Goal: Feedback & Contribution: Contribute content

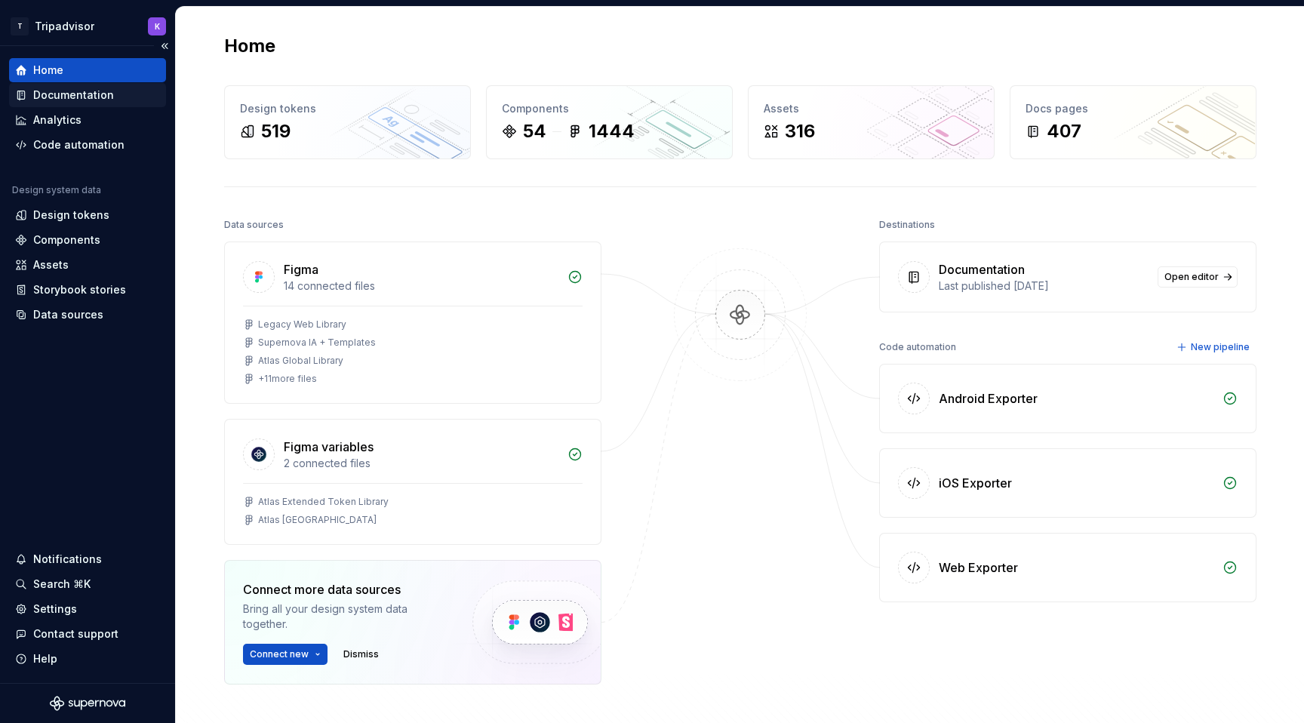
click at [51, 94] on div "Documentation" at bounding box center [73, 95] width 81 height 15
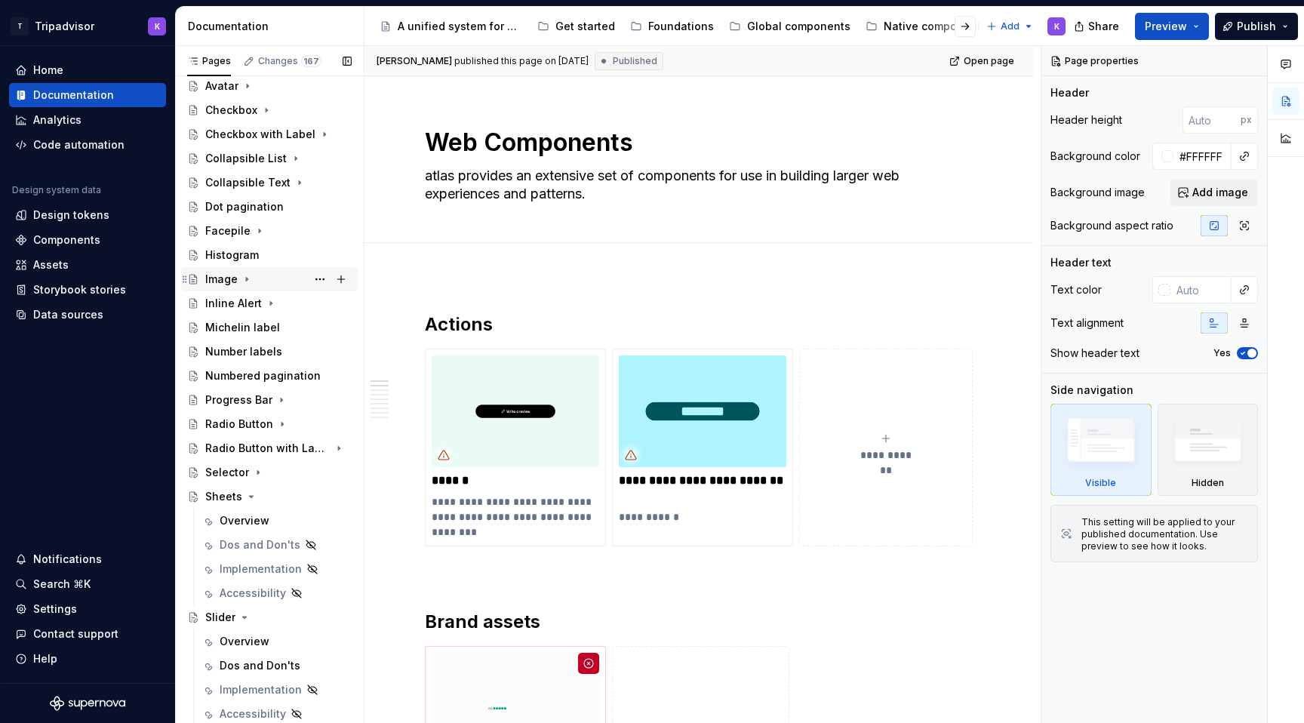
scroll to position [284, 0]
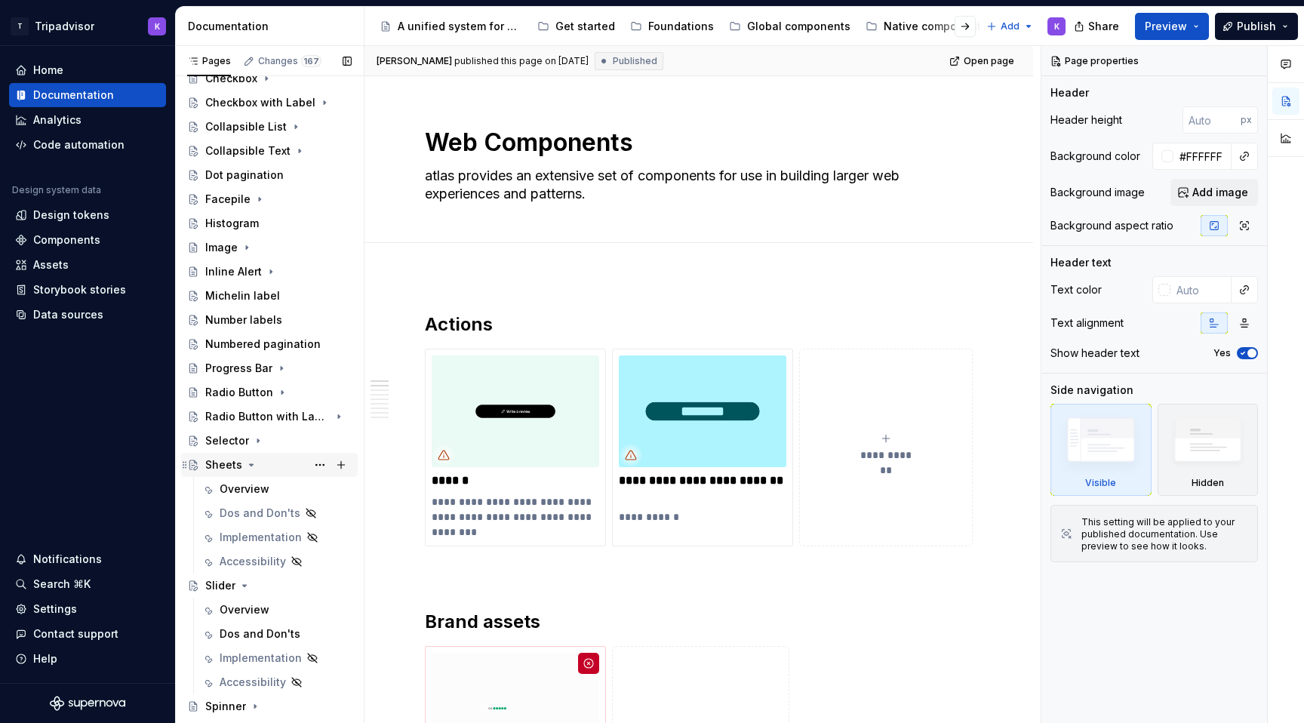
click at [246, 467] on icon "Page tree" at bounding box center [251, 465] width 12 height 12
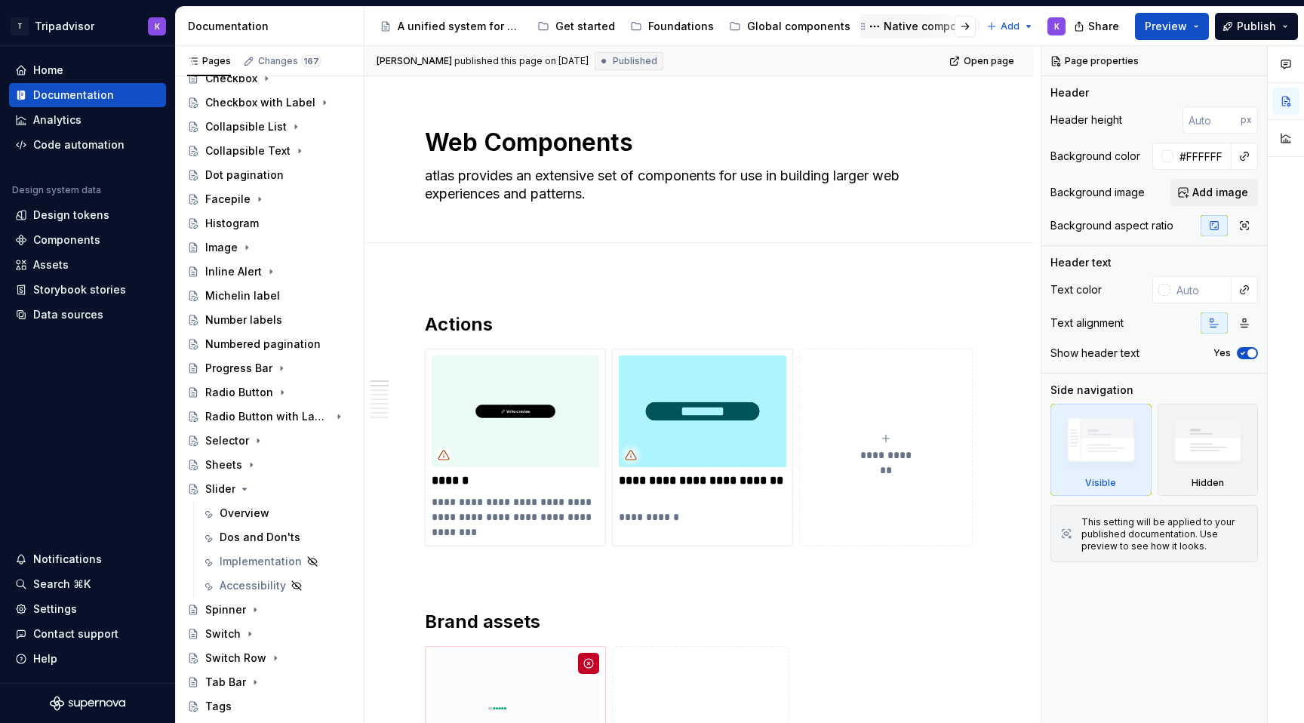
click at [916, 29] on div "Native components" at bounding box center [934, 26] width 103 height 15
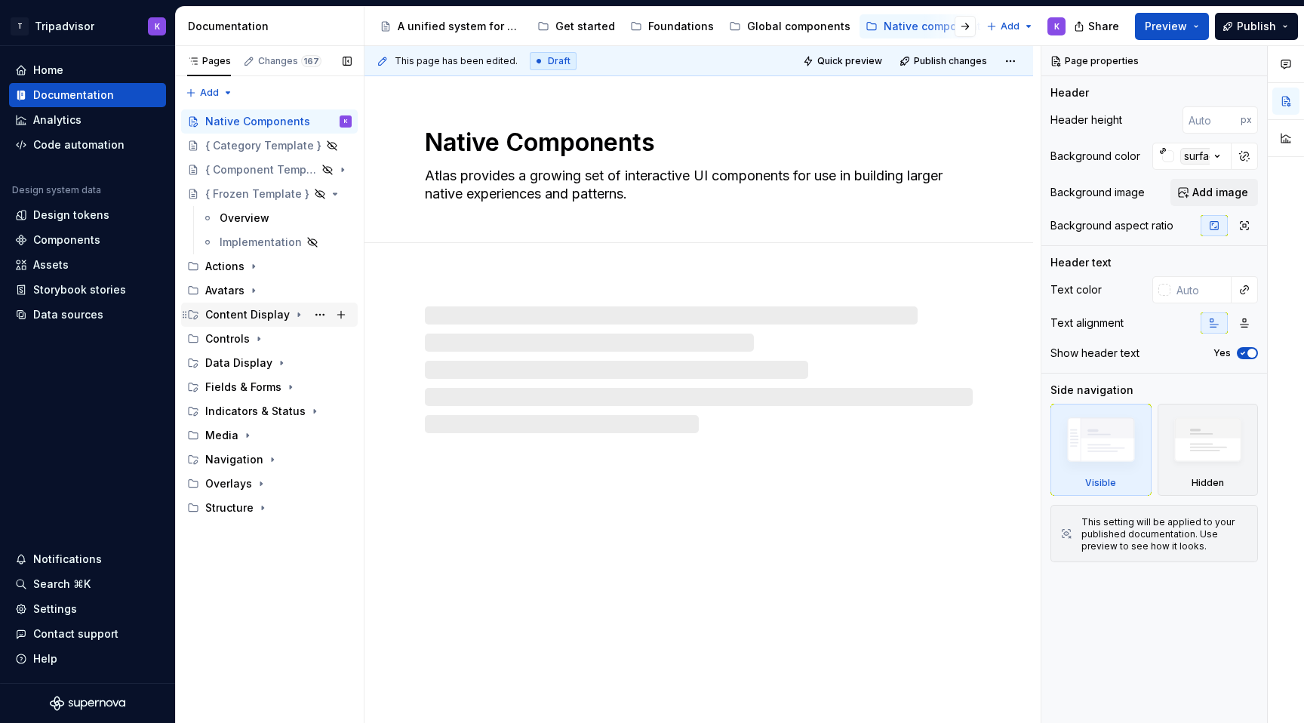
click at [296, 313] on icon "Page tree" at bounding box center [299, 315] width 12 height 12
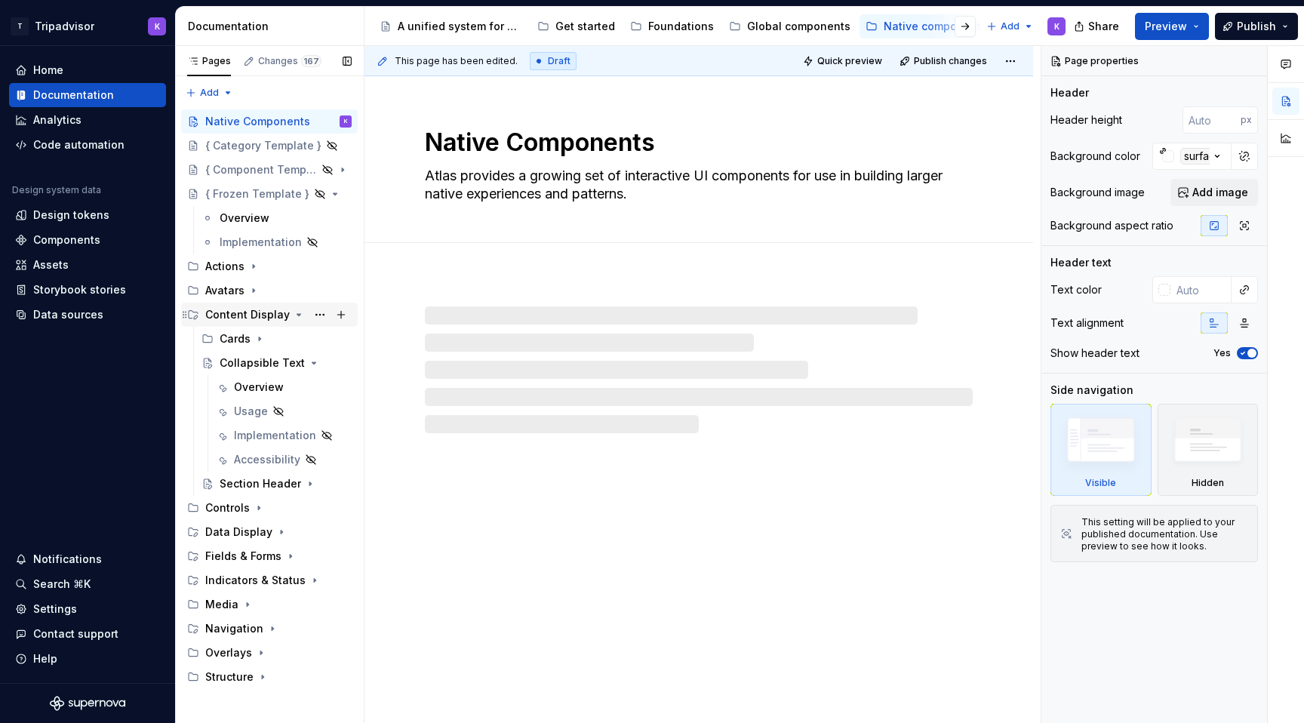
click at [293, 312] on icon "Page tree" at bounding box center [299, 315] width 12 height 12
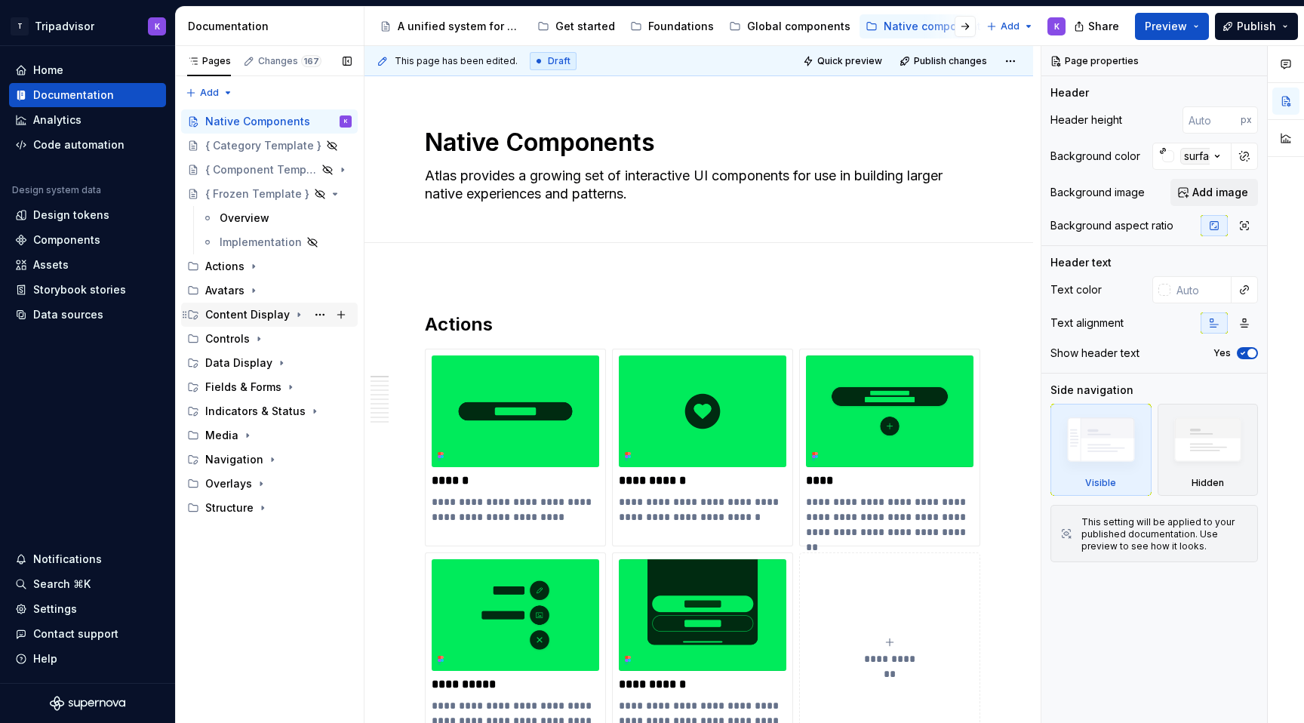
click at [293, 315] on icon "Page tree" at bounding box center [299, 315] width 12 height 12
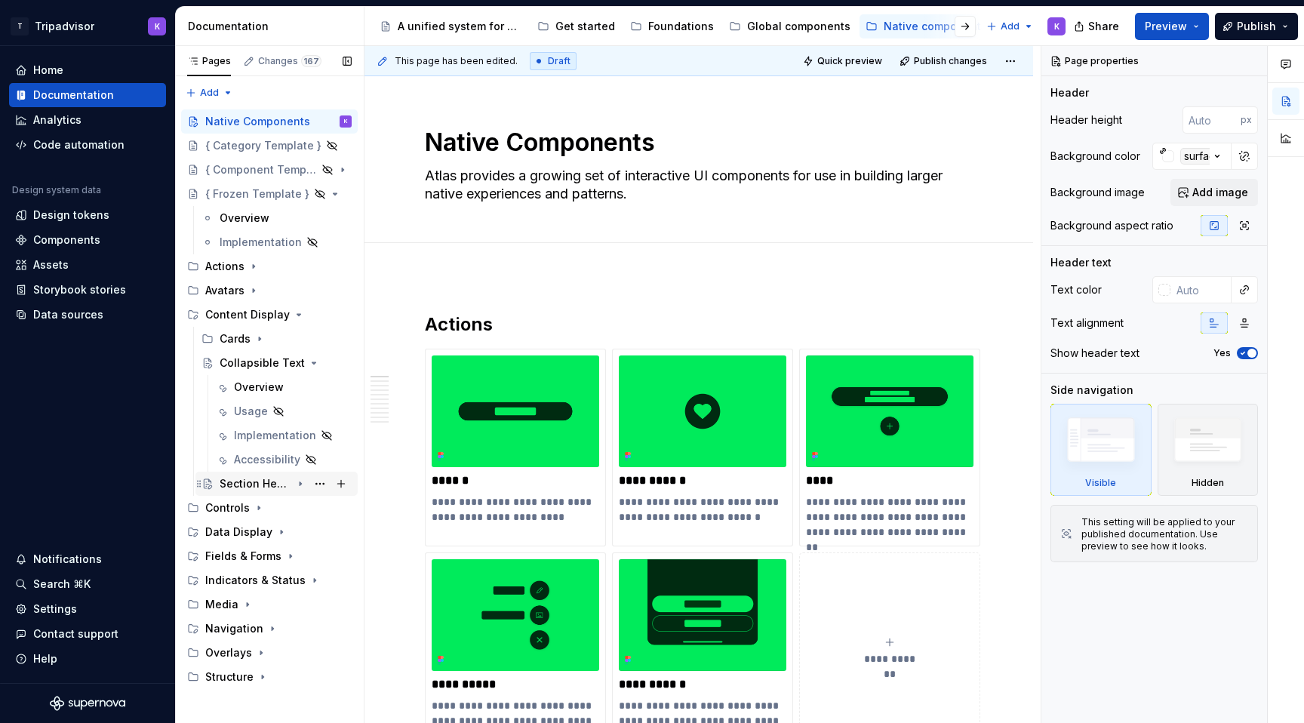
click at [279, 474] on div "Section Header" at bounding box center [286, 483] width 132 height 21
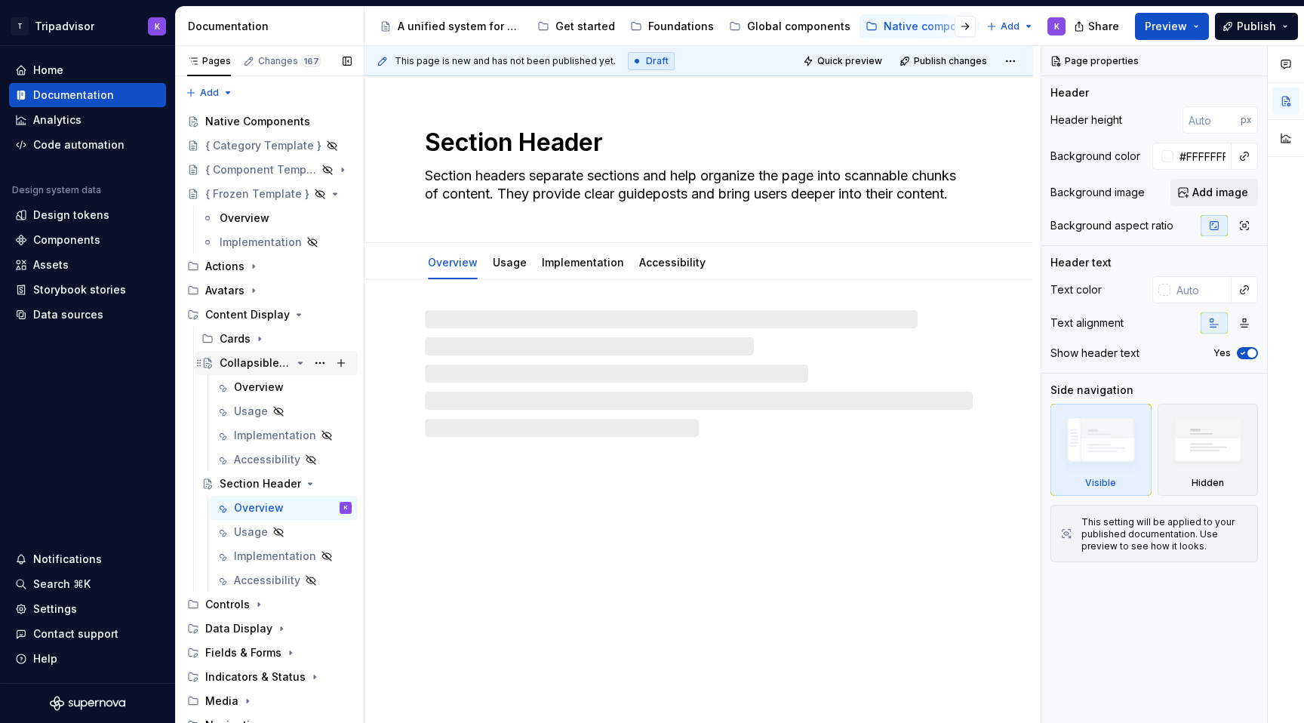
click at [299, 362] on icon "Page tree" at bounding box center [301, 363] width 4 height 2
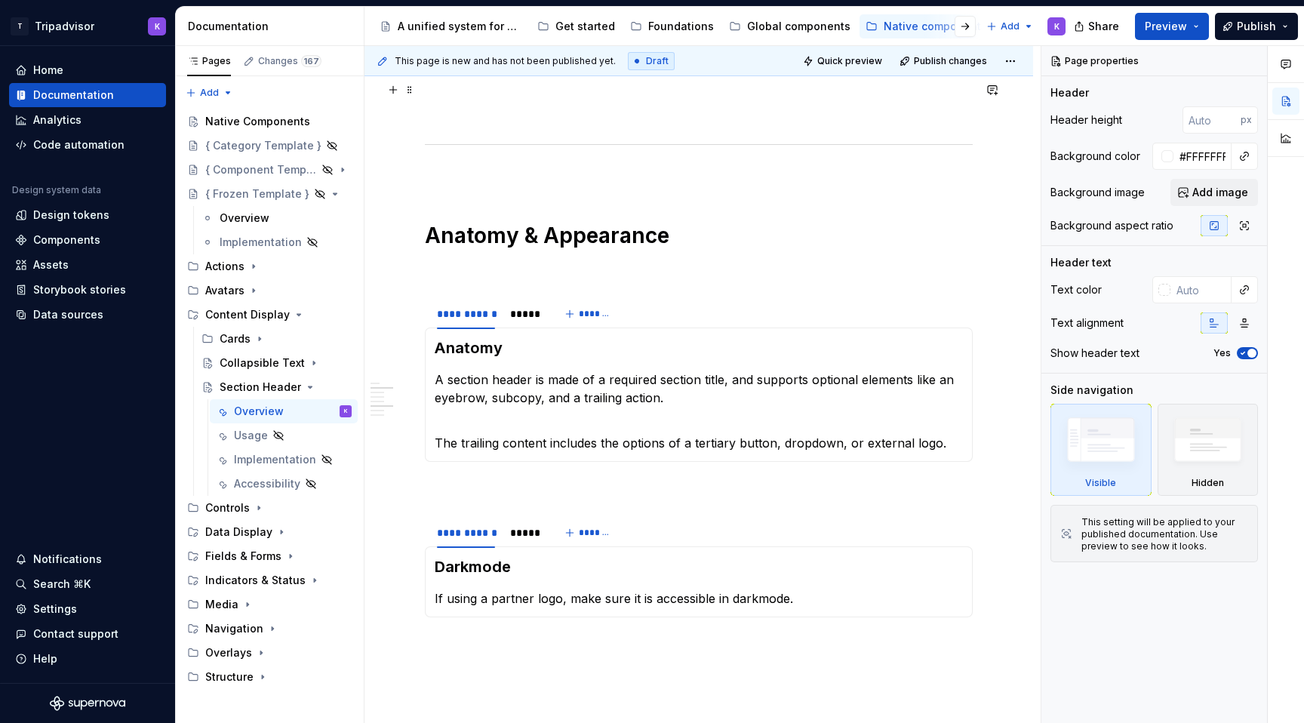
scroll to position [1464, 0]
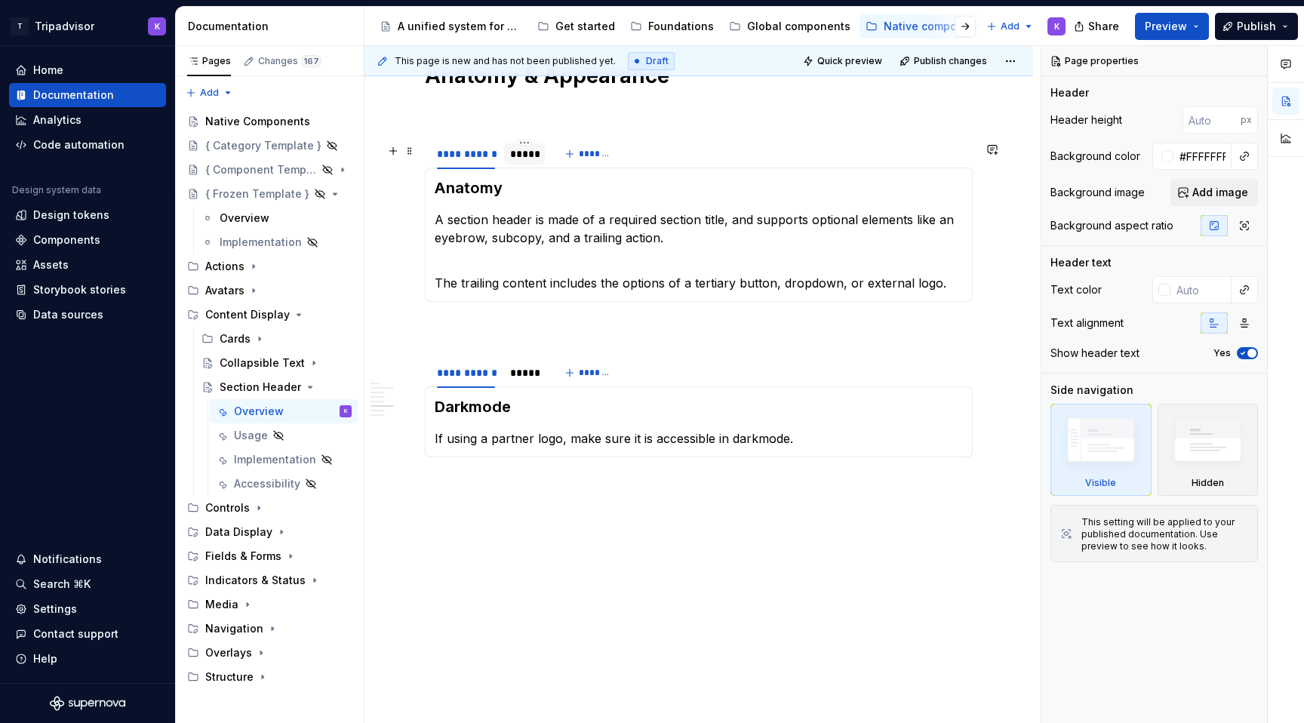
click at [529, 167] on div at bounding box center [524, 167] width 41 height 2
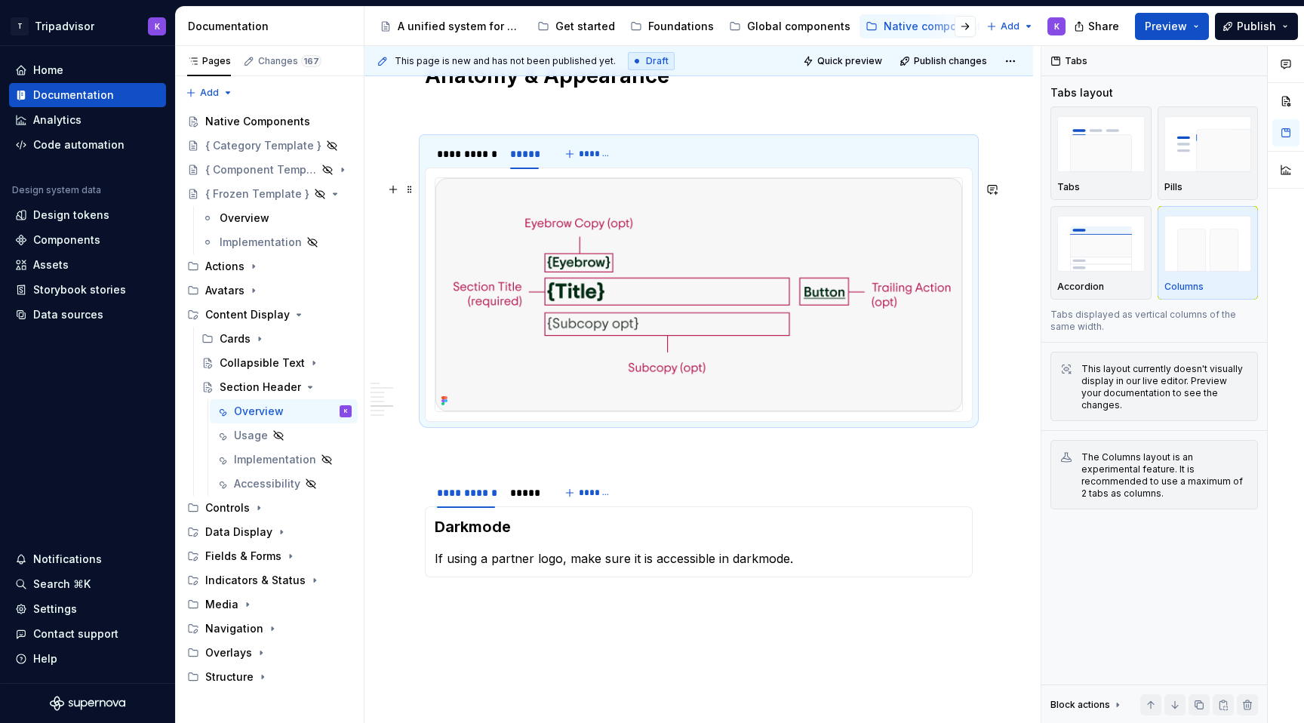
click at [622, 327] on img at bounding box center [698, 294] width 527 height 233
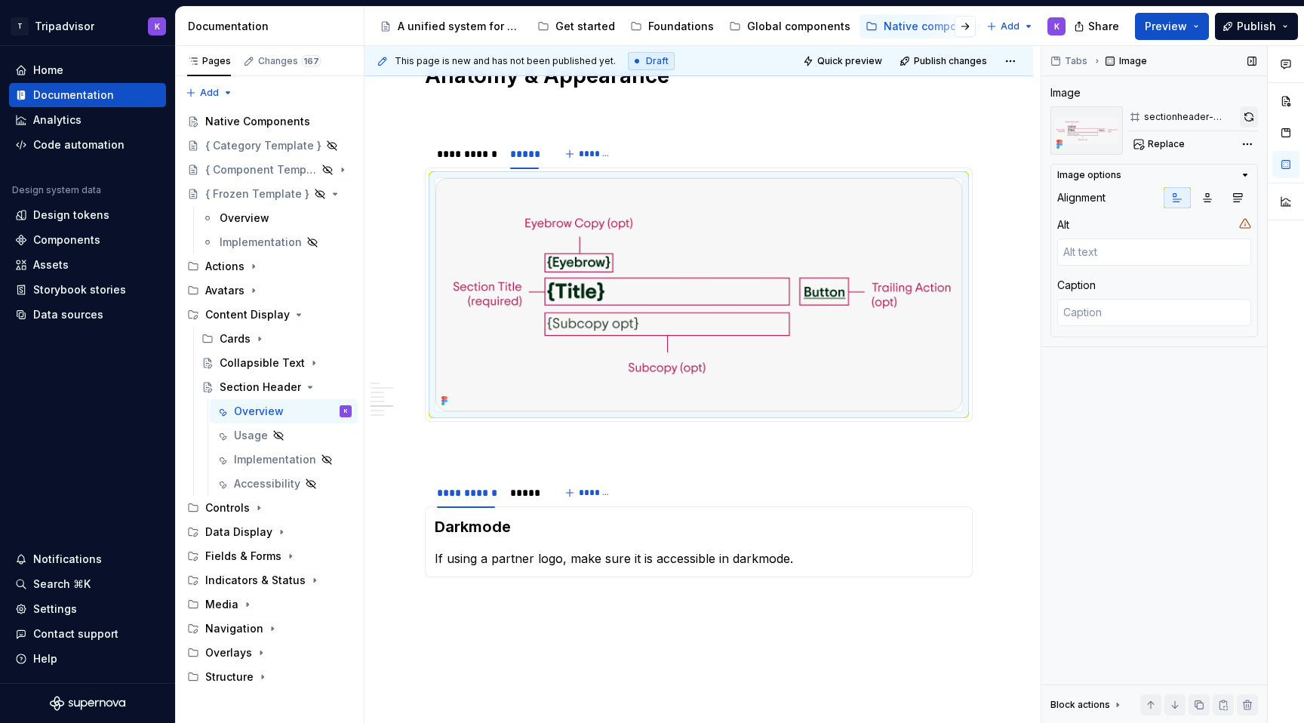
click at [1246, 115] on button "button" at bounding box center [1248, 116] width 18 height 21
click at [530, 500] on div "*****" at bounding box center [524, 492] width 29 height 15
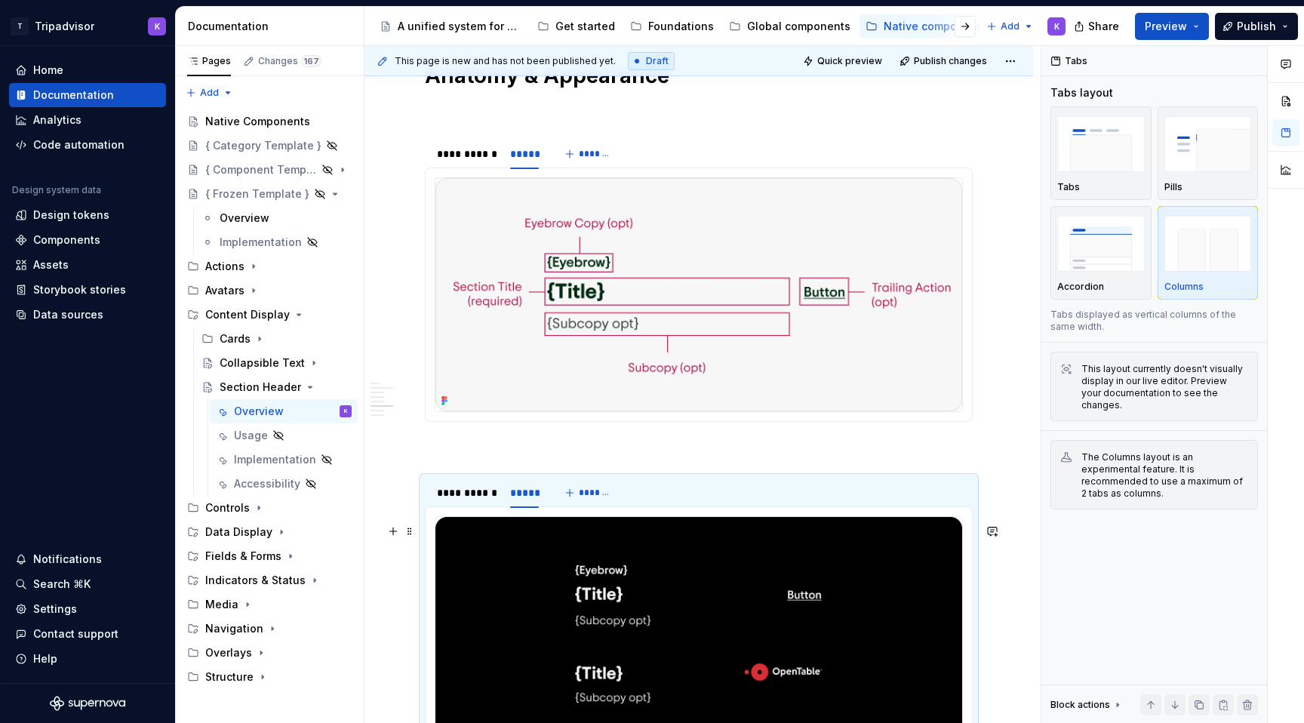
click at [630, 588] on img at bounding box center [698, 633] width 527 height 233
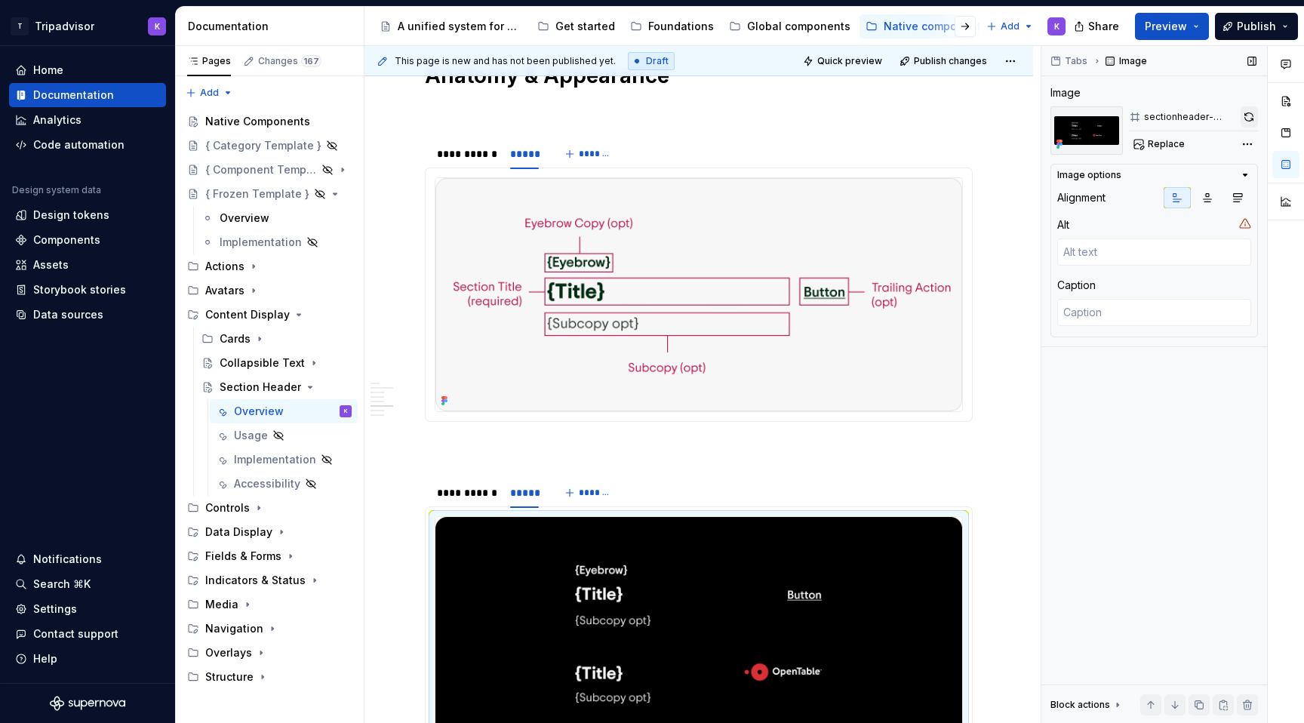
click at [1247, 118] on button "button" at bounding box center [1248, 116] width 17 height 21
click at [781, 299] on img at bounding box center [698, 294] width 527 height 233
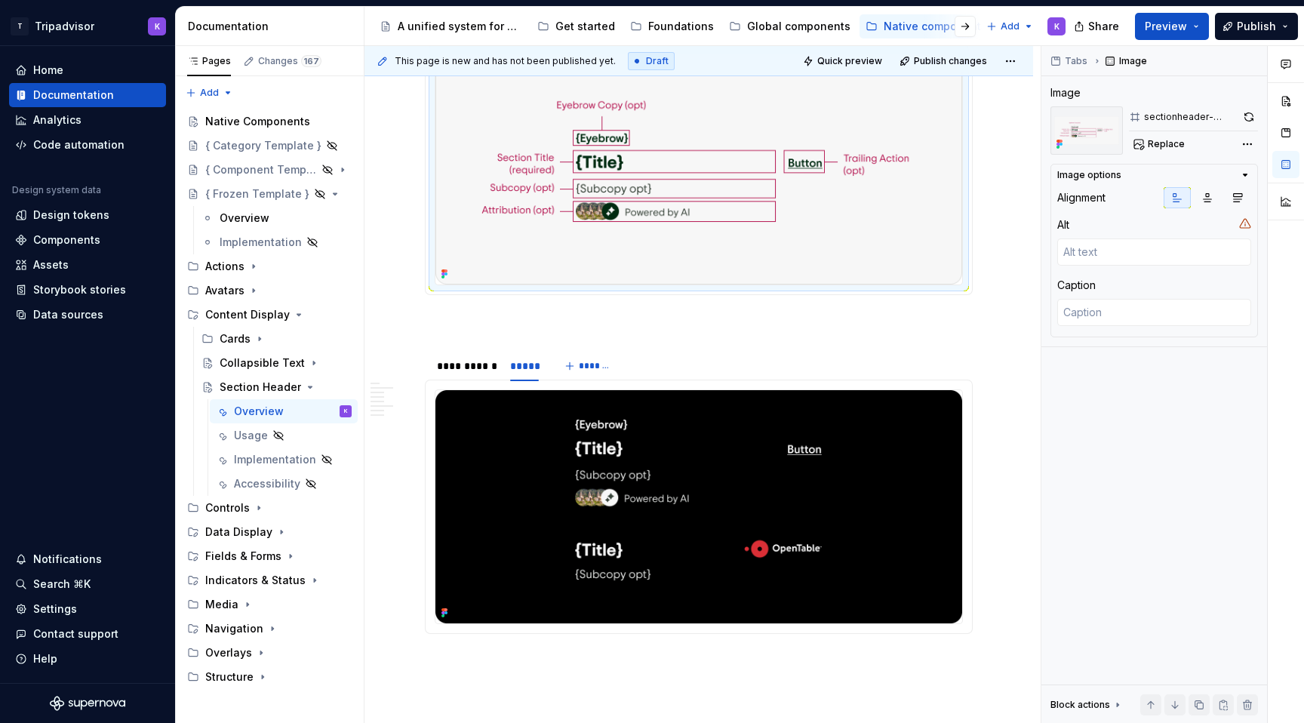
scroll to position [1594, 0]
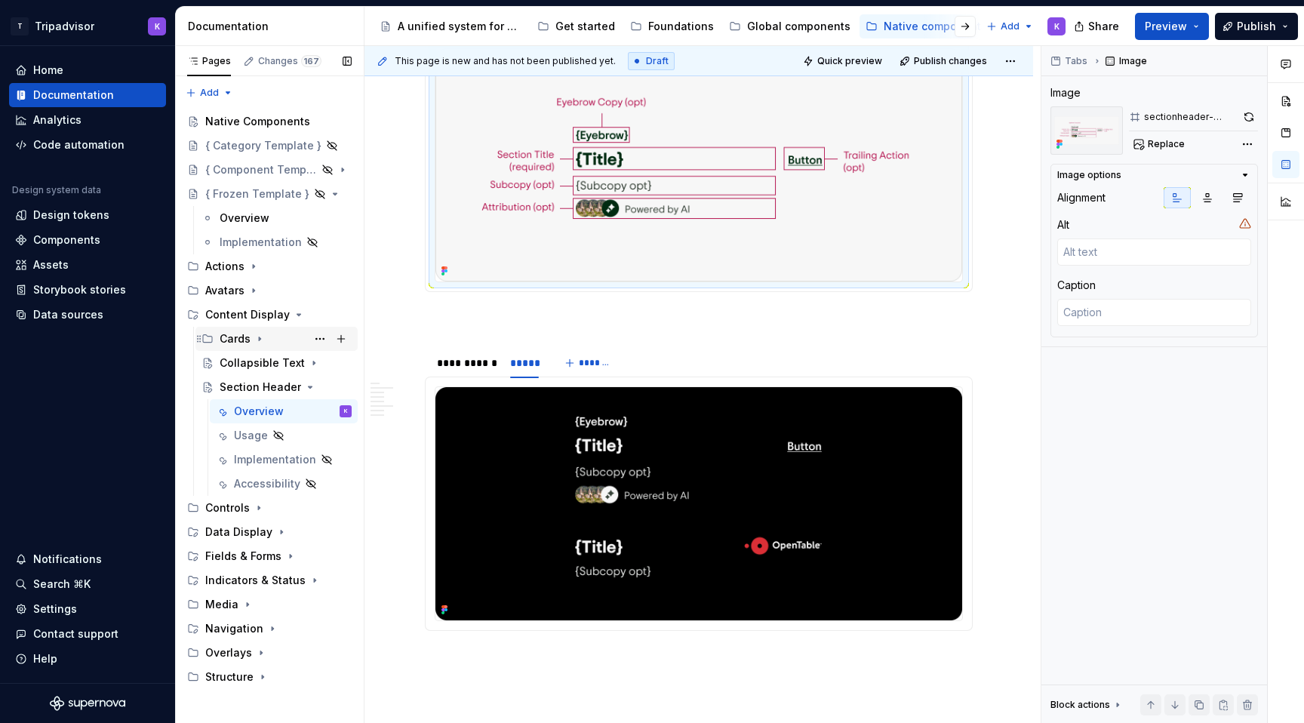
click at [261, 337] on icon "Page tree" at bounding box center [259, 339] width 12 height 12
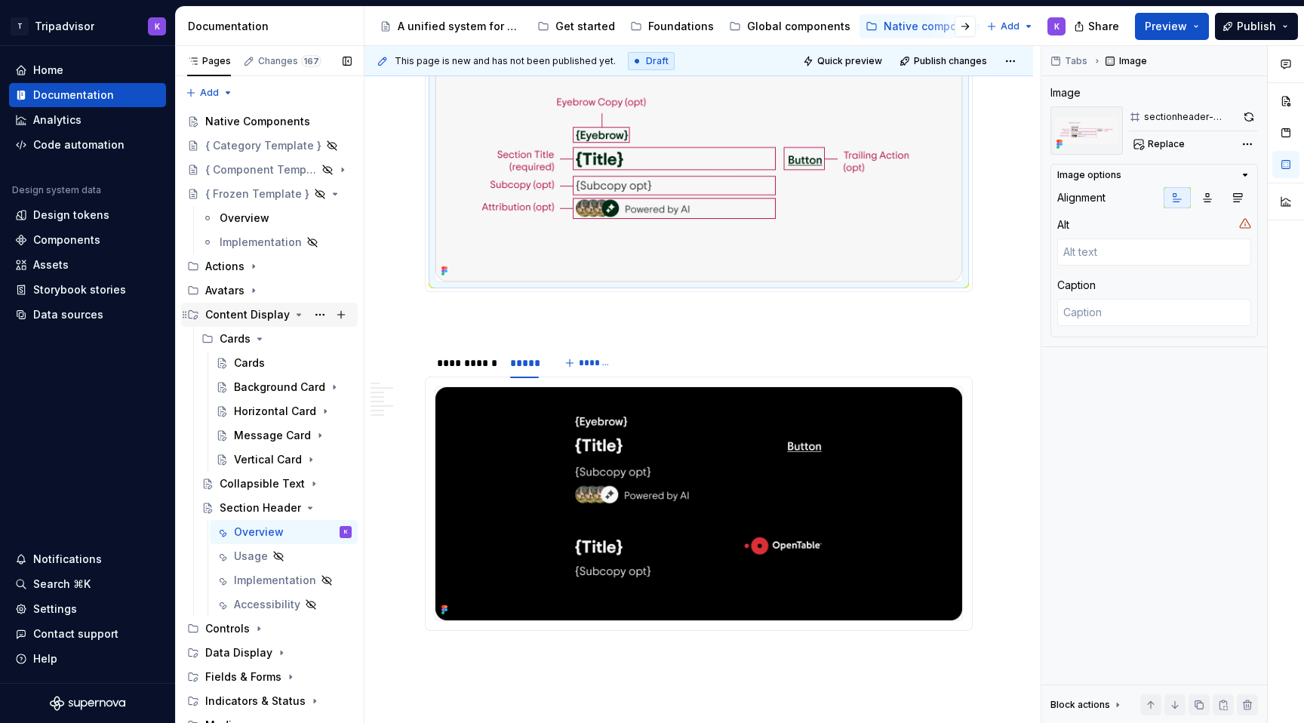
click at [293, 318] on icon "Page tree" at bounding box center [299, 315] width 12 height 12
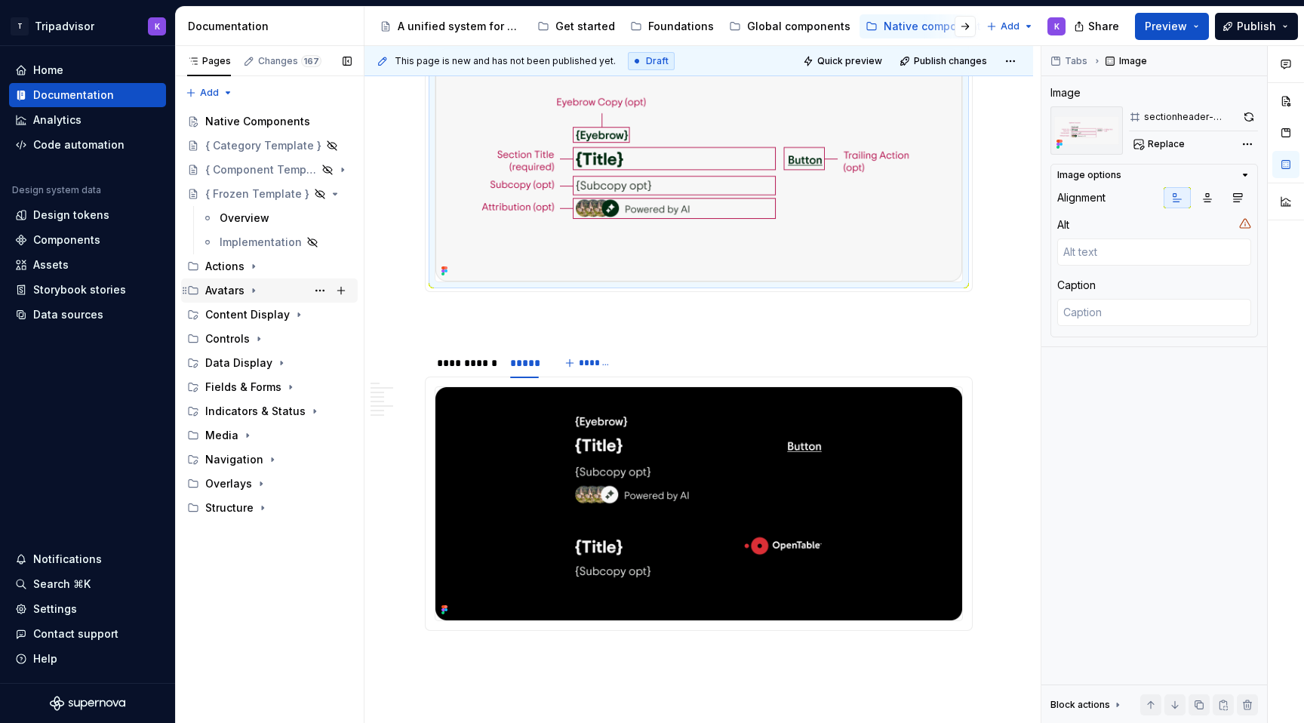
click at [250, 291] on icon "Page tree" at bounding box center [253, 290] width 12 height 12
click at [318, 170] on button "Page tree" at bounding box center [319, 169] width 21 height 21
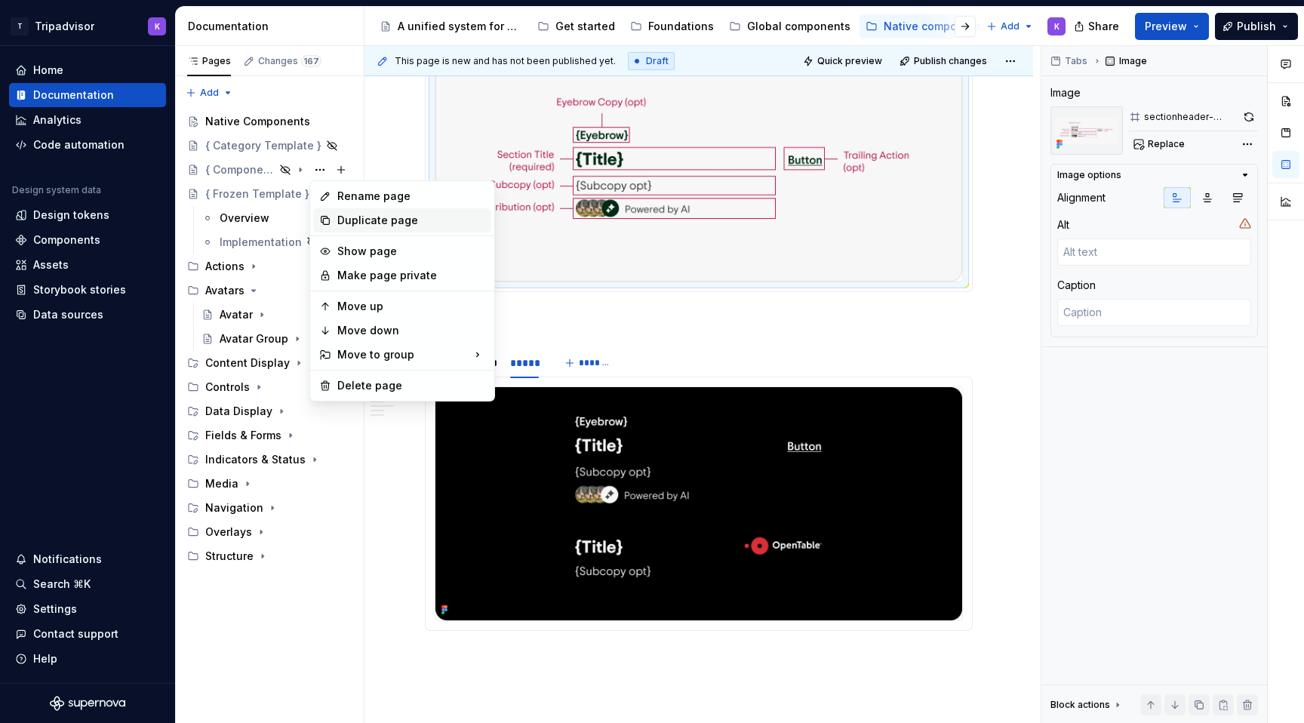
click at [358, 219] on div "Duplicate page" at bounding box center [411, 220] width 148 height 15
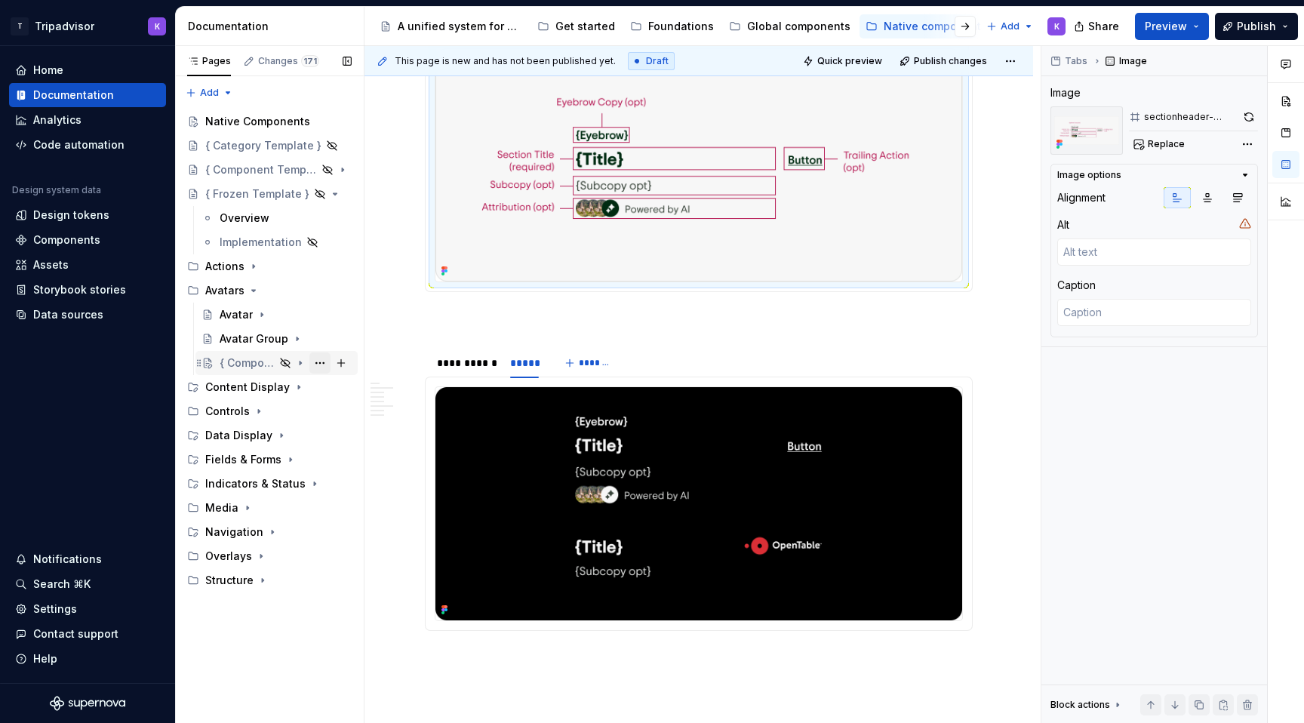
click at [321, 361] on button "Page tree" at bounding box center [319, 362] width 21 height 21
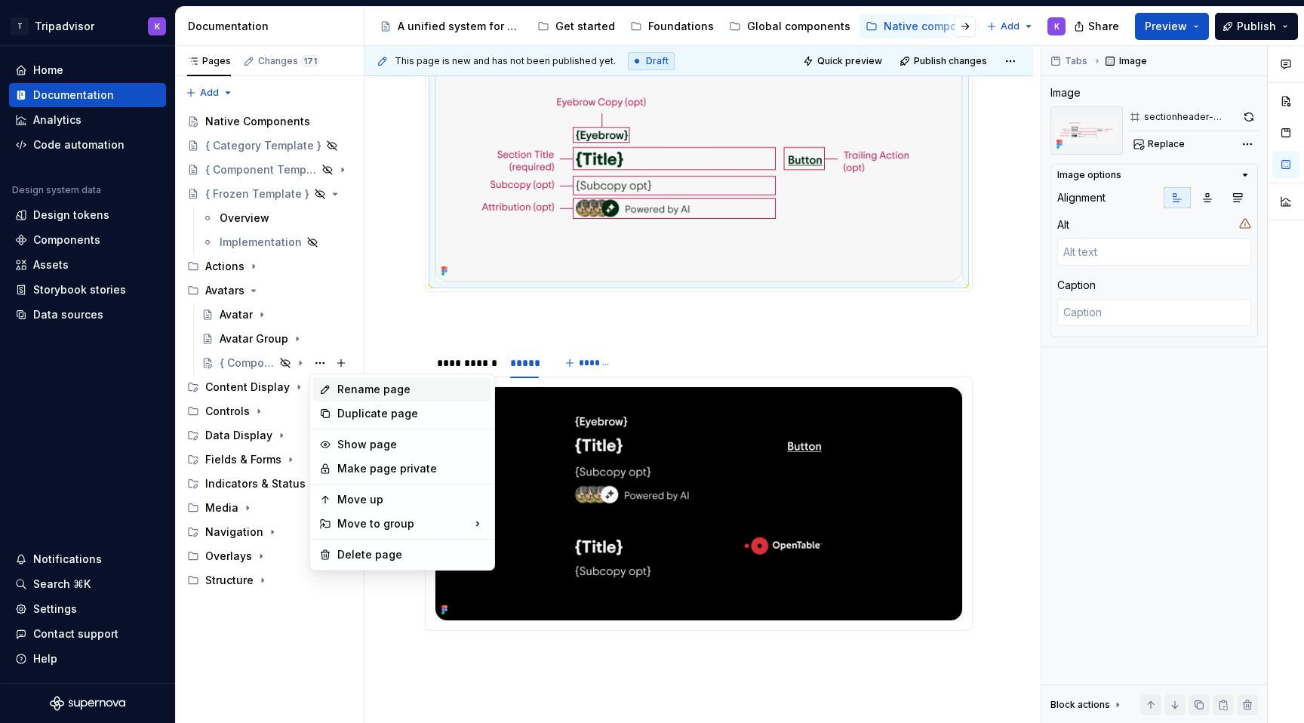
type textarea "*"
click at [371, 389] on div "Rename page" at bounding box center [411, 389] width 148 height 15
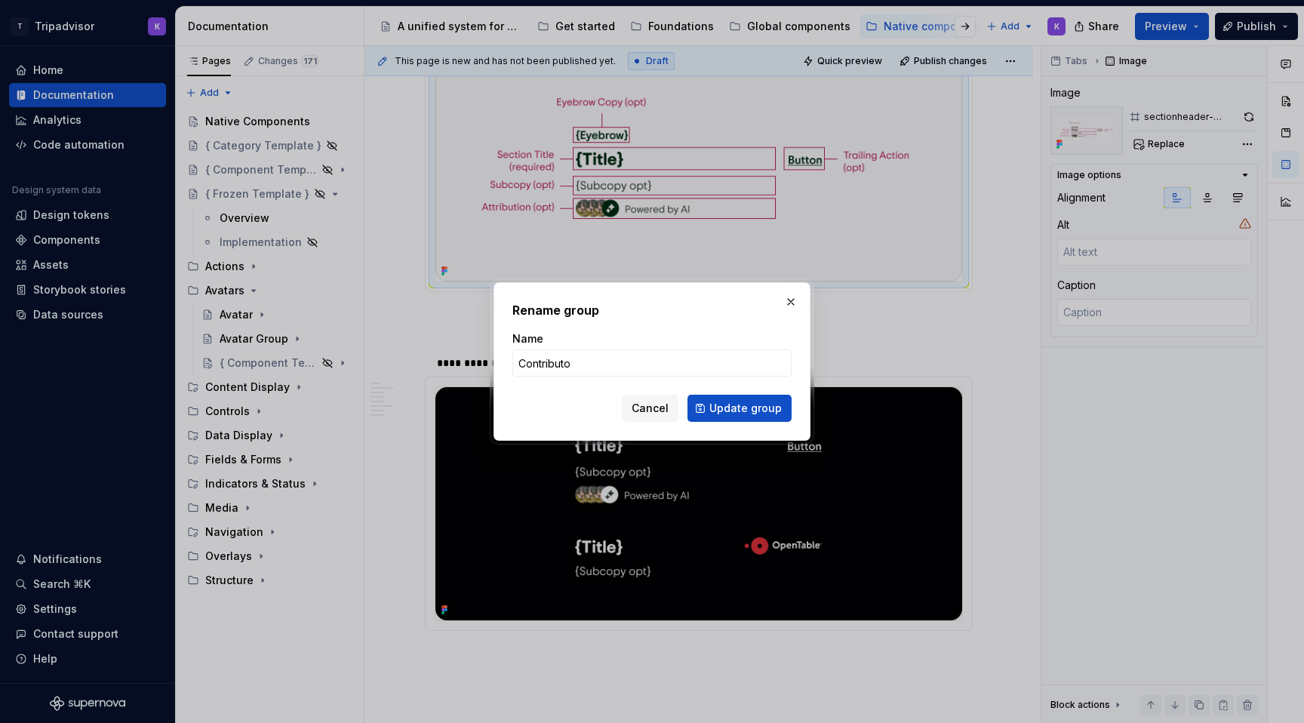
type input "Contributor"
click button "Update group" at bounding box center [739, 408] width 104 height 27
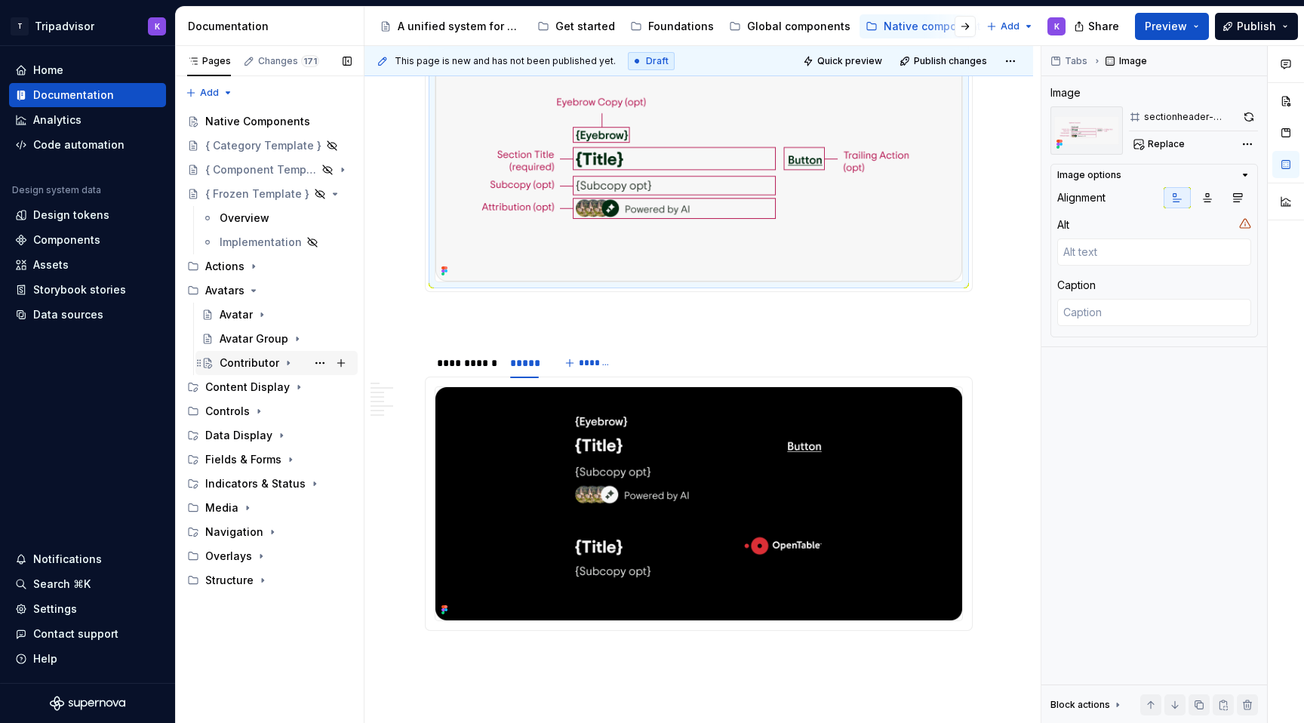
click at [288, 364] on icon "Page tree" at bounding box center [288, 363] width 12 height 12
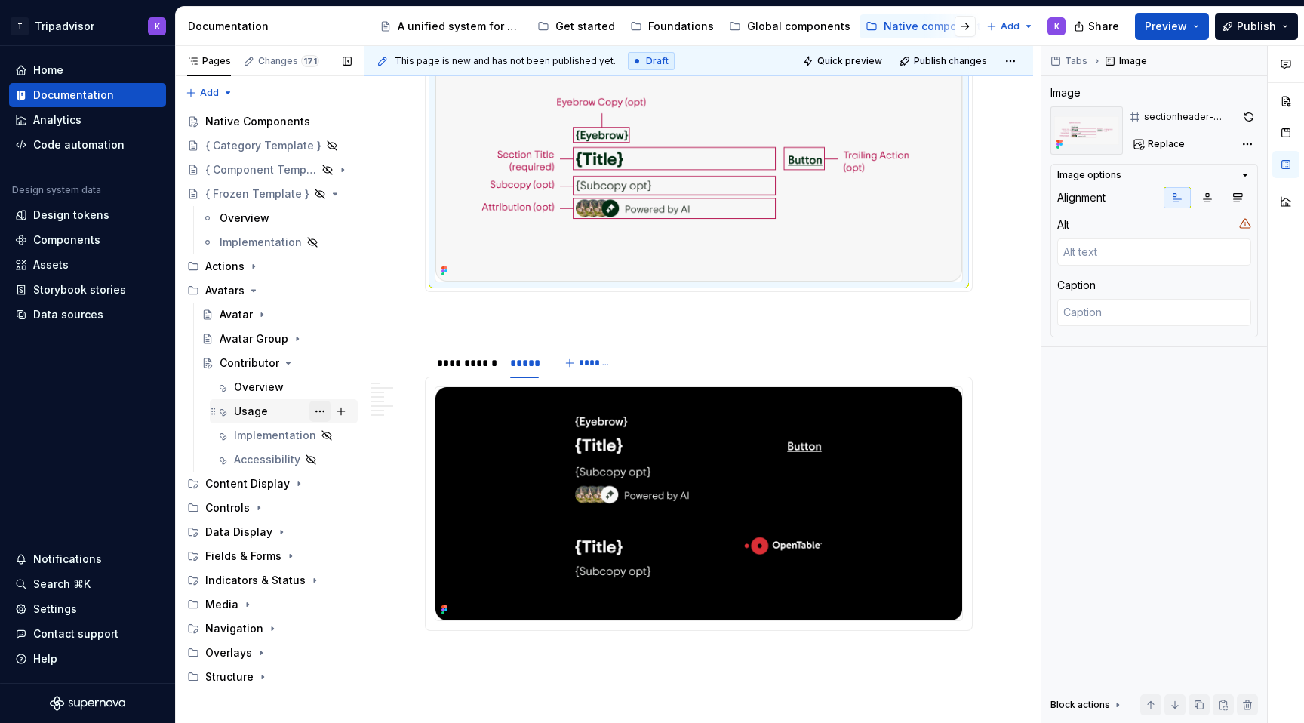
click at [324, 410] on button "Page tree" at bounding box center [319, 411] width 21 height 21
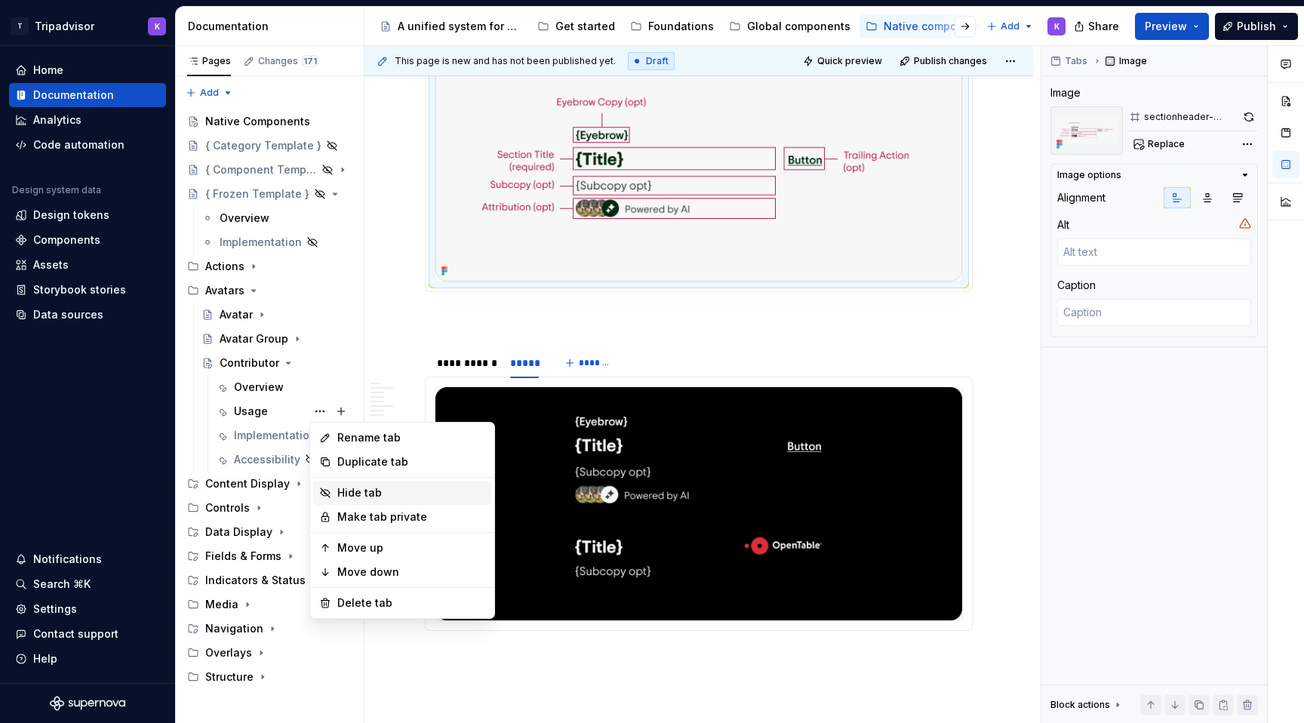
click at [364, 487] on div "Hide tab" at bounding box center [411, 492] width 148 height 15
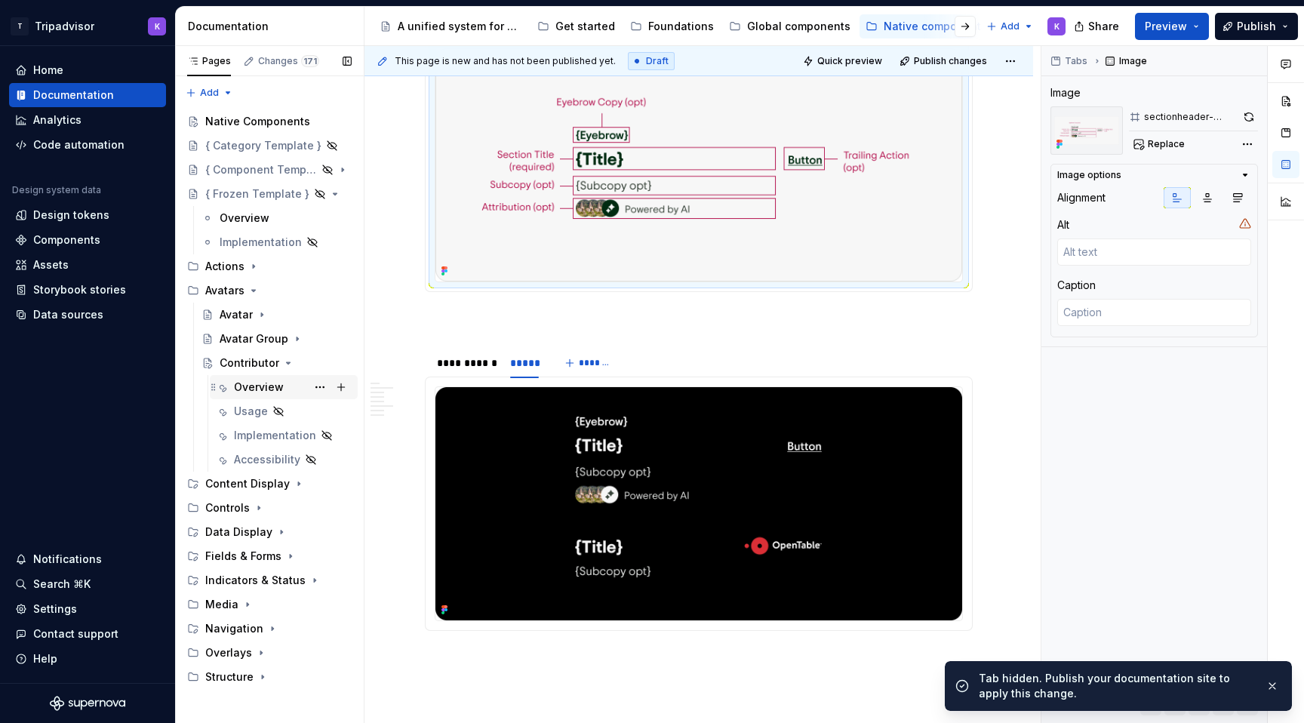
click at [281, 382] on div "Overview" at bounding box center [259, 386] width 50 height 15
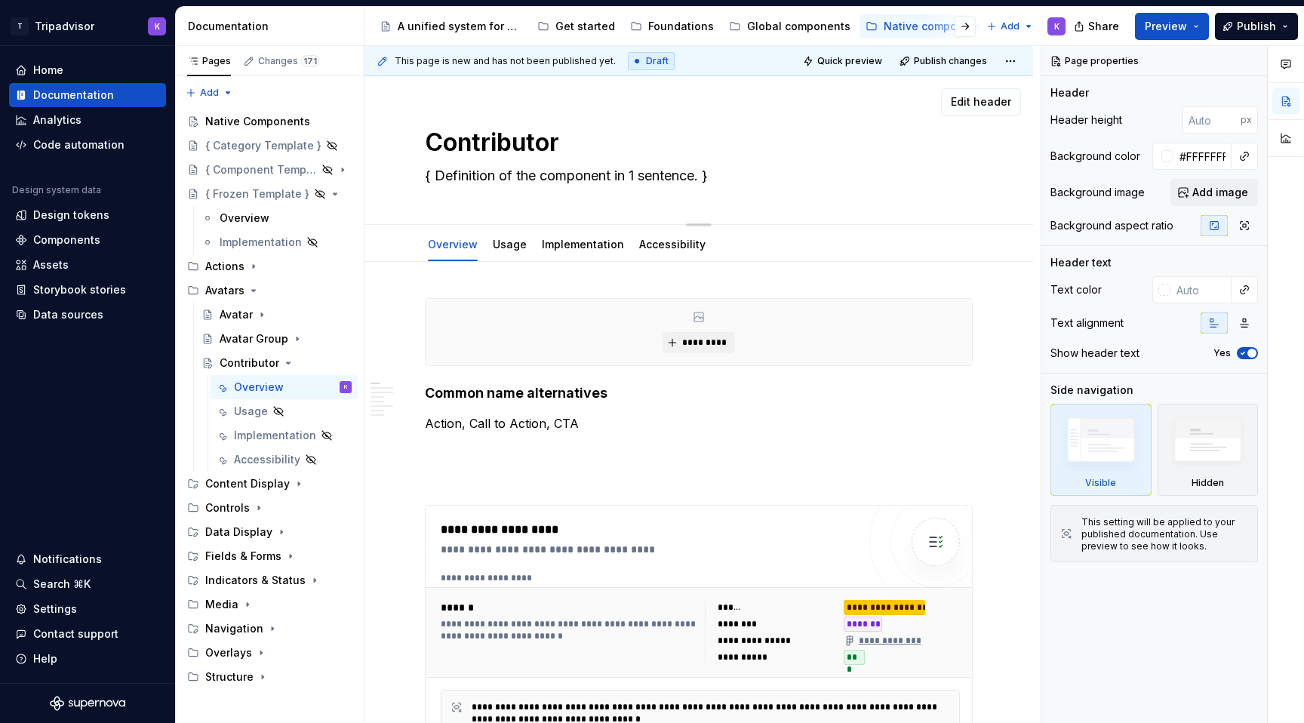
click at [619, 175] on textarea "{ Definition of the component in 1 sentence. }" at bounding box center [696, 176] width 548 height 24
paste textarea "A contributor displays a member of the community who has shared content like re…"
type textarea "*"
type textarea "A contributor displays a member of the community who has shared content like re…"
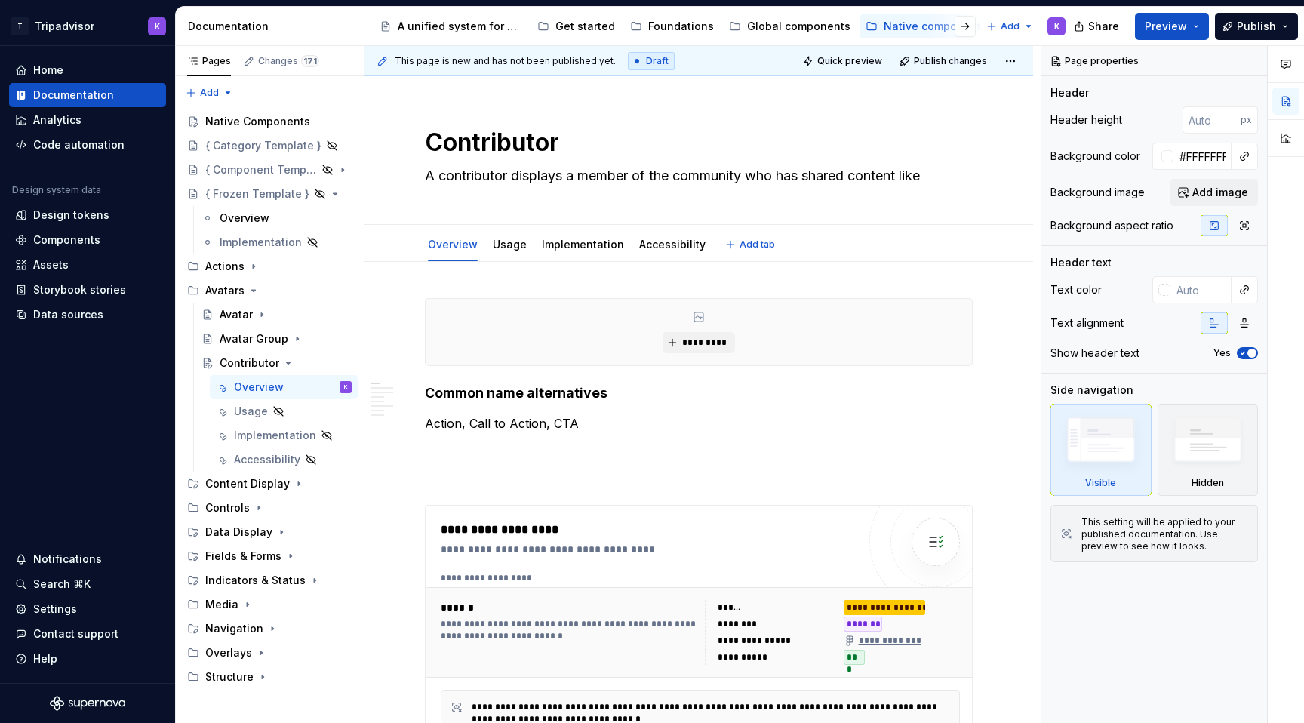
type textarea "*"
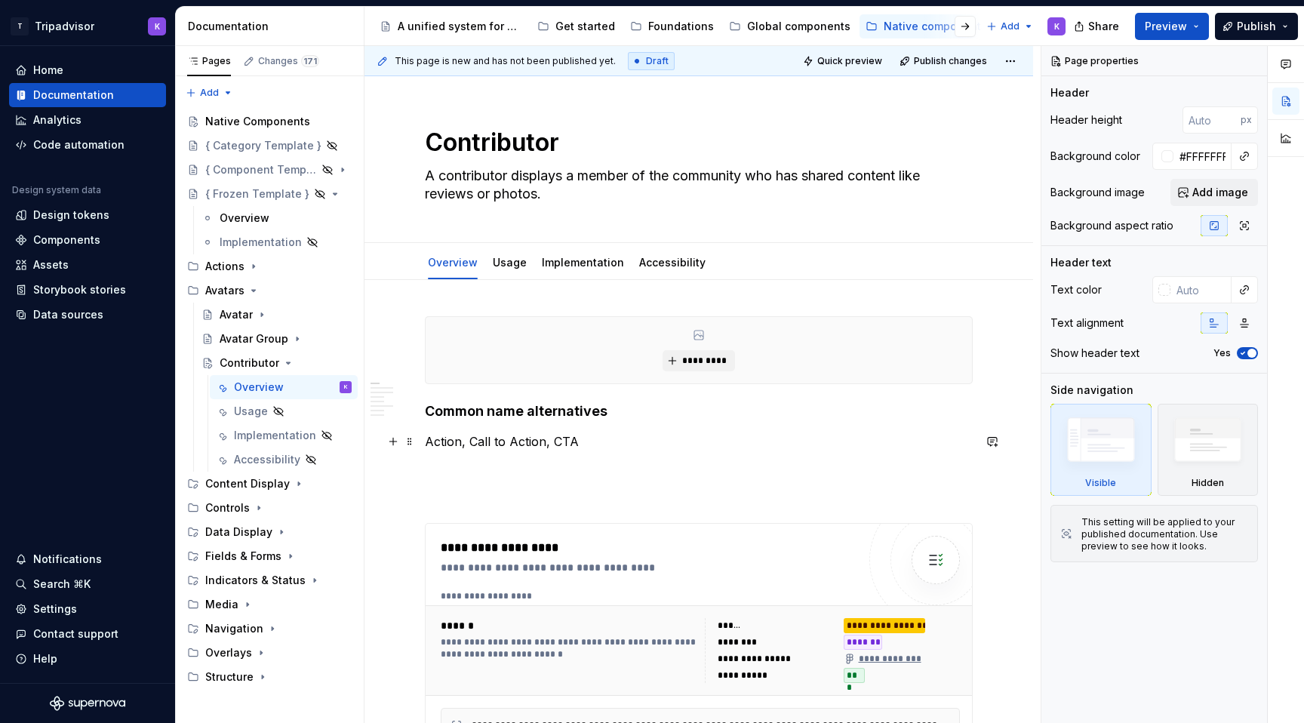
type textarea "A contributor displays a member of the community who has shared content like re…"
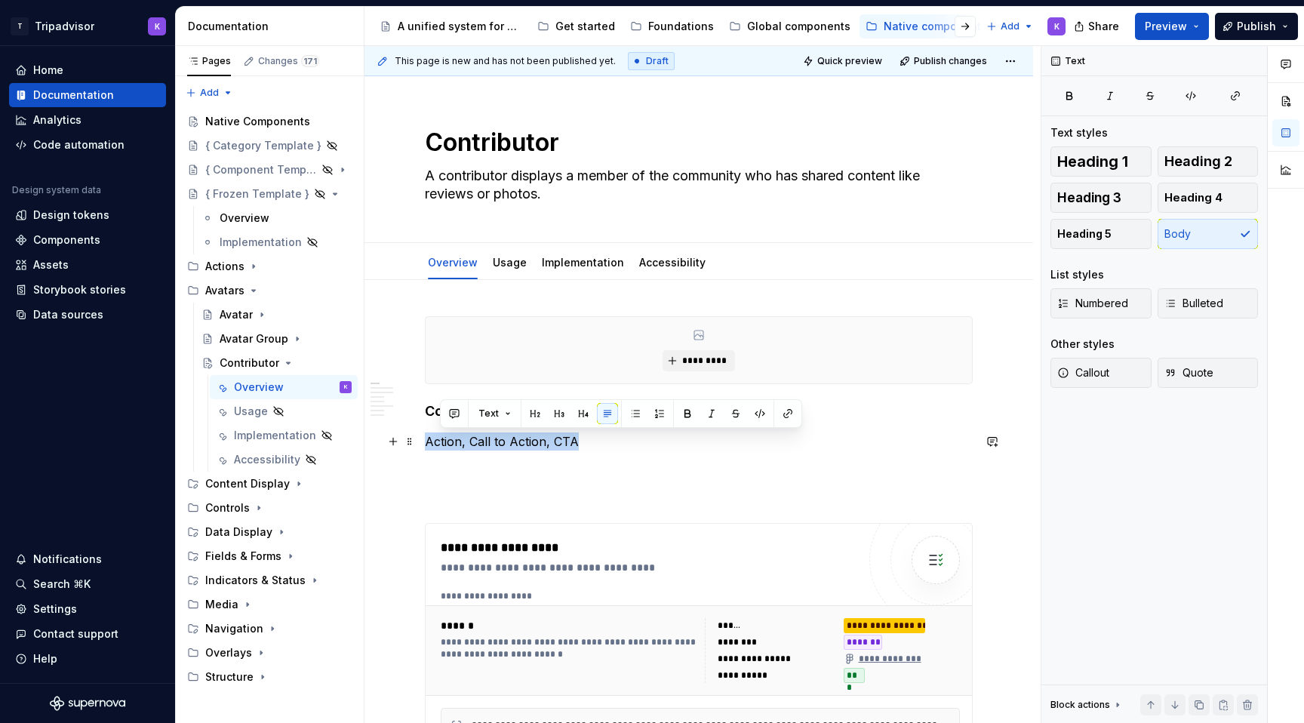
type textarea "*"
drag, startPoint x: 571, startPoint y: 444, endPoint x: 427, endPoint y: 443, distance: 144.1
click at [427, 443] on p "Action, Call to Action, CTA" at bounding box center [699, 441] width 548 height 18
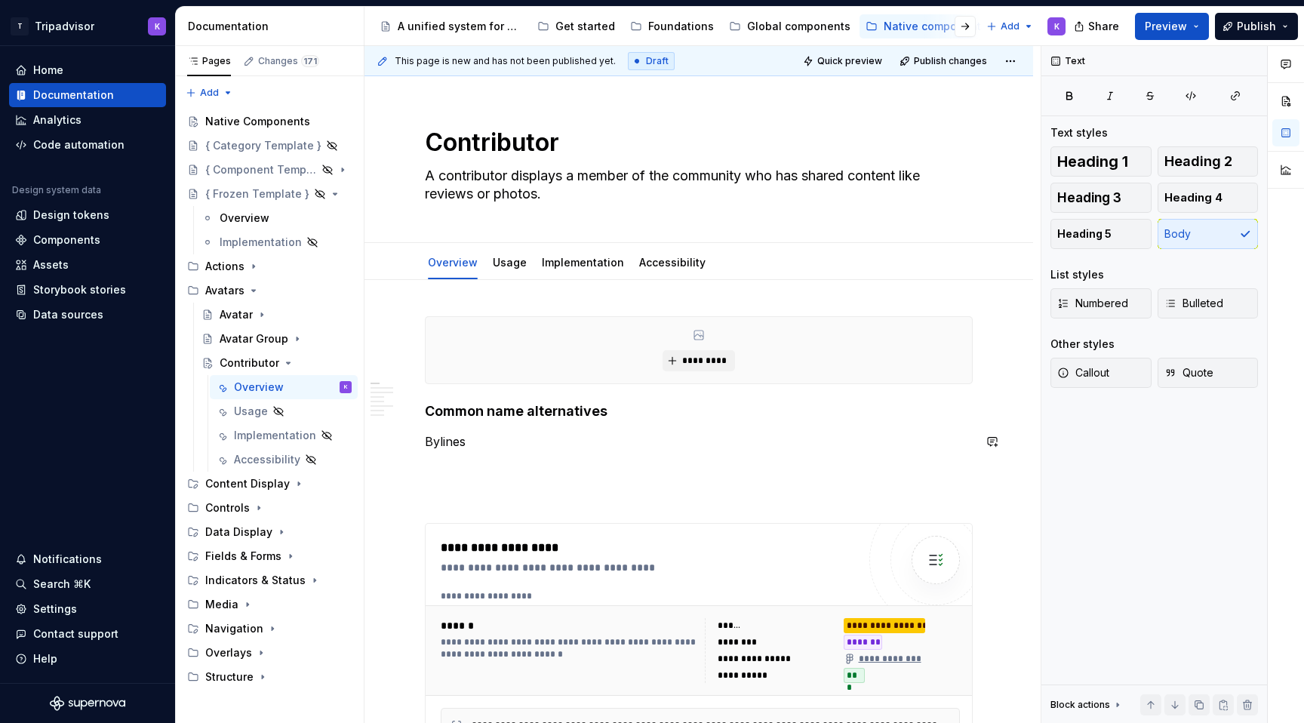
type textarea "*"
click at [693, 363] on span "*********" at bounding box center [704, 361] width 46 height 12
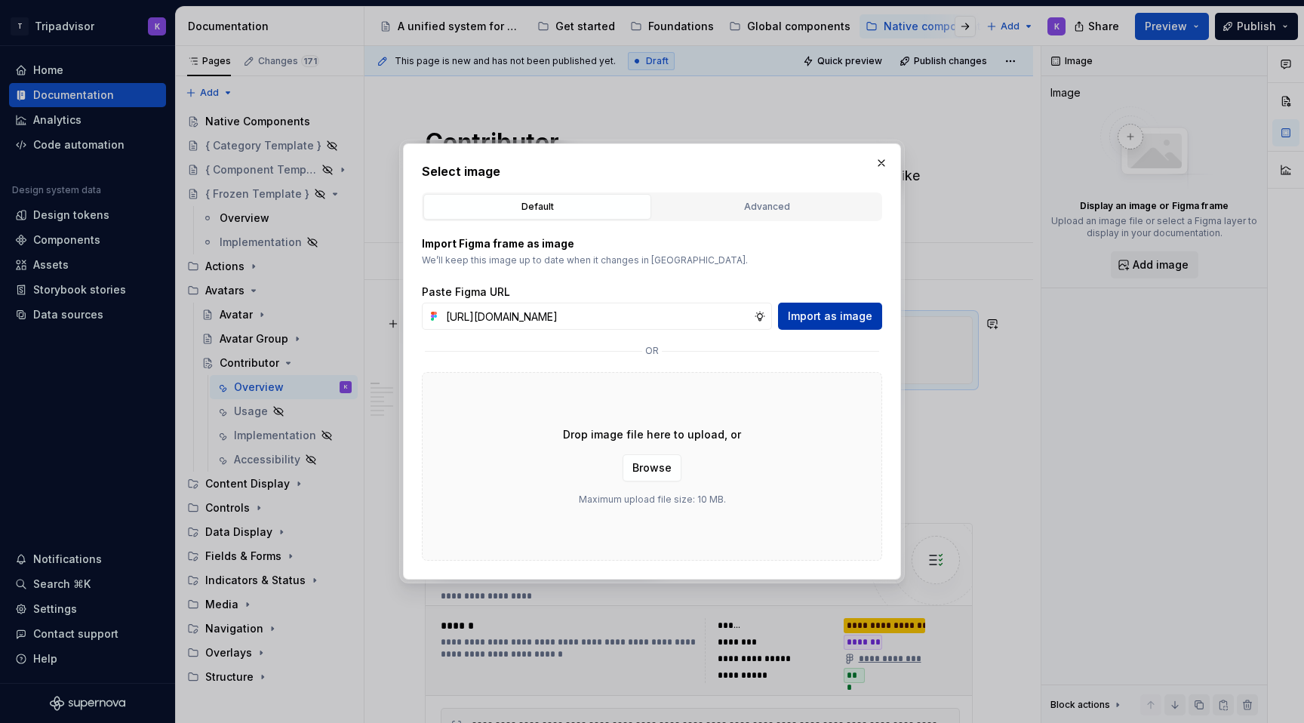
scroll to position [0, 415]
type input "[URL][DOMAIN_NAME]"
click at [828, 309] on span "Import as image" at bounding box center [830, 316] width 84 height 15
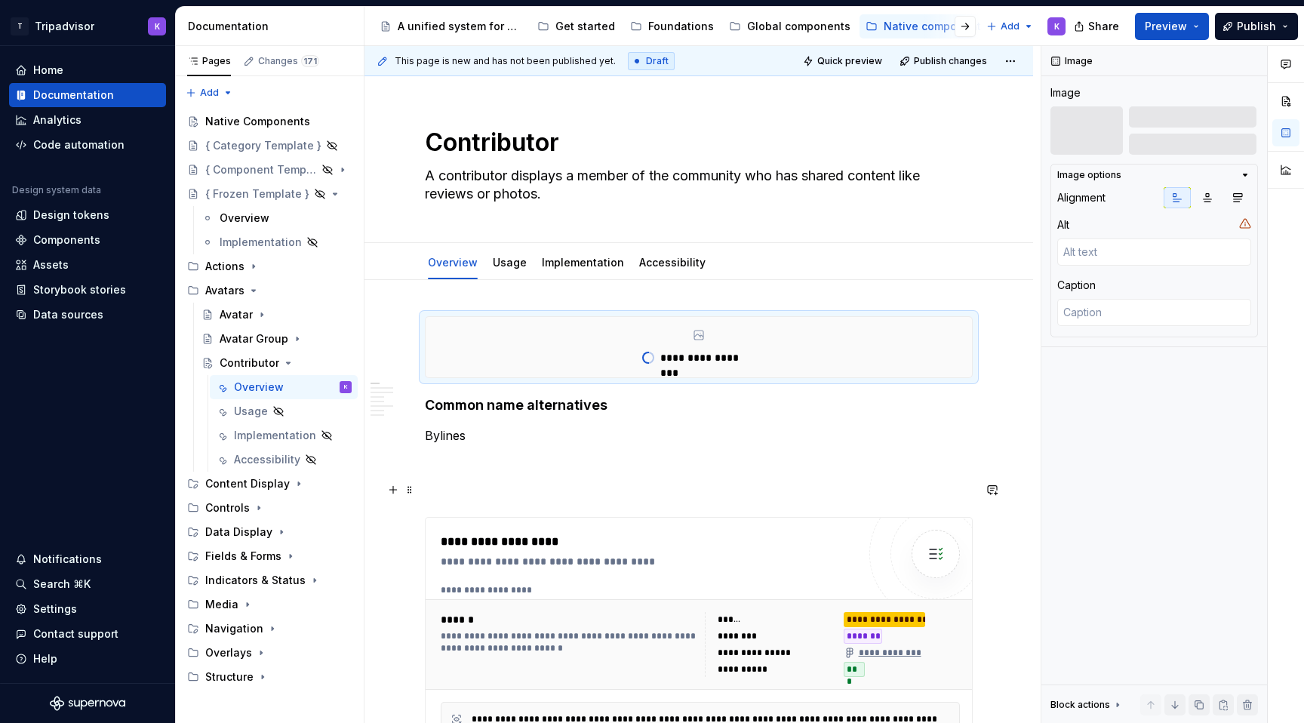
scroll to position [75, 0]
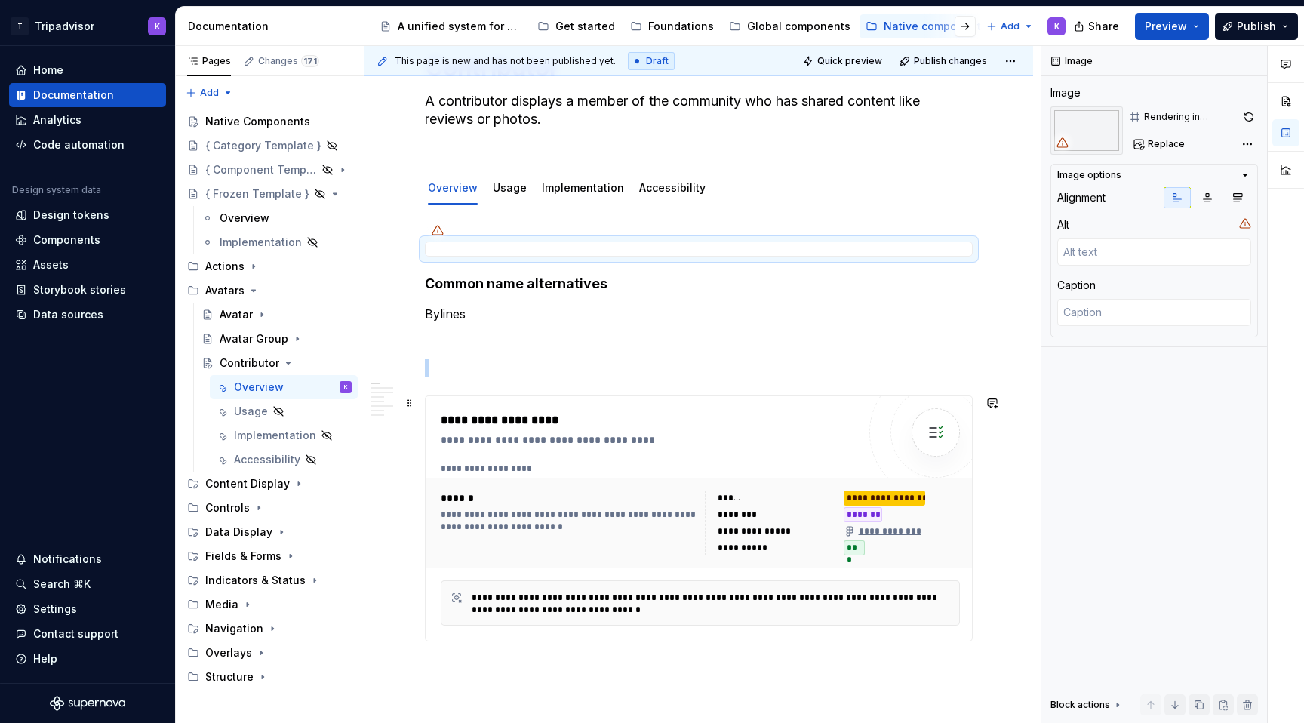
click at [766, 505] on div "**********" at bounding box center [832, 522] width 255 height 65
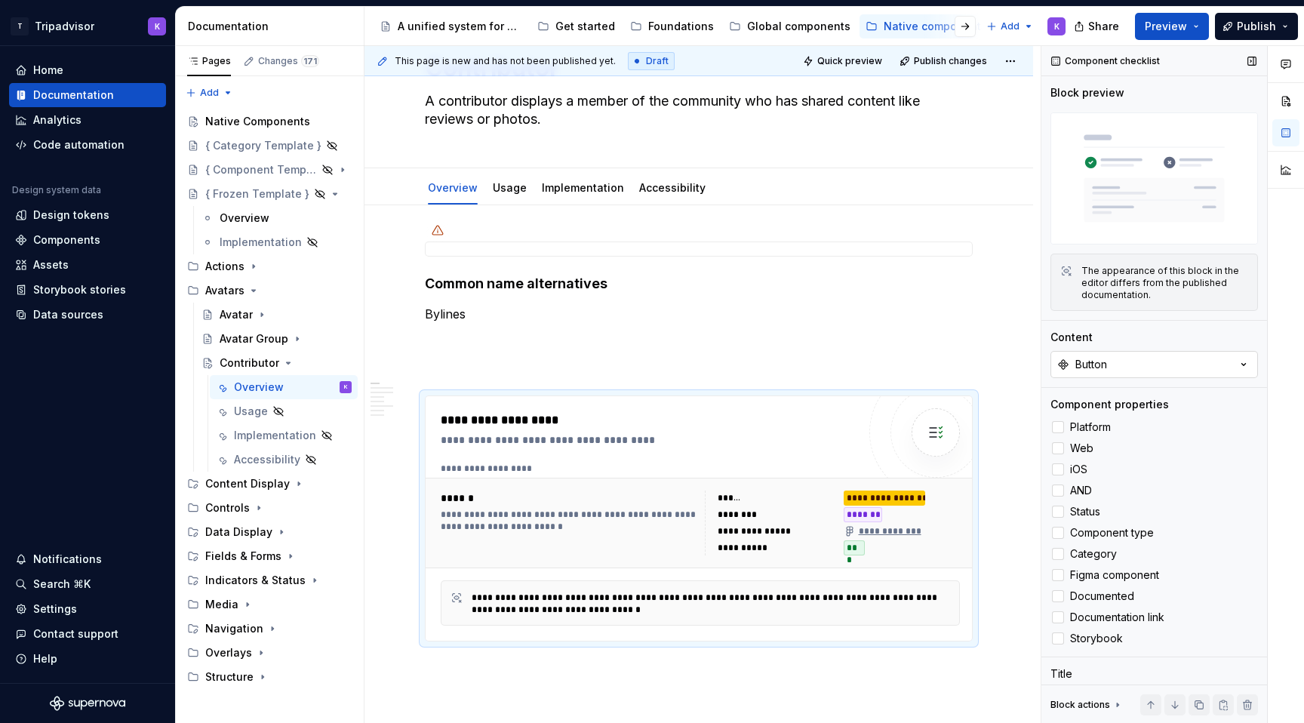
click at [1116, 360] on button "Button" at bounding box center [1153, 364] width 207 height 27
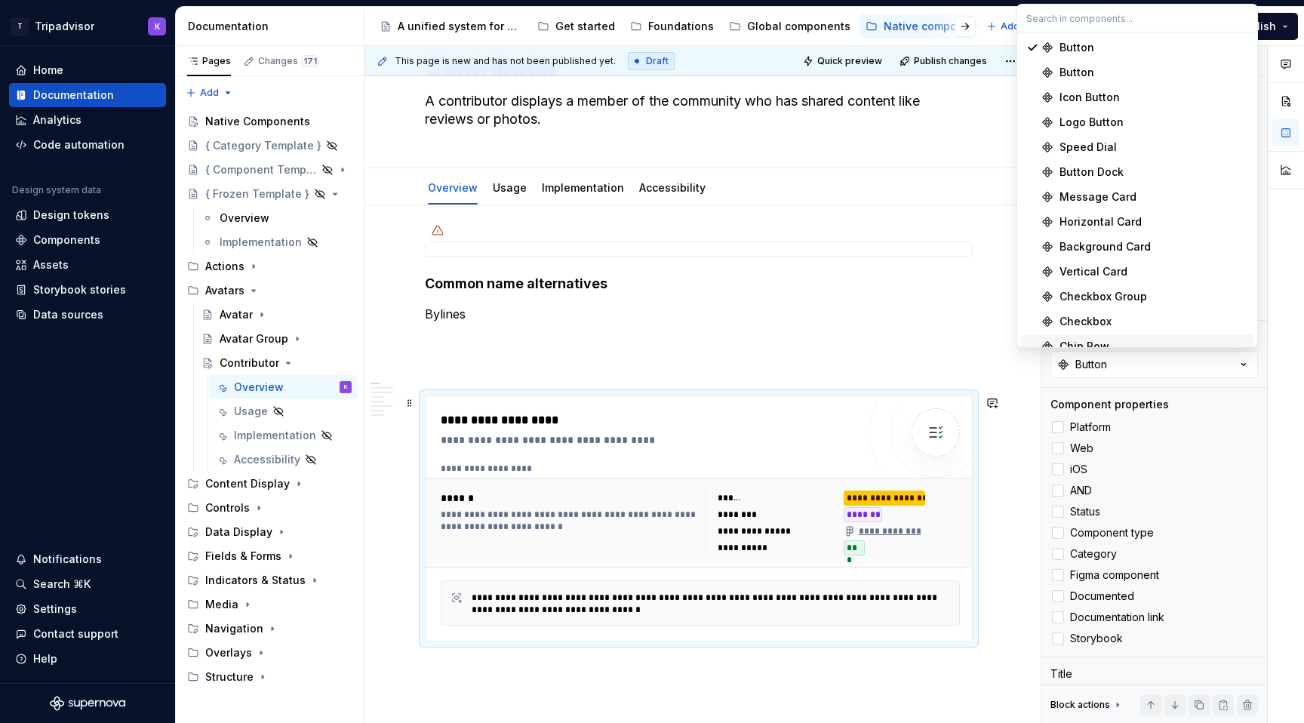
click at [945, 457] on div at bounding box center [935, 432] width 91 height 91
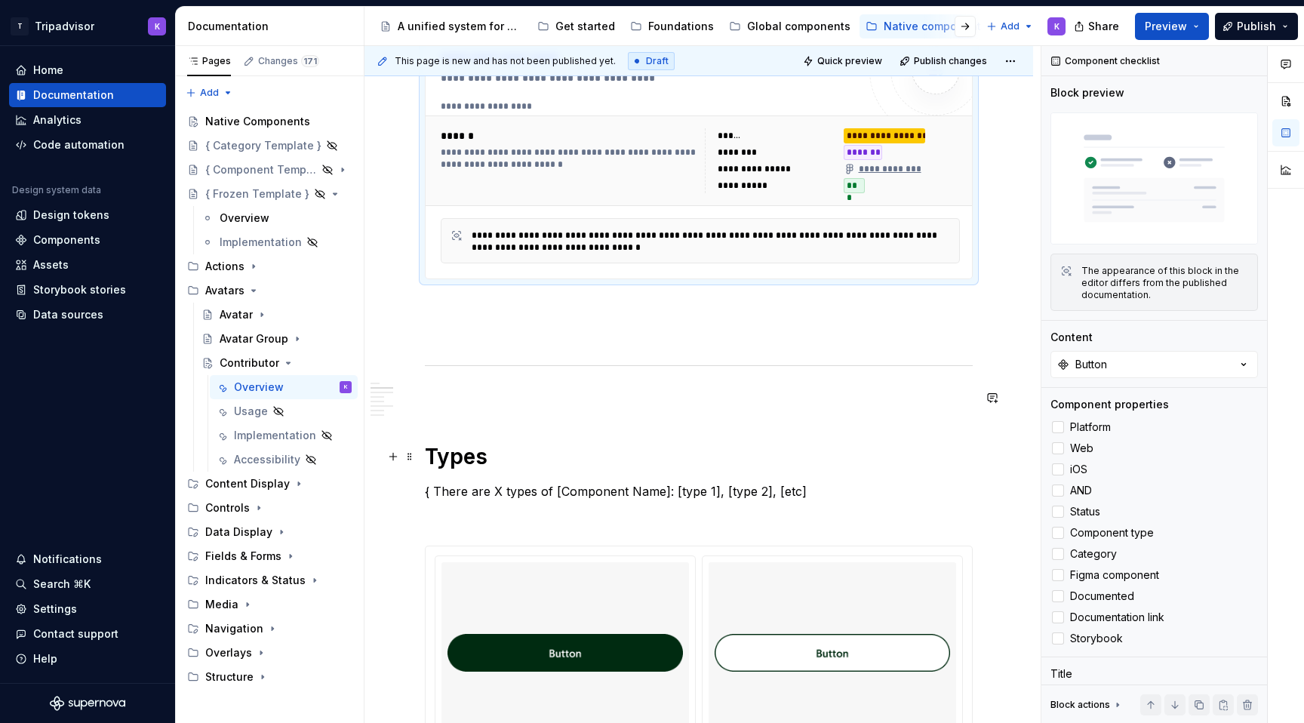
scroll to position [545, 0]
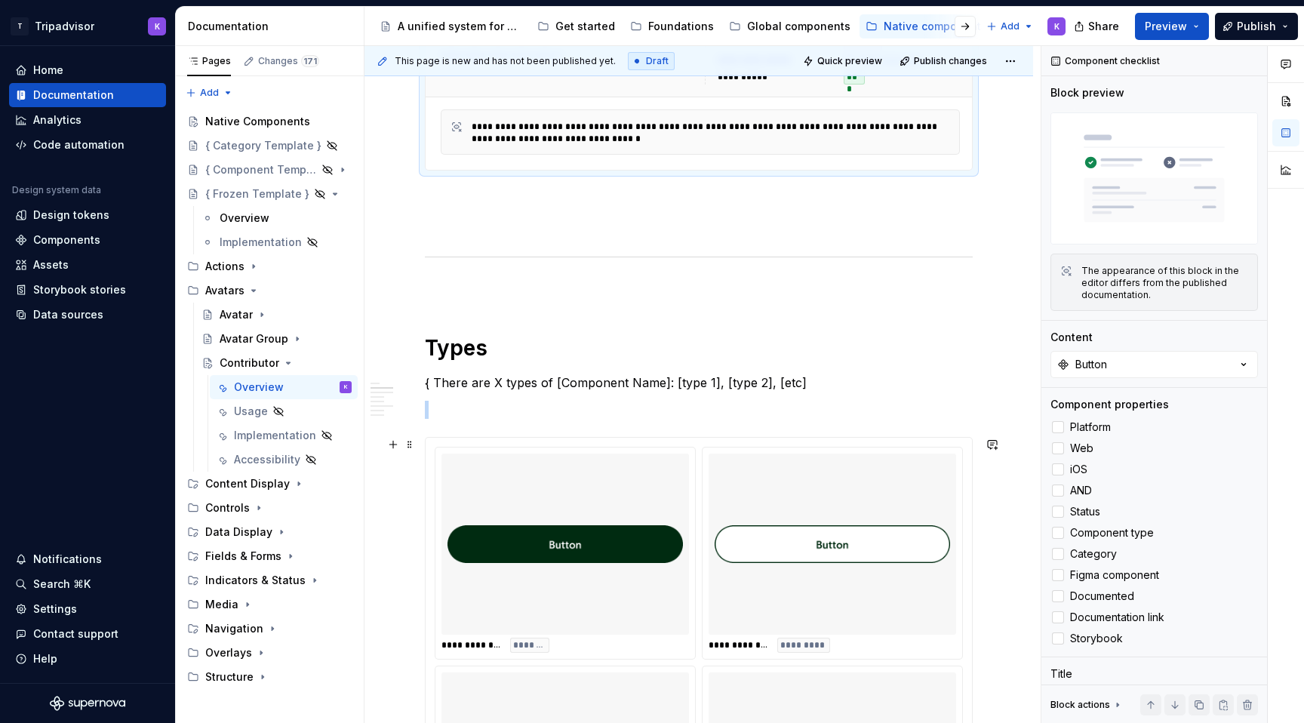
click at [752, 490] on img at bounding box center [831, 543] width 235 height 169
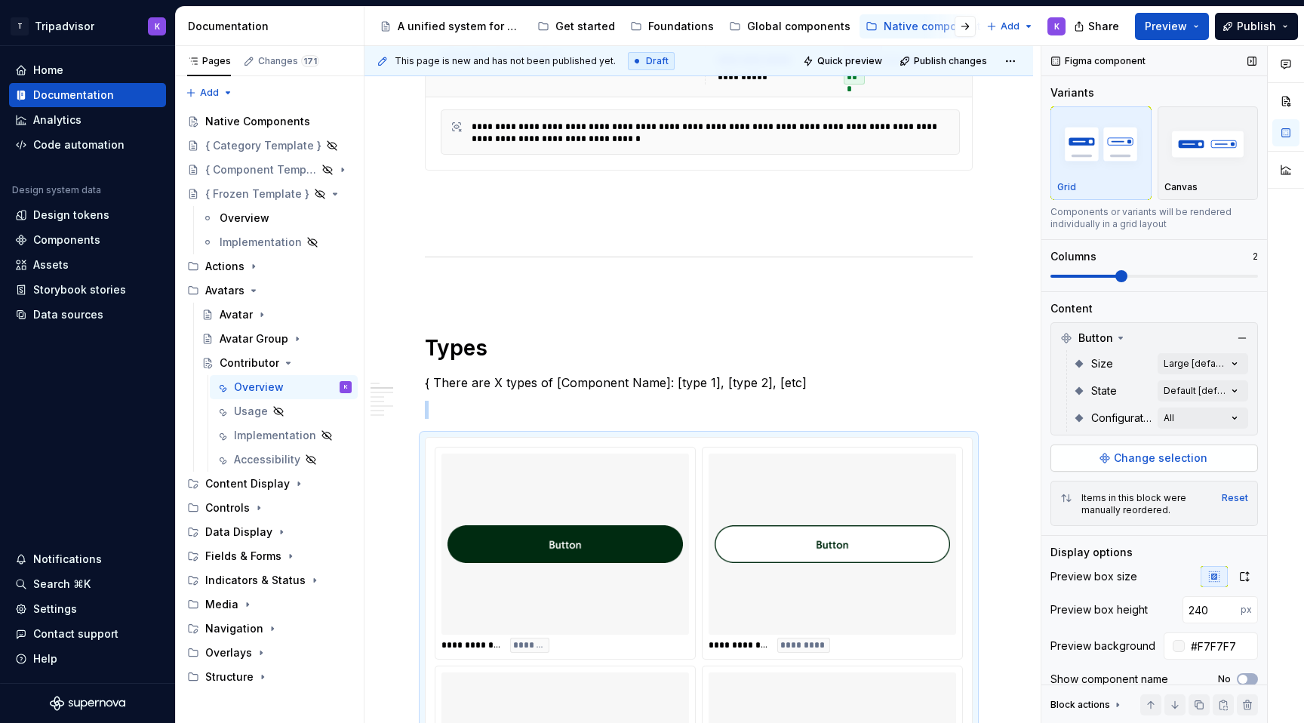
click at [1169, 464] on span "Change selection" at bounding box center [1160, 457] width 94 height 15
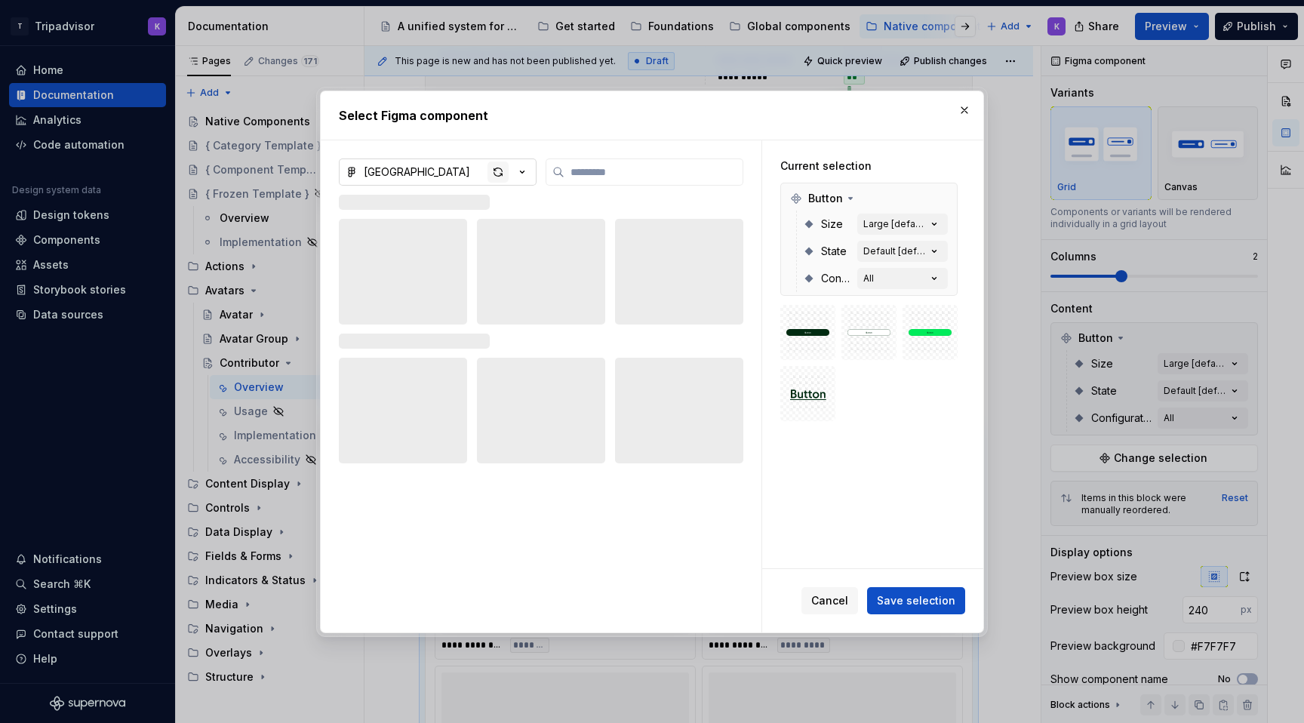
click at [498, 177] on div "button" at bounding box center [497, 171] width 21 height 21
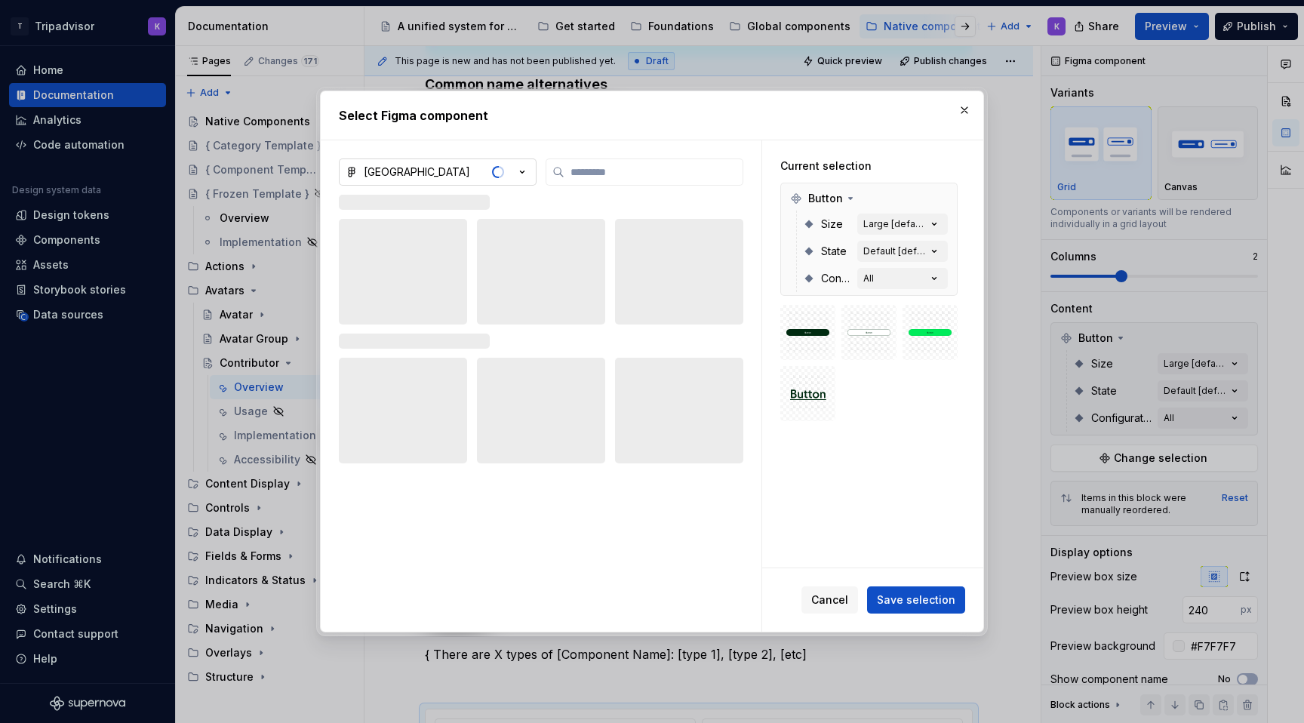
scroll to position [821, 0]
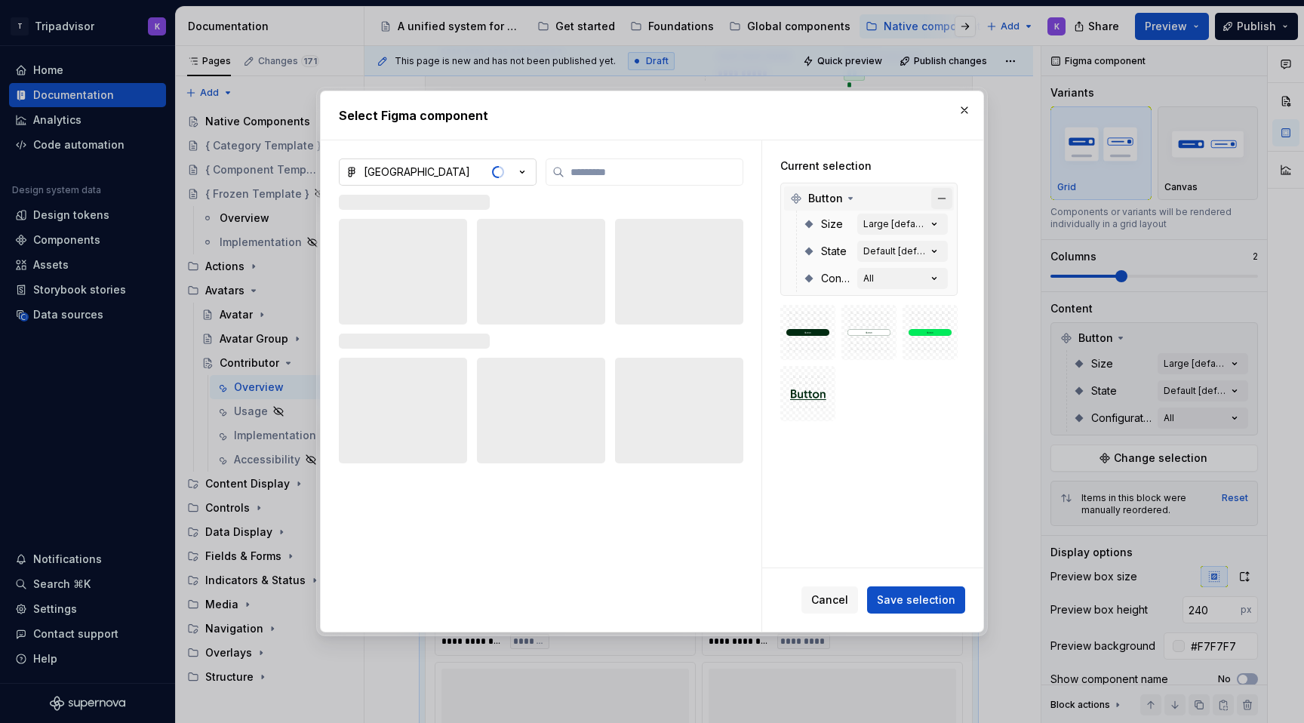
click at [945, 197] on button "button" at bounding box center [941, 198] width 21 height 21
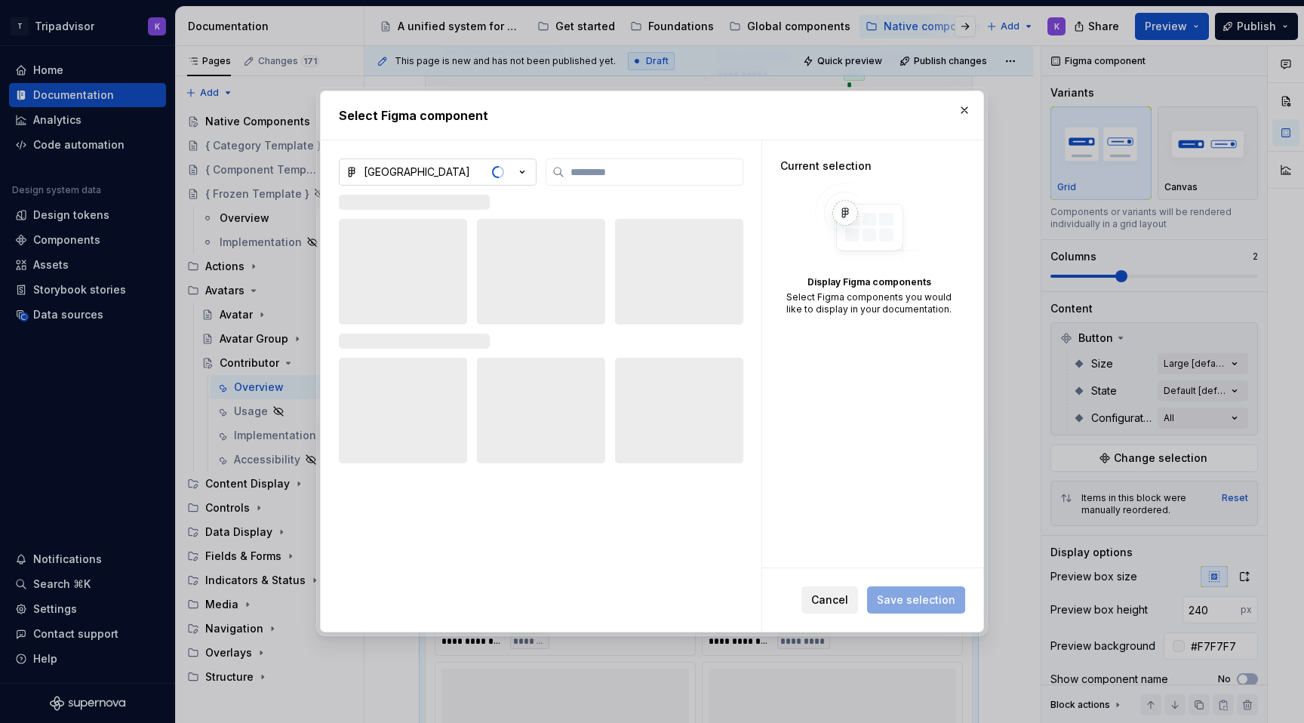
type textarea "*"
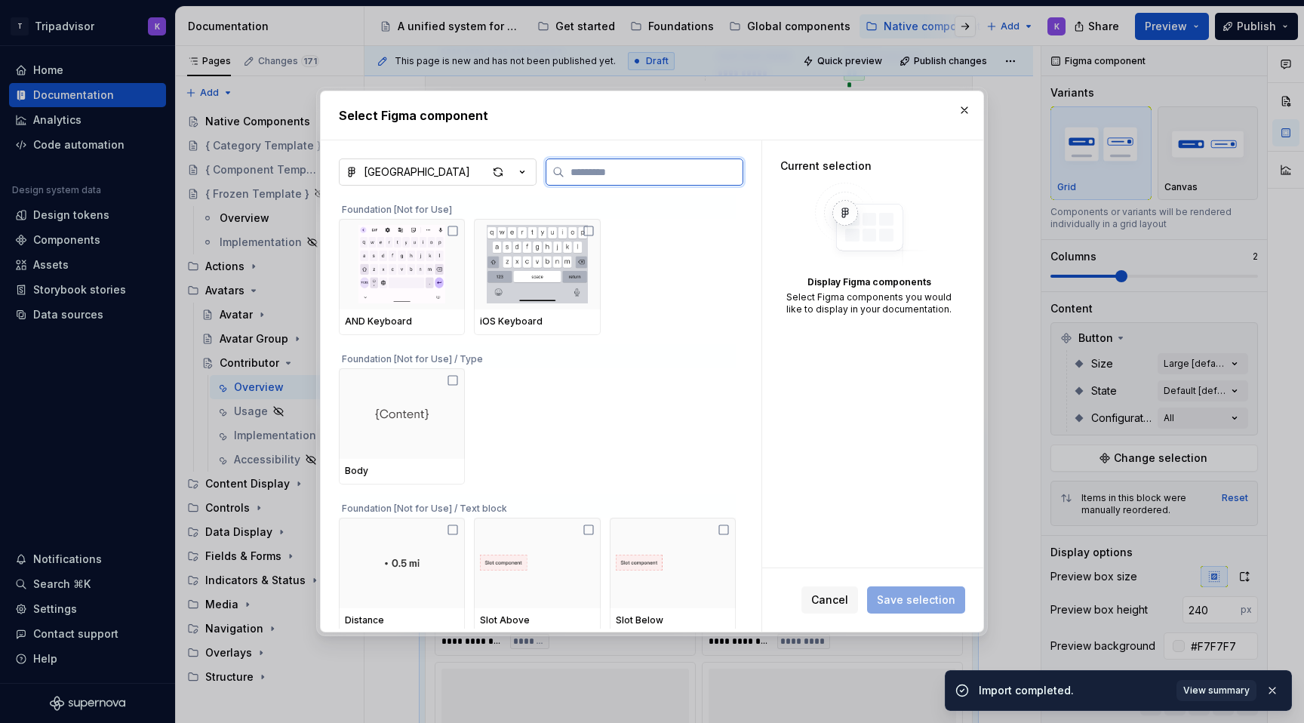
click at [668, 173] on input "search" at bounding box center [653, 171] width 178 height 15
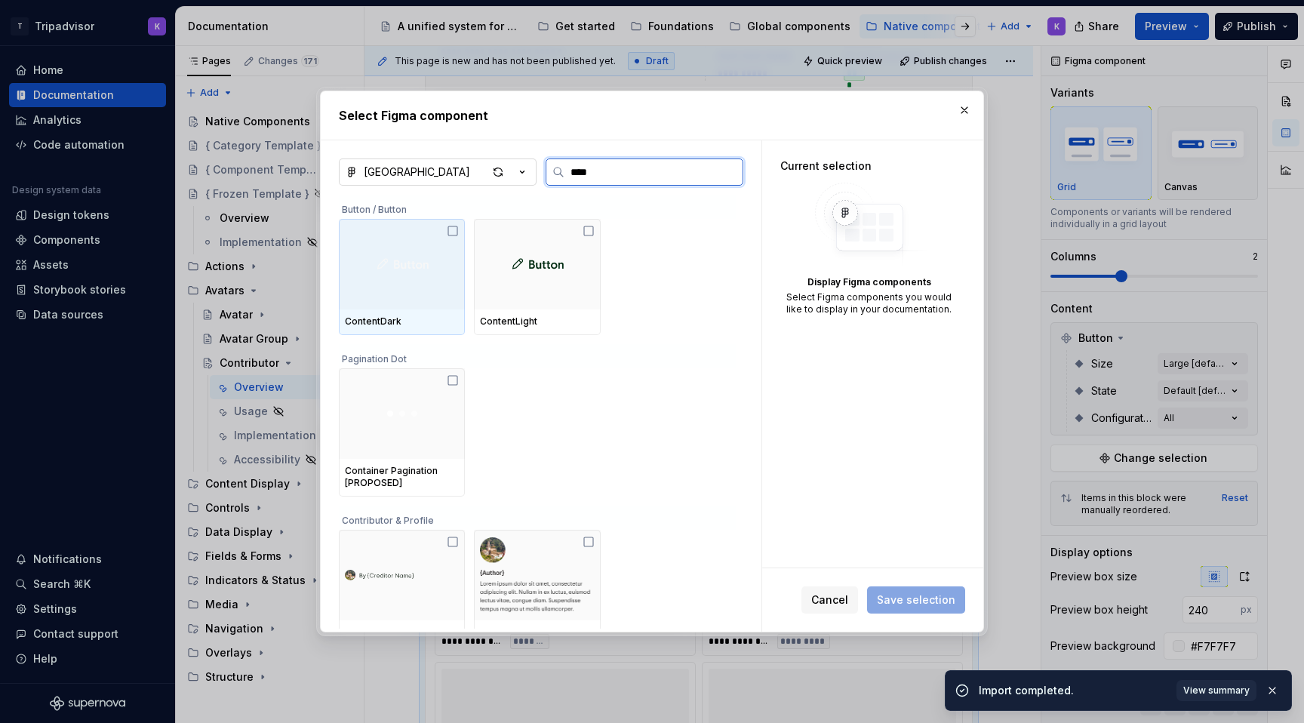
type input "*****"
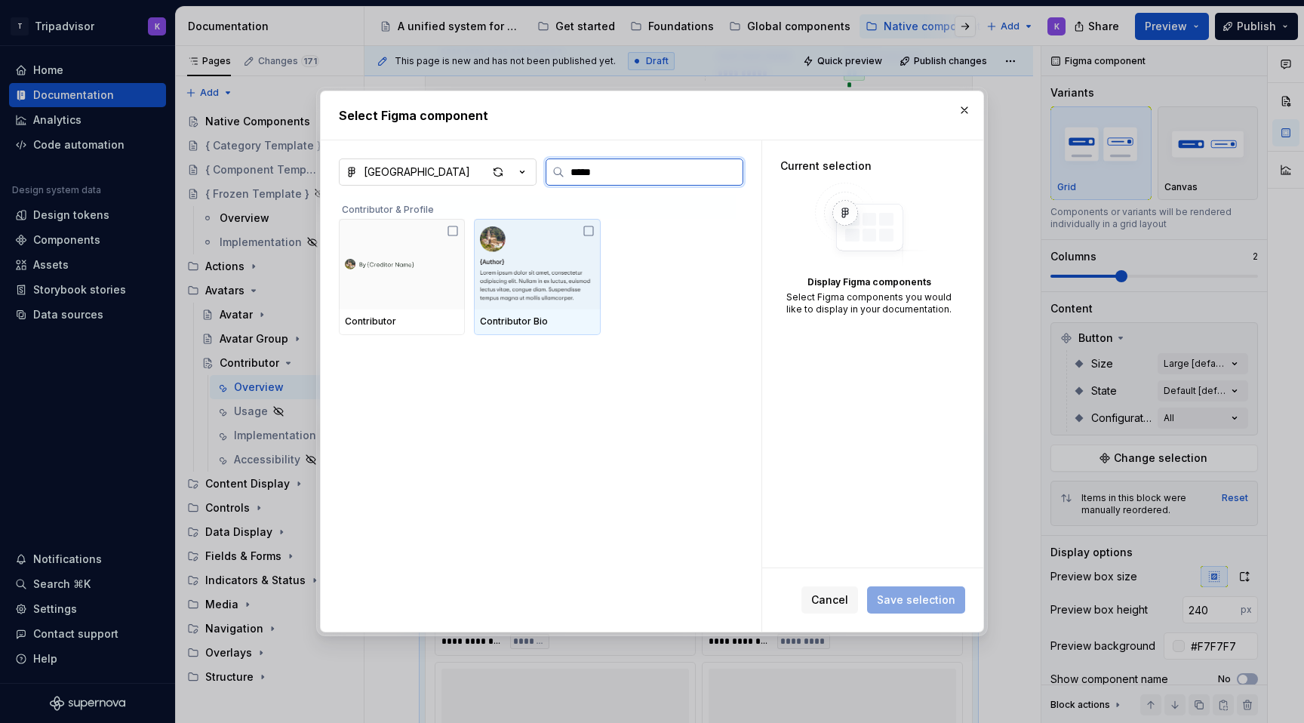
click at [573, 255] on img at bounding box center [537, 264] width 114 height 78
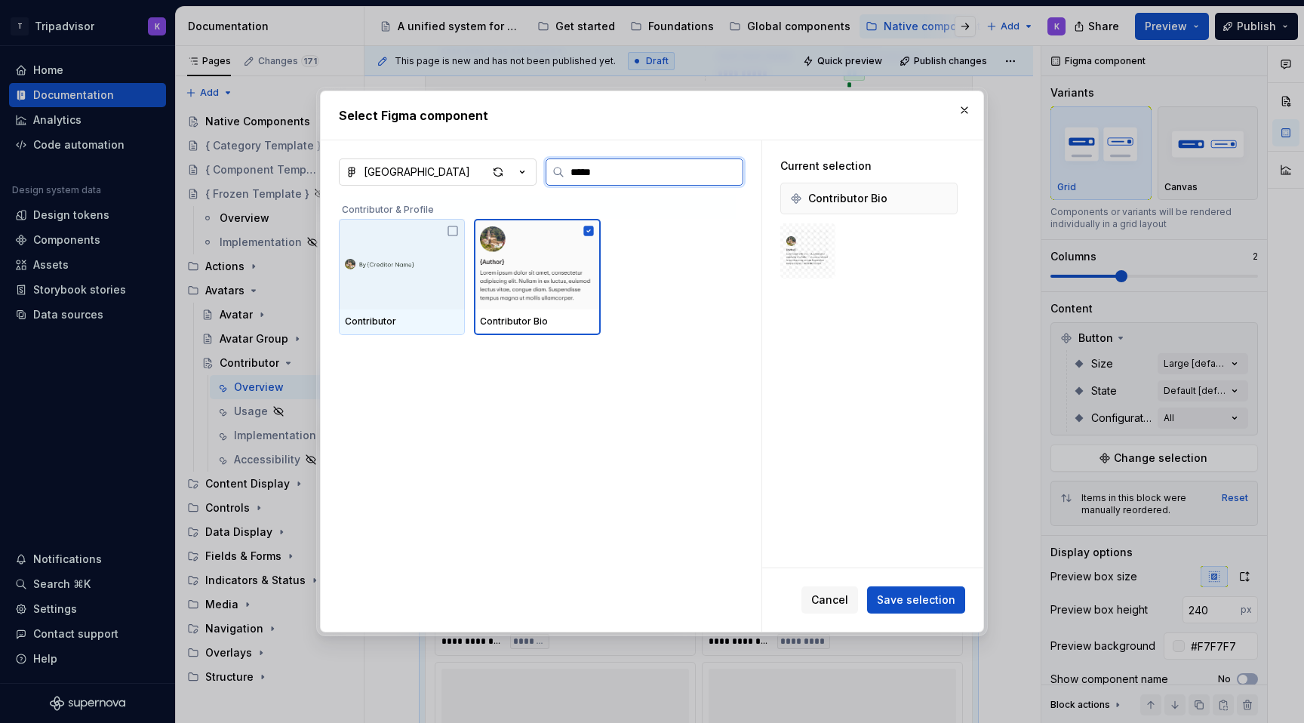
click at [459, 256] on img at bounding box center [402, 264] width 114 height 18
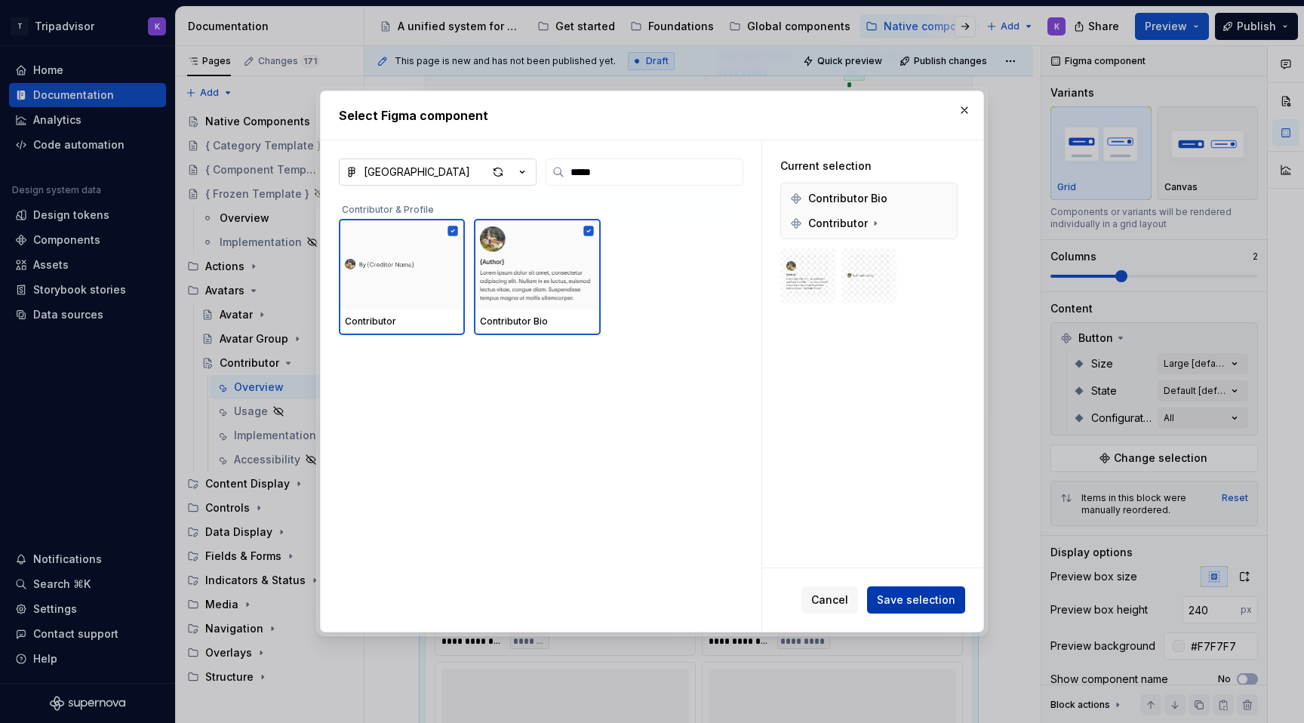
click at [908, 597] on span "Save selection" at bounding box center [916, 599] width 78 height 15
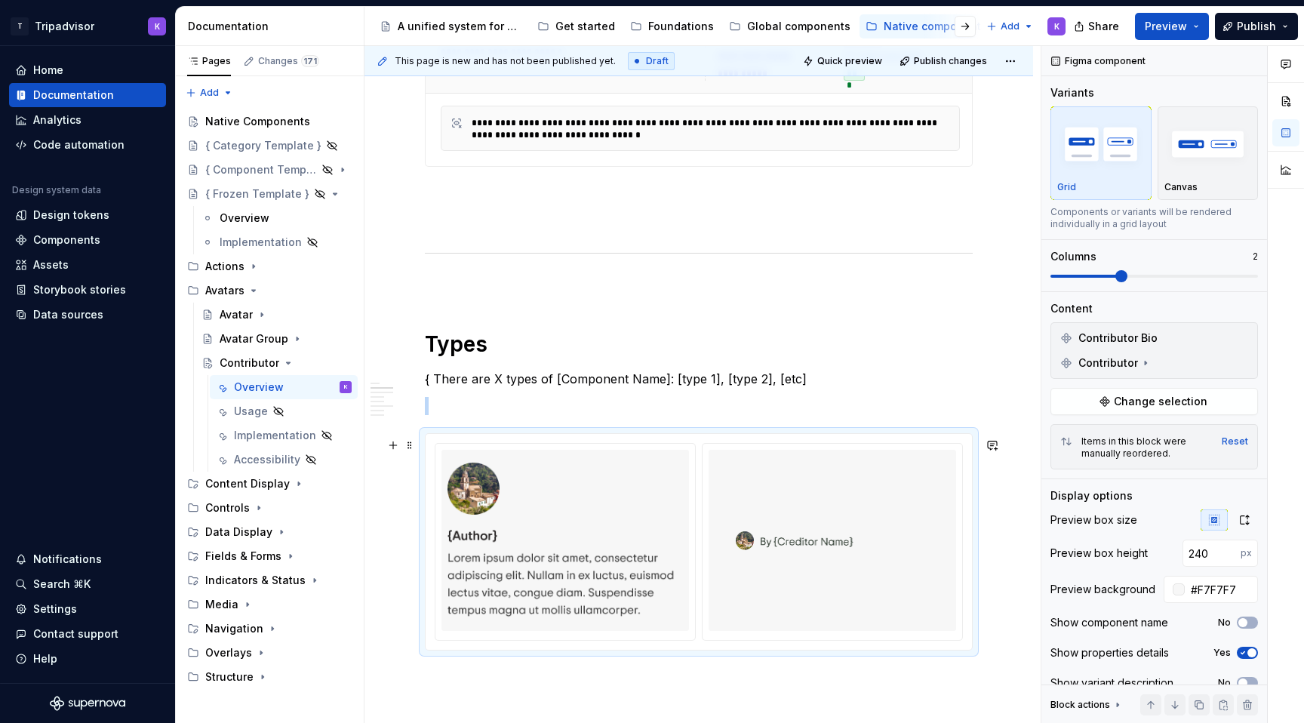
click at [806, 560] on img at bounding box center [832, 540] width 193 height 169
click at [1141, 363] on icon at bounding box center [1145, 363] width 12 height 12
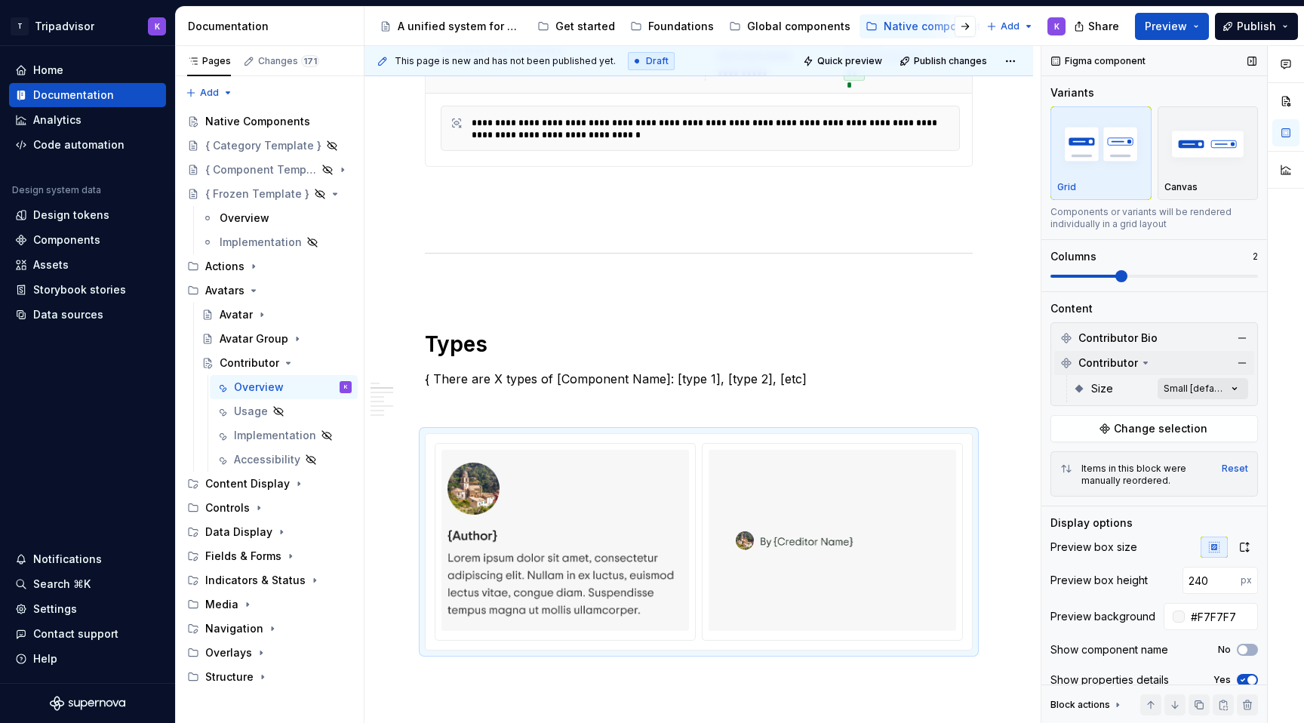
click at [1190, 383] on div "Comments Open comments No comments yet Select ‘Comment’ from the block context …" at bounding box center [1172, 384] width 263 height 677
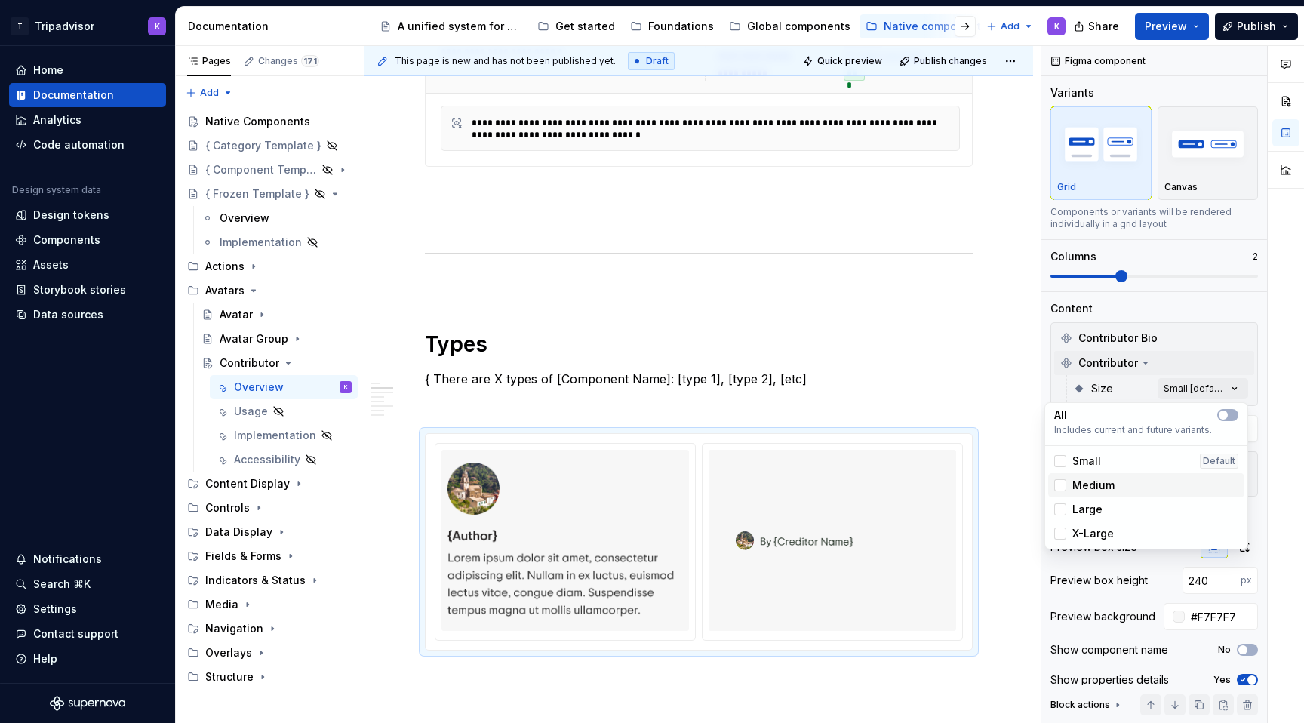
click at [1149, 480] on div "Medium" at bounding box center [1146, 485] width 184 height 15
click at [983, 354] on html "T Tripadvisor K Home Documentation Analytics Code automation Design system data…" at bounding box center [652, 361] width 1304 height 723
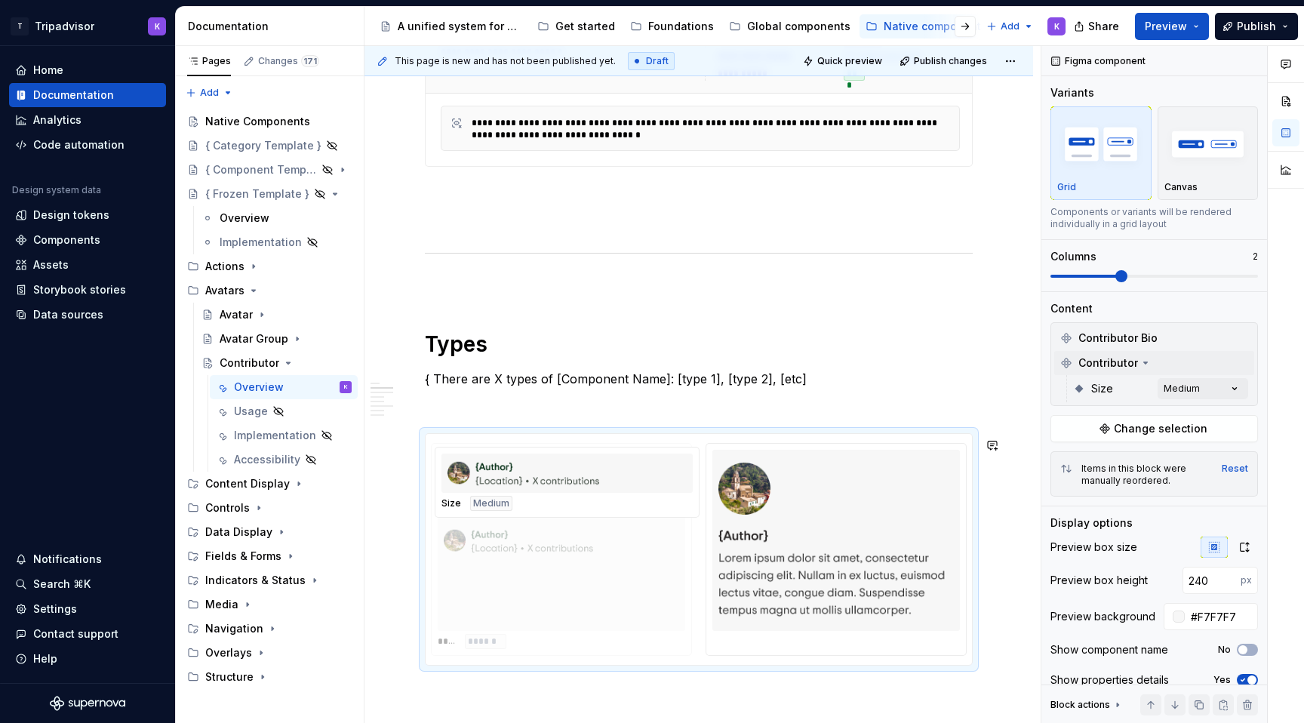
drag, startPoint x: 782, startPoint y: 535, endPoint x: 582, endPoint y: 541, distance: 200.8
click at [582, 541] on body "T Tripadvisor K Home Documentation Analytics Code automation Design system data…" at bounding box center [652, 361] width 1304 height 723
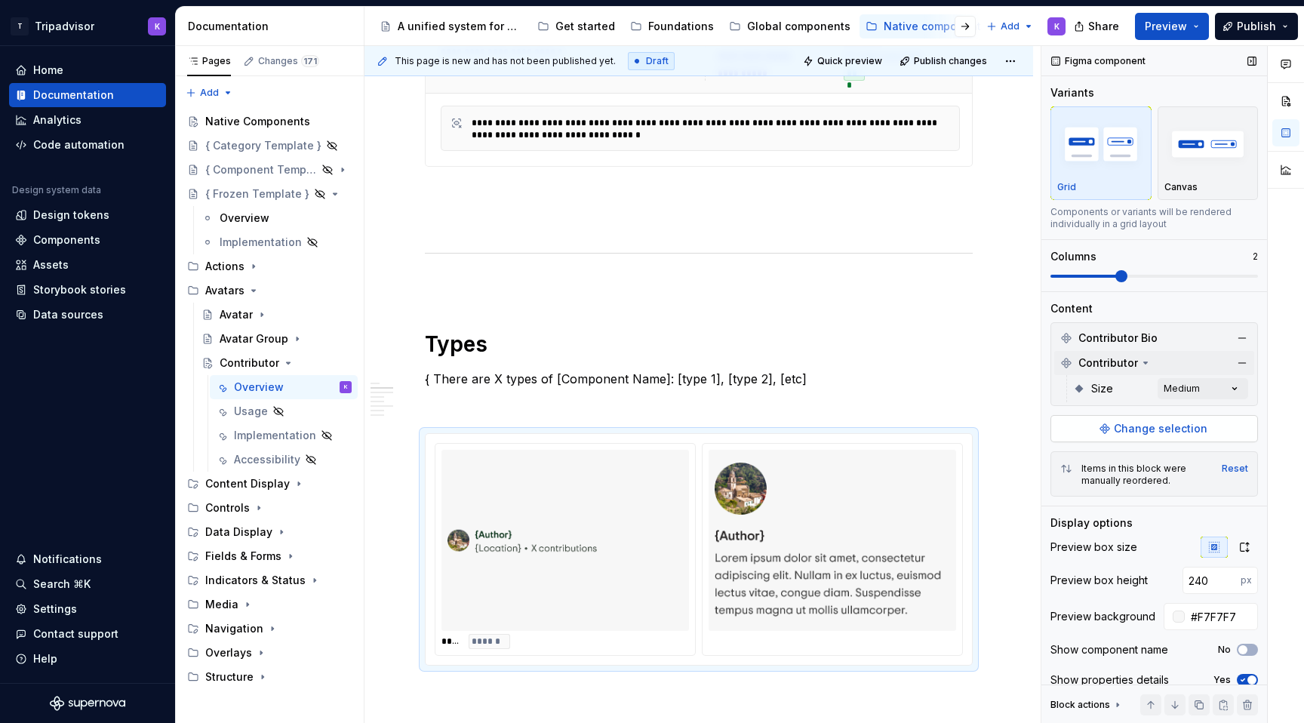
click at [1204, 429] on button "Change selection" at bounding box center [1153, 428] width 207 height 27
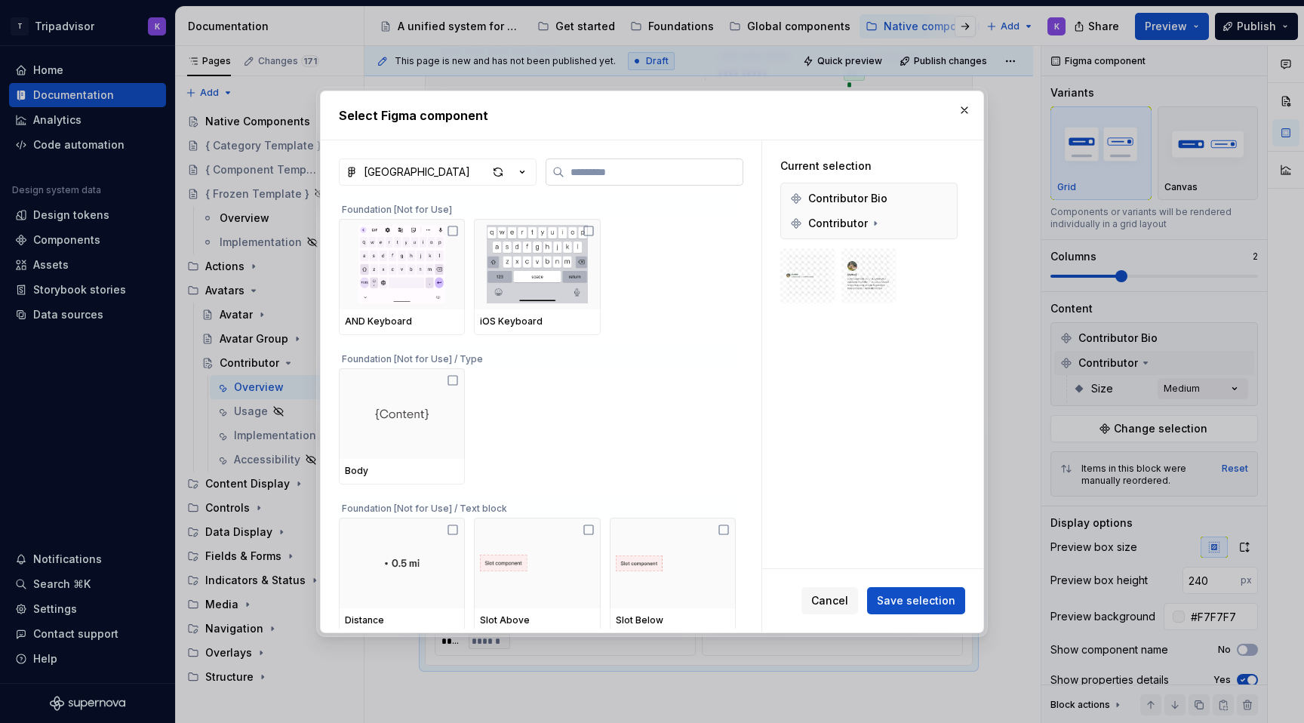
type textarea "*"
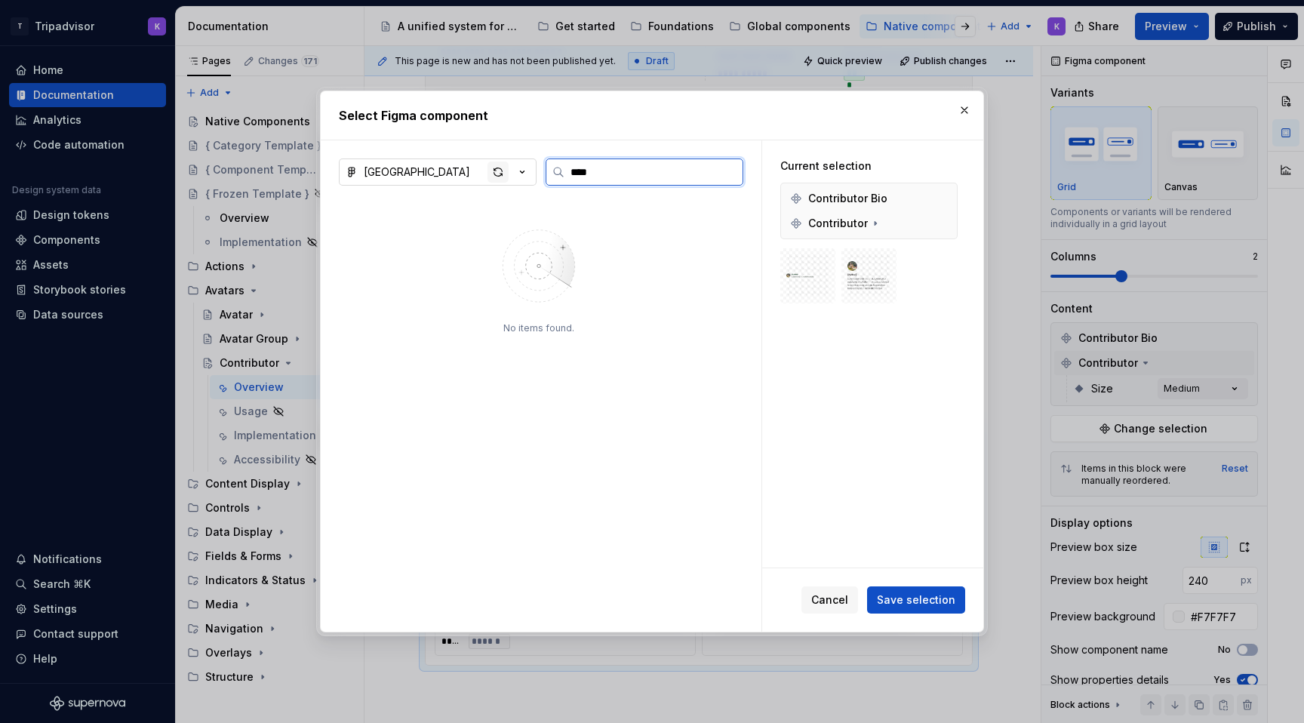
type input "****"
click at [504, 175] on div "button" at bounding box center [497, 171] width 21 height 21
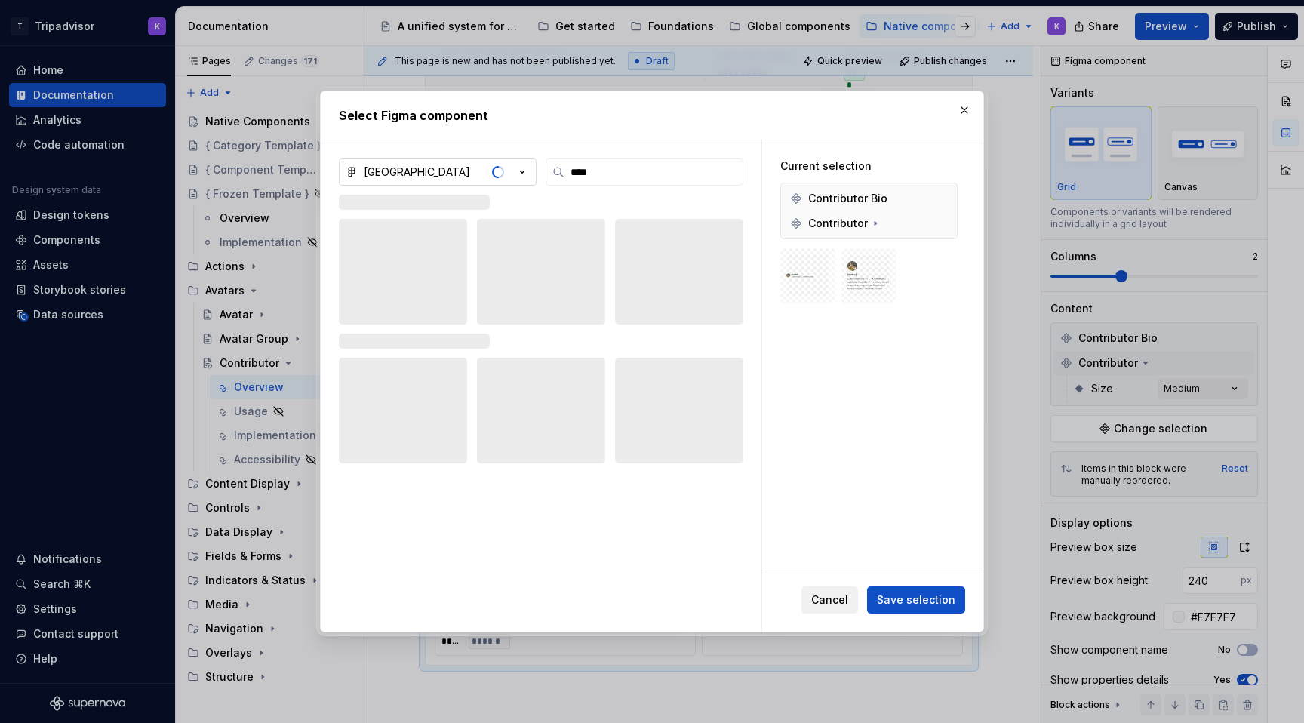
type textarea "*"
click at [841, 597] on span "Cancel" at bounding box center [829, 599] width 37 height 15
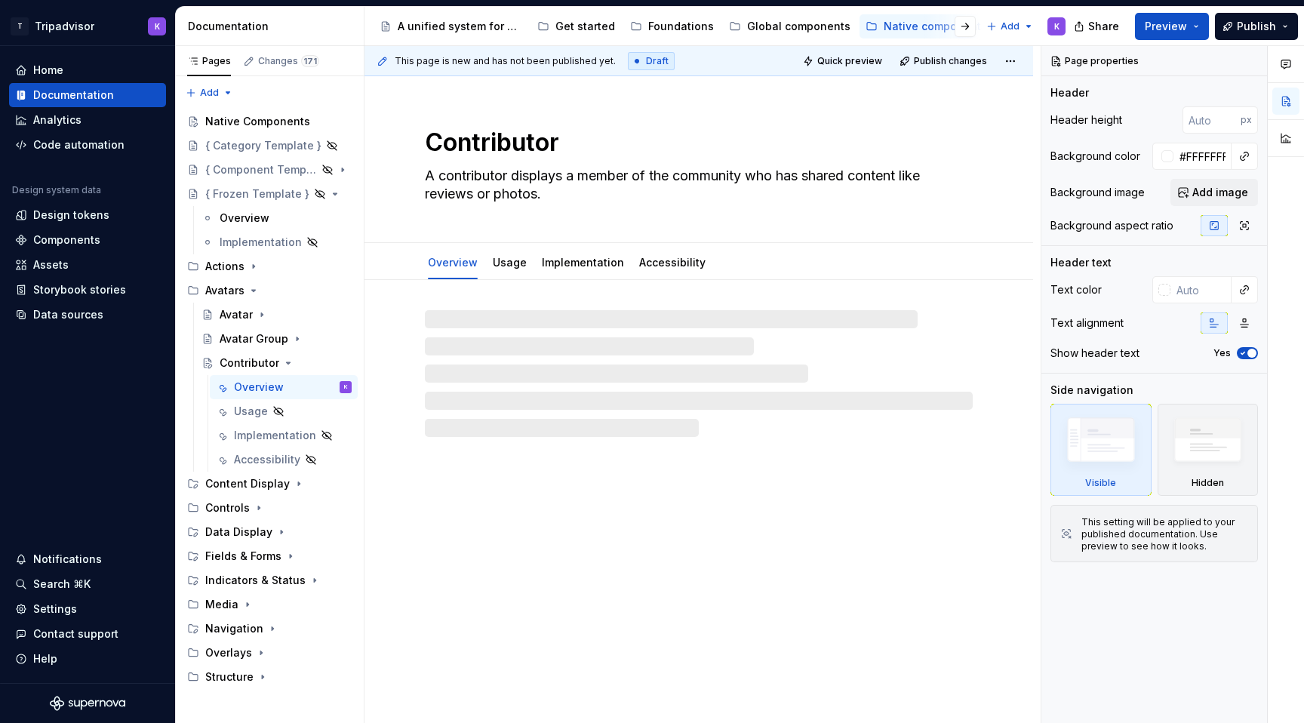
type textarea "*"
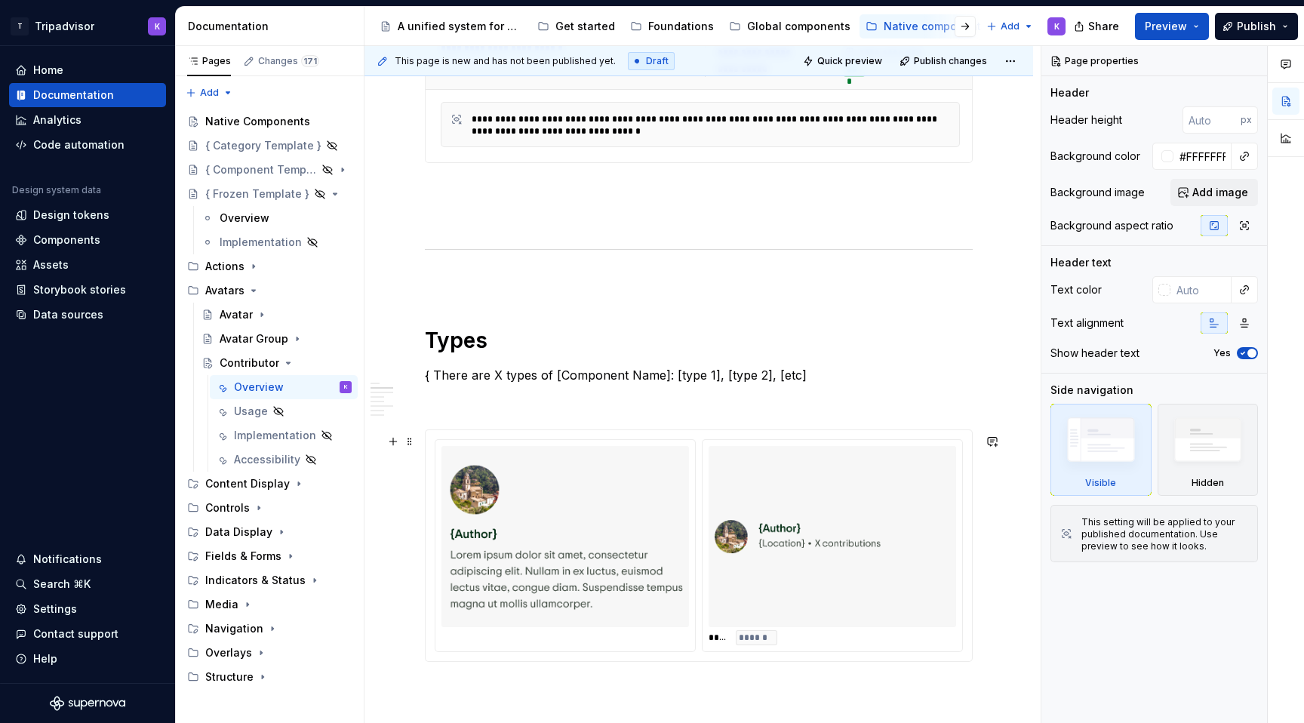
scroll to position [810, 0]
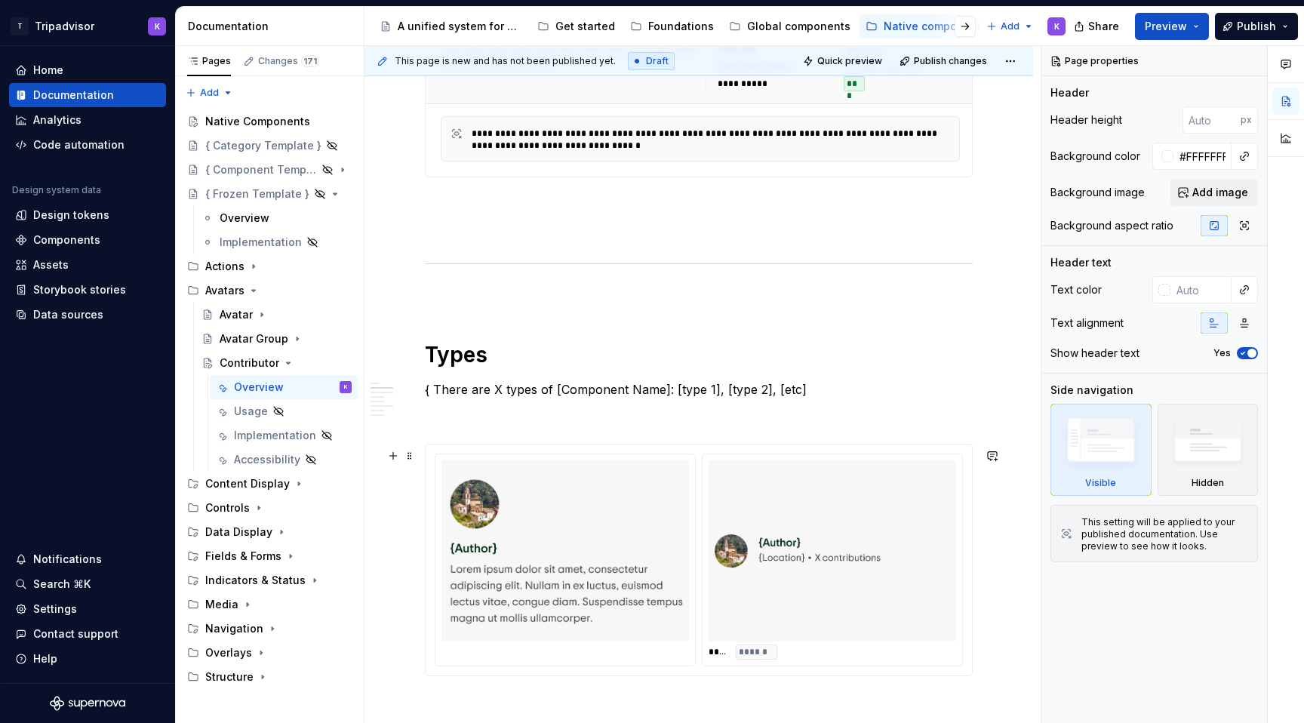
click at [605, 628] on img at bounding box center [564, 550] width 235 height 169
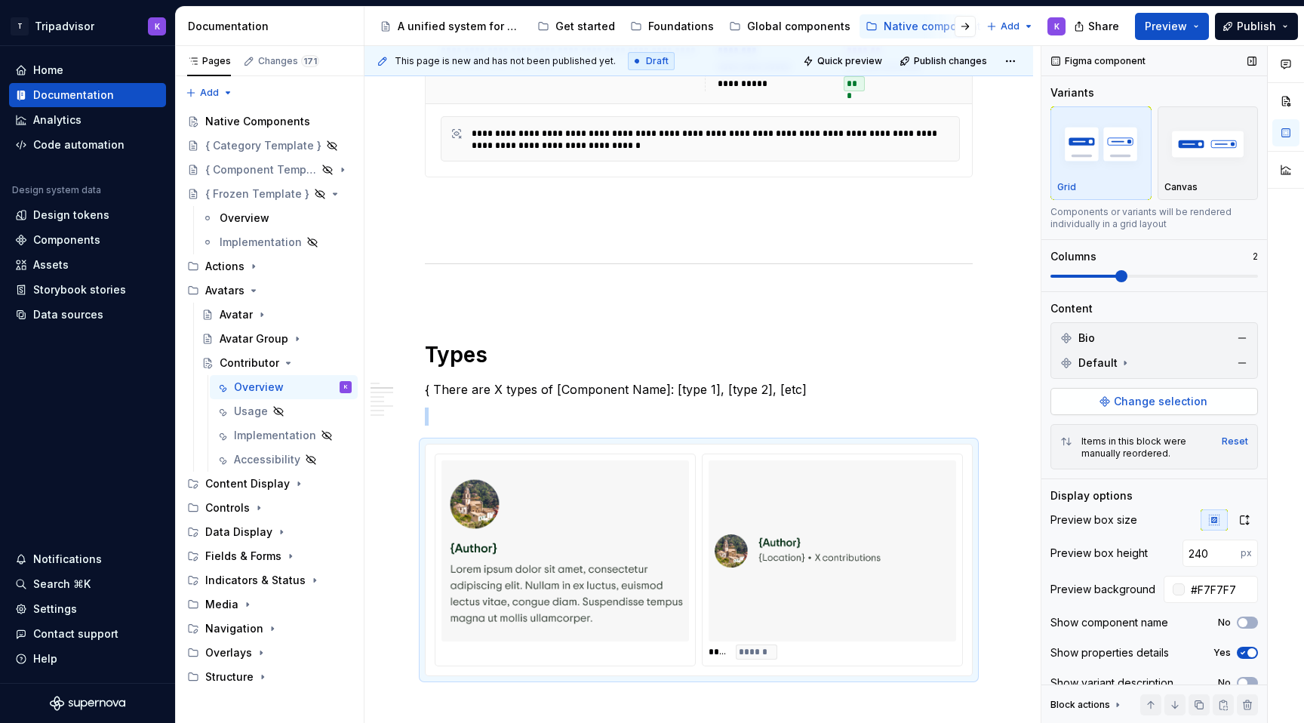
click at [1147, 407] on span "Change selection" at bounding box center [1160, 401] width 94 height 15
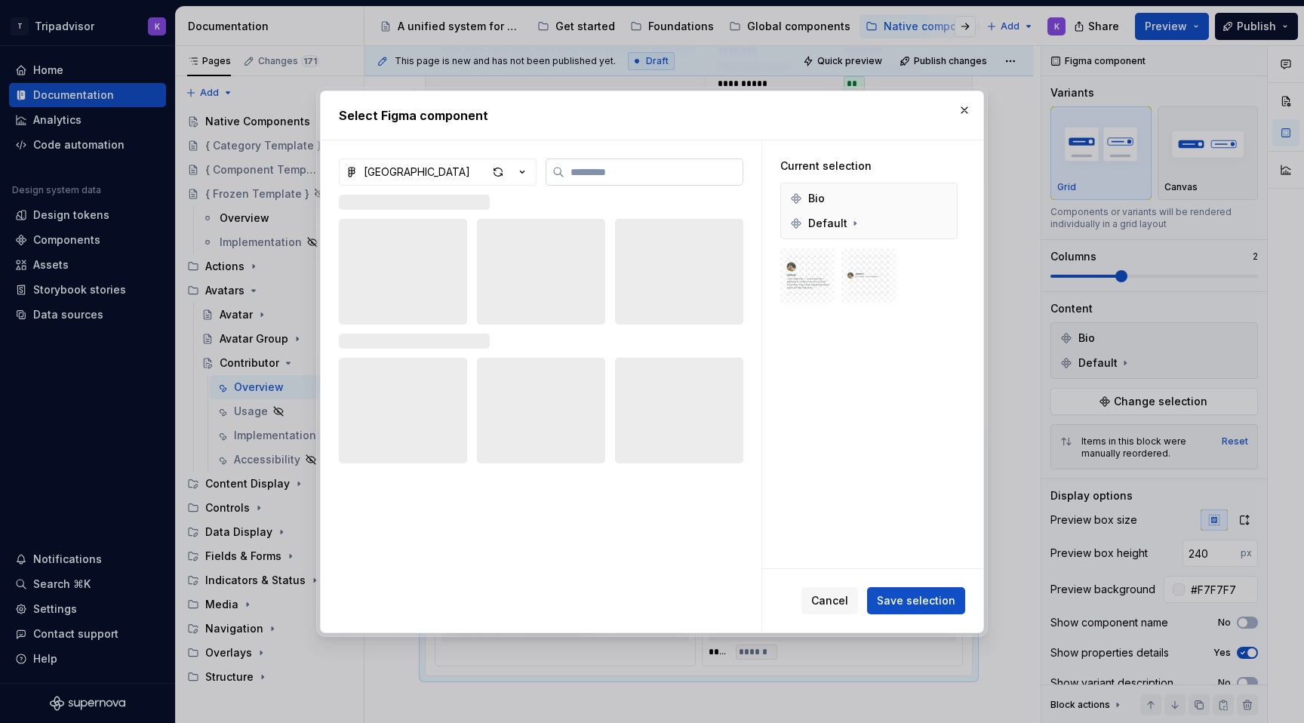
click at [673, 166] on input "search" at bounding box center [653, 171] width 178 height 15
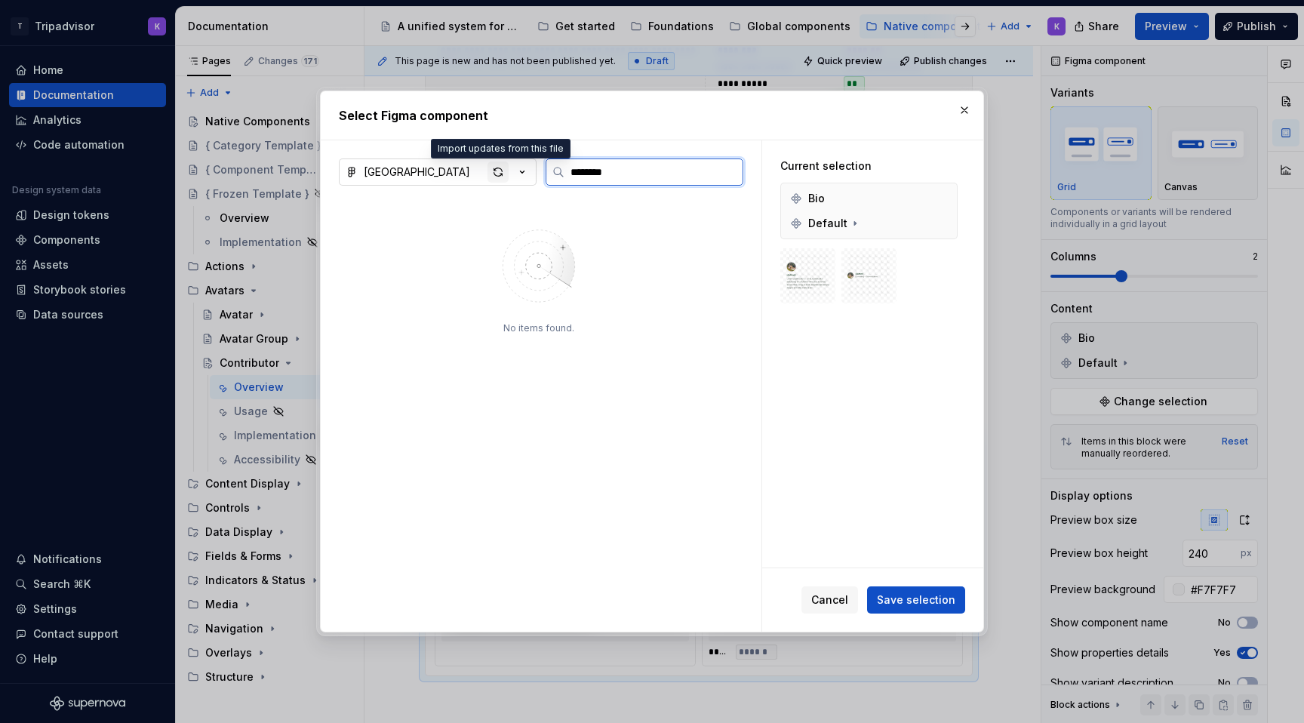
type input "********"
click at [495, 177] on div "button" at bounding box center [497, 171] width 21 height 21
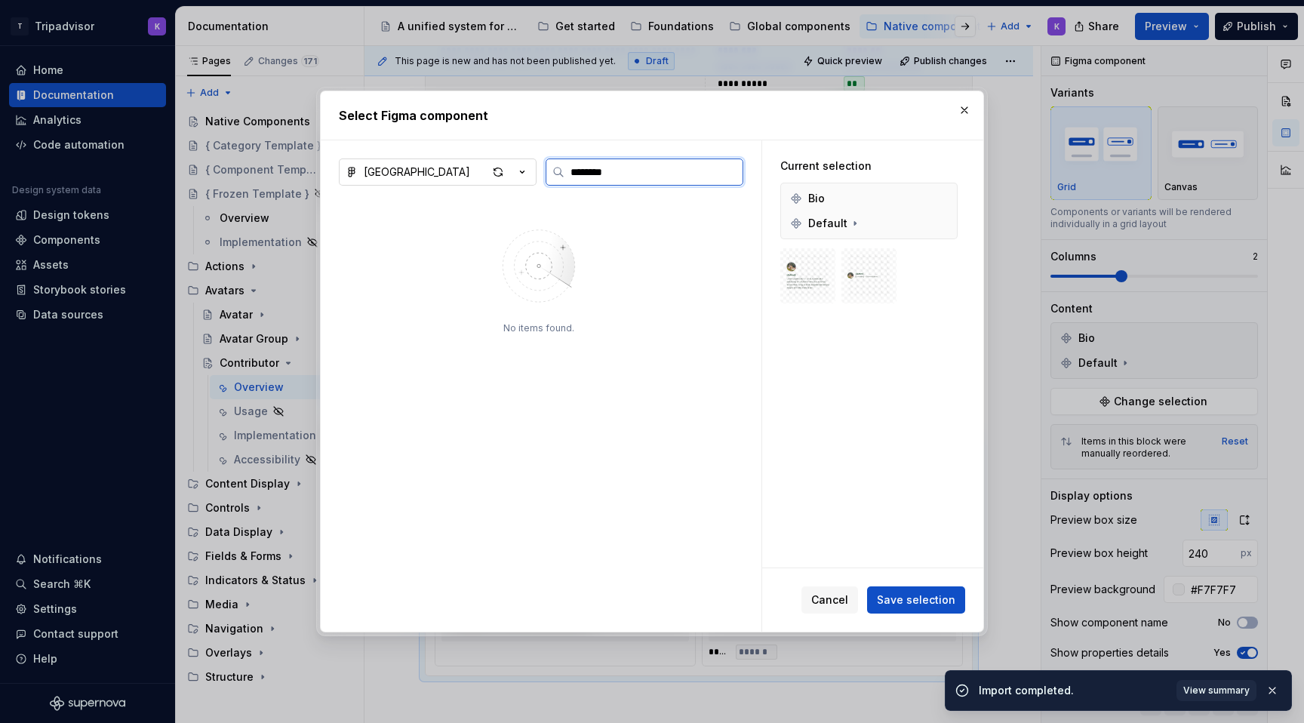
drag, startPoint x: 625, startPoint y: 179, endPoint x: 556, endPoint y: 175, distance: 68.8
click at [556, 175] on label "********" at bounding box center [644, 171] width 198 height 27
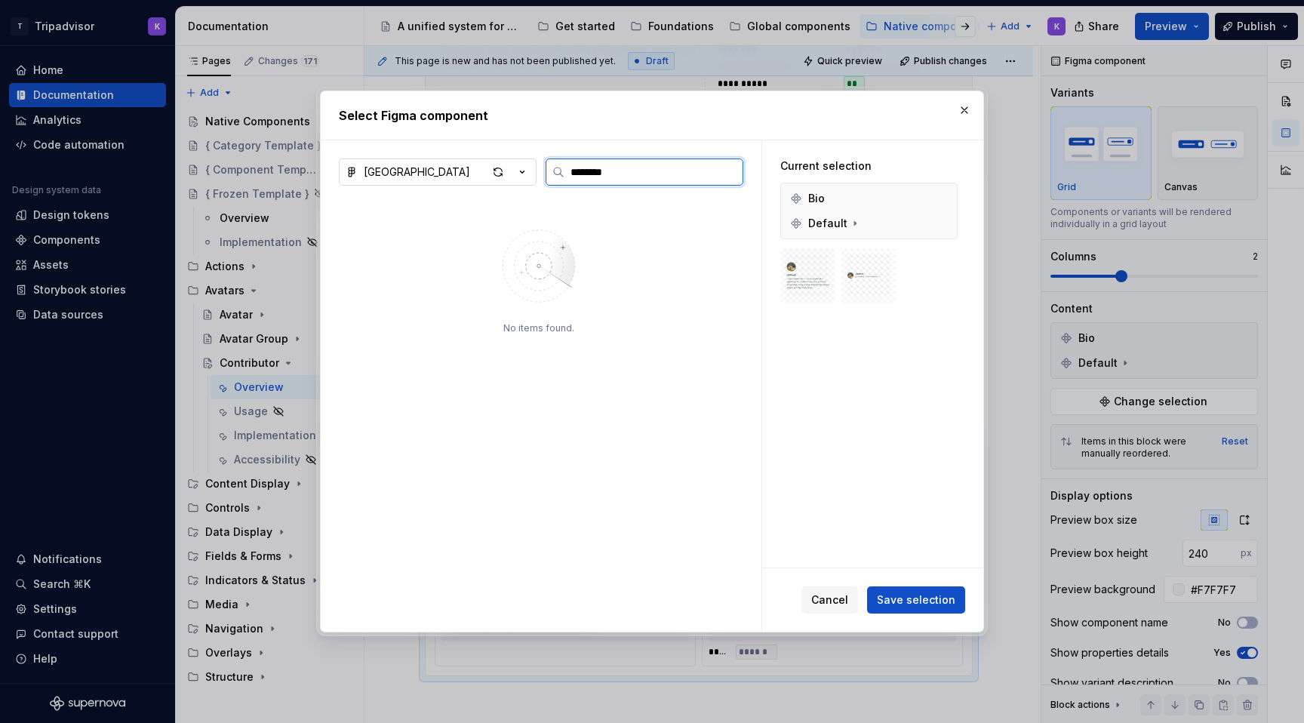
type textarea "*"
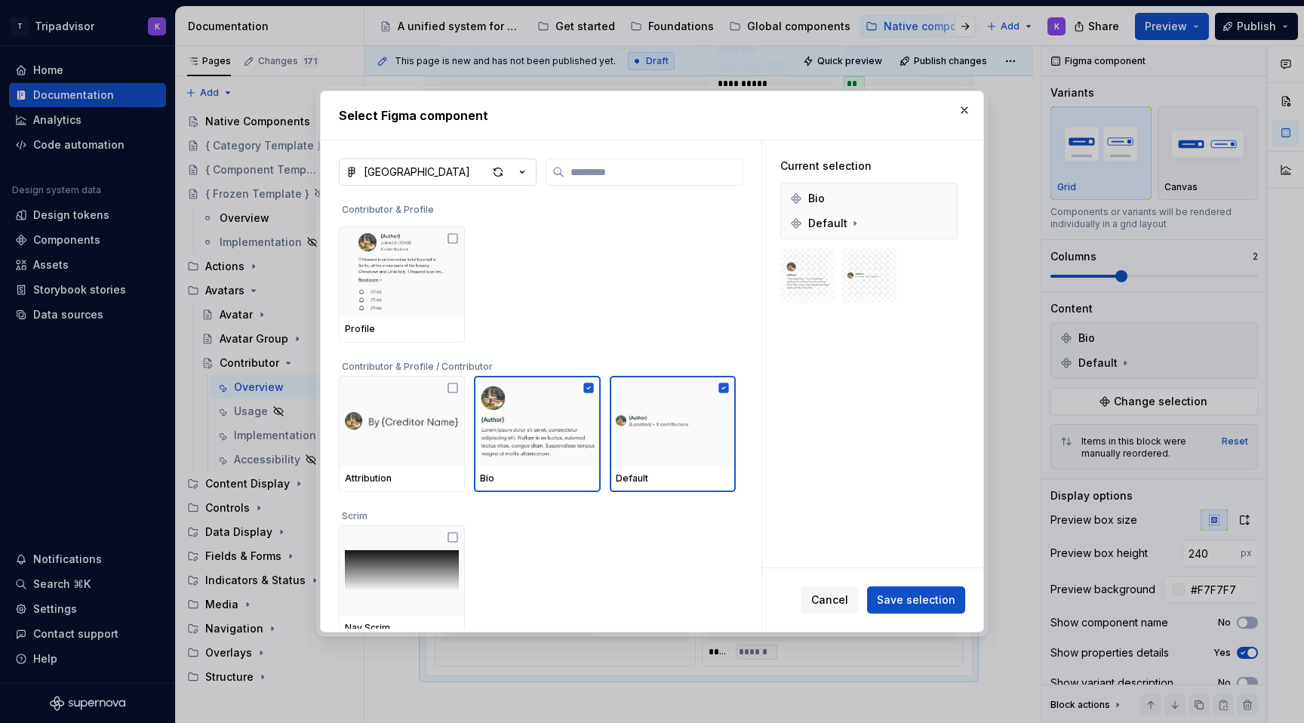
scroll to position [4099, 0]
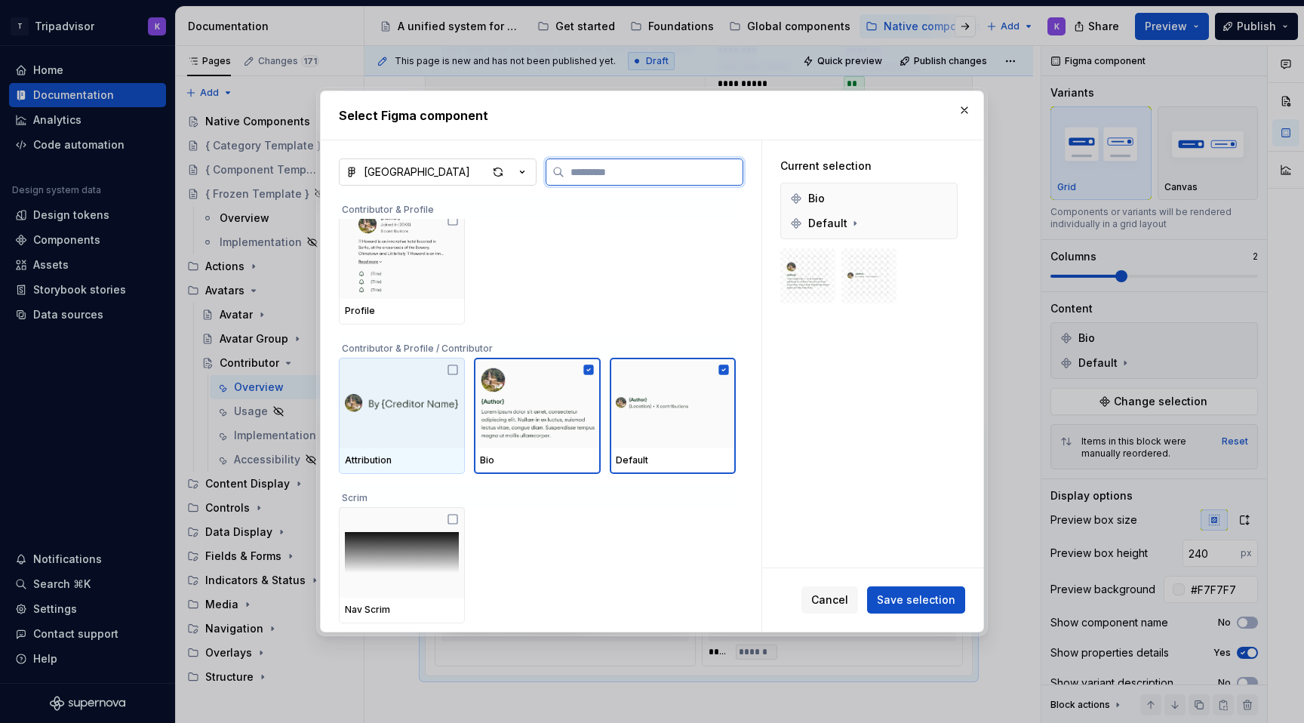
click at [435, 416] on div at bounding box center [402, 403] width 126 height 91
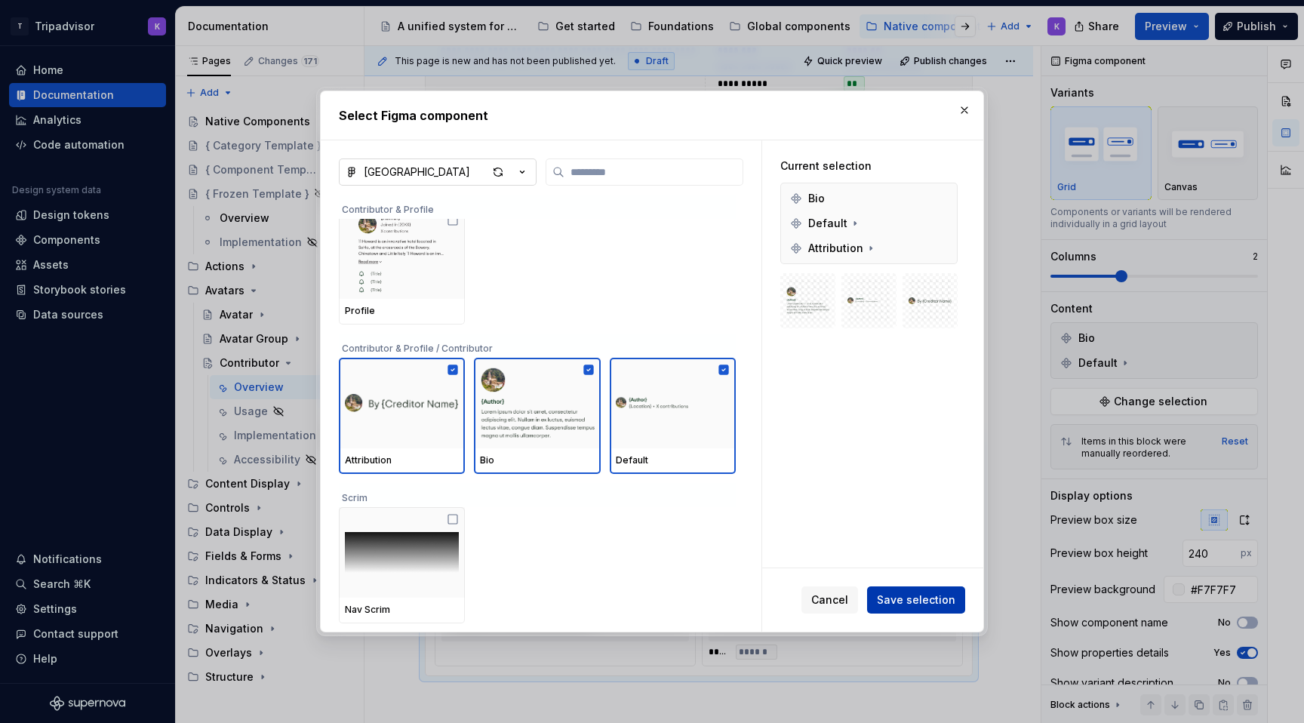
click at [931, 602] on span "Save selection" at bounding box center [916, 599] width 78 height 15
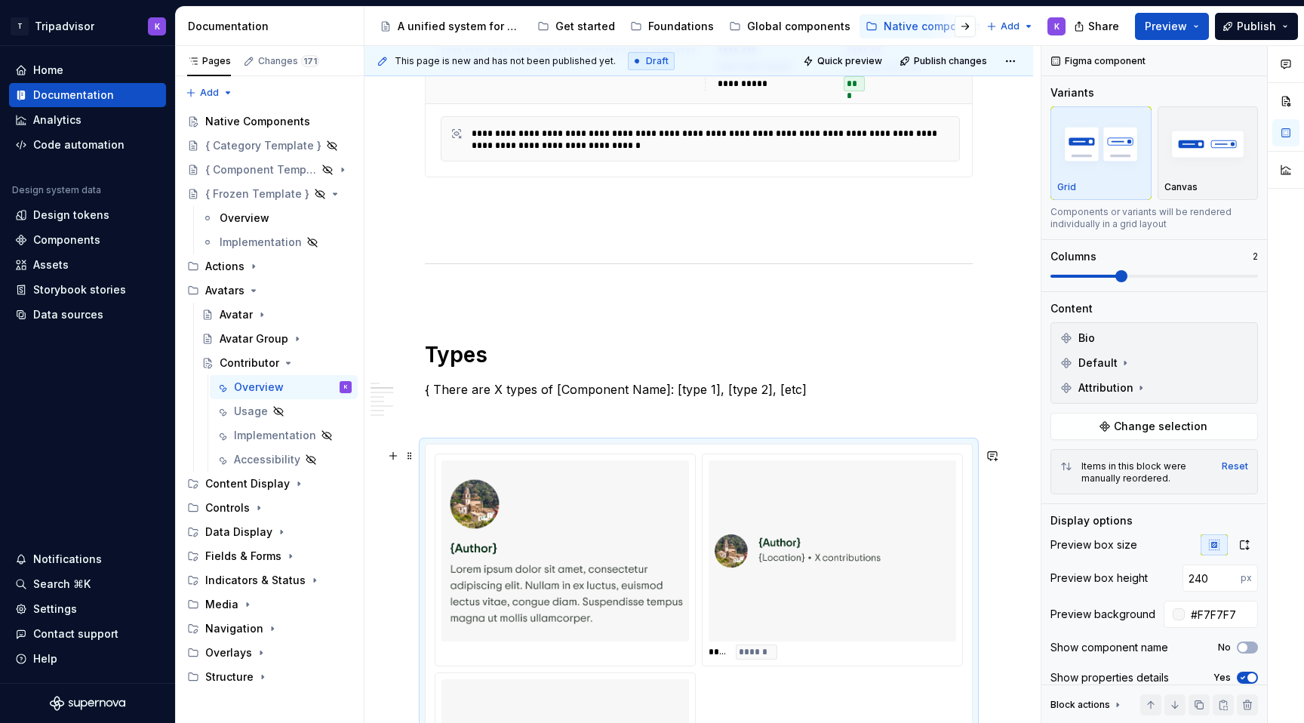
scroll to position [1018, 0]
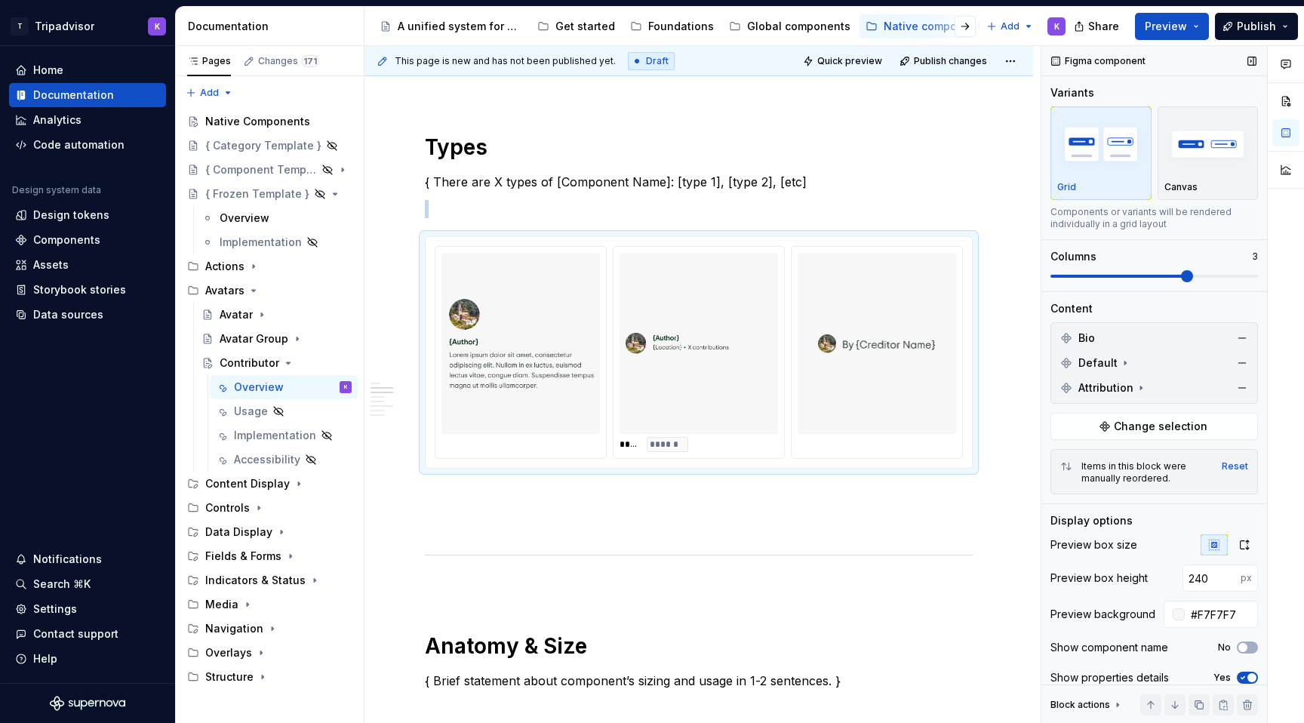
click at [1191, 273] on span at bounding box center [1187, 276] width 12 height 12
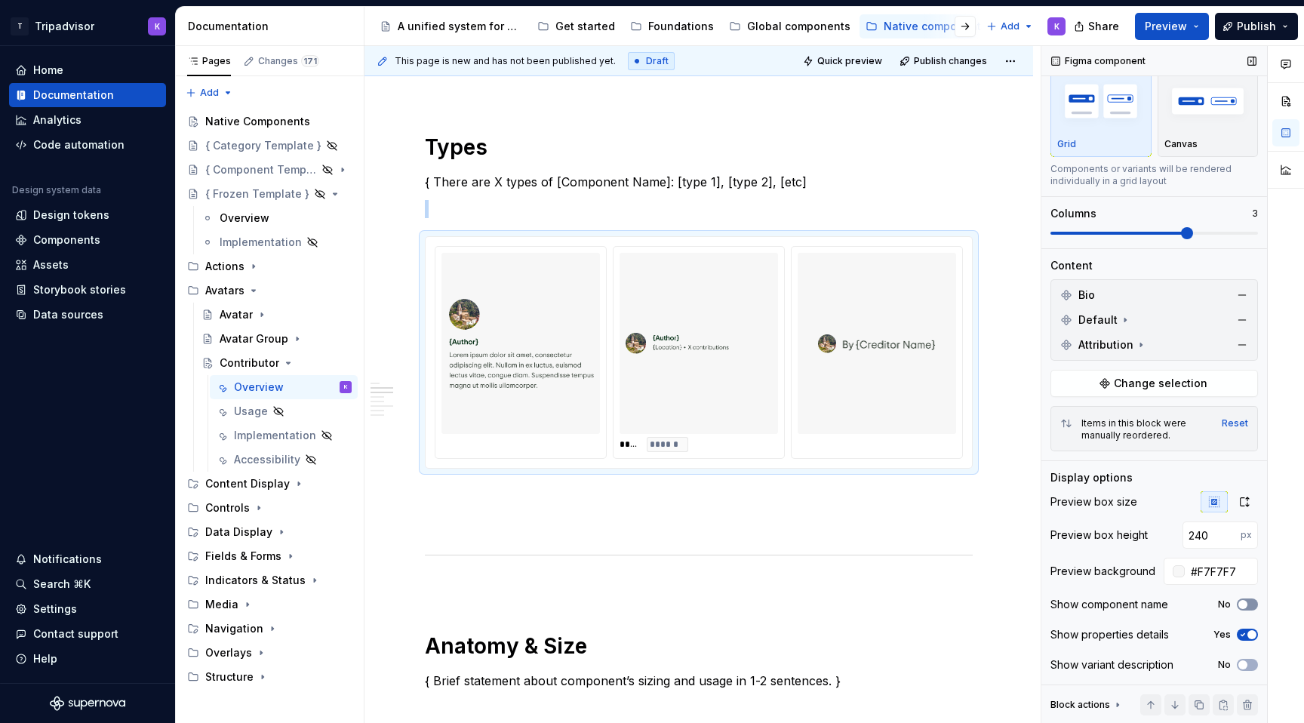
click at [1242, 603] on span "button" at bounding box center [1242, 604] width 9 height 9
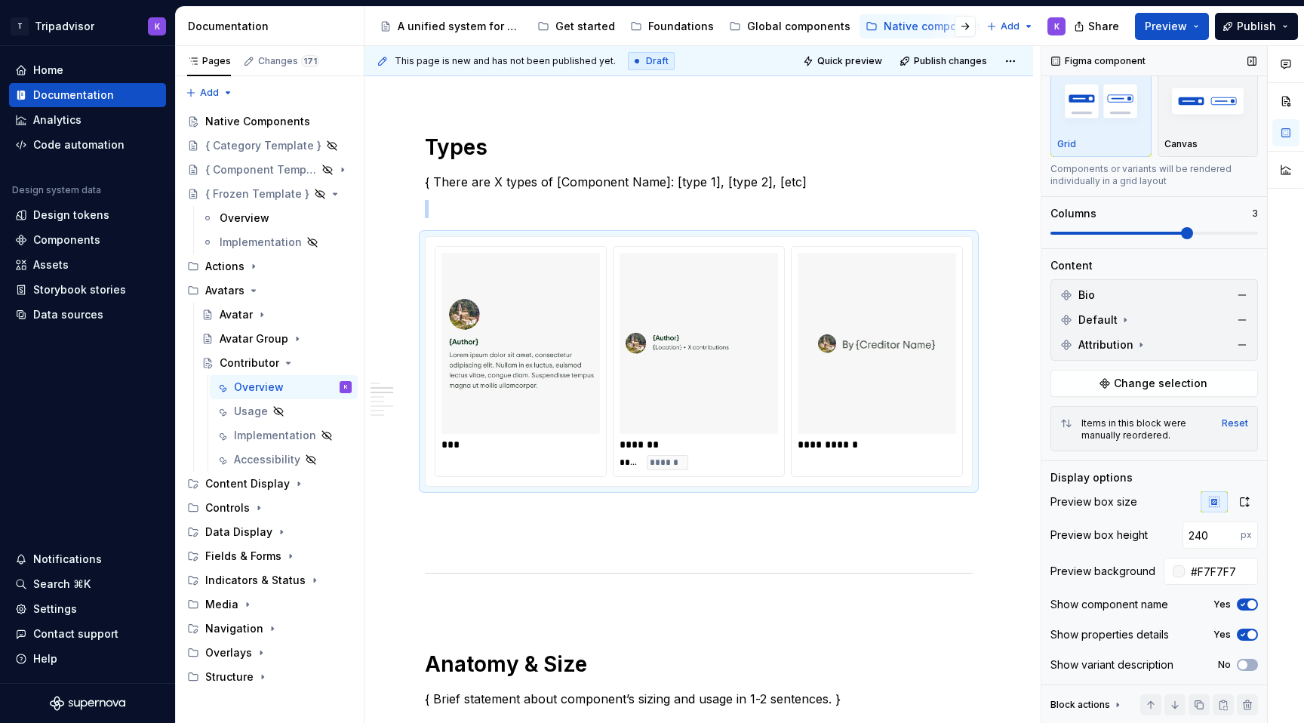
click at [1248, 631] on span "button" at bounding box center [1251, 634] width 9 height 9
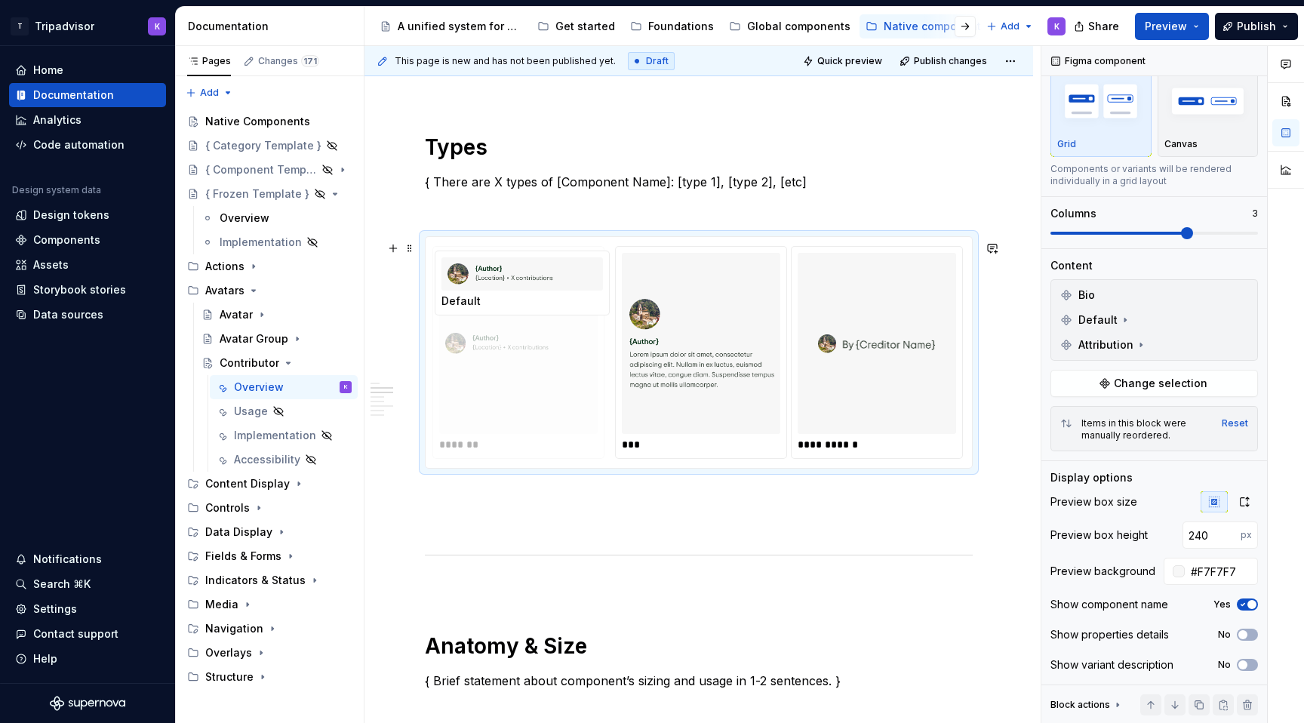
drag, startPoint x: 681, startPoint y: 324, endPoint x: 505, endPoint y: 324, distance: 175.8
click at [493, 324] on body "T Tripadvisor K Home Documentation Analytics Code automation Design system data…" at bounding box center [652, 361] width 1304 height 723
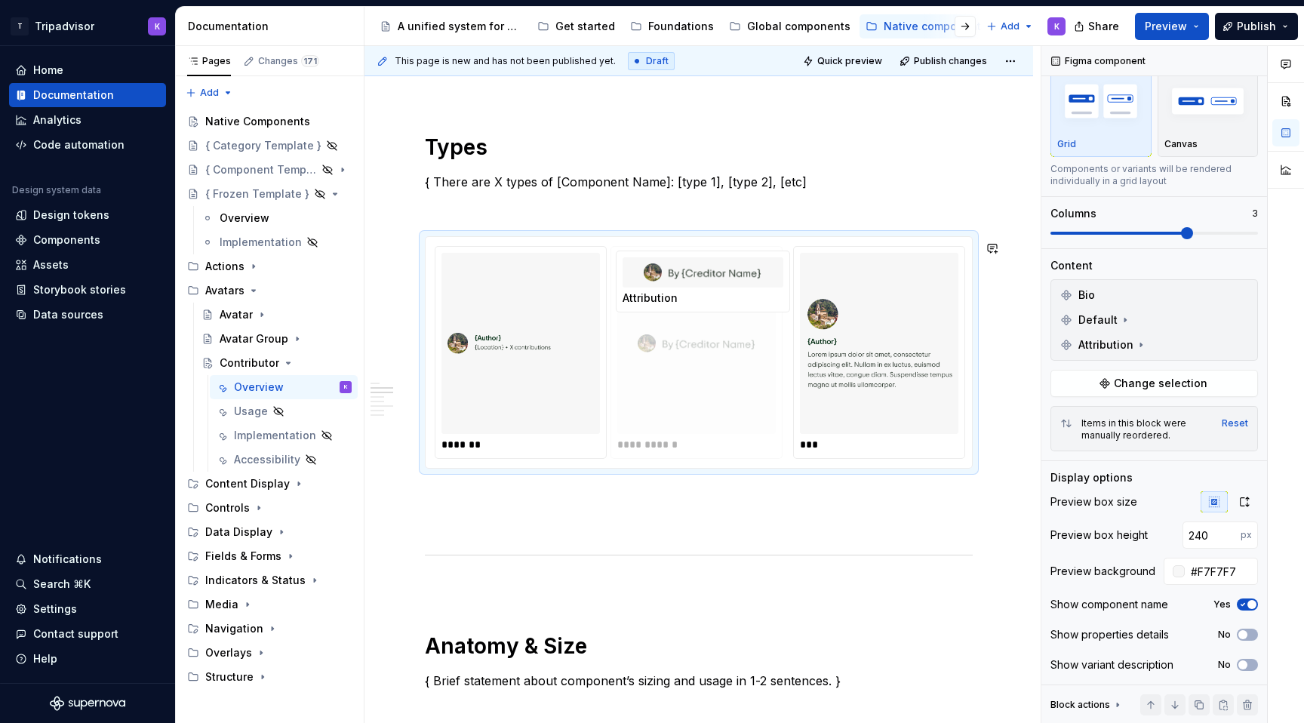
drag, startPoint x: 909, startPoint y: 355, endPoint x: 691, endPoint y: 353, distance: 218.0
click at [691, 354] on body "T Tripadvisor K Home Documentation Analytics Code automation Design system data…" at bounding box center [652, 361] width 1304 height 723
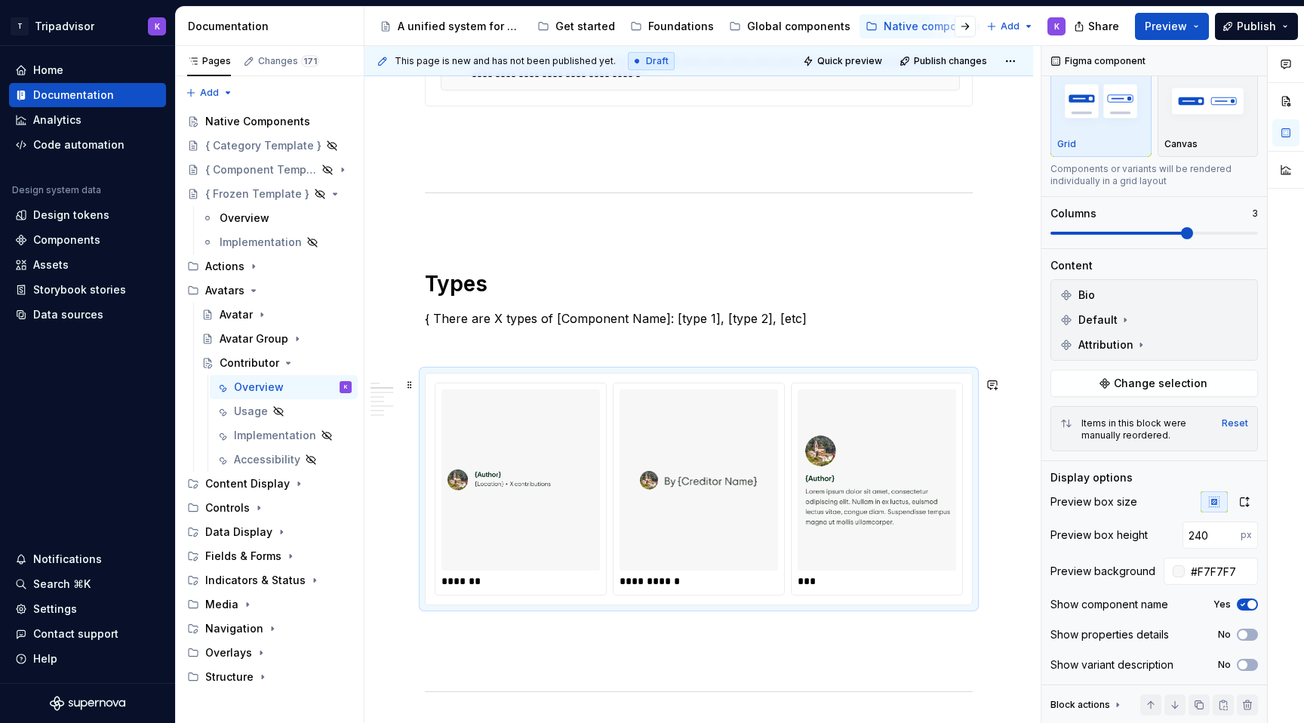
scroll to position [874, 0]
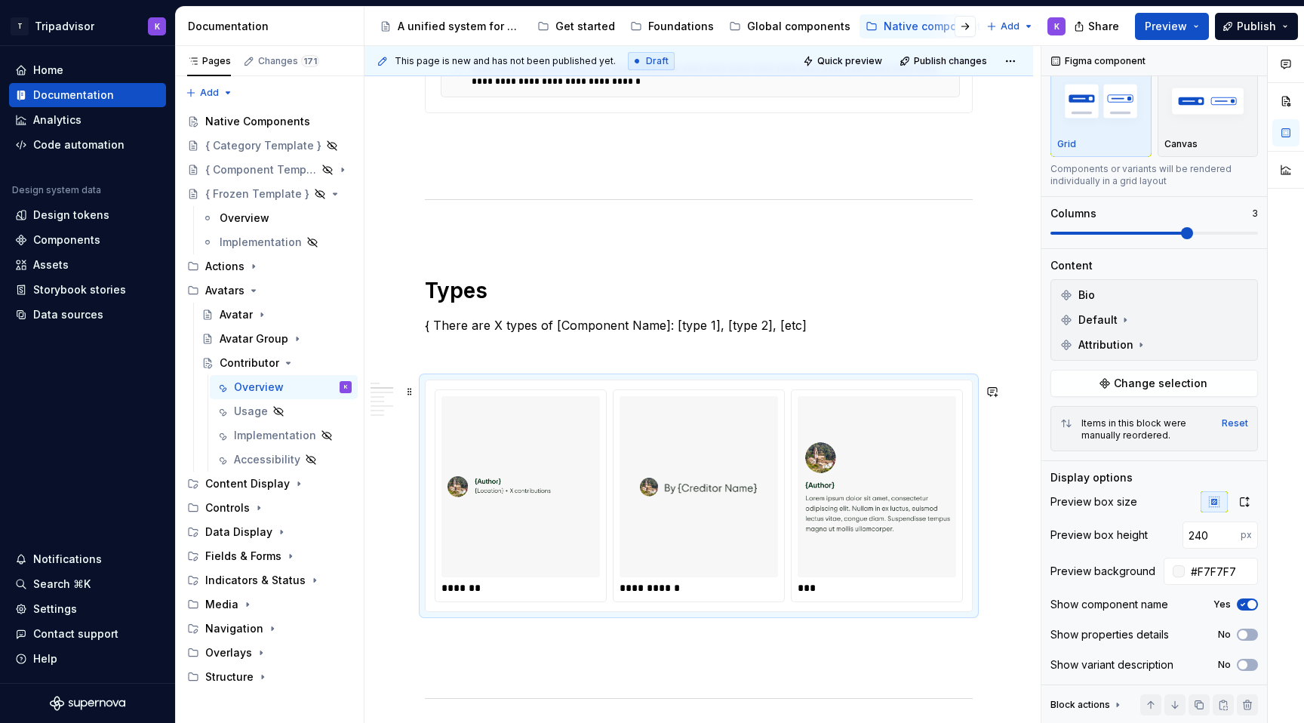
type textarea "*"
click at [668, 330] on p "{ There are X types of [Component Name]: [type 1], [type 2], [etc]" at bounding box center [699, 325] width 548 height 18
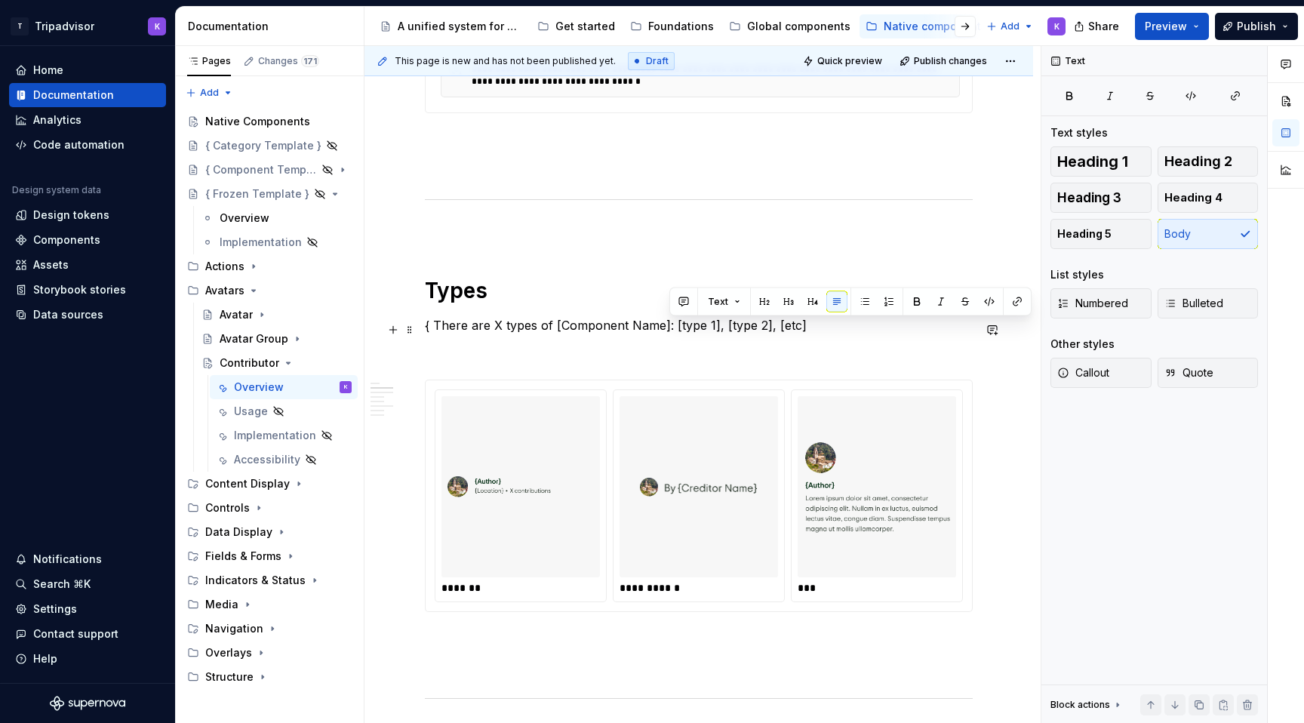
click at [669, 330] on p "{ There are X types of [Component Name]: [type 1], [type 2], [etc]" at bounding box center [699, 325] width 548 height 18
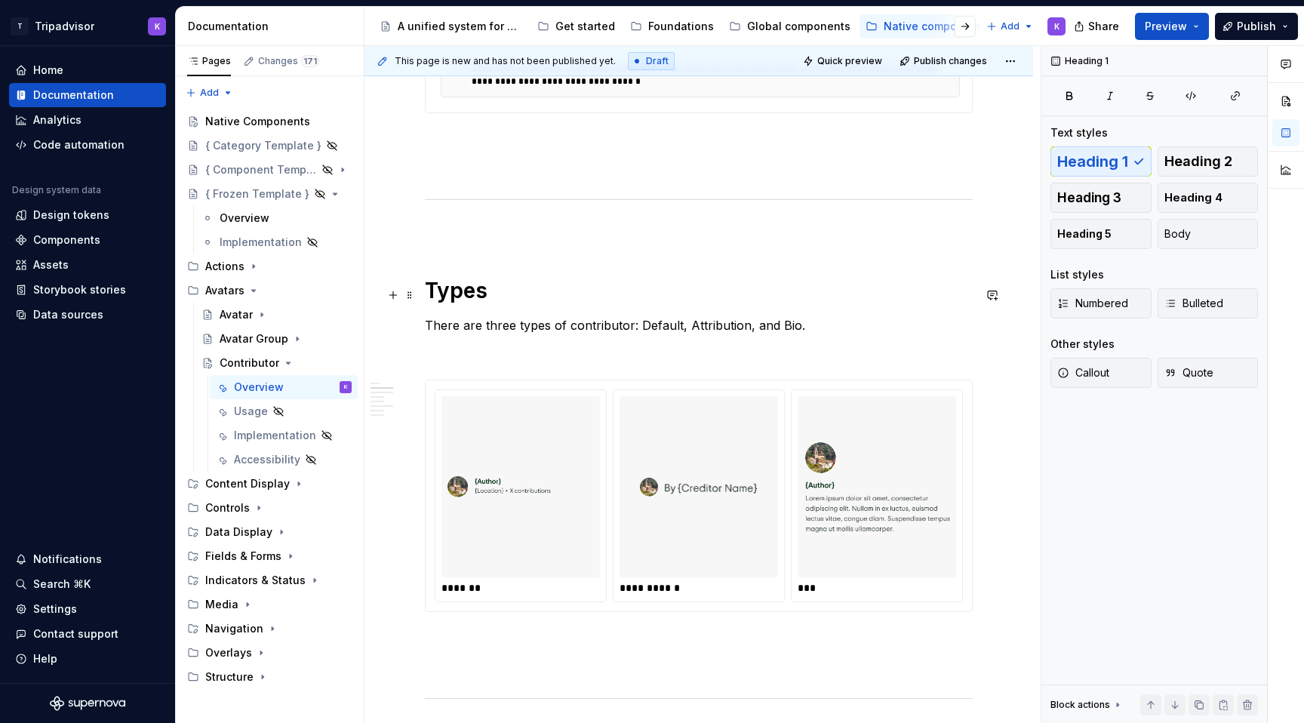
drag, startPoint x: 488, startPoint y: 294, endPoint x: 514, endPoint y: 293, distance: 25.7
click at [514, 293] on h1 "Types" at bounding box center [699, 290] width 548 height 27
click at [533, 296] on h1 "Types" at bounding box center [699, 290] width 548 height 27
click at [628, 334] on p "There are three types of contributor: Default, Attribution, and Bio." at bounding box center [699, 325] width 548 height 18
click at [624, 352] on p at bounding box center [699, 352] width 548 height 18
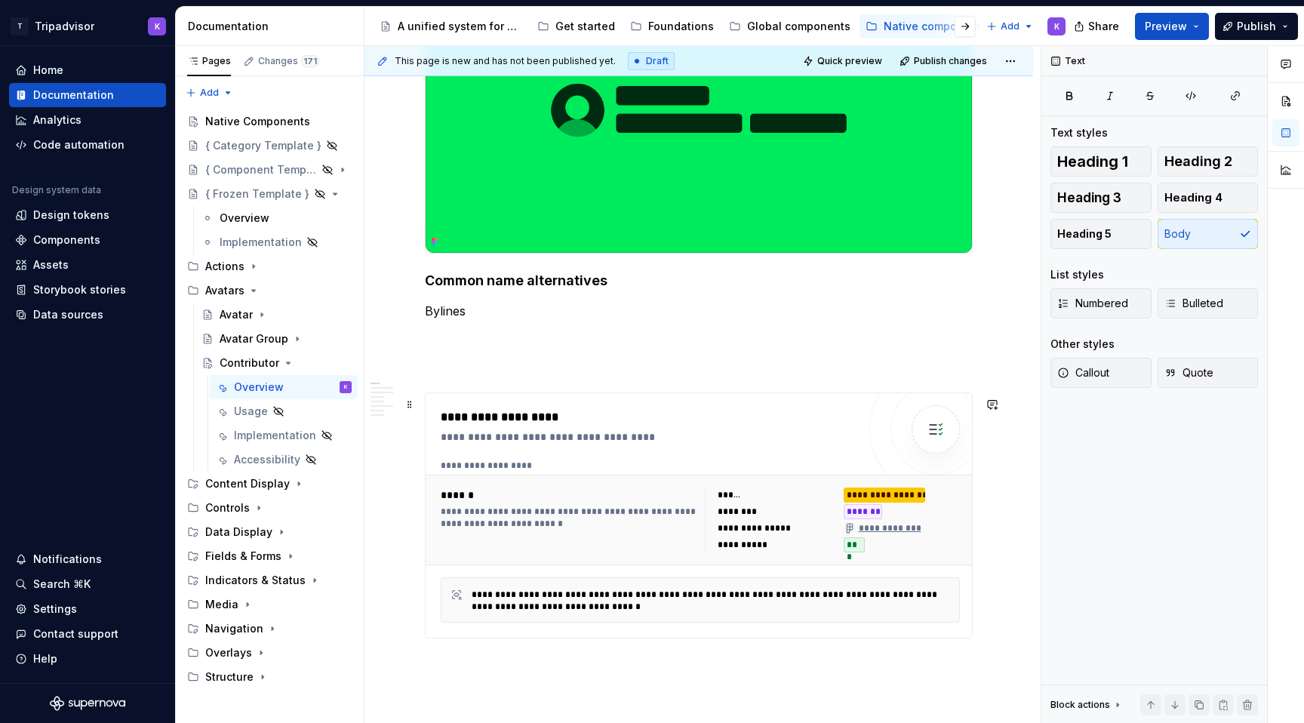
scroll to position [358, 0]
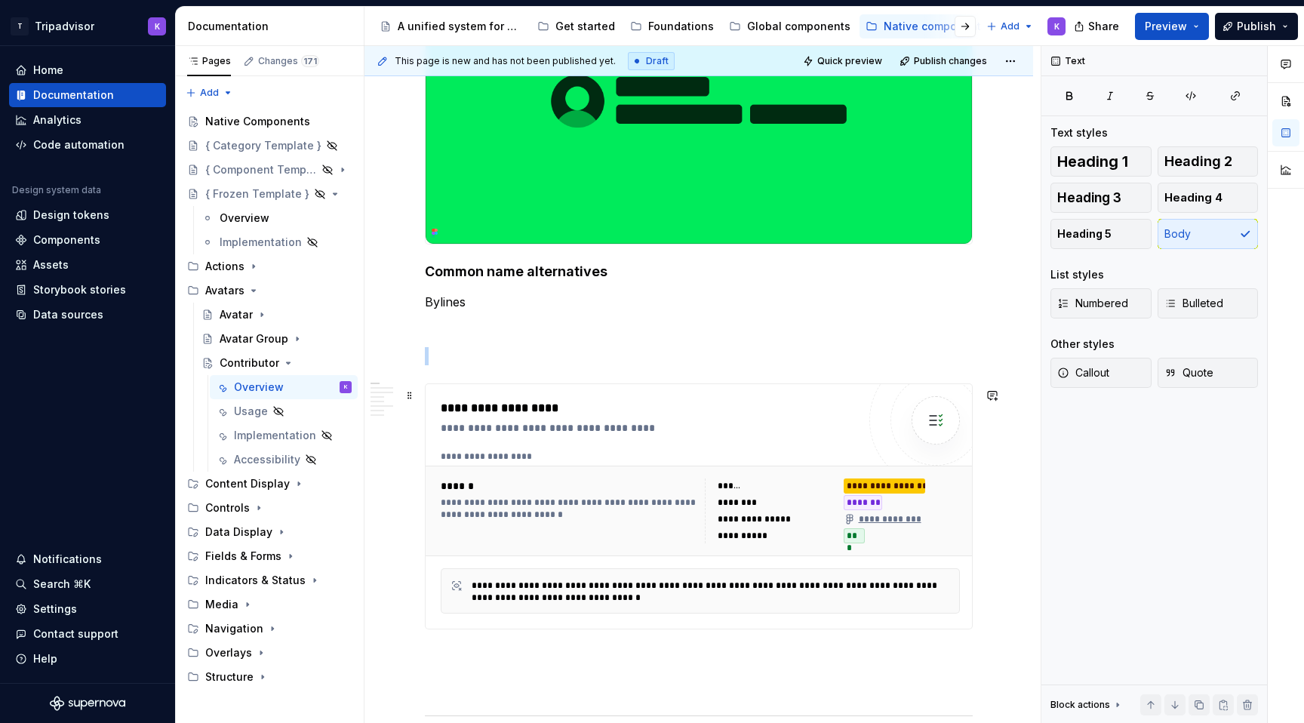
click at [682, 498] on div "**********" at bounding box center [568, 510] width 255 height 65
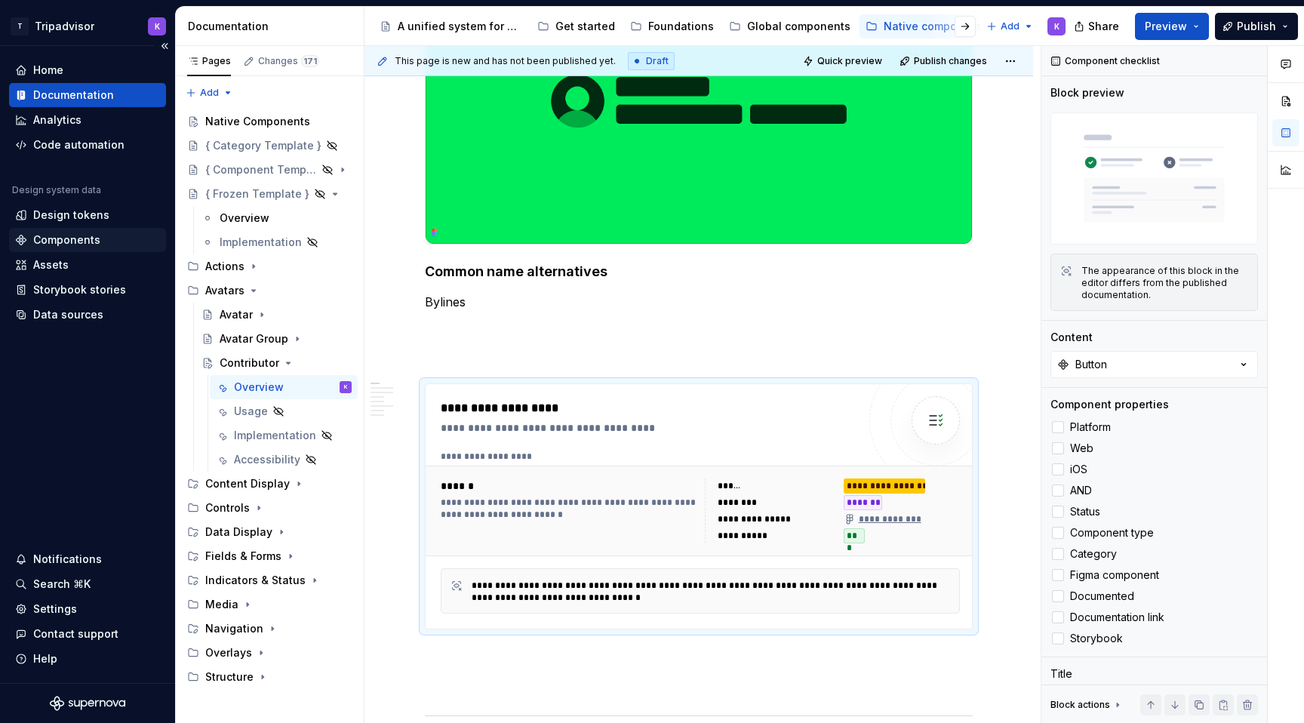
click at [63, 244] on div "Components" at bounding box center [66, 239] width 67 height 15
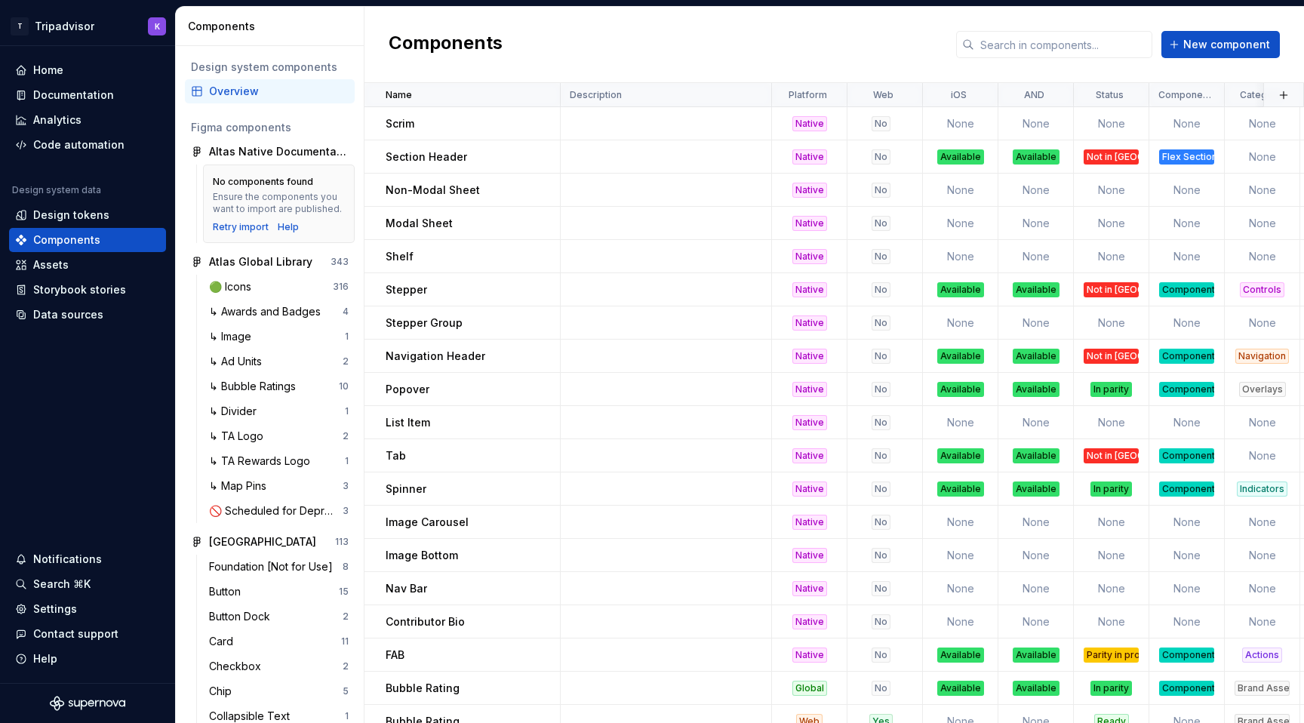
scroll to position [955, 0]
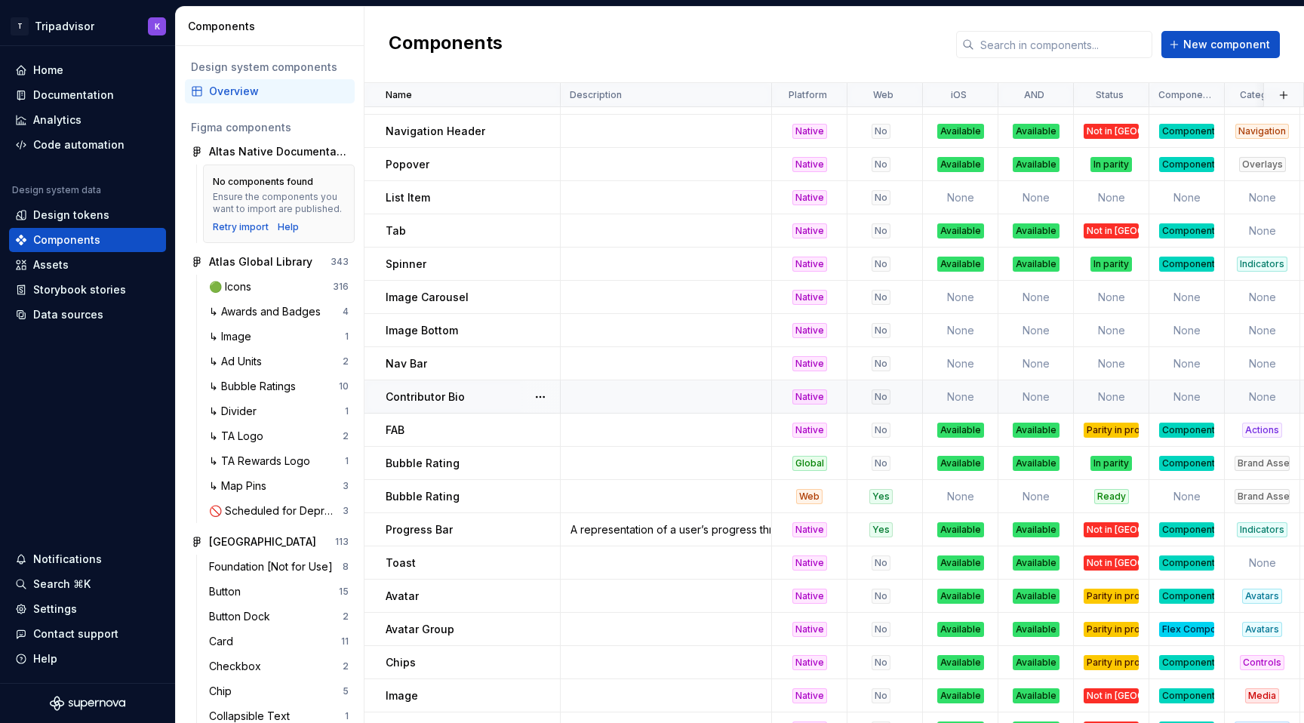
click at [593, 403] on td at bounding box center [666, 396] width 211 height 33
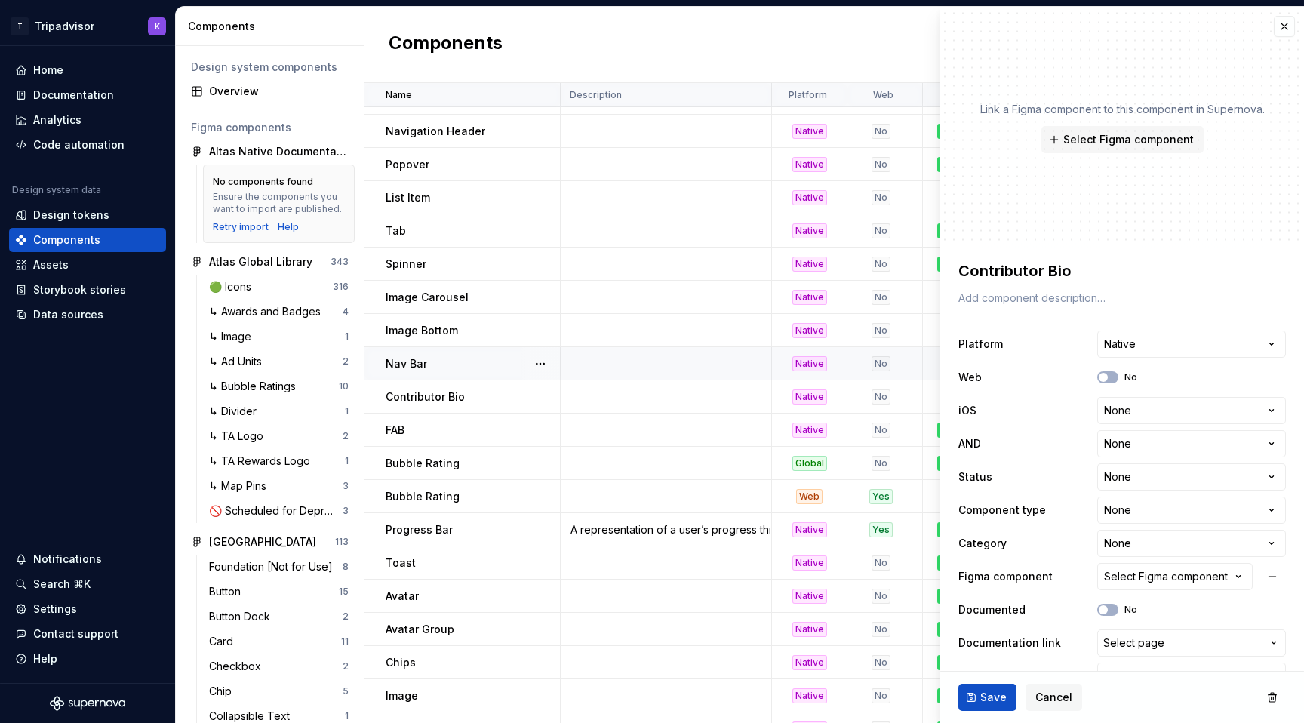
type textarea "*"
click at [1140, 574] on div "Select Figma component" at bounding box center [1166, 576] width 124 height 15
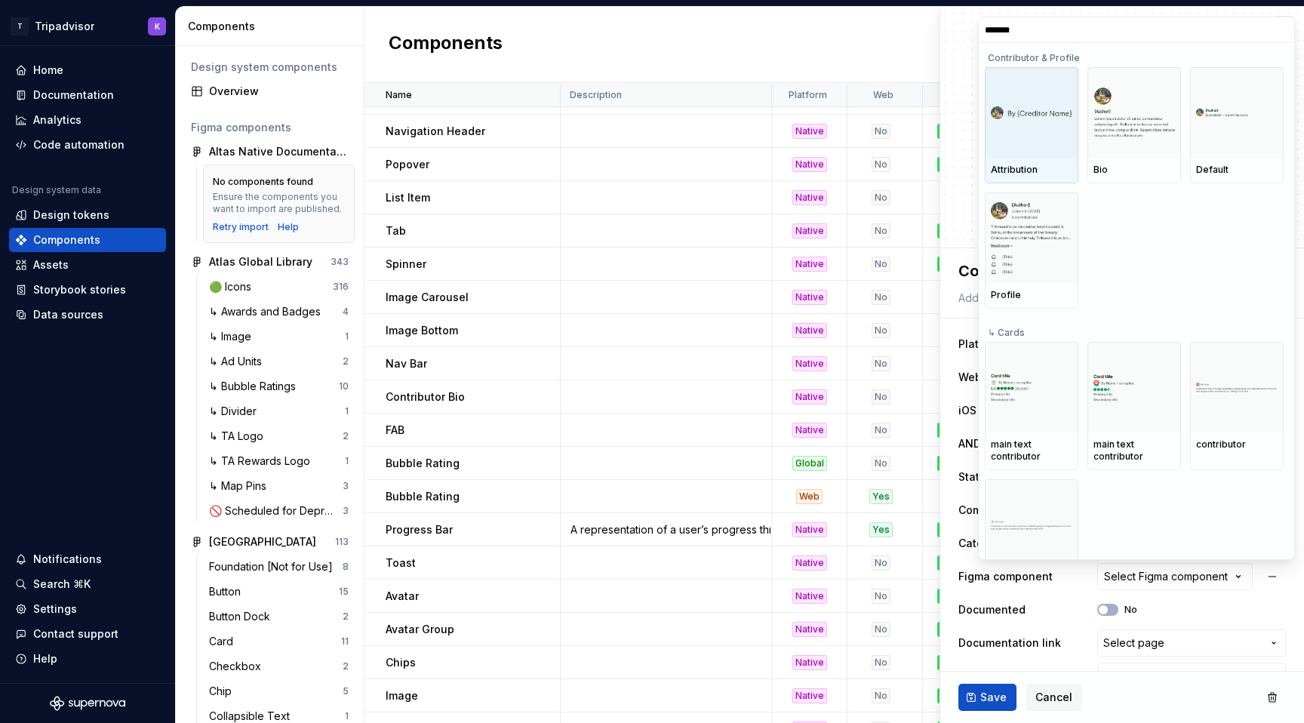
type input "********"
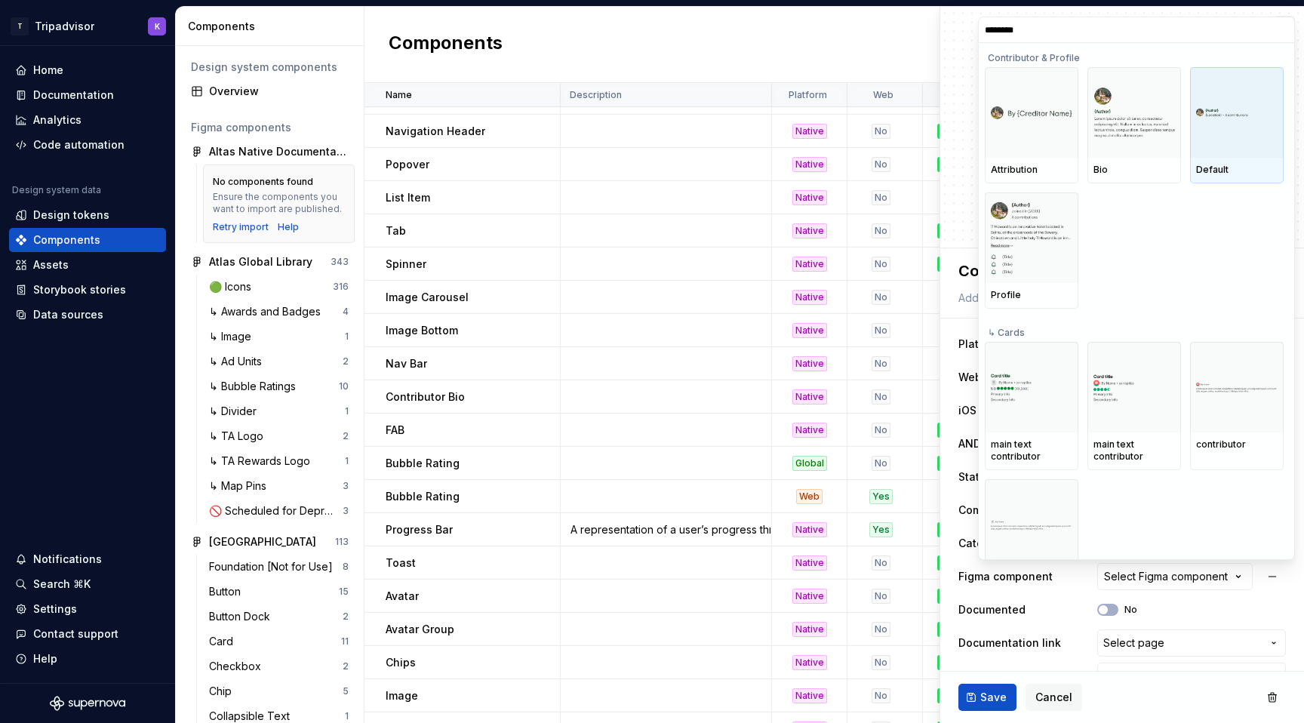
click at [1254, 122] on div at bounding box center [1237, 112] width 94 height 91
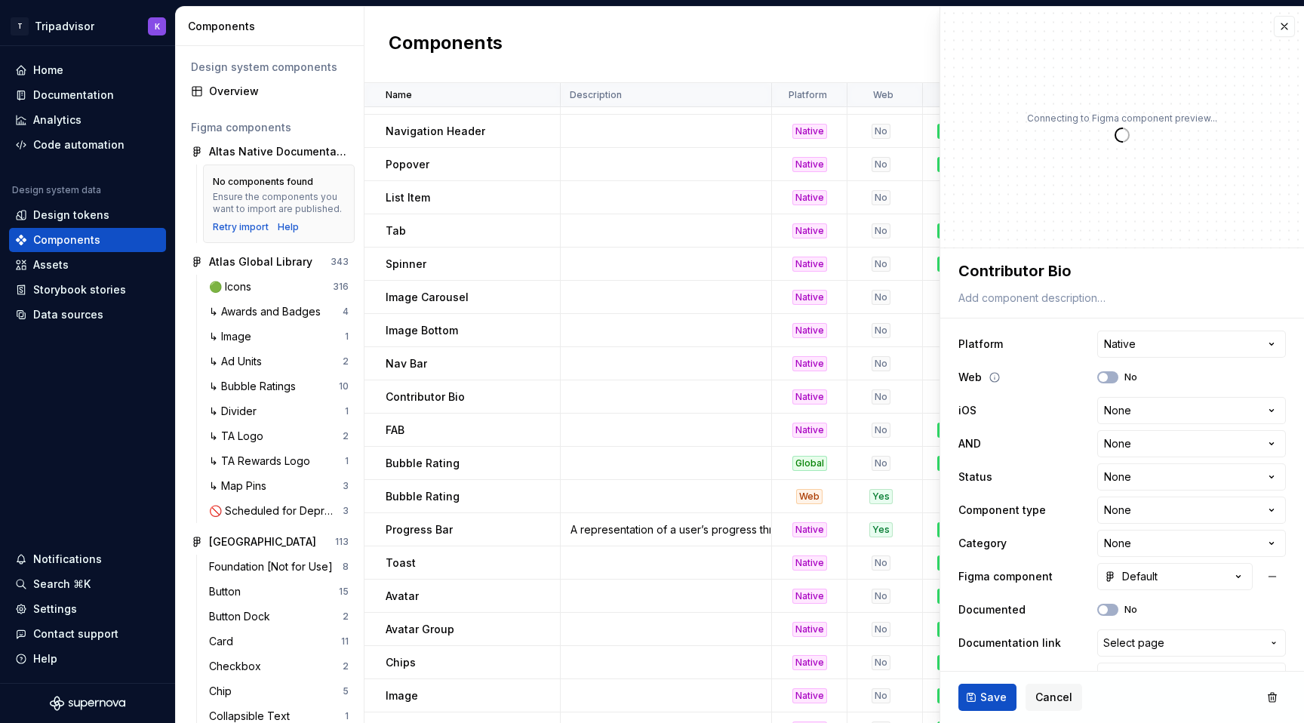
type textarea "*"
click at [1126, 416] on html "T Tripadvisor K Home Documentation Analytics Code automation Design system data…" at bounding box center [652, 361] width 1304 height 723
select select "**********"
type textarea "*"
click at [1155, 438] on html "T Tripadvisor K Home Documentation Analytics Code automation Design system data…" at bounding box center [652, 361] width 1304 height 723
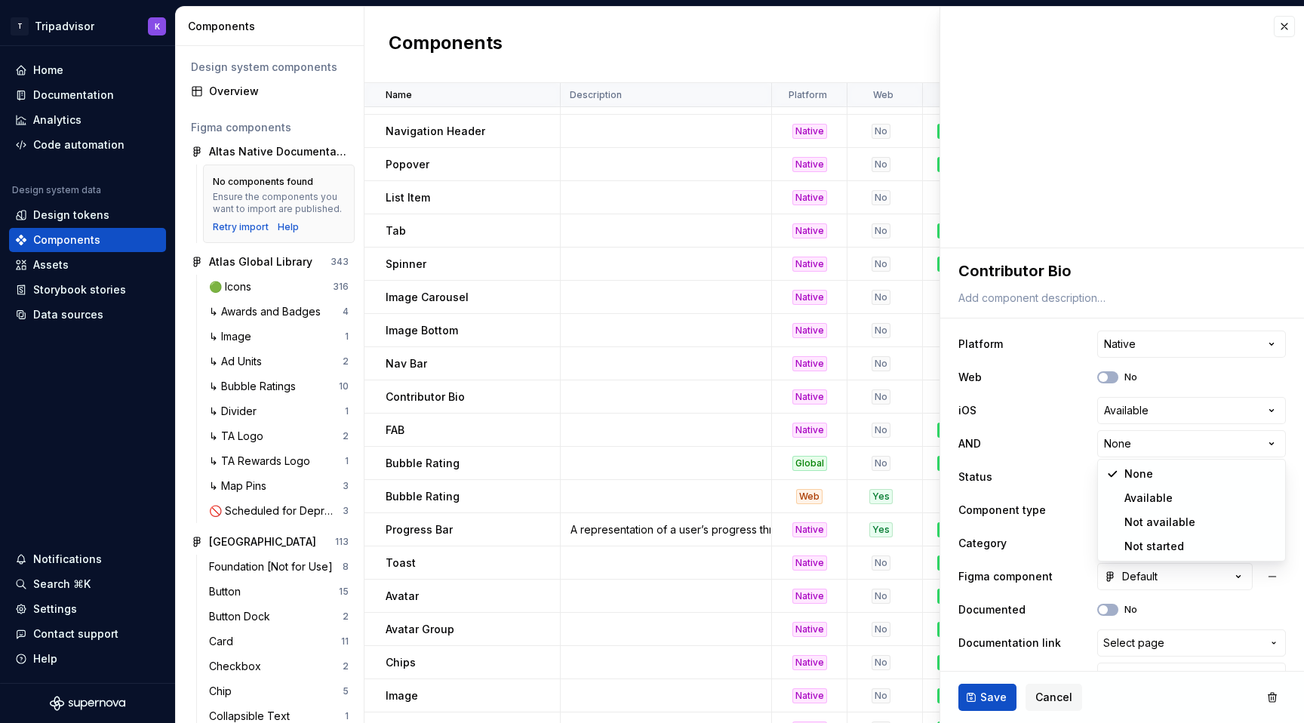
select select "**********"
type textarea "*"
click at [1165, 473] on html "T Tripadvisor K Home Documentation Analytics Code automation Design system data…" at bounding box center [652, 361] width 1304 height 723
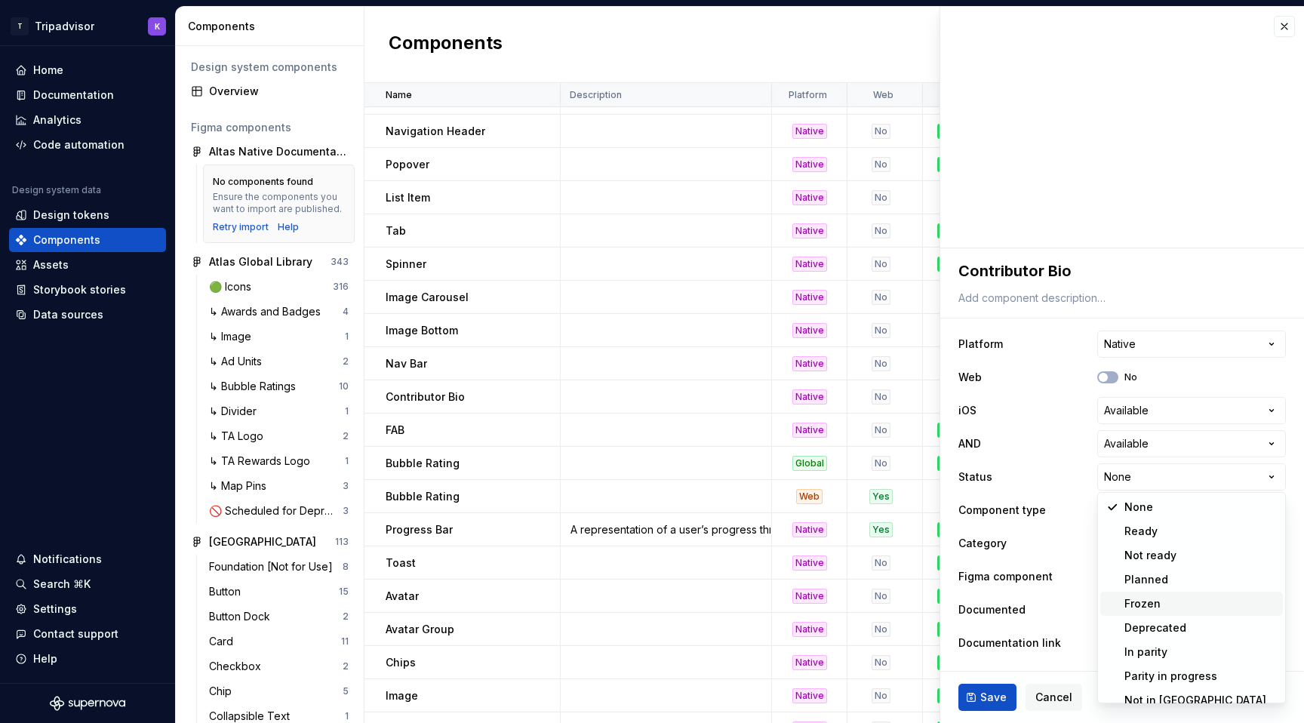
scroll to position [12, 0]
select select "**********"
type textarea "*"
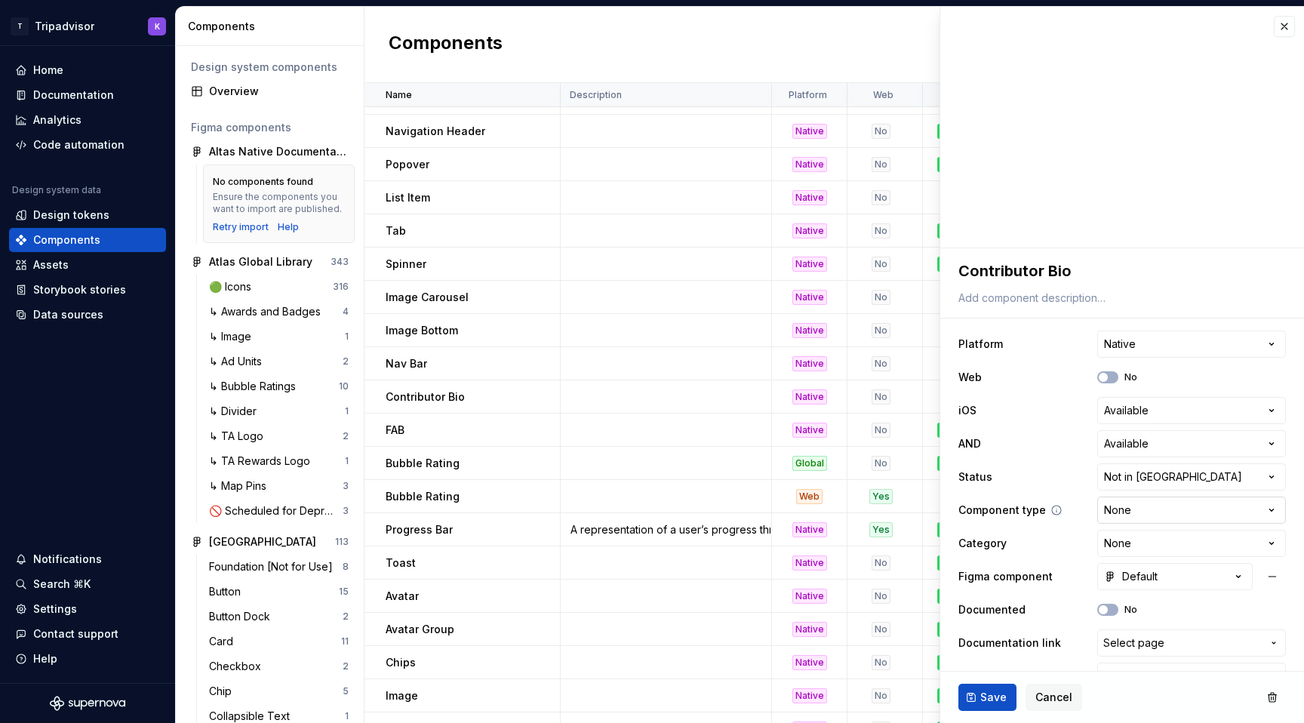
click at [1164, 515] on html "T Tripadvisor K Home Documentation Analytics Code automation Design system data…" at bounding box center [652, 361] width 1304 height 723
select select "**********"
type textarea "*"
click at [1141, 507] on html "T Tripadvisor K Home Documentation Analytics Code automation Design system data…" at bounding box center [652, 361] width 1304 height 723
click at [1145, 549] on html "T Tripadvisor K Home Documentation Analytics Code automation Design system data…" at bounding box center [652, 361] width 1304 height 723
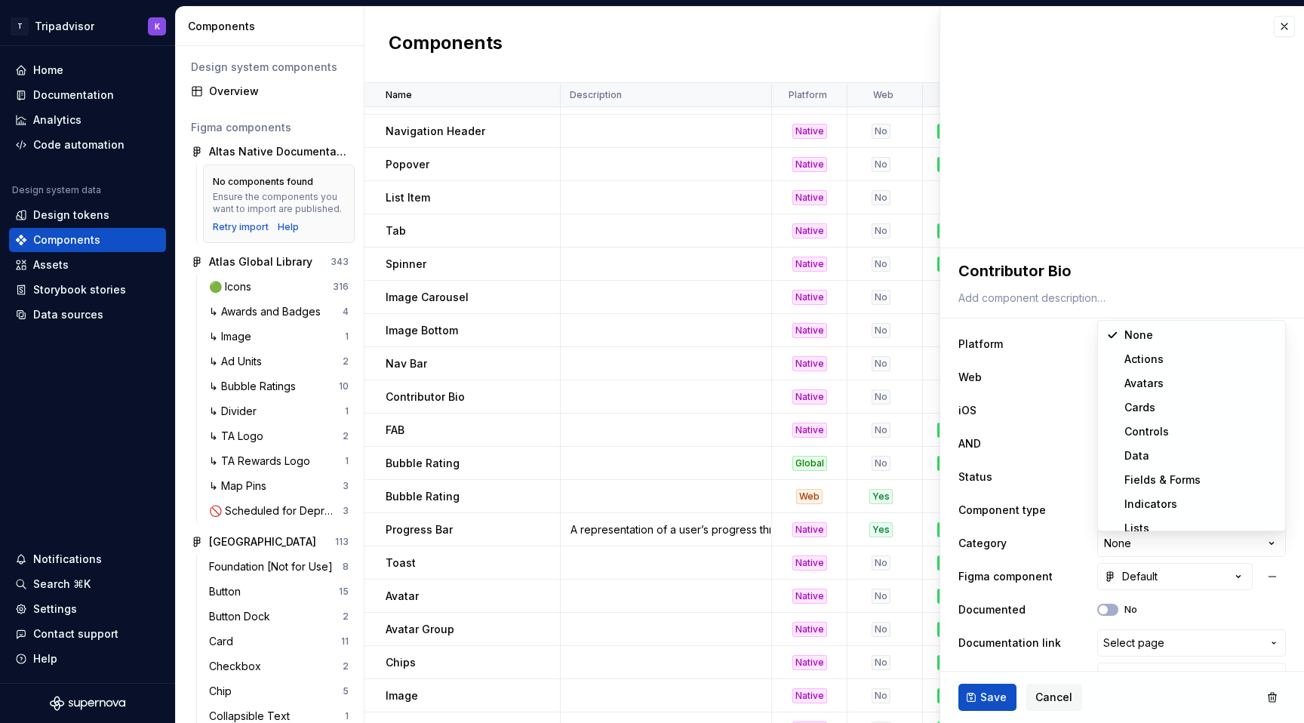
select select "**********"
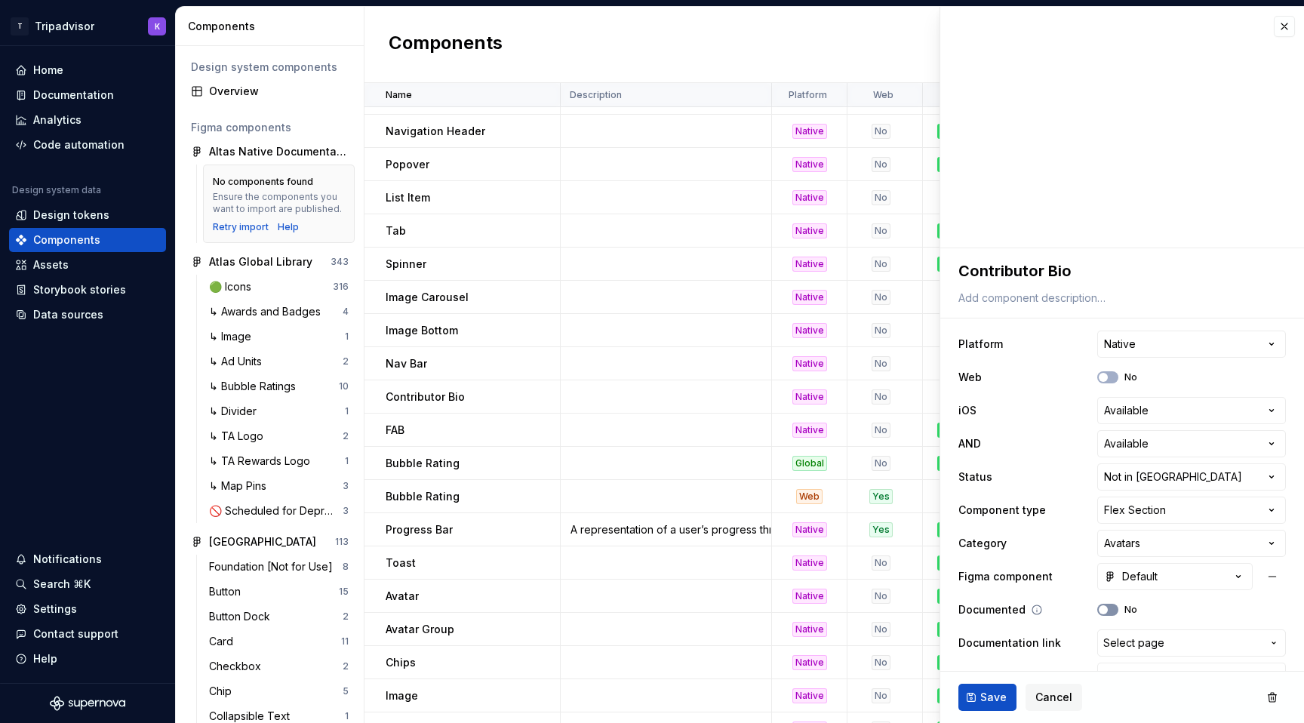
click at [1107, 609] on span "button" at bounding box center [1102, 609] width 9 height 9
click at [34, 100] on div "Documentation" at bounding box center [73, 95] width 81 height 15
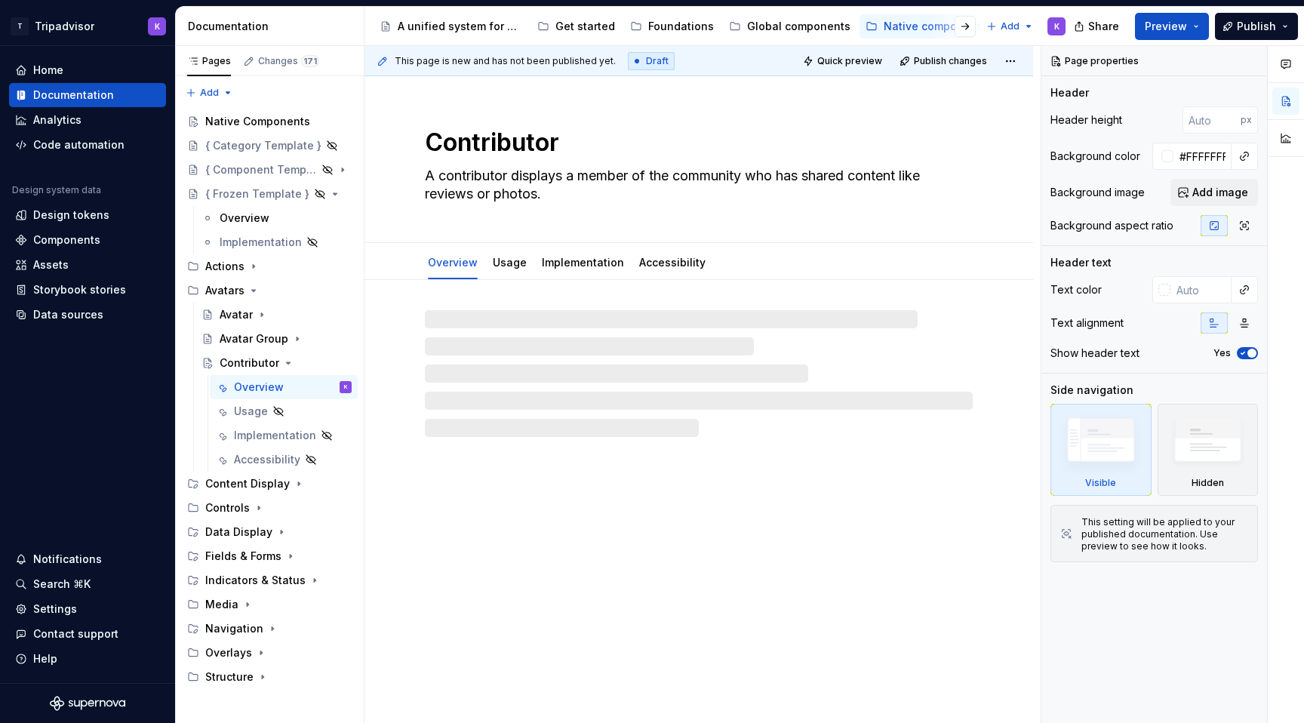
type textarea "*"
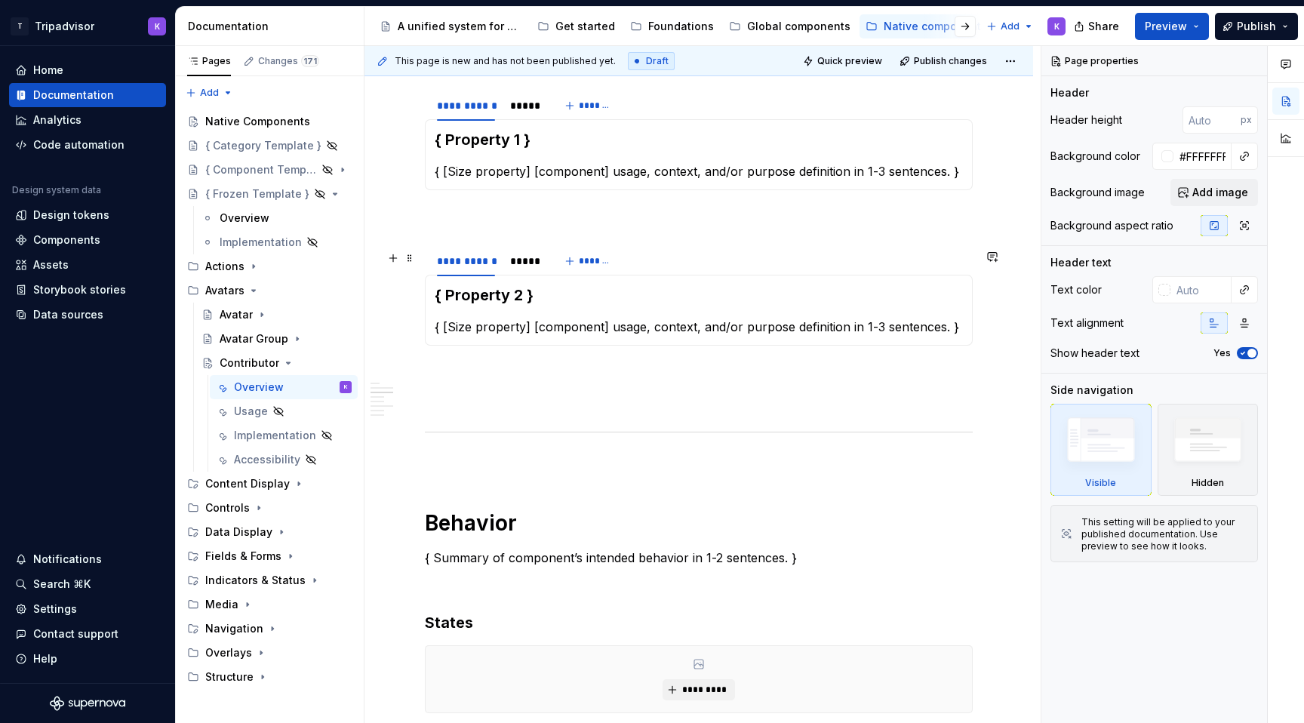
scroll to position [2138, 0]
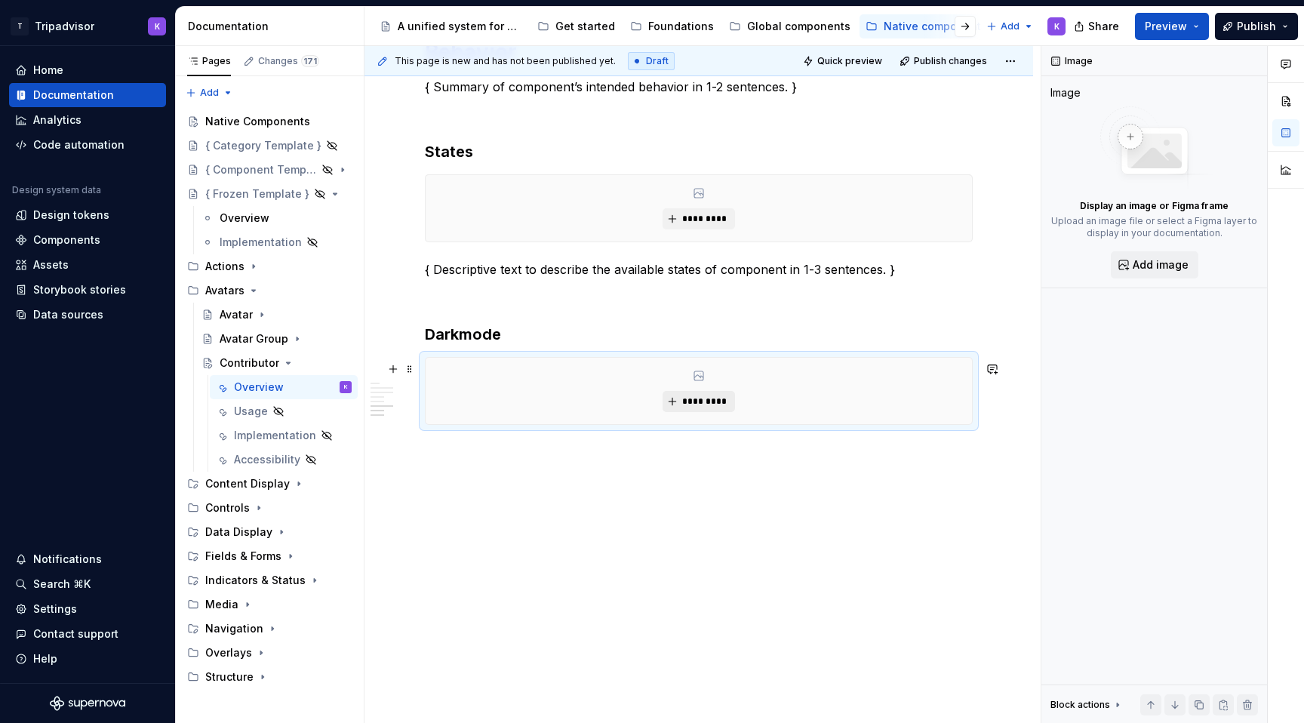
click at [694, 401] on span "*********" at bounding box center [704, 401] width 46 height 12
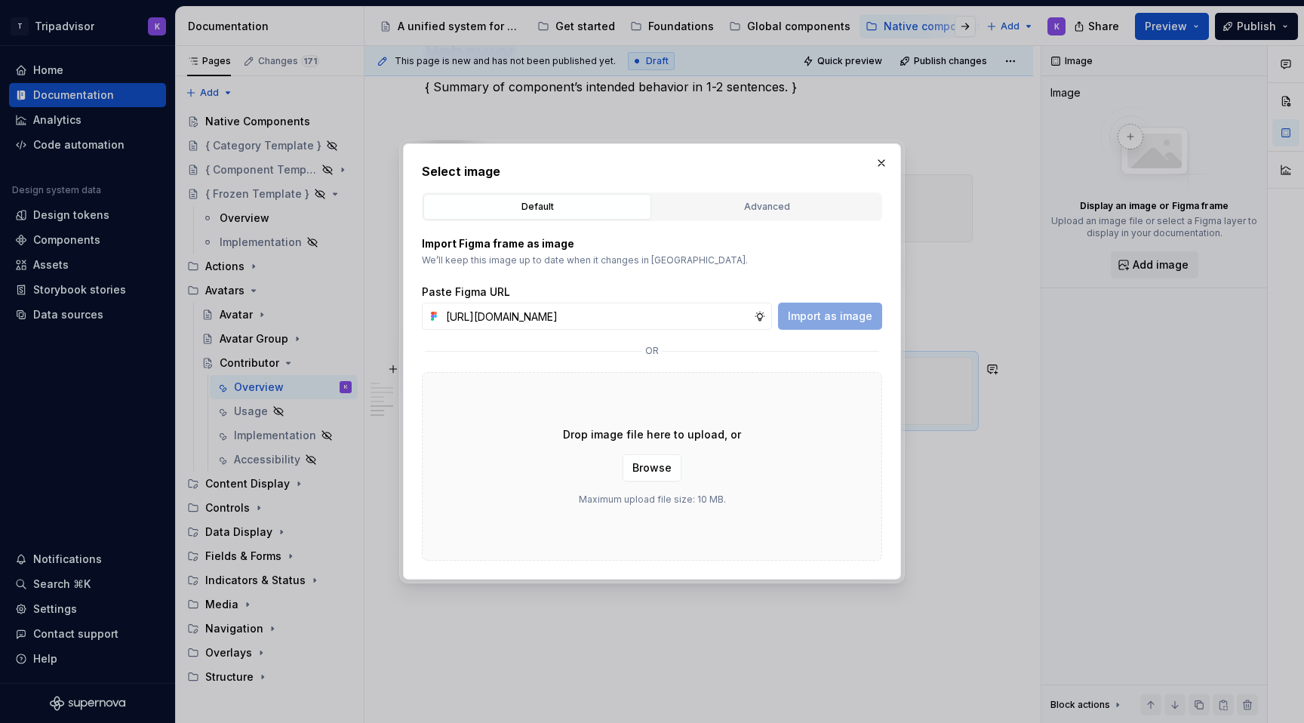
scroll to position [0, 414]
type input "https://www.figma.com/design/eWzZGbXTCMsZ0gwC1u1MU0/Altas-Native-Documentation?…"
click at [838, 306] on button "Import as image" at bounding box center [830, 316] width 104 height 27
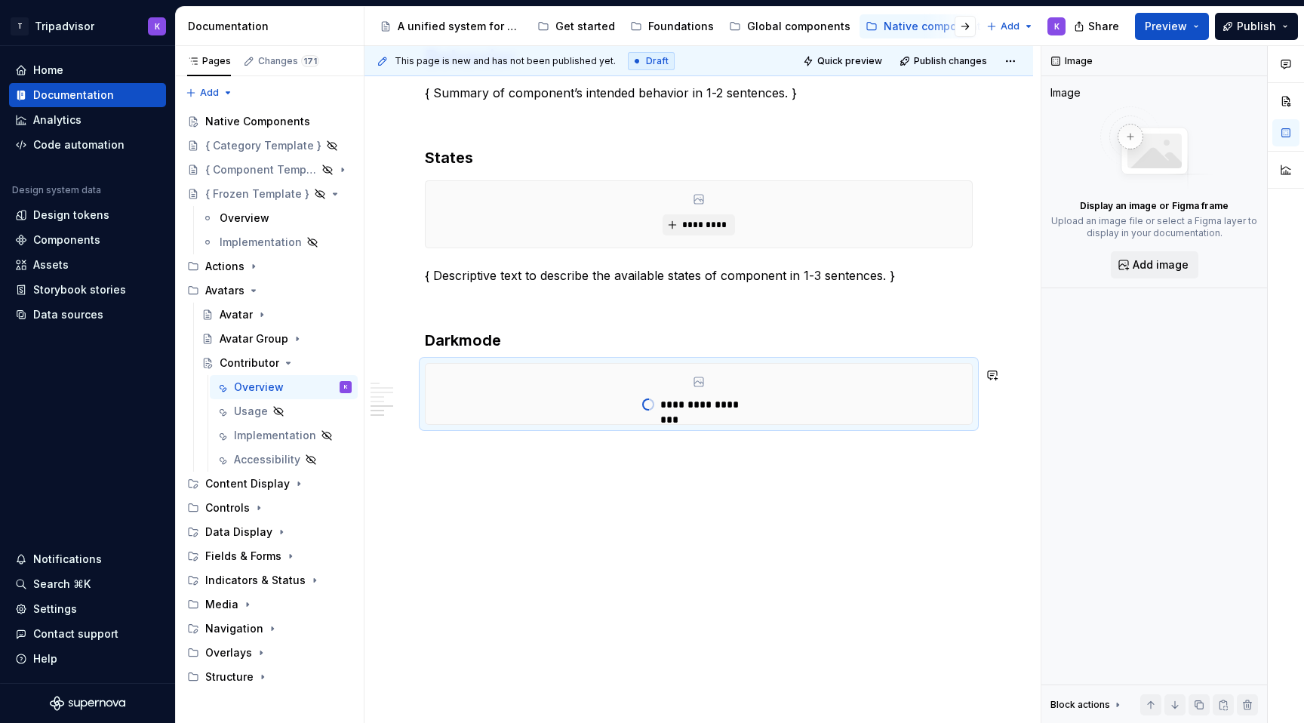
type textarea "*"
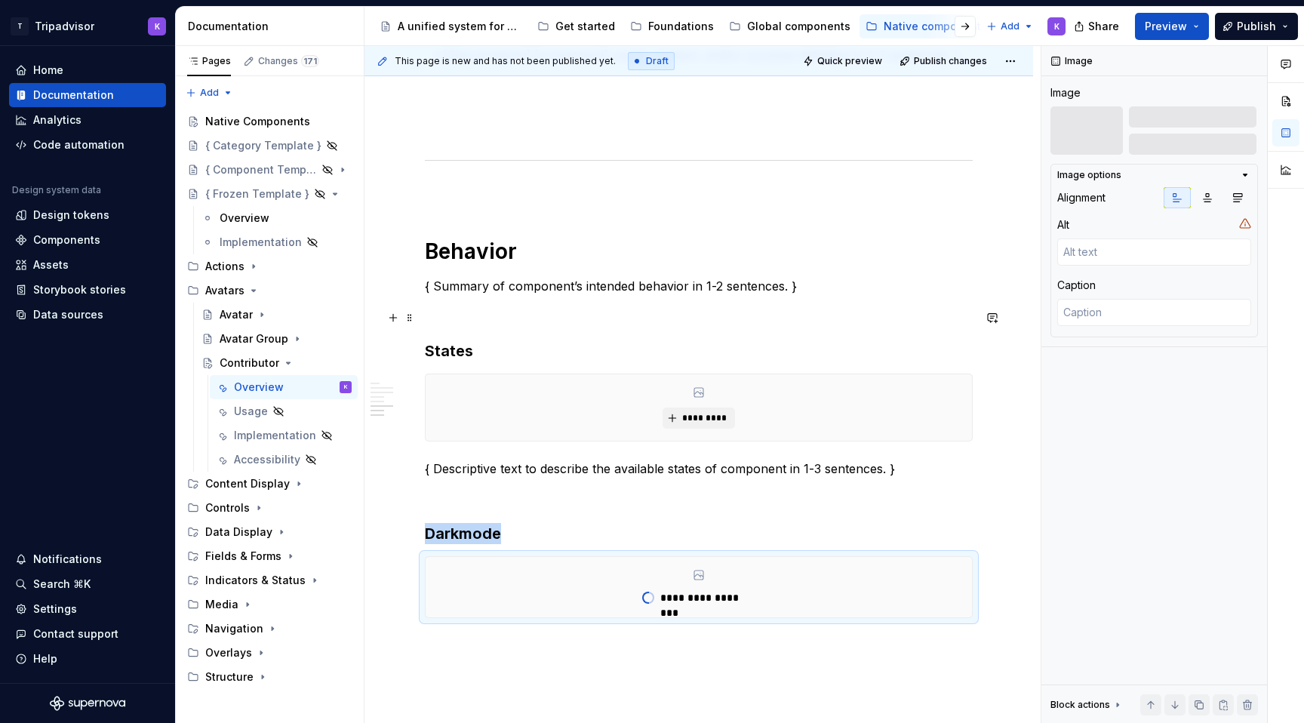
scroll to position [1926, 0]
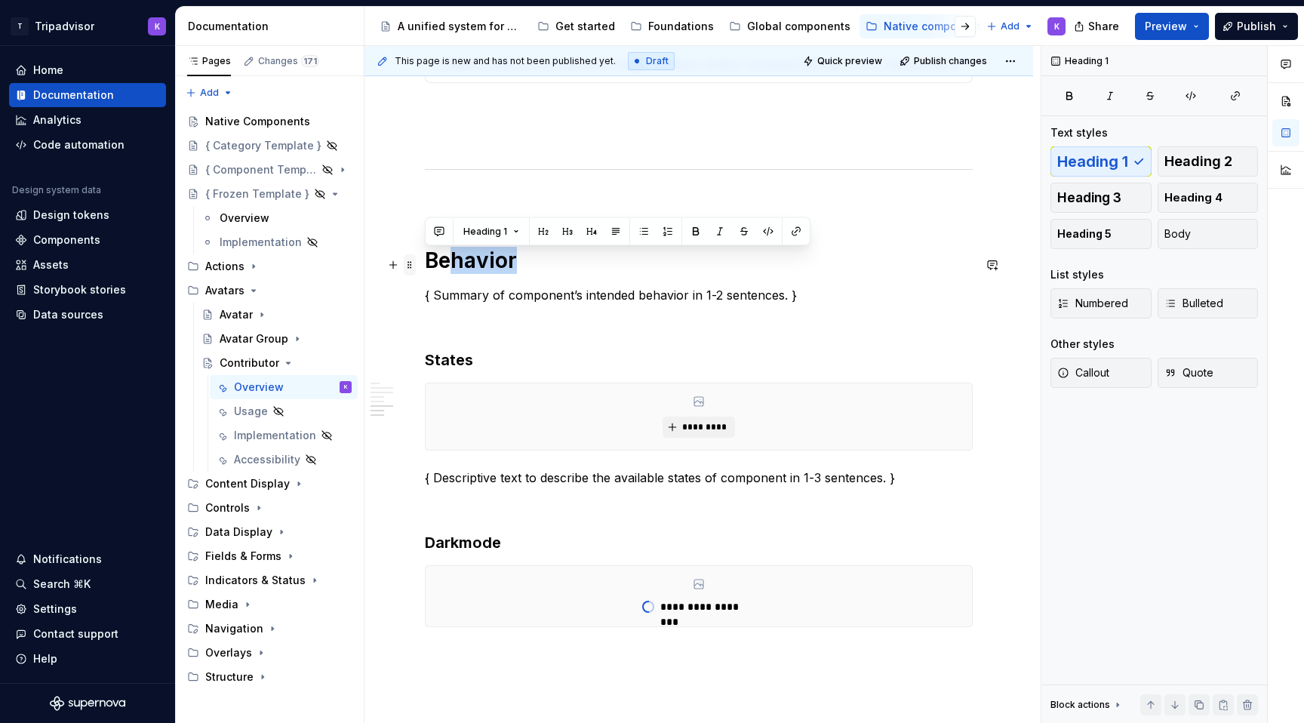
drag, startPoint x: 537, startPoint y: 269, endPoint x: 415, endPoint y: 269, distance: 122.2
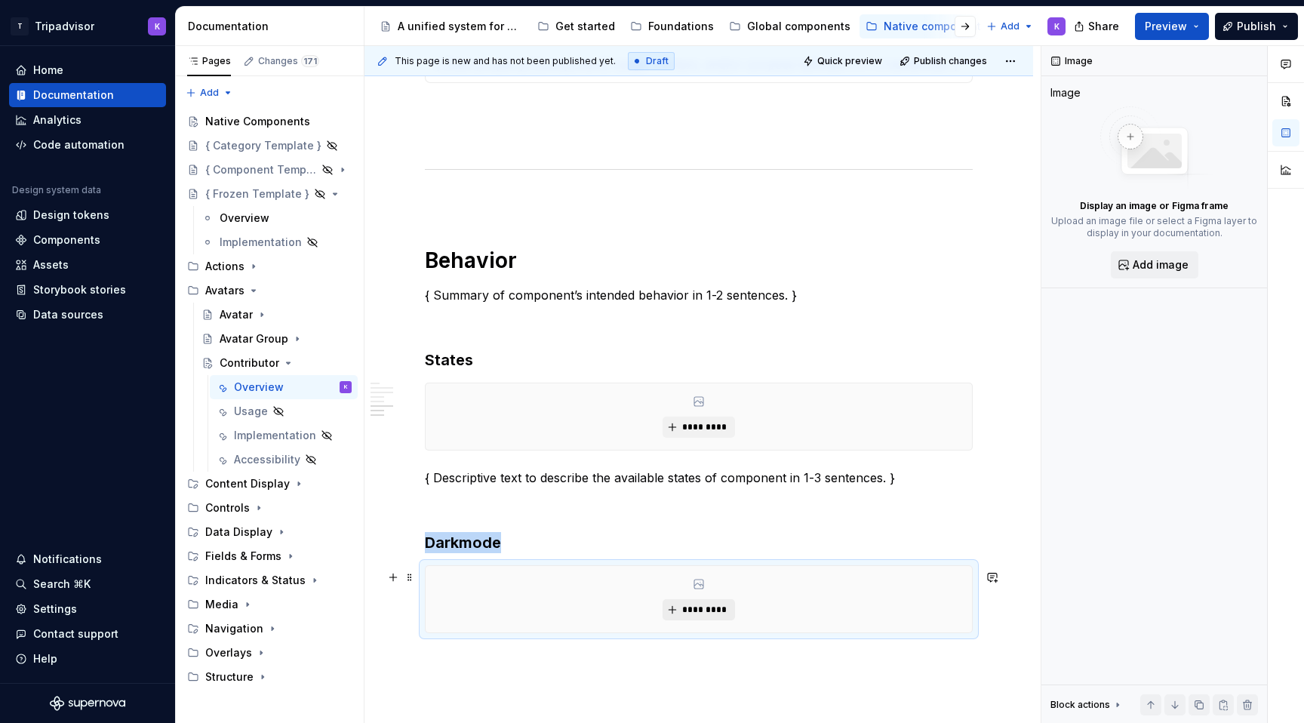
click at [707, 611] on span "*********" at bounding box center [704, 610] width 46 height 12
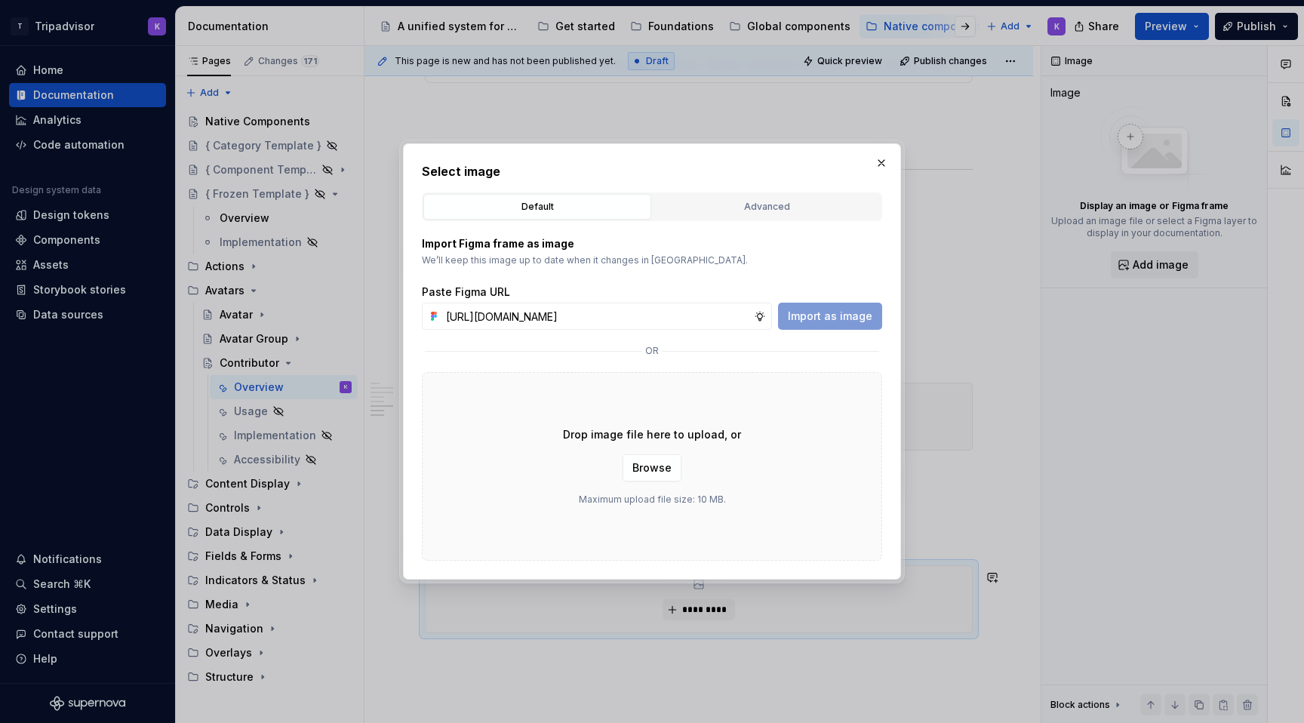
scroll to position [0, 414]
type input "https://www.figma.com/design/eWzZGbXTCMsZ0gwC1u1MU0/Altas-Native-Documentation?…"
click at [862, 312] on span "Import as image" at bounding box center [830, 316] width 84 height 15
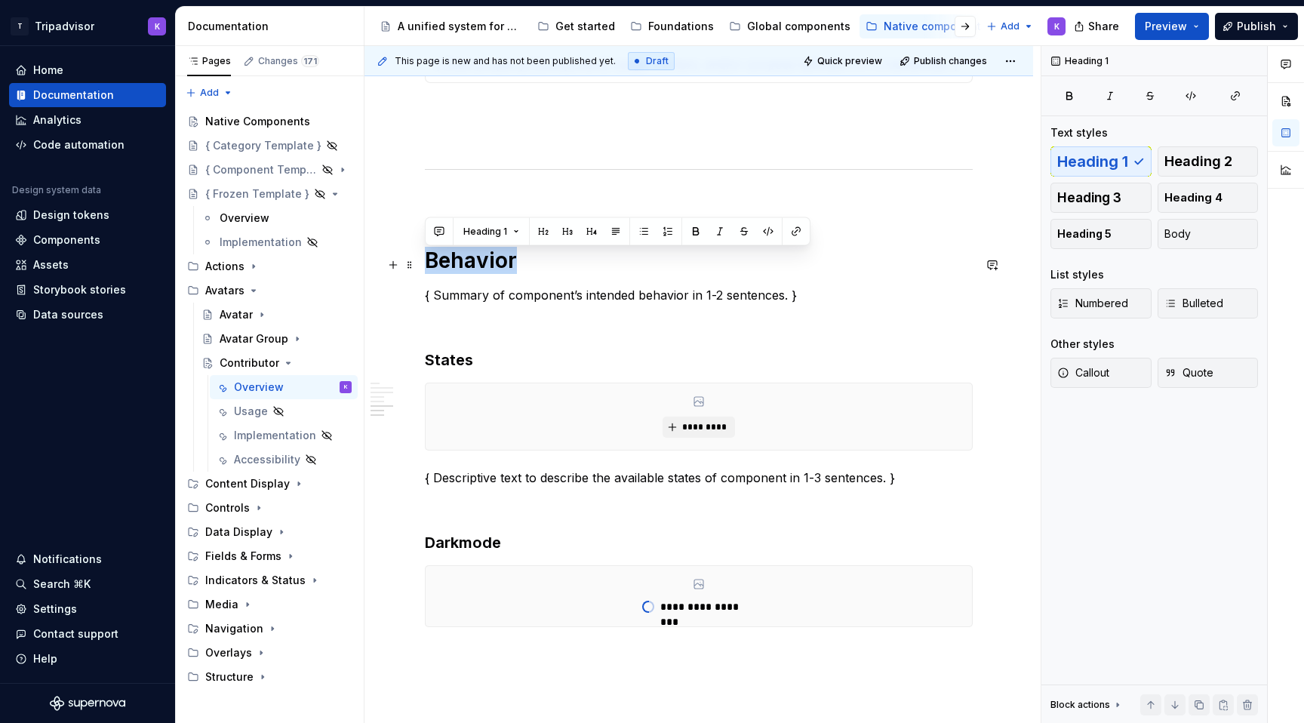
drag, startPoint x: 516, startPoint y: 275, endPoint x: 425, endPoint y: 275, distance: 91.3
click at [425, 274] on h1 "Behavior" at bounding box center [699, 260] width 548 height 27
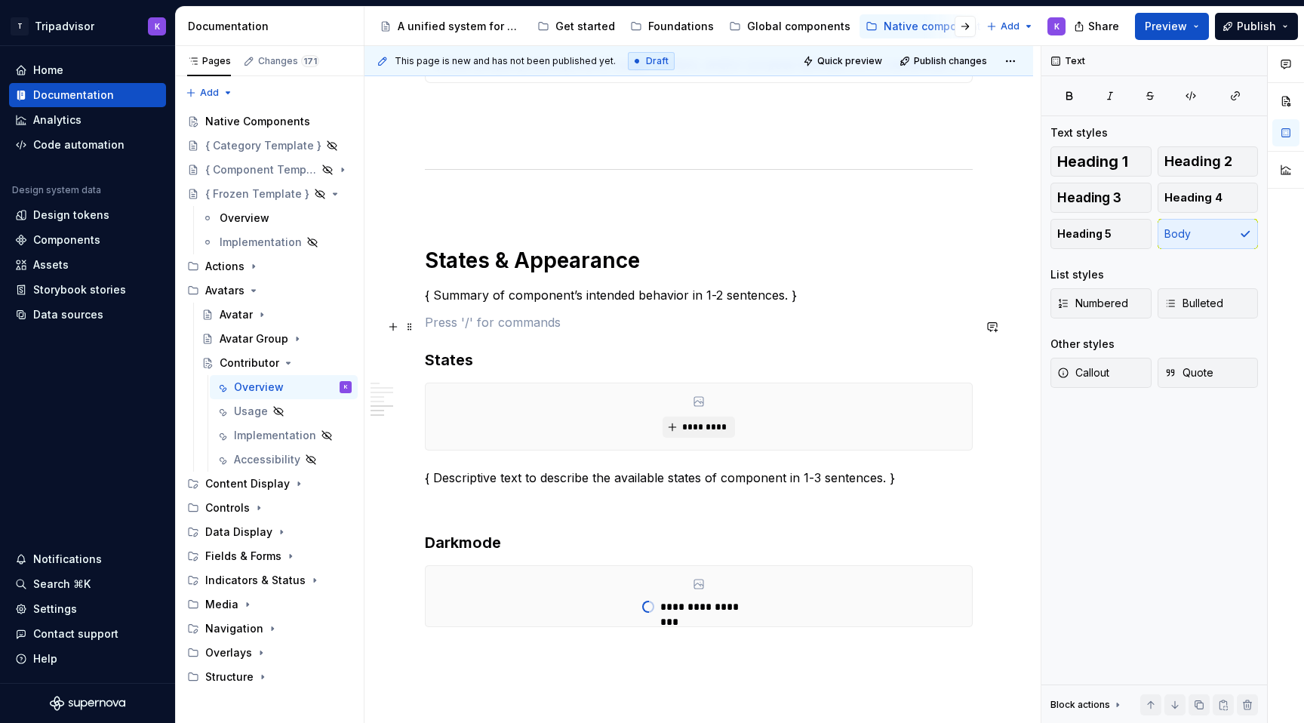
click at [518, 322] on p at bounding box center [699, 322] width 548 height 18
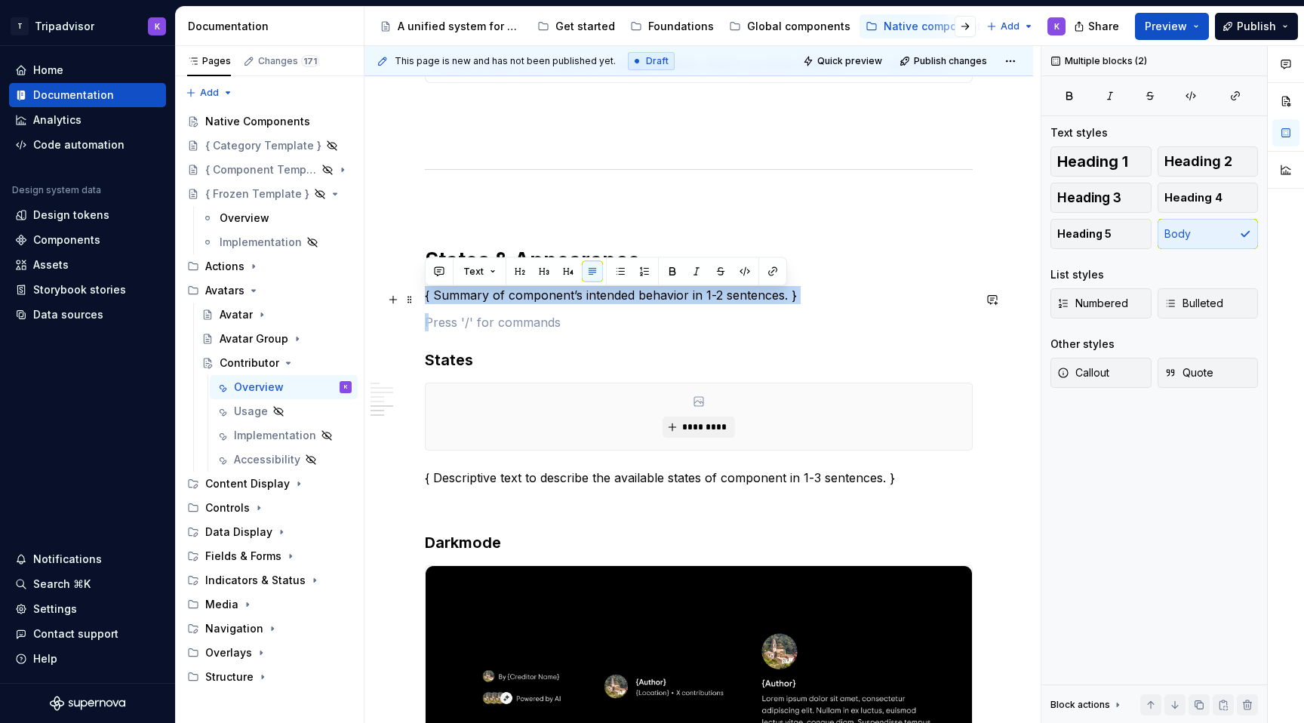
drag, startPoint x: 484, startPoint y: 325, endPoint x: 422, endPoint y: 299, distance: 67.0
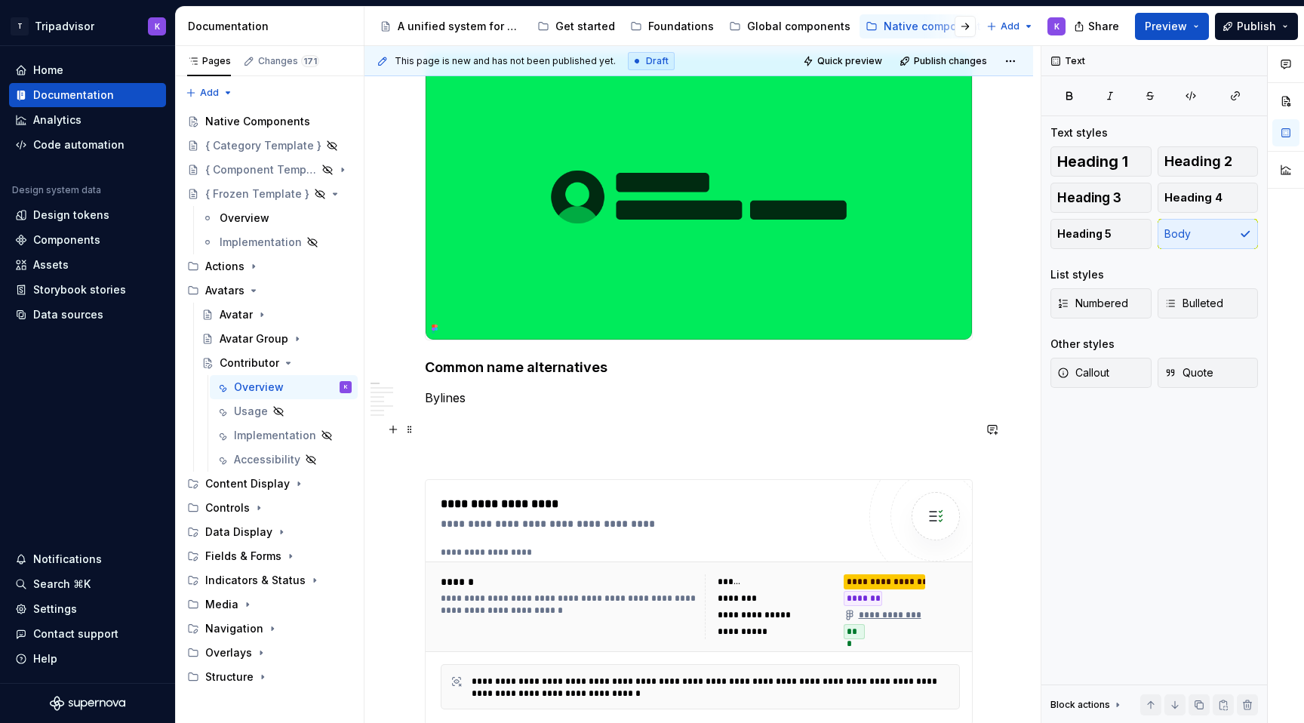
scroll to position [478, 0]
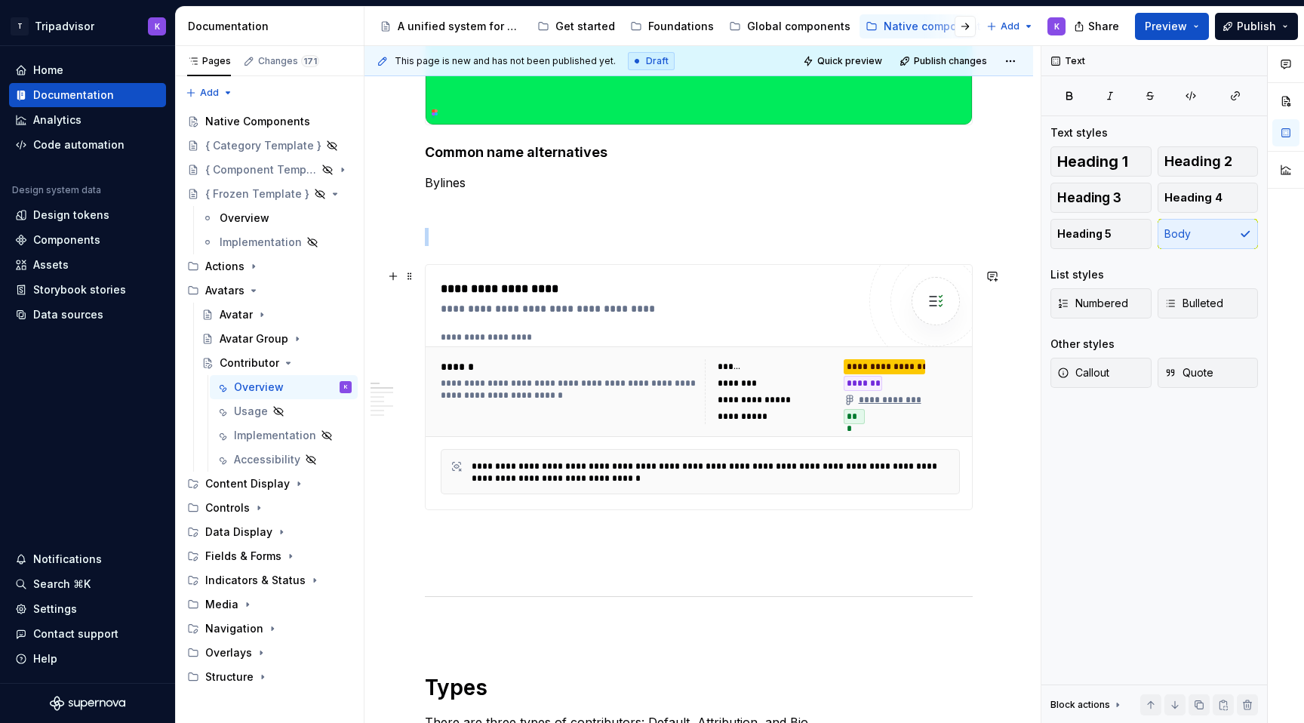
click at [547, 463] on div "**********" at bounding box center [714, 472] width 485 height 26
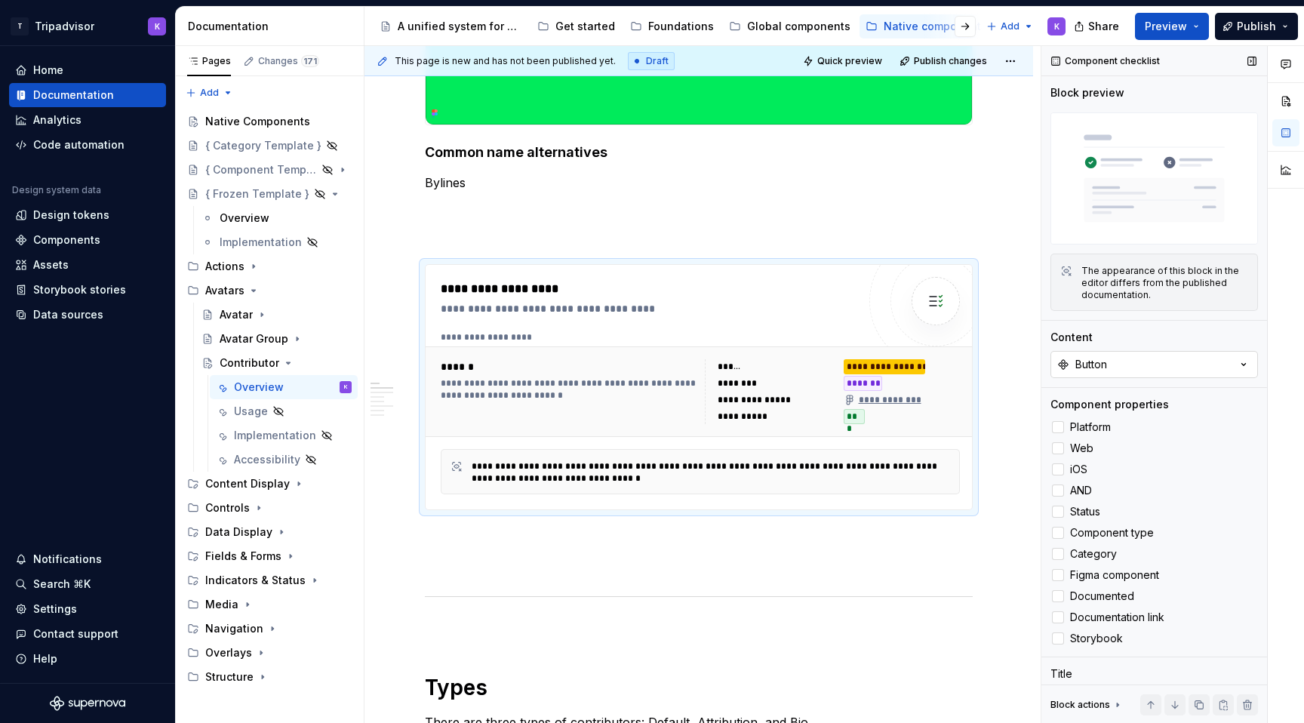
click at [1105, 375] on button "Button" at bounding box center [1153, 364] width 207 height 27
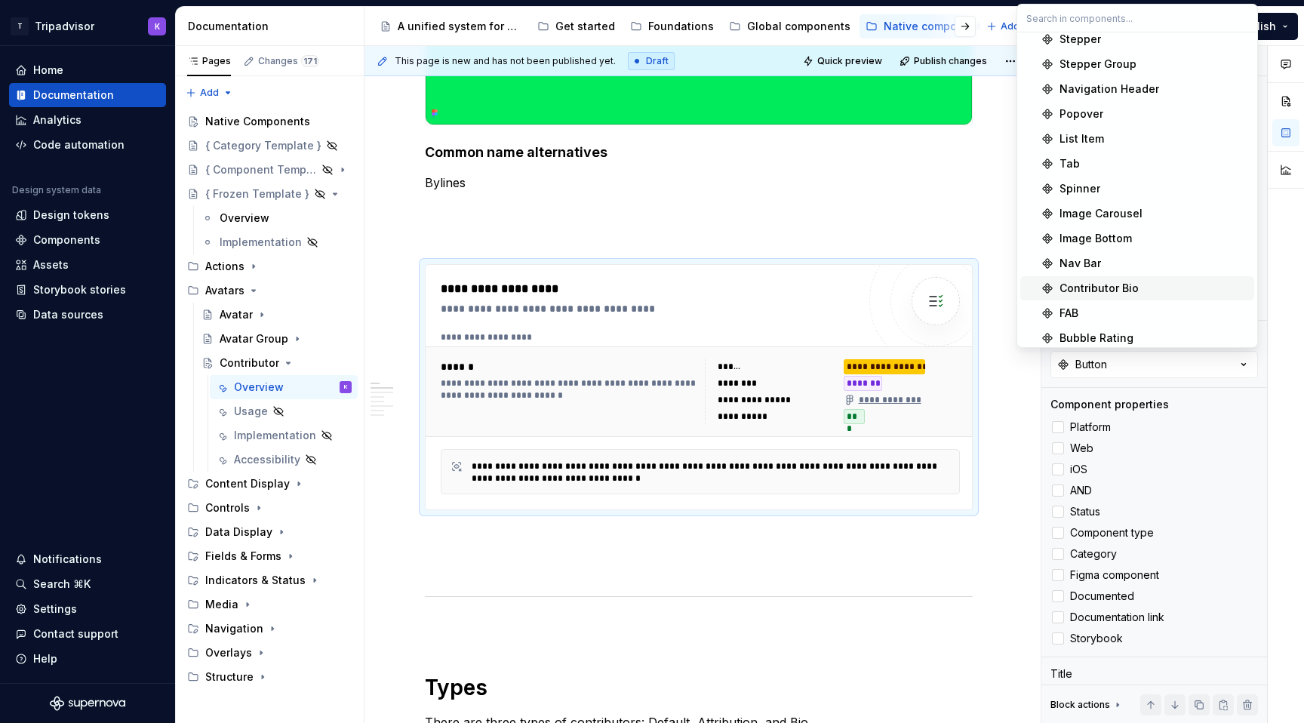
scroll to position [668, 0]
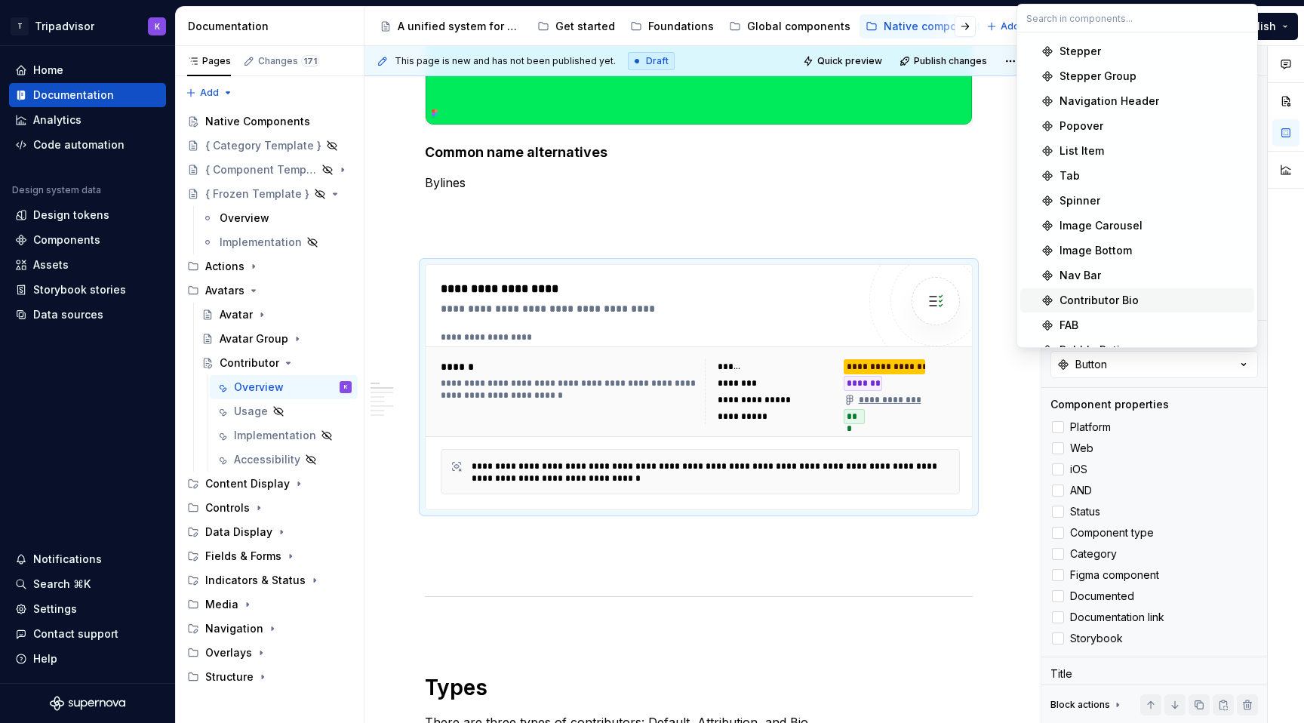
click at [1124, 299] on div "Contributor Bio" at bounding box center [1098, 300] width 79 height 15
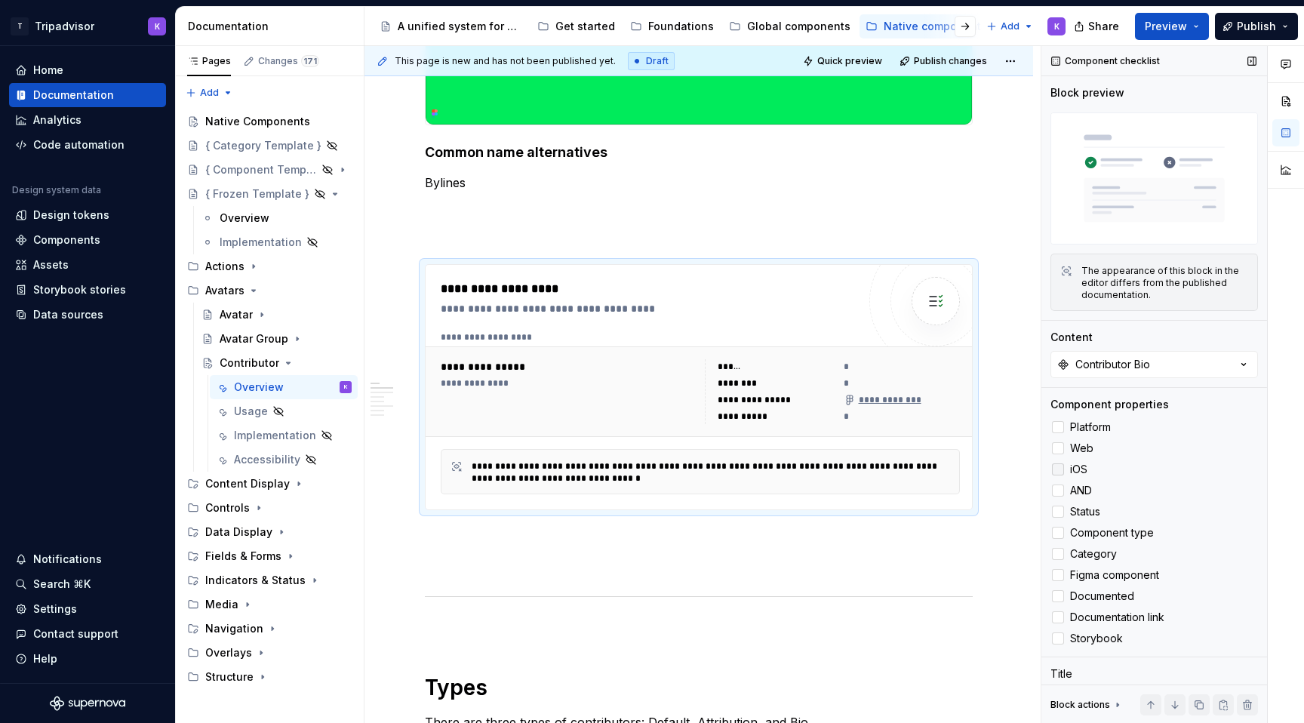
click at [1059, 472] on div at bounding box center [1058, 469] width 12 height 12
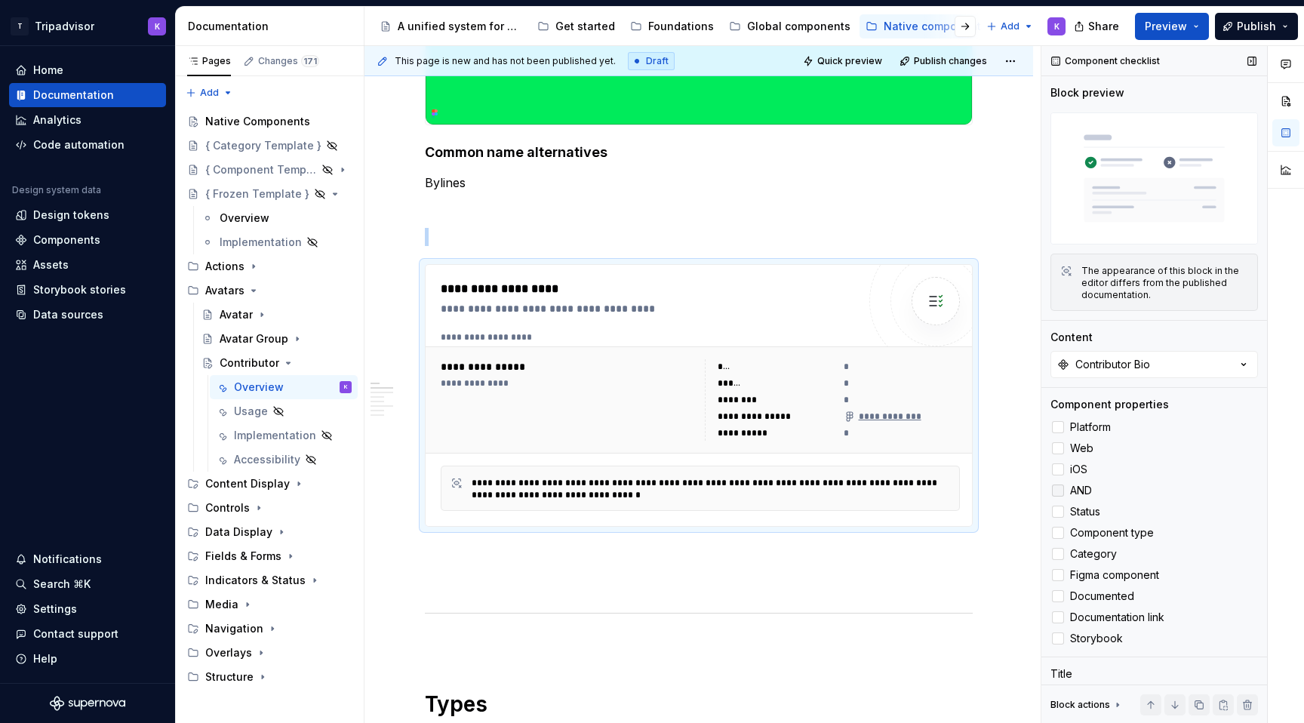
click at [1059, 494] on div at bounding box center [1058, 490] width 12 height 12
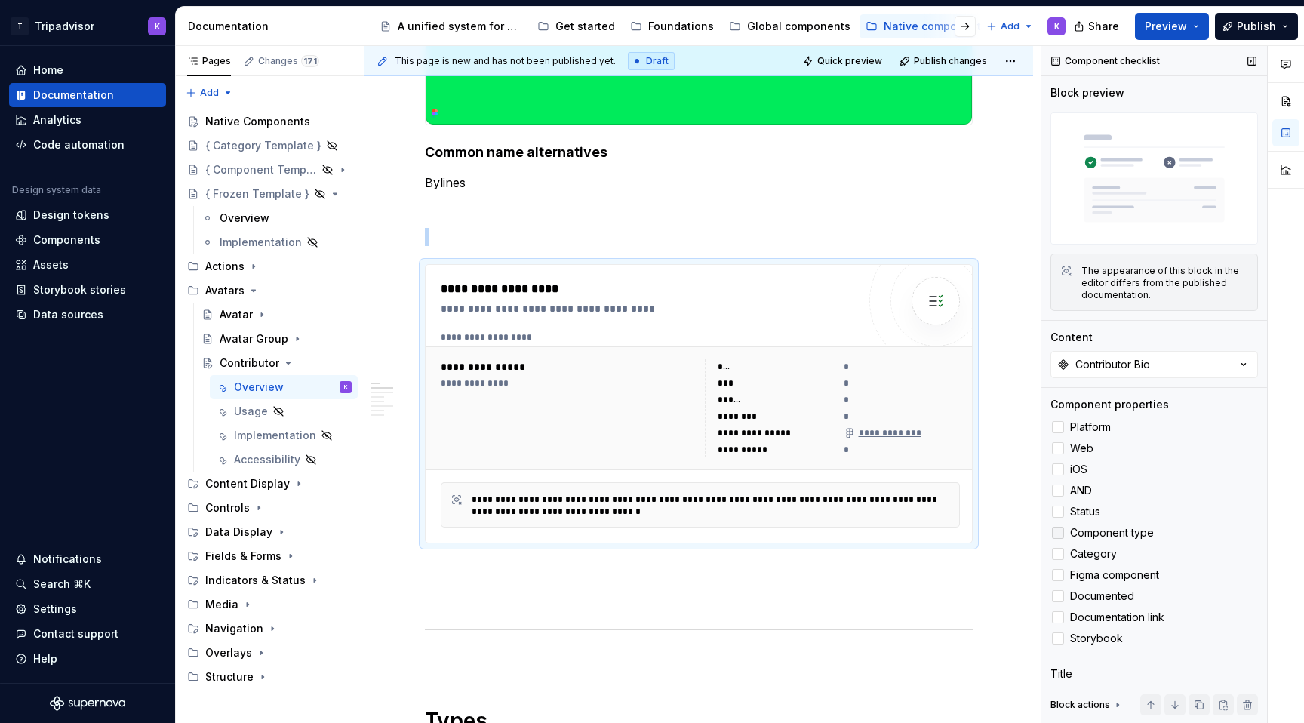
click at [1058, 536] on div at bounding box center [1058, 533] width 12 height 12
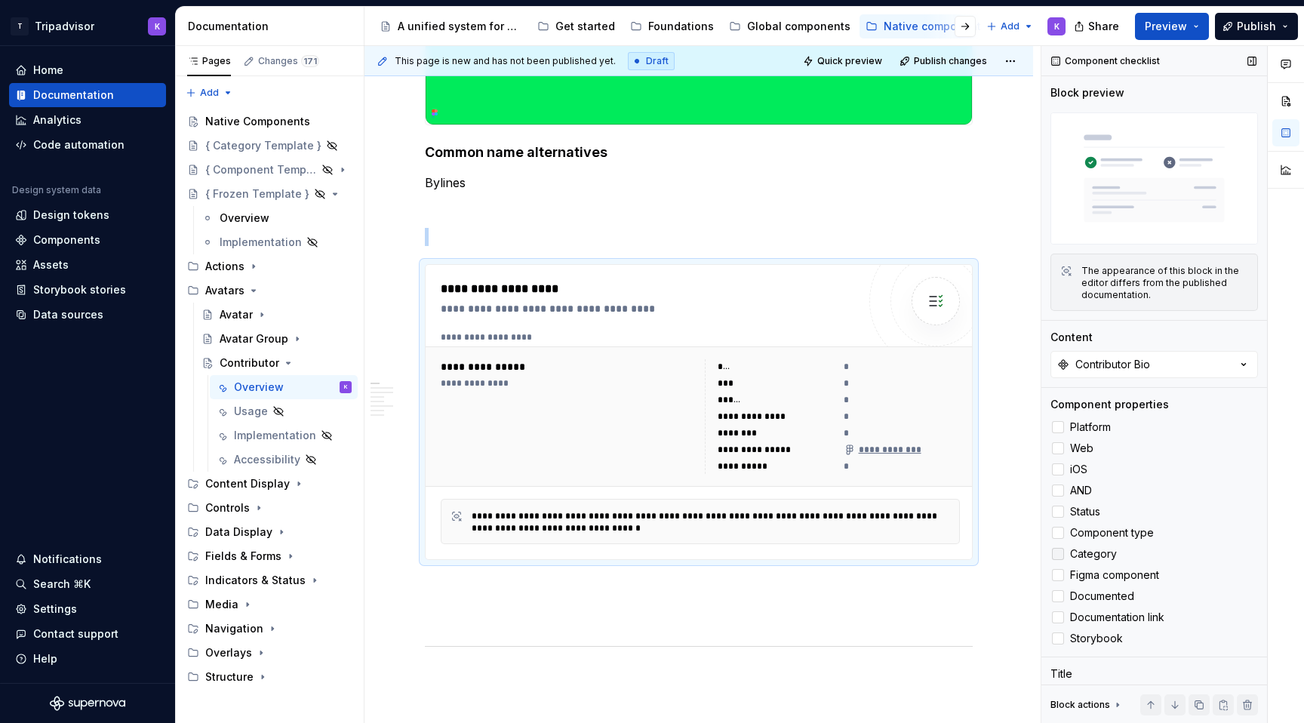
click at [1058, 554] on icon at bounding box center [1058, 554] width 0 height 0
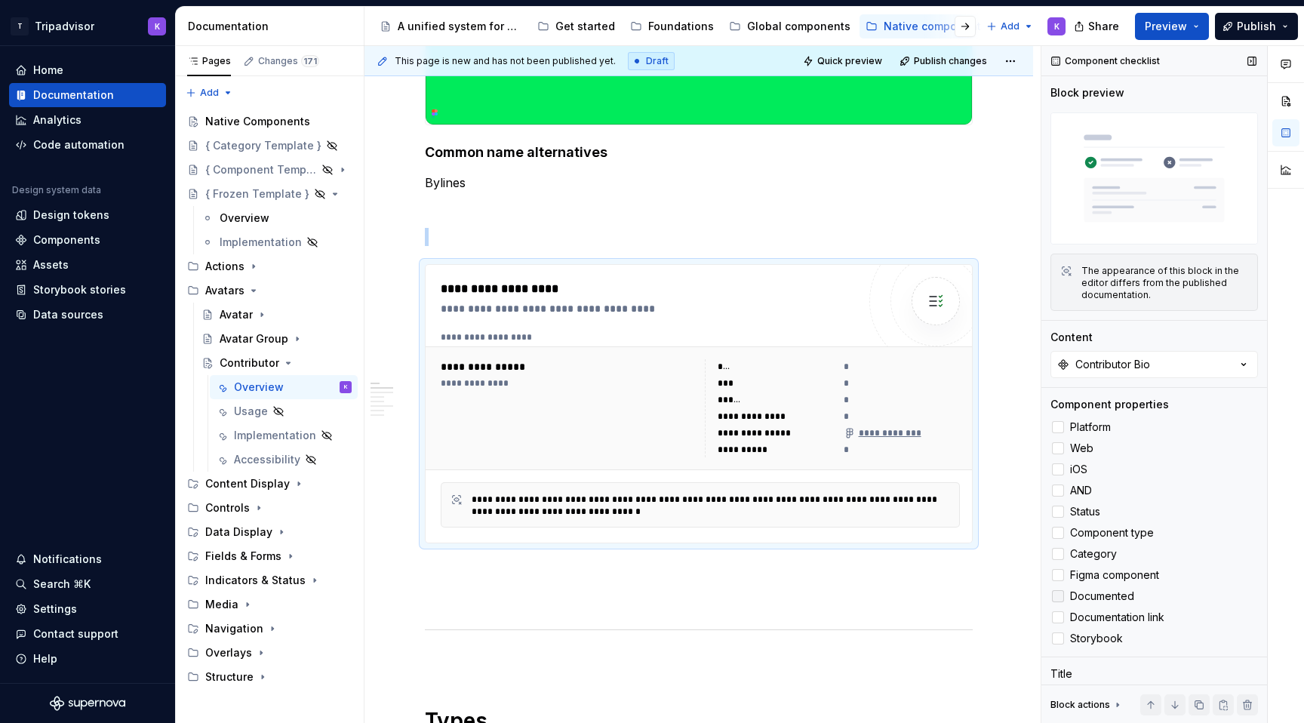
click at [1058, 596] on polyline at bounding box center [1058, 596] width 0 height 0
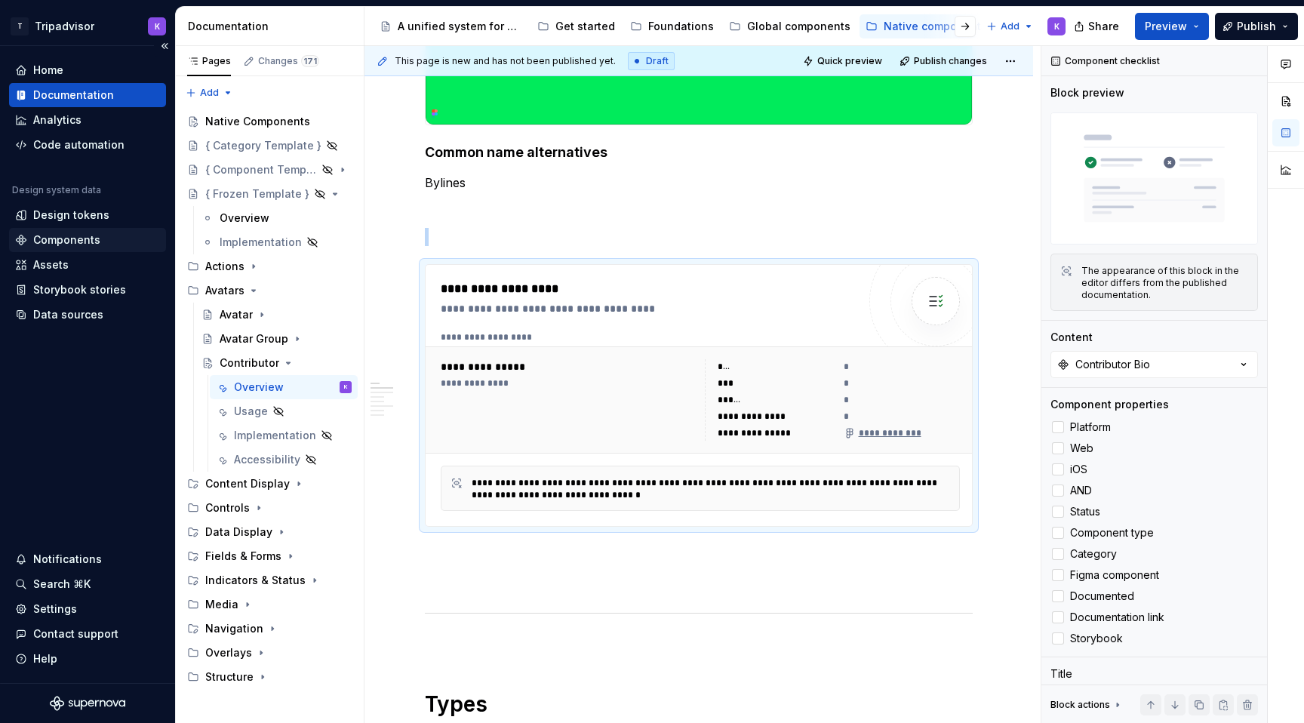
click at [87, 241] on div "Components" at bounding box center [66, 239] width 67 height 15
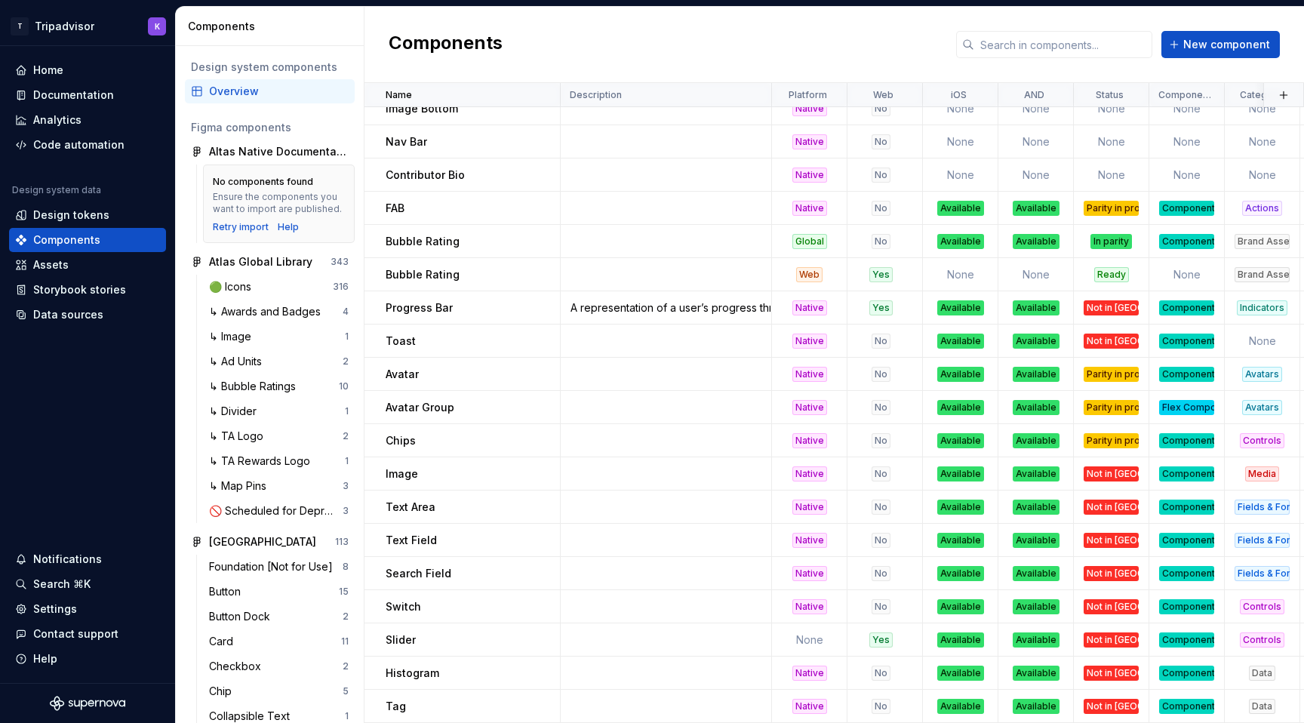
scroll to position [1176, 2]
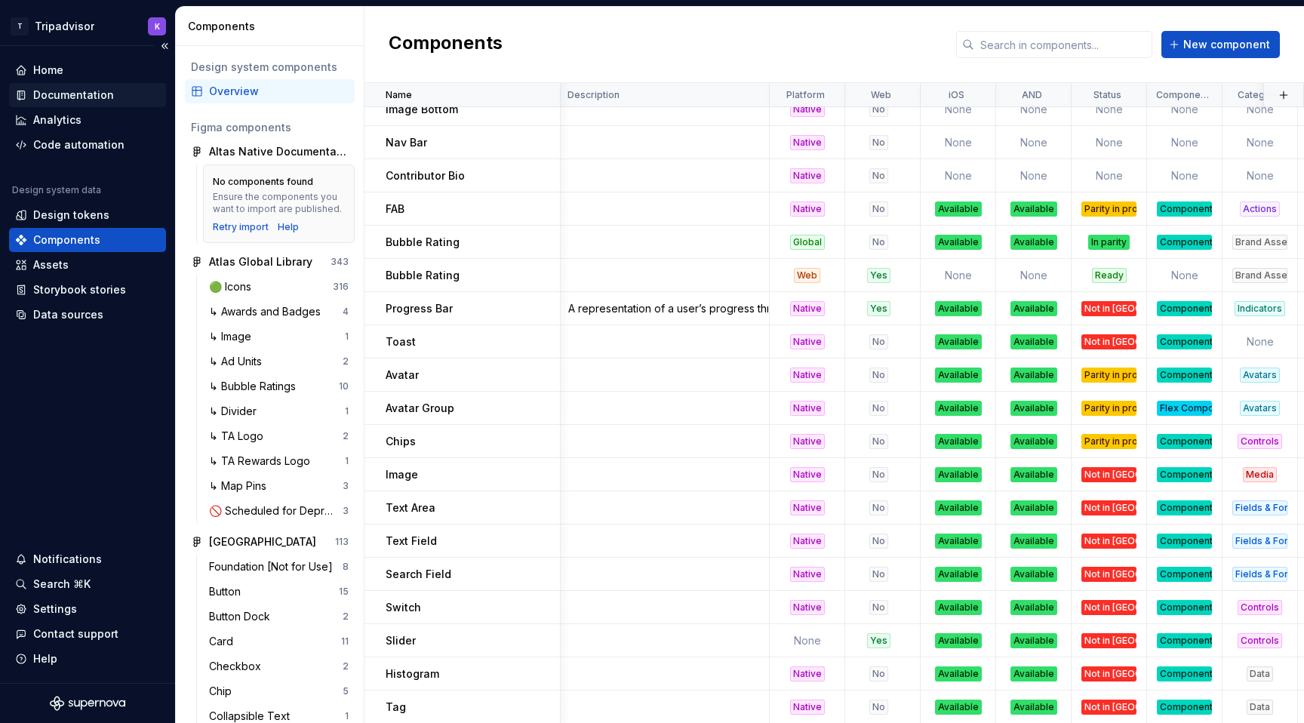
click at [38, 95] on div "Documentation" at bounding box center [73, 95] width 81 height 15
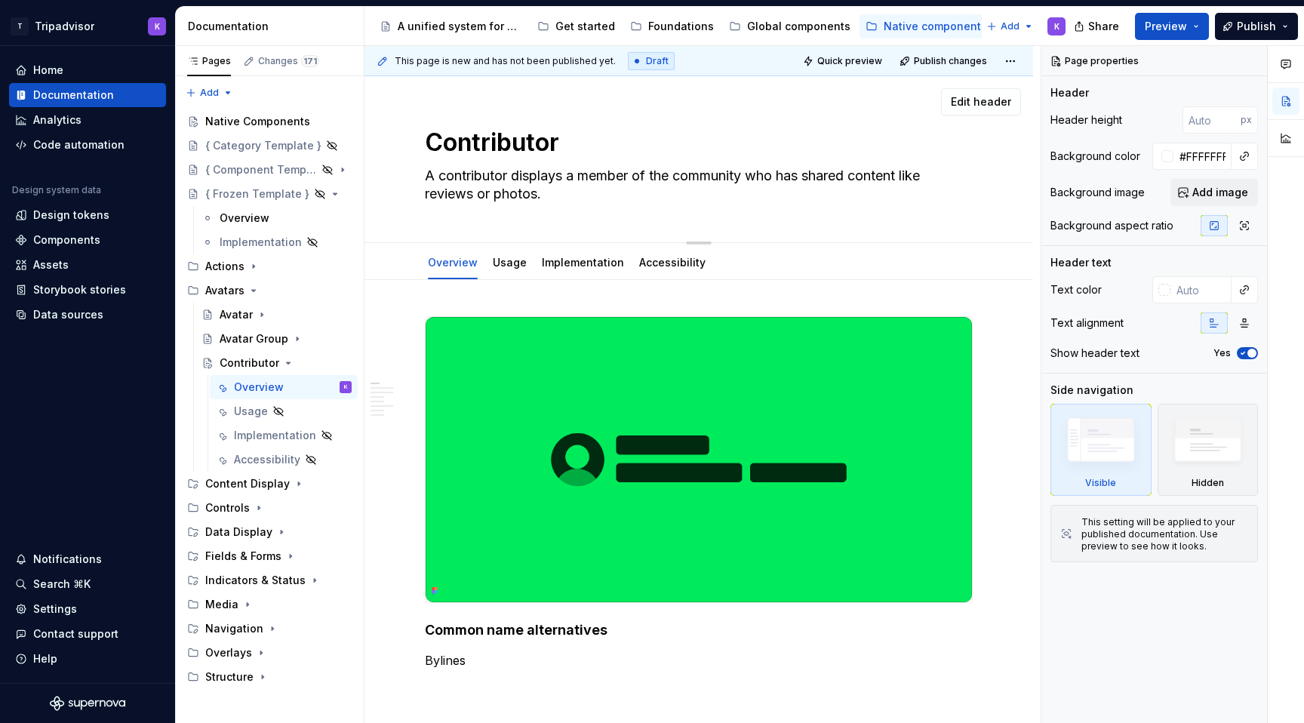
type textarea "*"
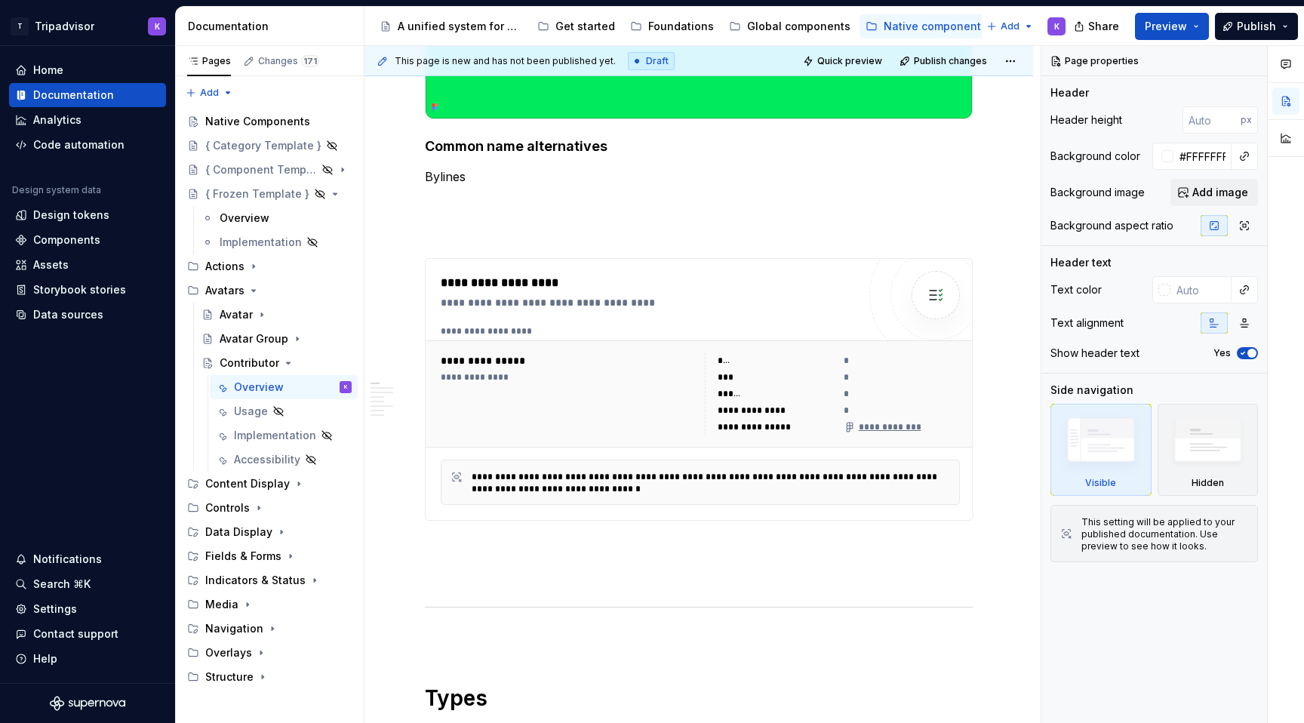
scroll to position [525, 0]
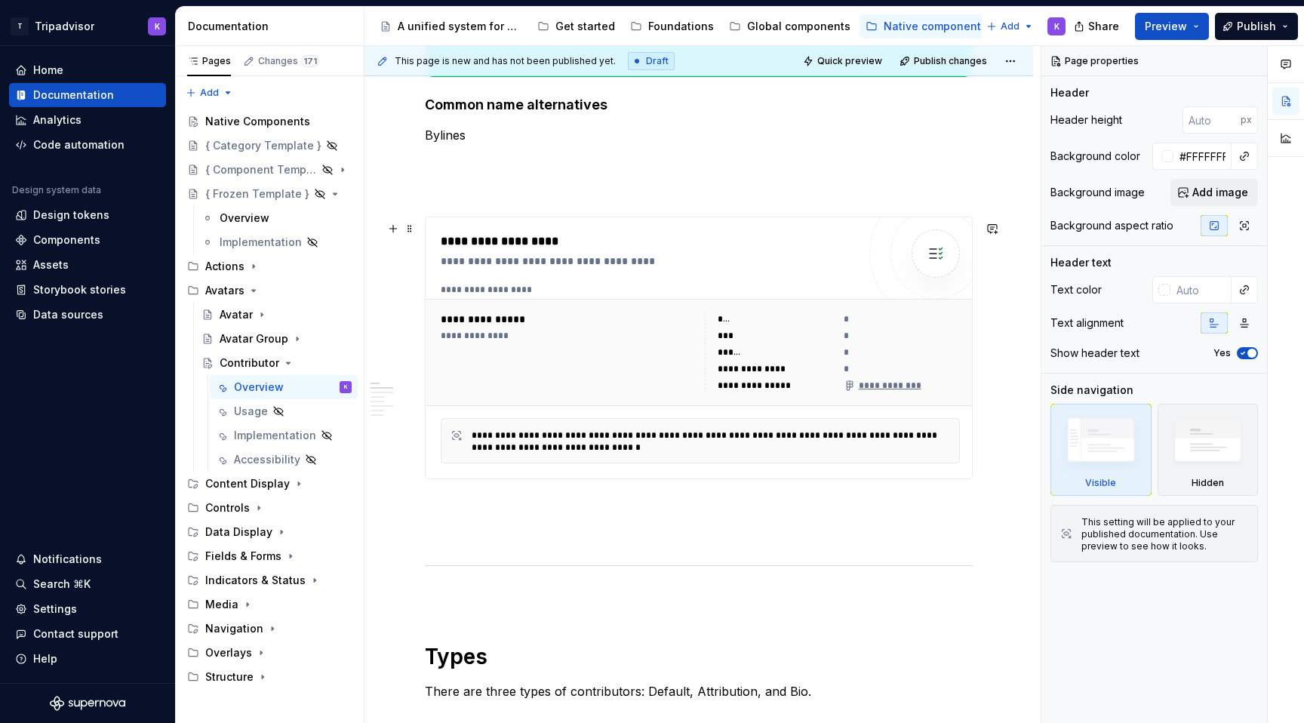
click at [795, 368] on div "**********" at bounding box center [775, 368] width 117 height 15
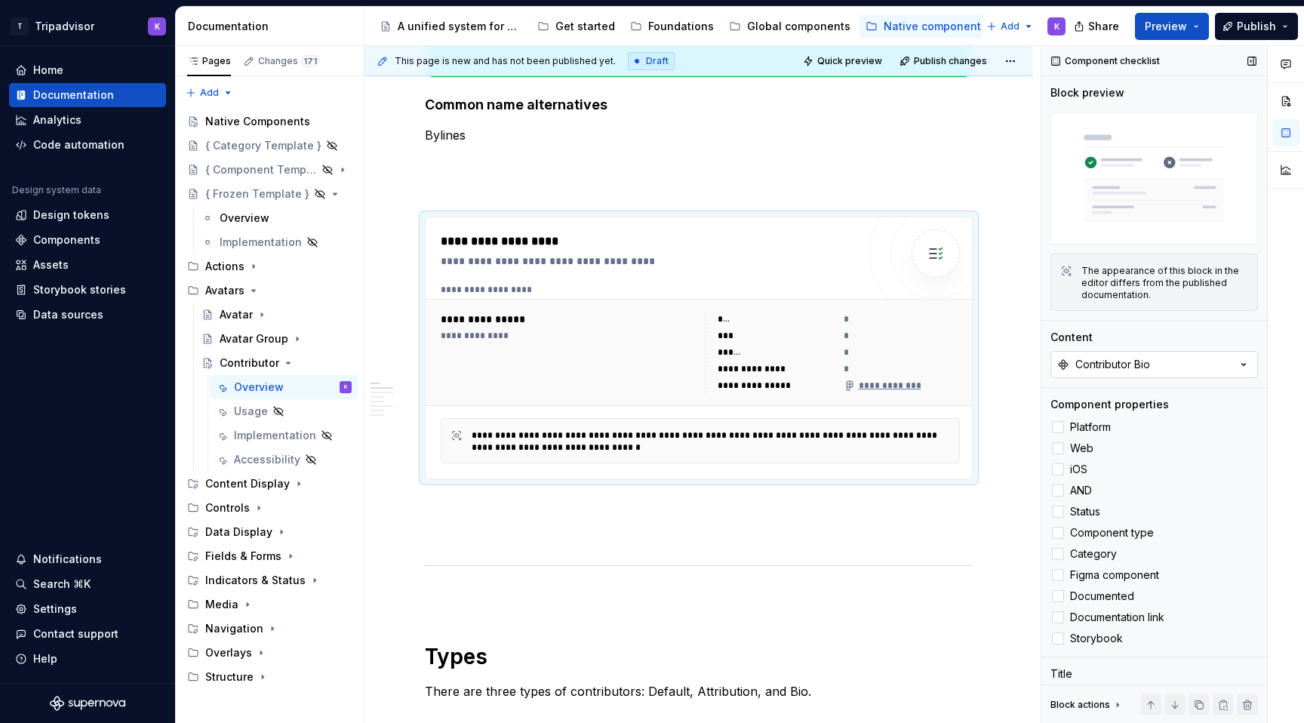
click at [1135, 365] on div "Contributor Bio" at bounding box center [1112, 364] width 75 height 15
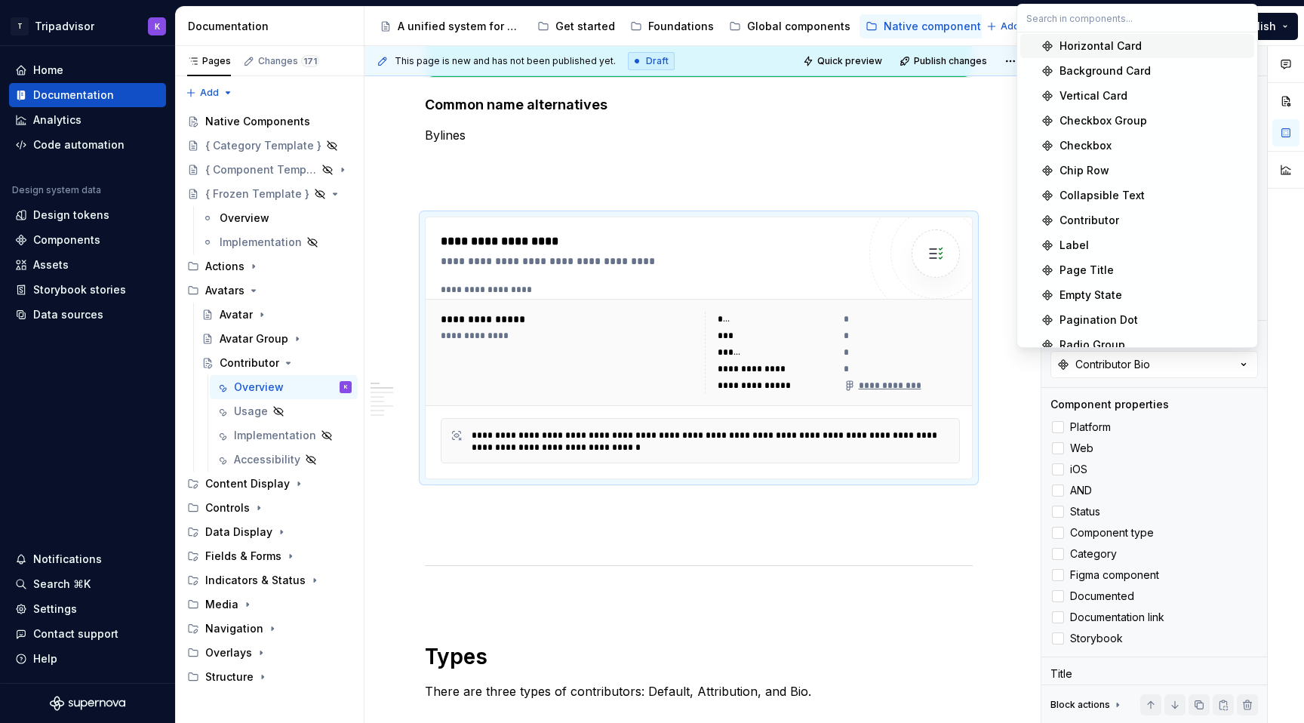
scroll to position [175, 0]
click at [1105, 218] on div "Contributor" at bounding box center [1089, 220] width 60 height 15
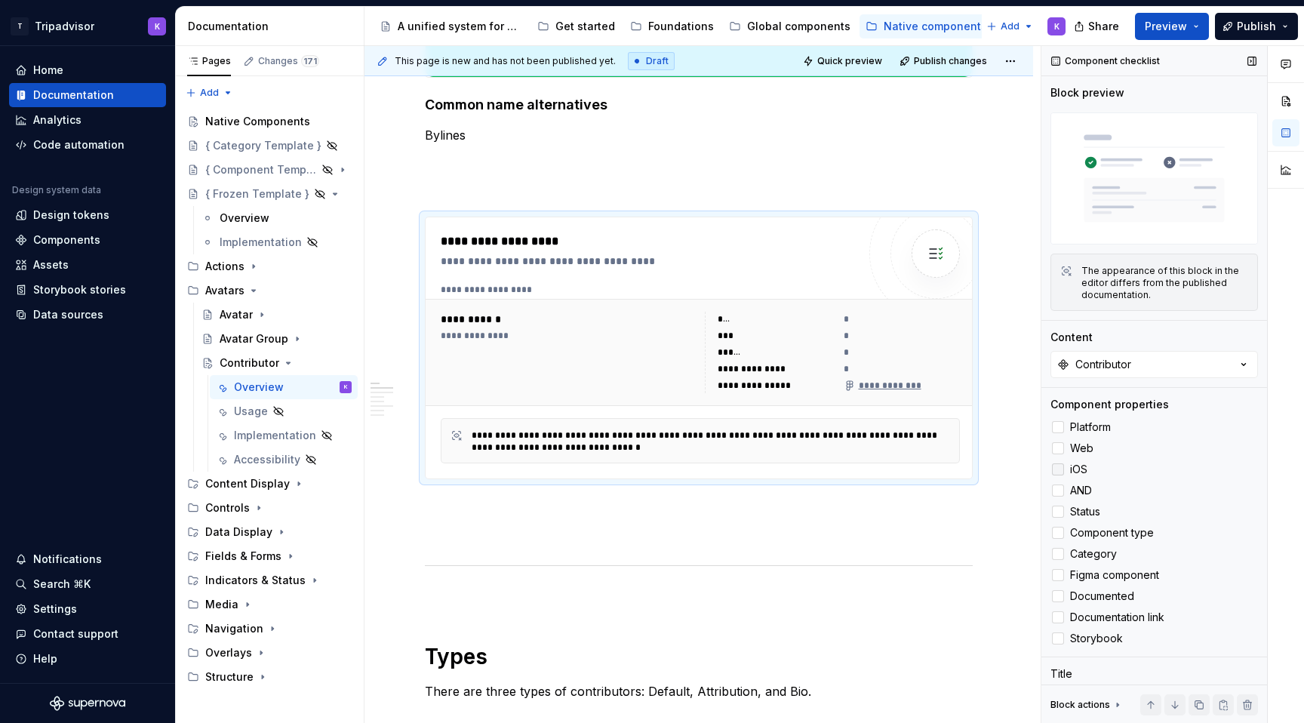
click at [1058, 469] on icon at bounding box center [1058, 469] width 0 height 0
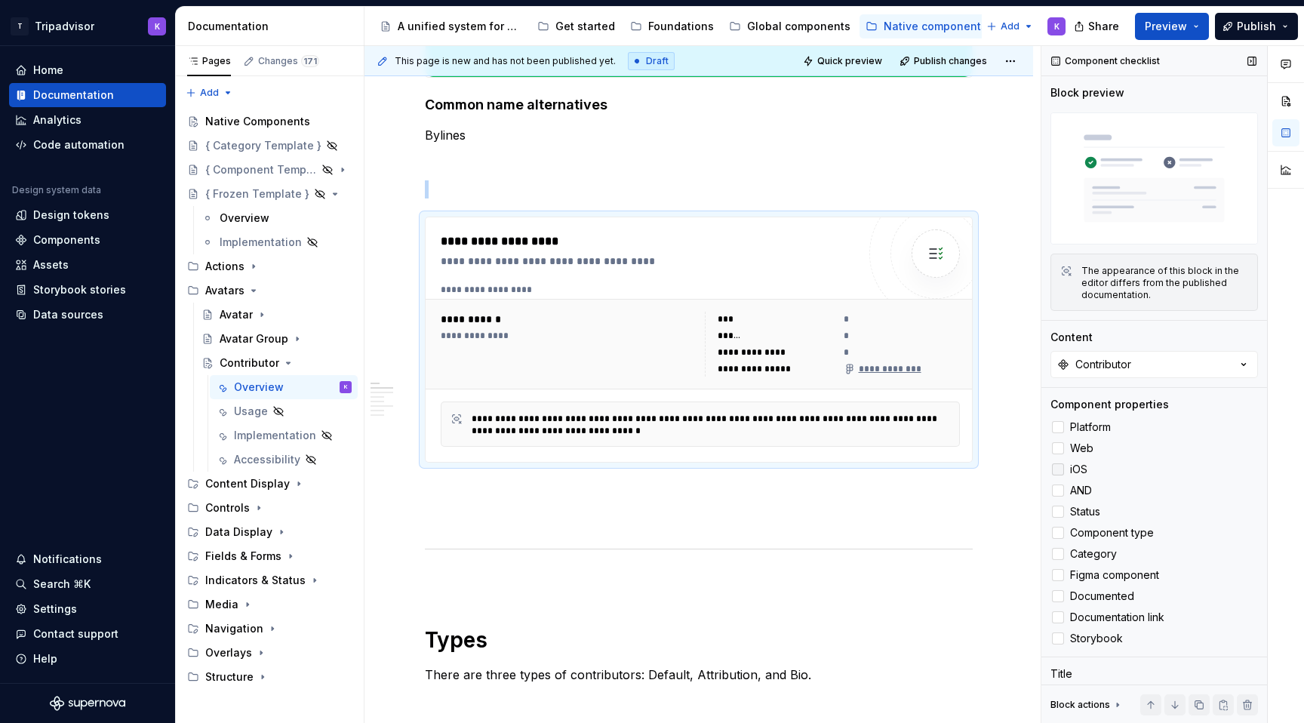
click at [1055, 465] on div at bounding box center [1058, 469] width 12 height 12
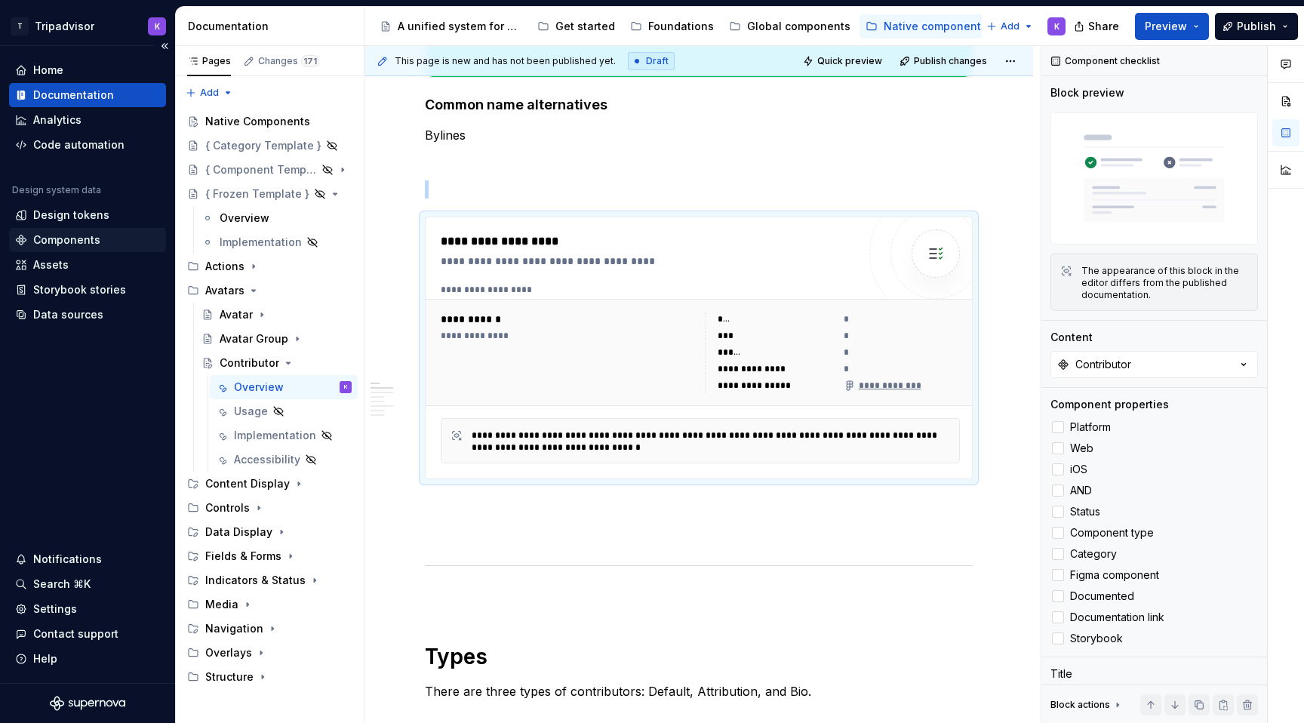
click at [33, 245] on div "Components" at bounding box center [66, 239] width 67 height 15
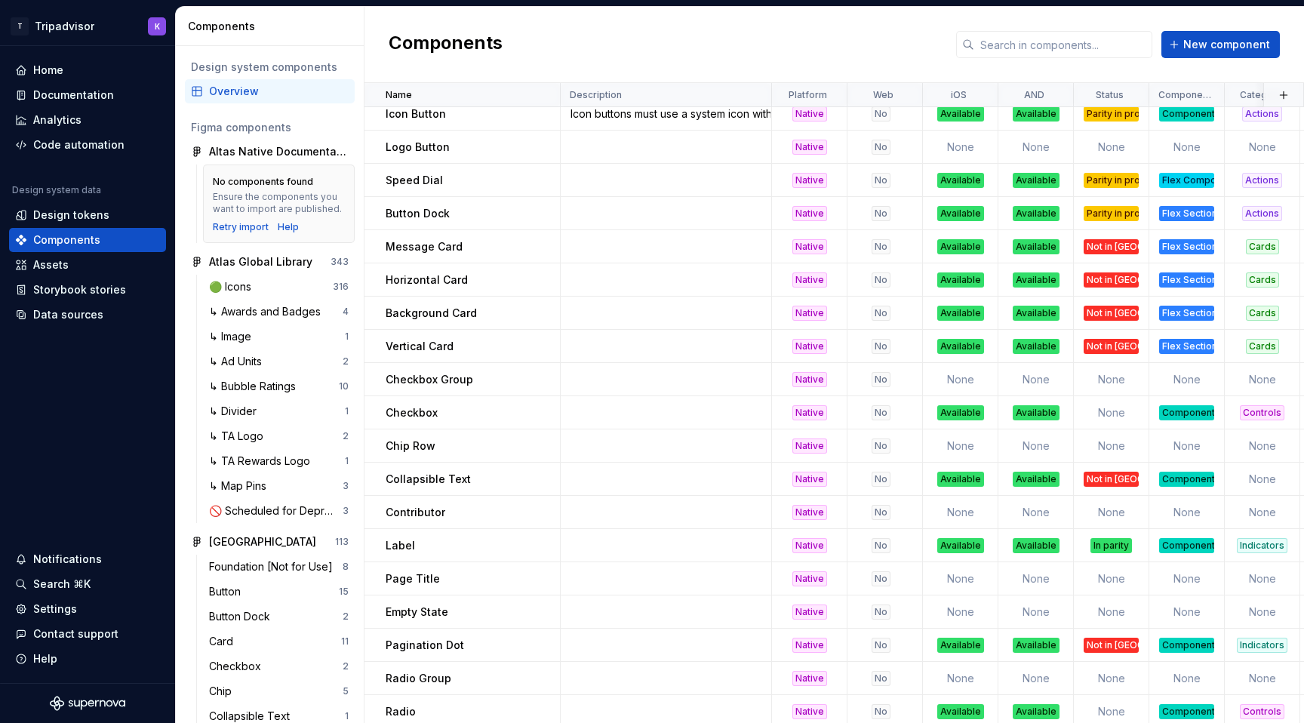
scroll to position [99, 0]
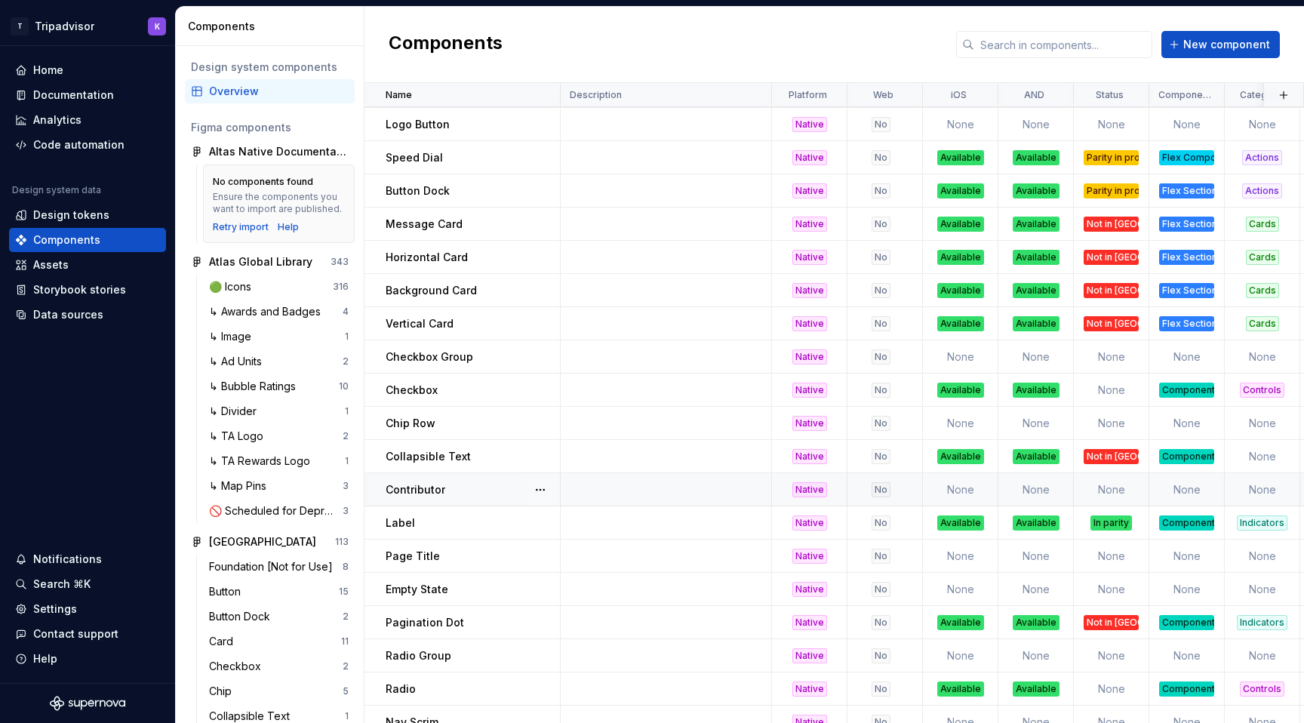
click at [935, 487] on td "None" at bounding box center [960, 489] width 75 height 33
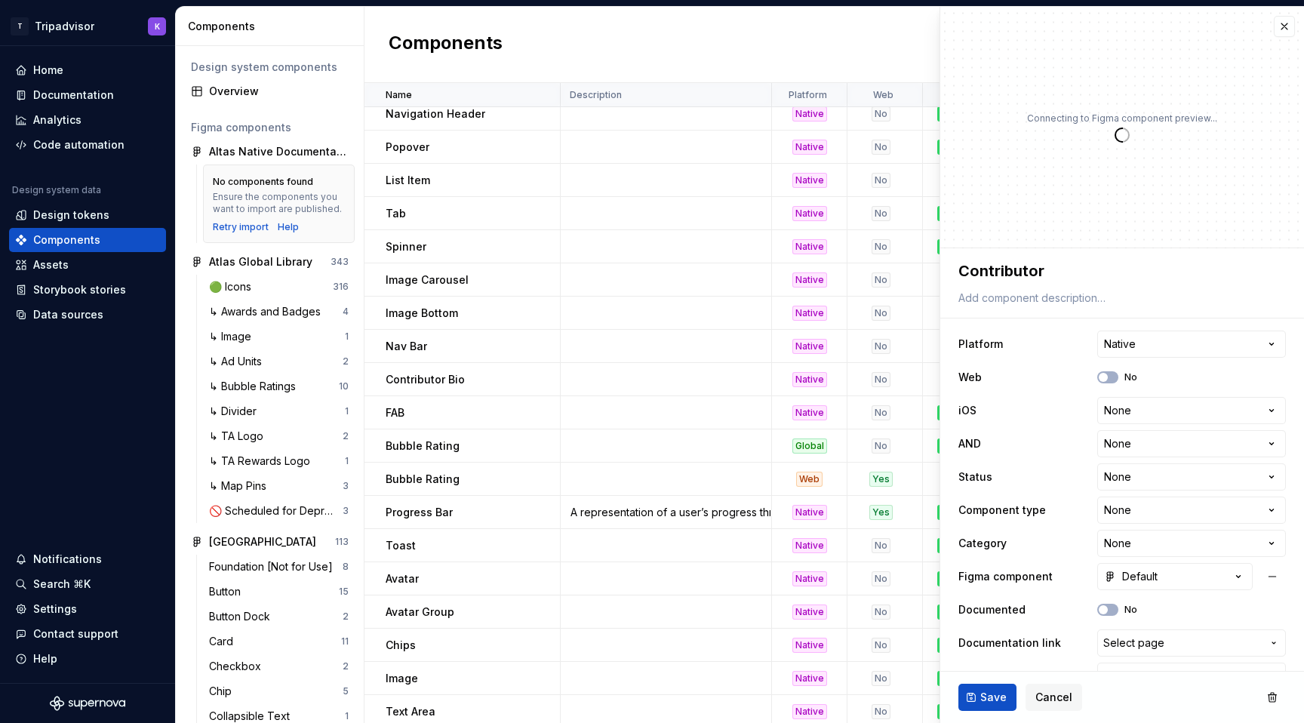
type textarea "*"
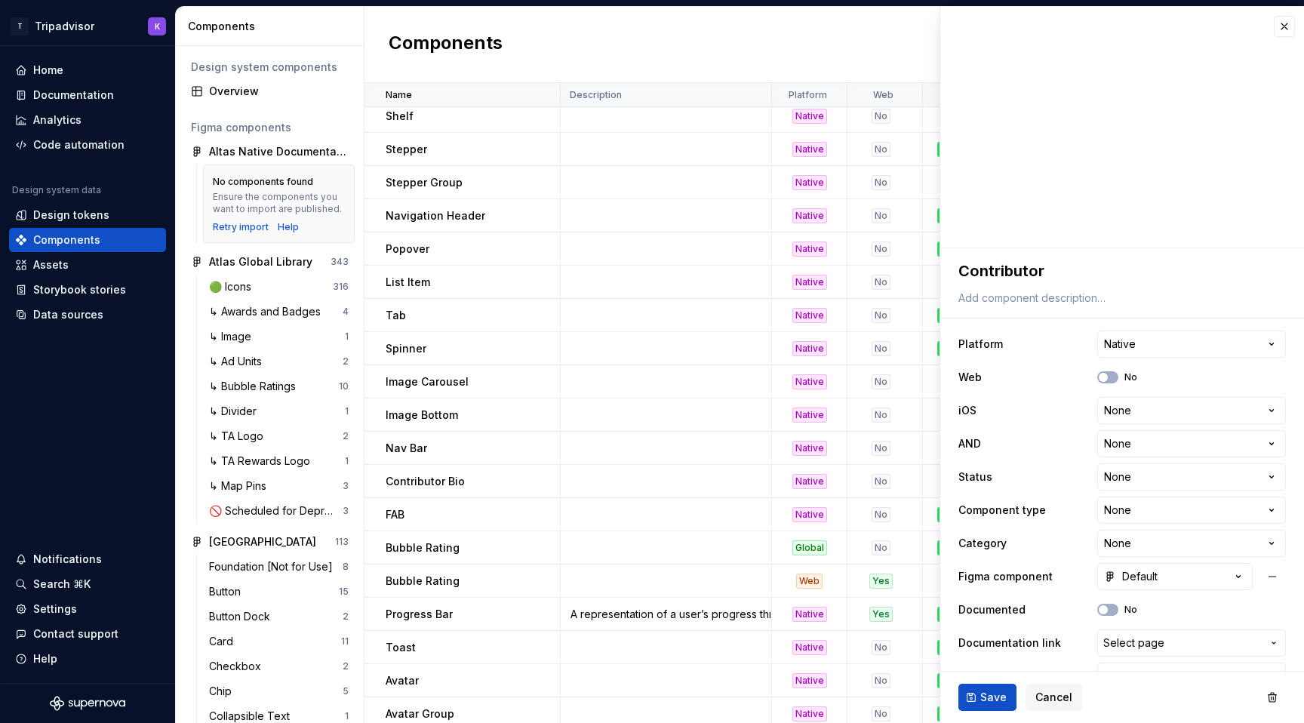
scroll to position [855, 0]
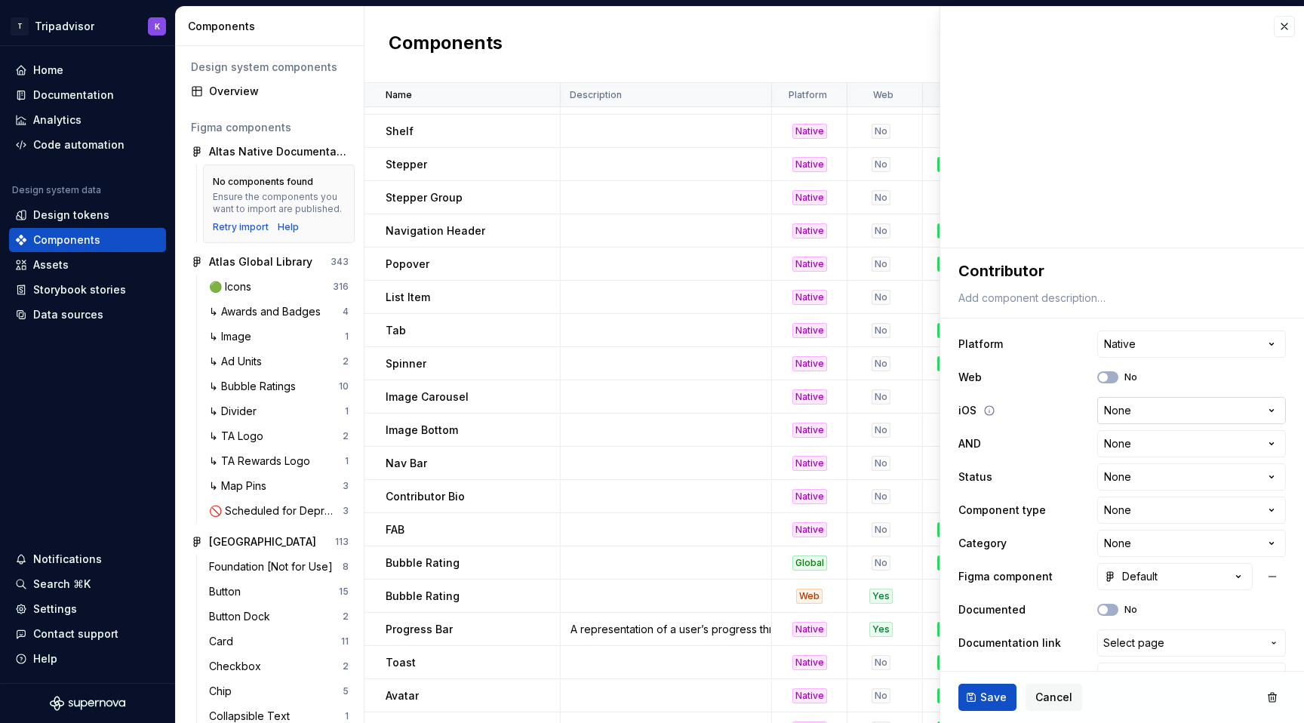
click at [1138, 407] on html "T Tripadvisor K Home Documentation Analytics Code automation Design system data…" at bounding box center [652, 361] width 1304 height 723
select select "**********"
type textarea "*"
click at [1133, 444] on html "T Tripadvisor K Home Documentation Analytics Code automation Design system data…" at bounding box center [652, 361] width 1304 height 723
select select "**********"
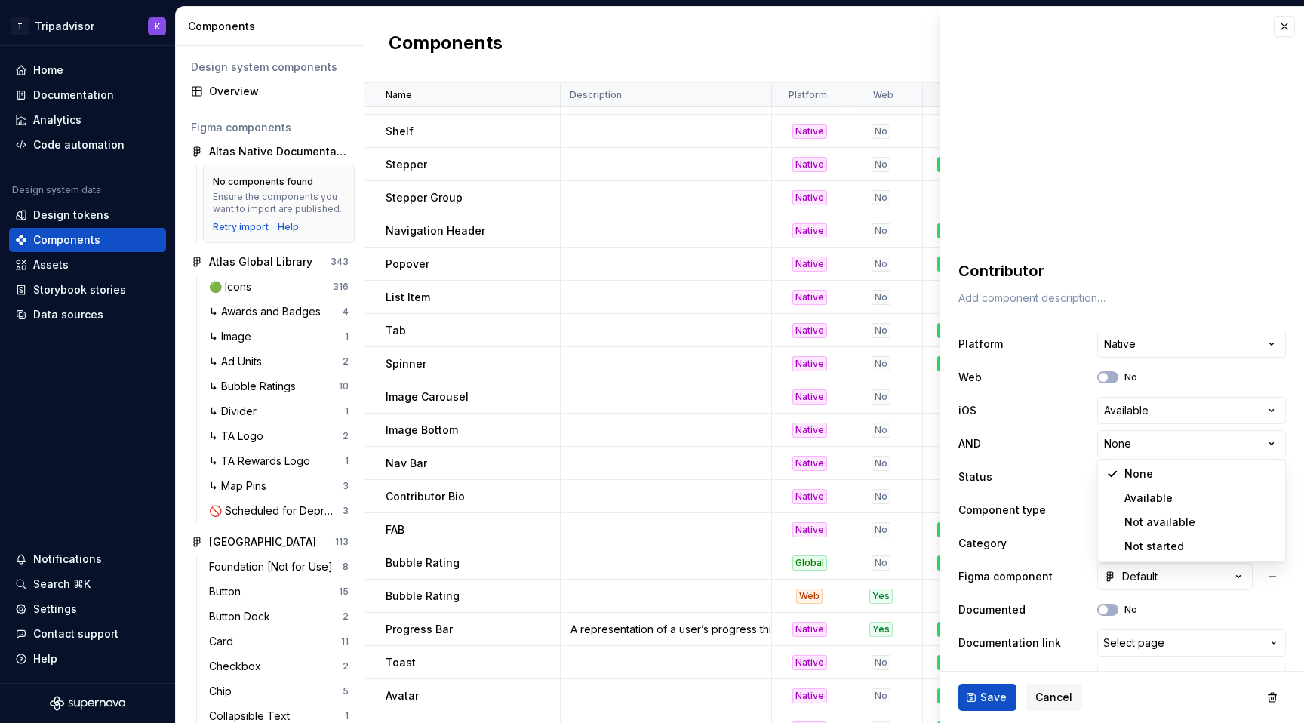
type textarea "*"
click at [1132, 487] on html "T Tripadvisor K Home Documentation Analytics Code automation Design system data…" at bounding box center [652, 361] width 1304 height 723
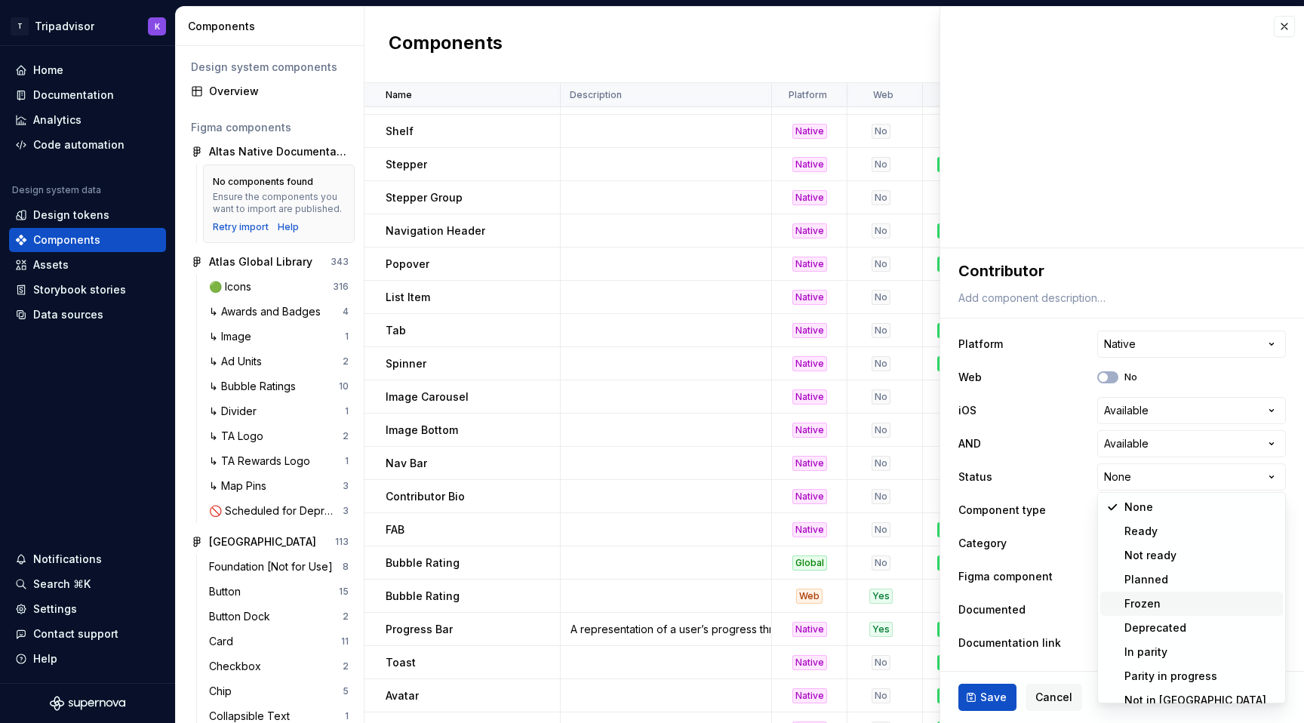
scroll to position [12, 0]
select select "**********"
type textarea "*"
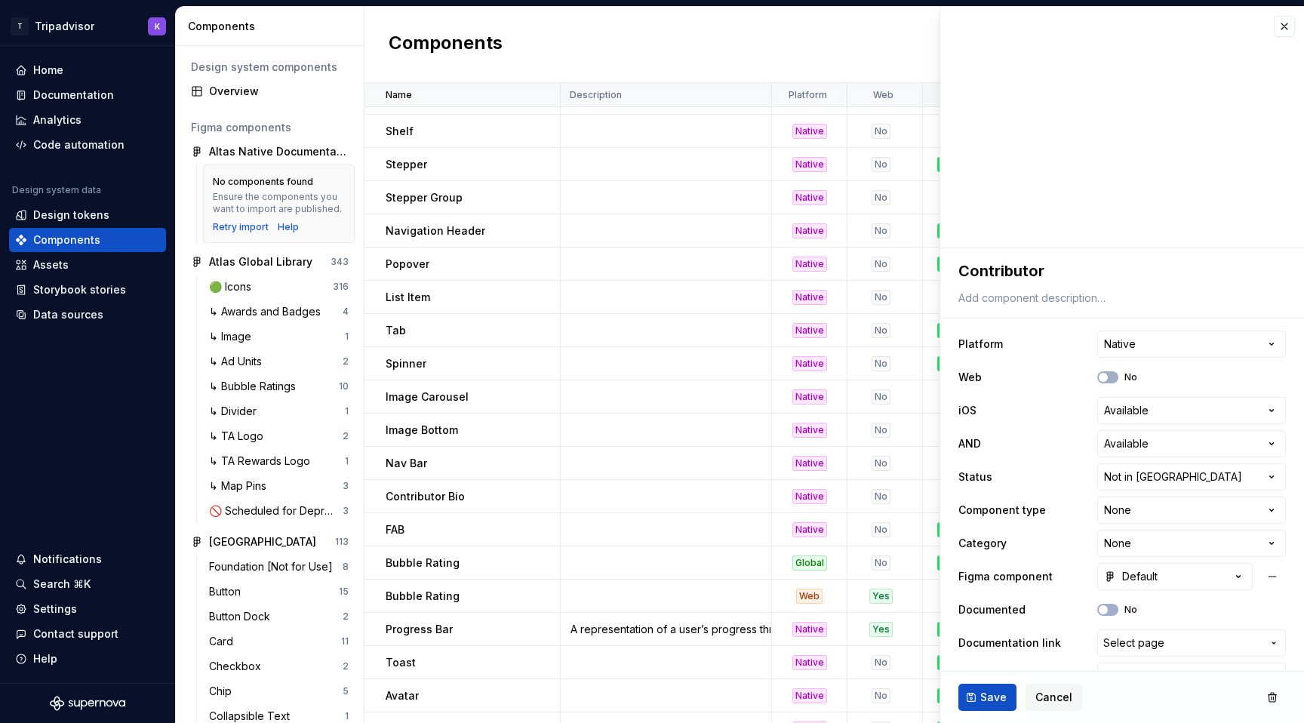
click at [1150, 525] on div "**********" at bounding box center [1121, 509] width 327 height 365
click at [1151, 507] on html "T Tripadvisor K Home Documentation Analytics Code automation Design system data…" at bounding box center [652, 361] width 1304 height 723
select select "**********"
type textarea "*"
click at [1160, 544] on html "T Tripadvisor K Home Documentation Analytics Code automation Design system data…" at bounding box center [652, 361] width 1304 height 723
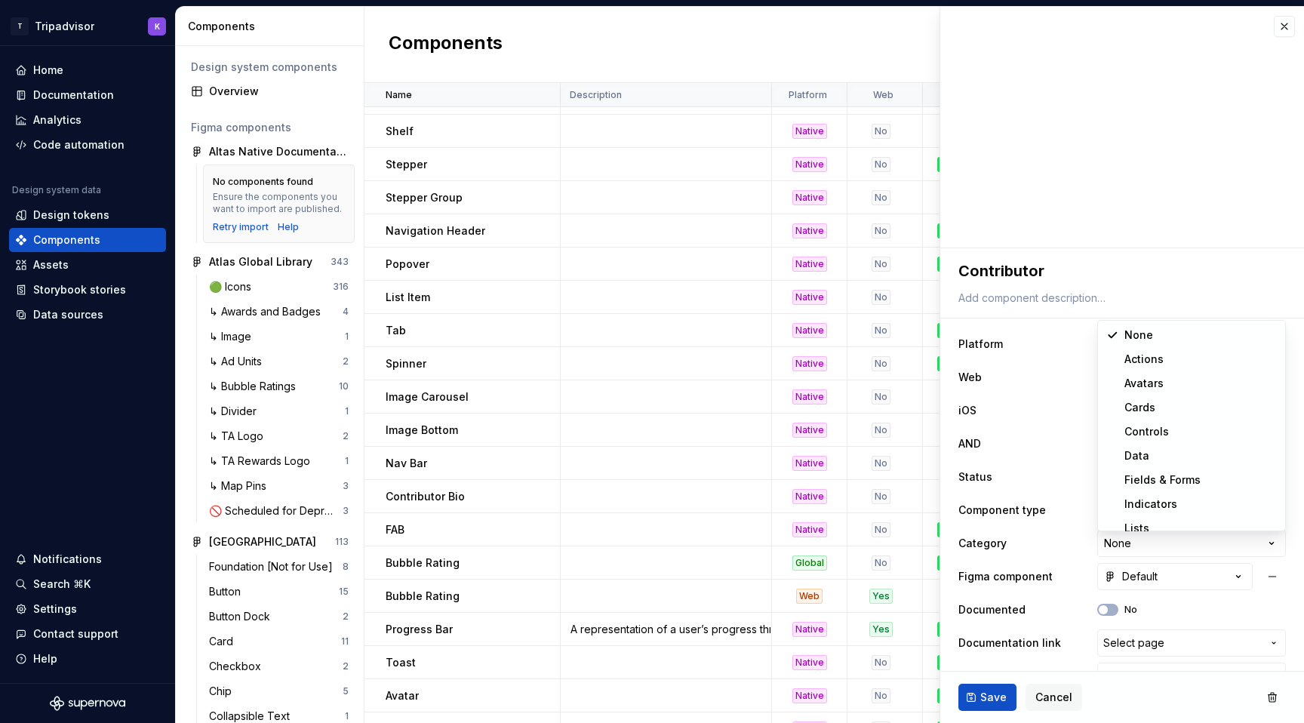
select select "**********"
type textarea "*"
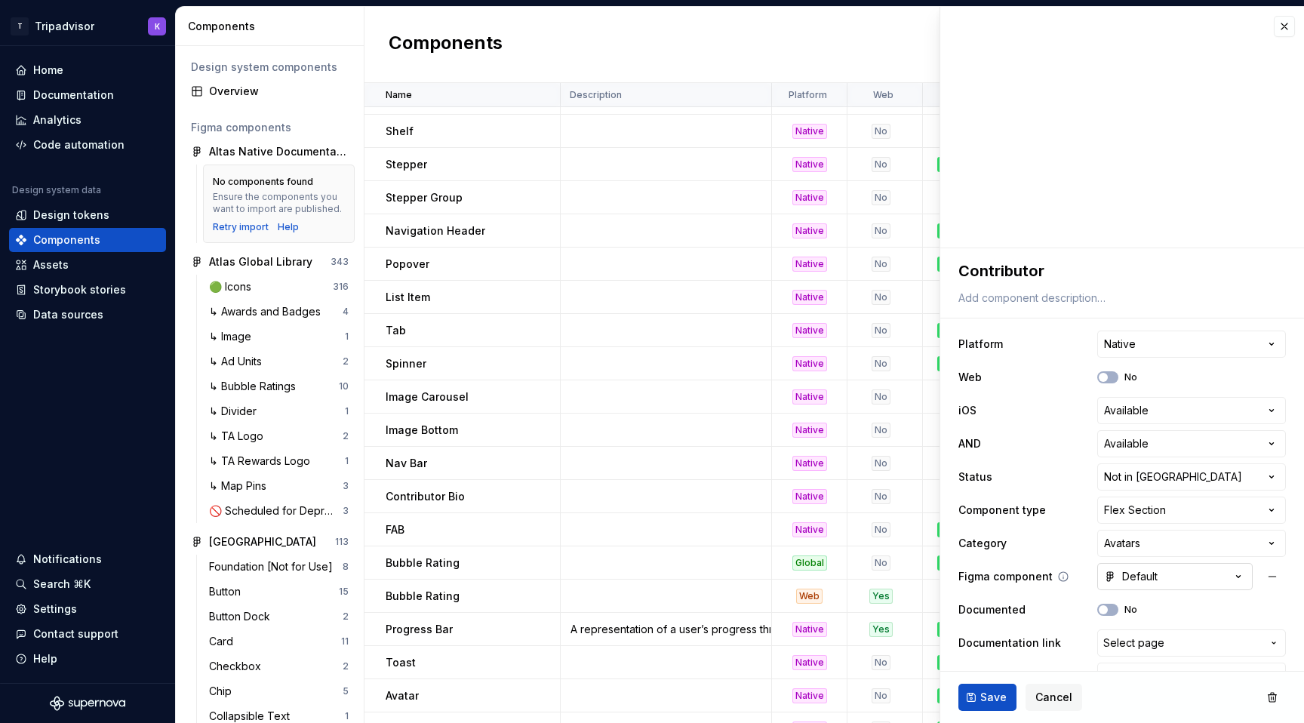
click at [1150, 582] on div "Default" at bounding box center [1131, 576] width 54 height 15
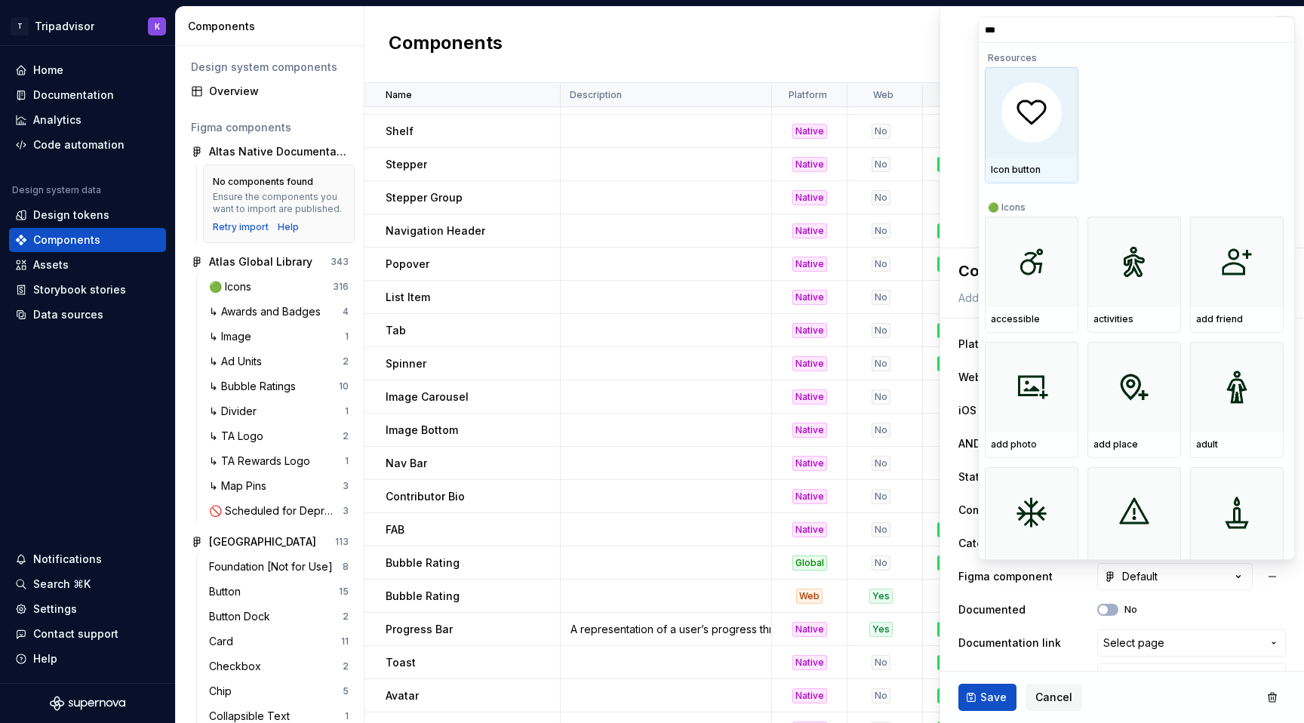
type input "****"
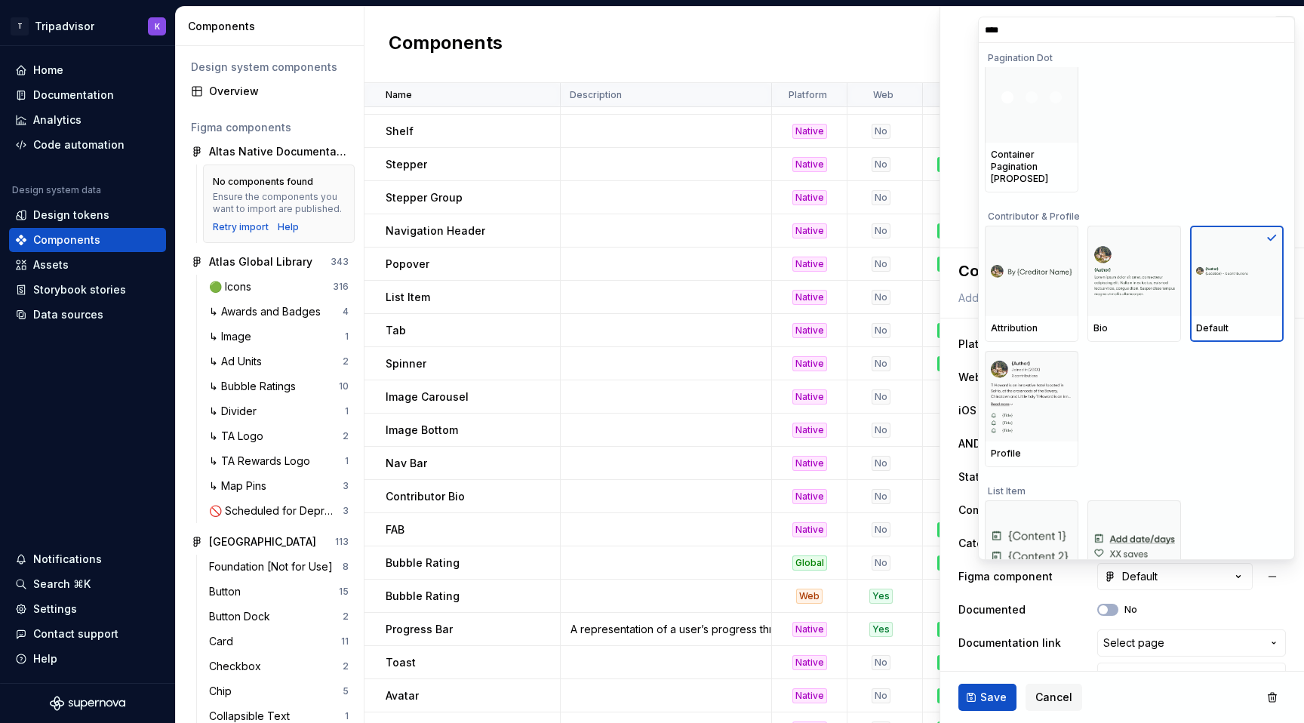
scroll to position [297, 0]
click at [1196, 435] on div "Profile" at bounding box center [1133, 407] width 299 height 116
click at [1232, 305] on div at bounding box center [1237, 269] width 94 height 91
click at [1193, 590] on html "T Tripadvisor K Home Documentation Analytics Code automation Design system data…" at bounding box center [652, 361] width 1304 height 723
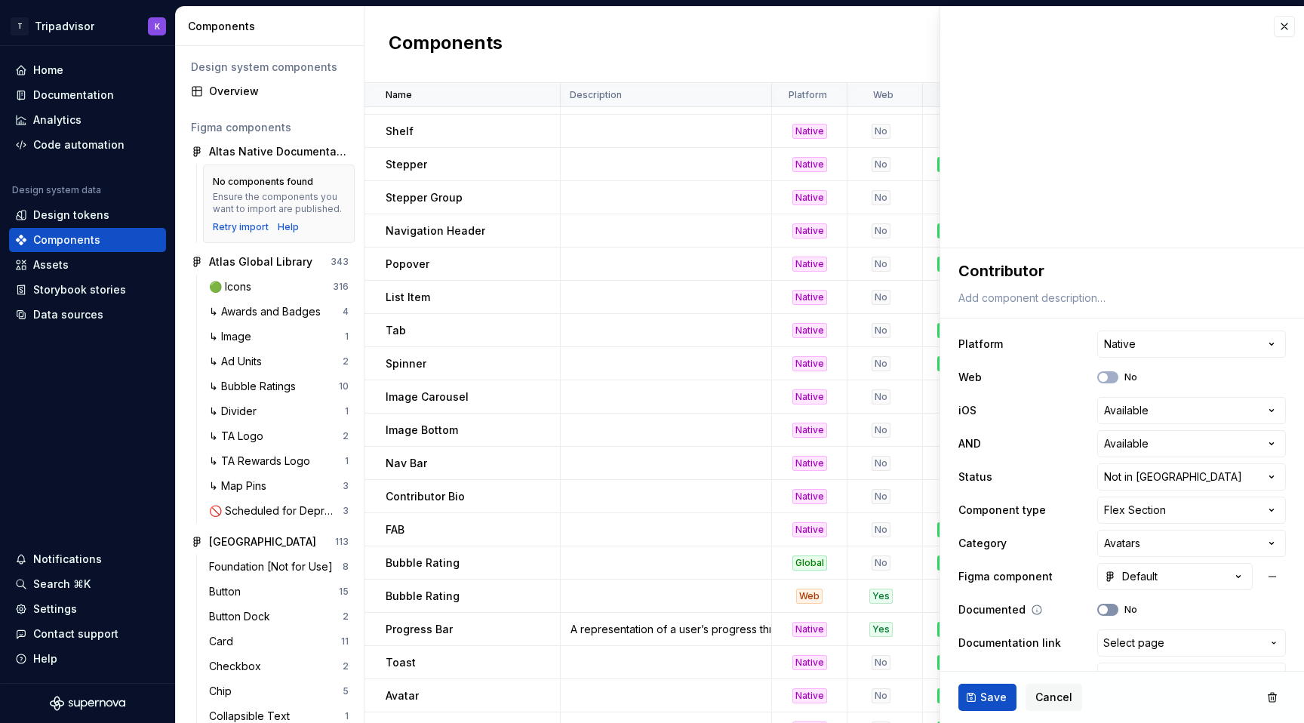
click at [1101, 604] on button "No" at bounding box center [1107, 610] width 21 height 12
click at [1000, 696] on span "Save" at bounding box center [993, 697] width 26 height 15
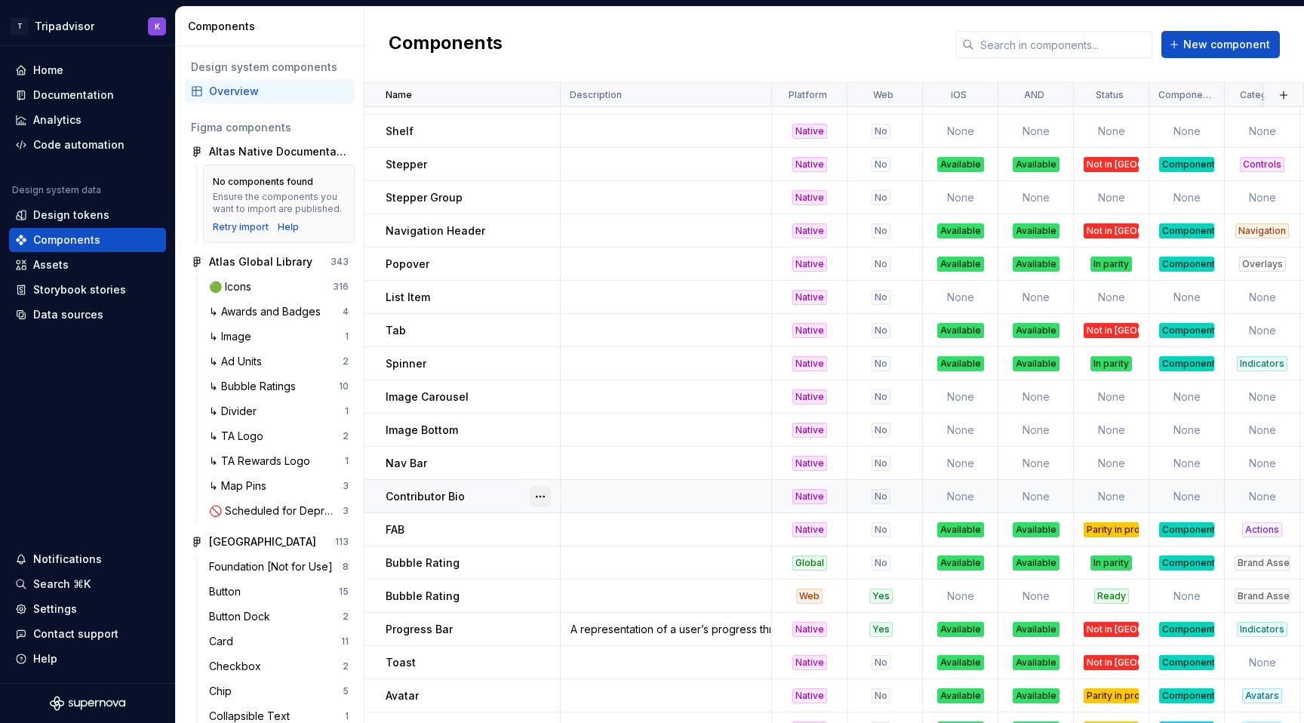
click at [542, 496] on button "button" at bounding box center [540, 496] width 21 height 21
click at [572, 560] on div "Delete component" at bounding box center [620, 556] width 124 height 15
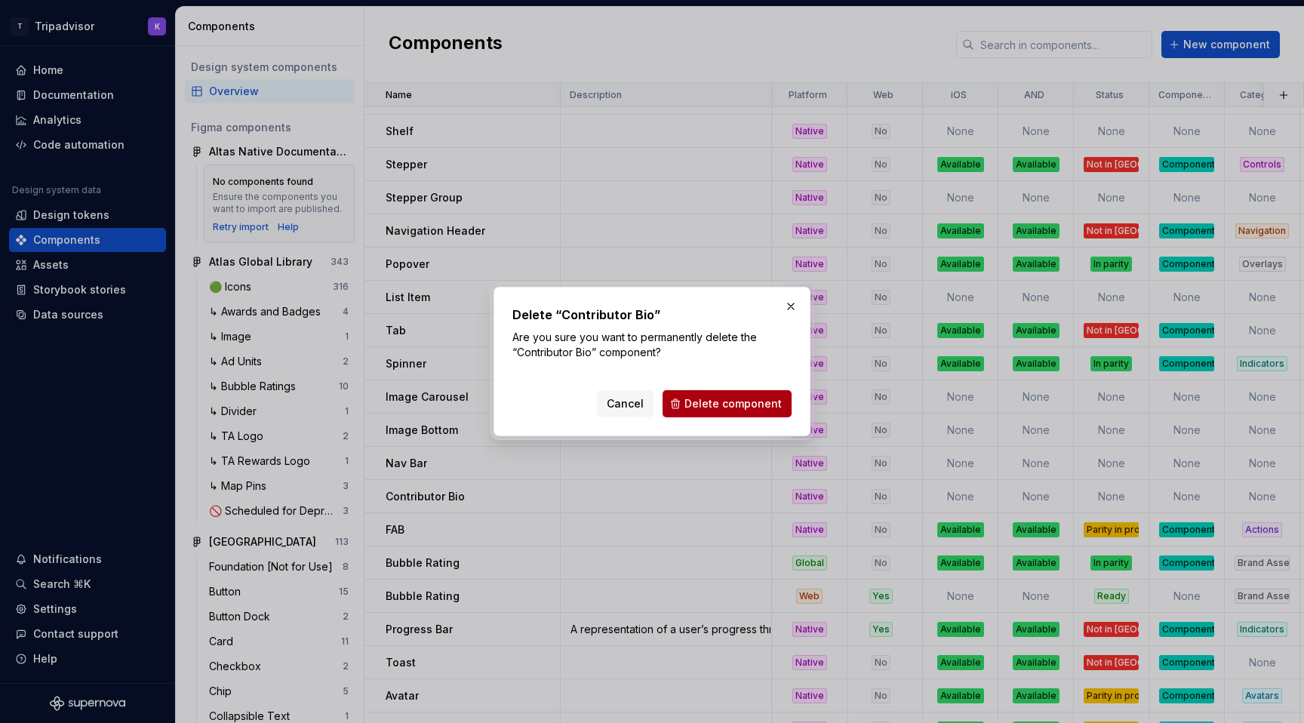
click at [705, 406] on span "Delete component" at bounding box center [732, 403] width 97 height 15
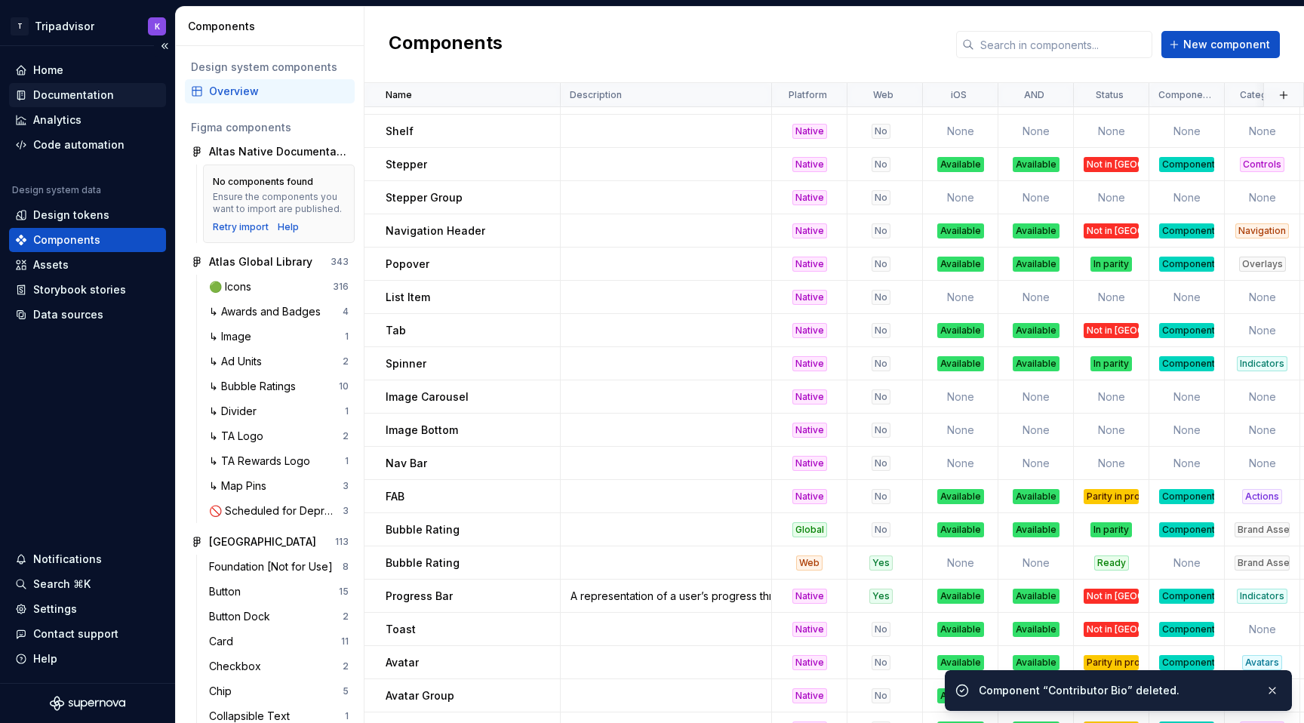
click at [93, 91] on div "Documentation" at bounding box center [73, 95] width 81 height 15
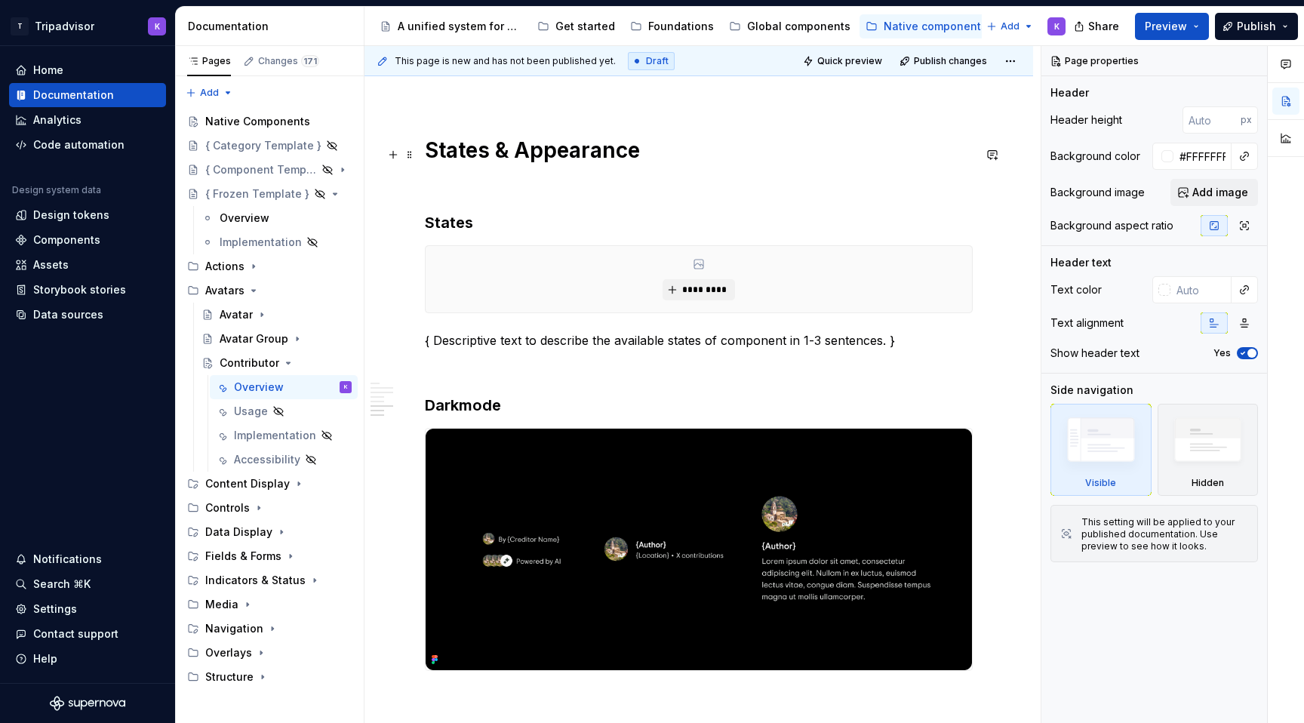
scroll to position [2211, 0]
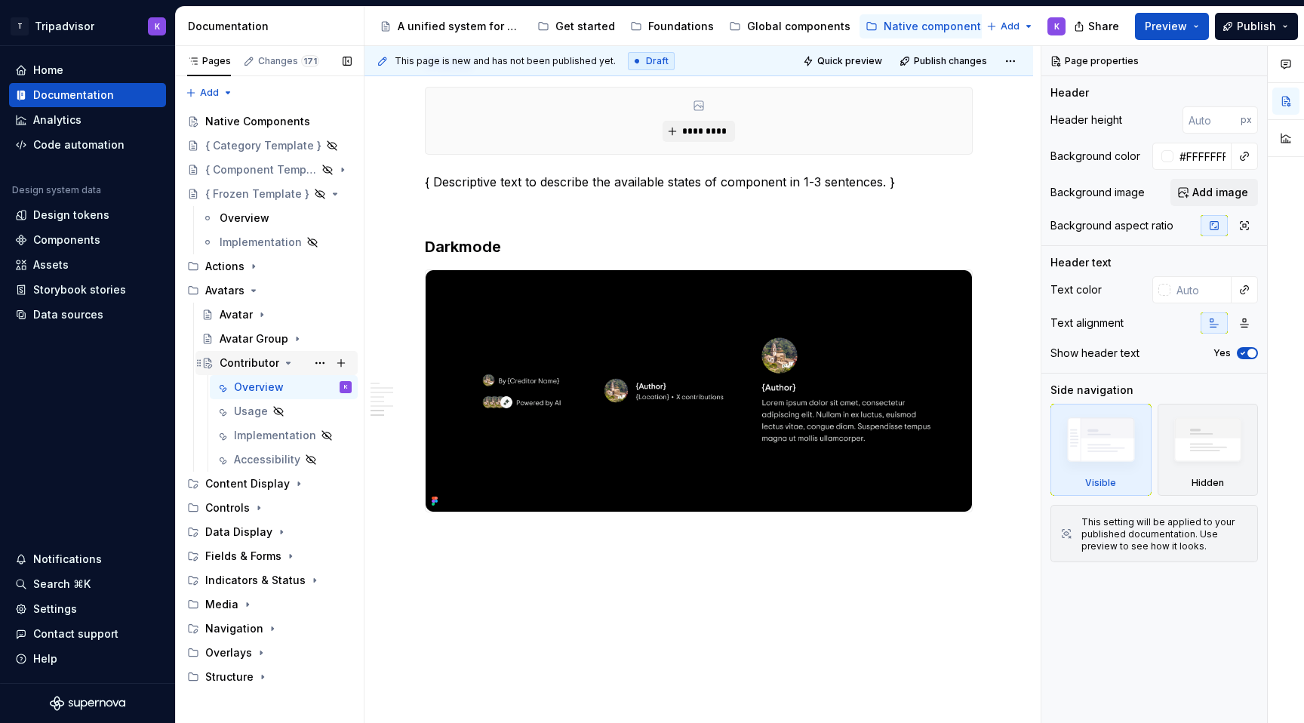
click at [288, 361] on icon "Page tree" at bounding box center [288, 363] width 12 height 12
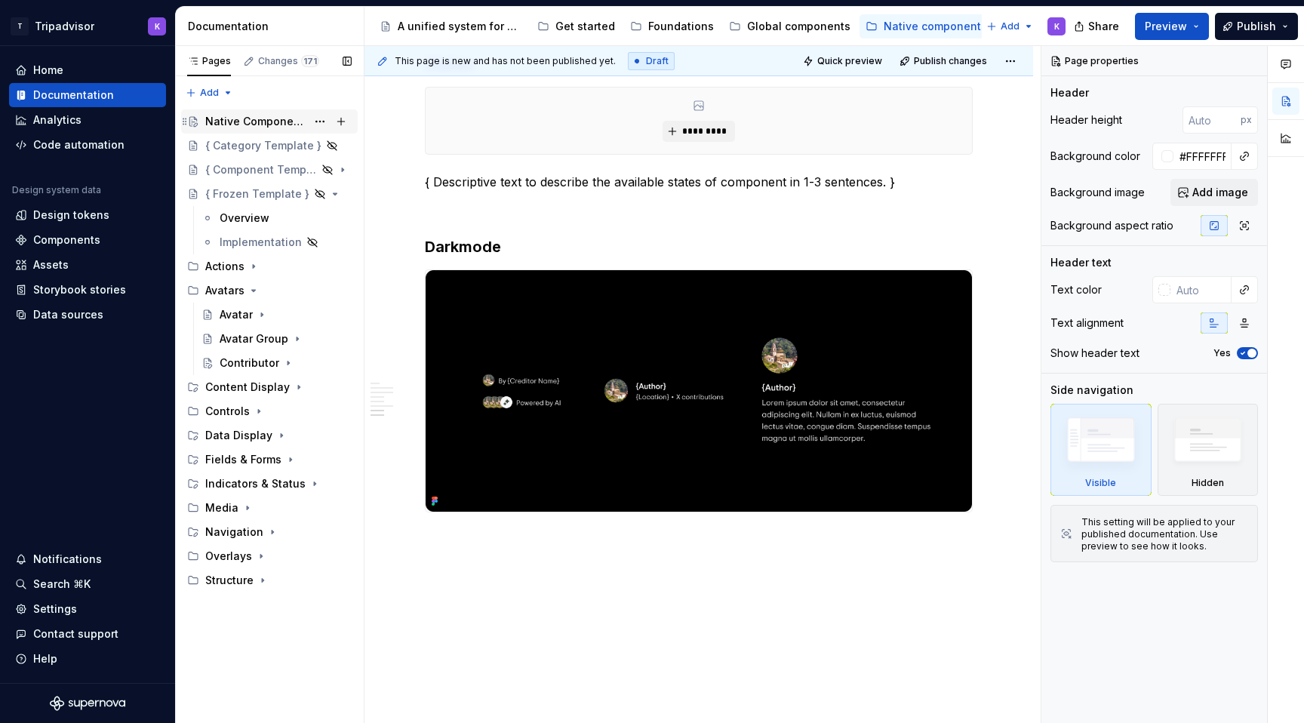
click at [275, 121] on div "Native Components" at bounding box center [255, 121] width 101 height 15
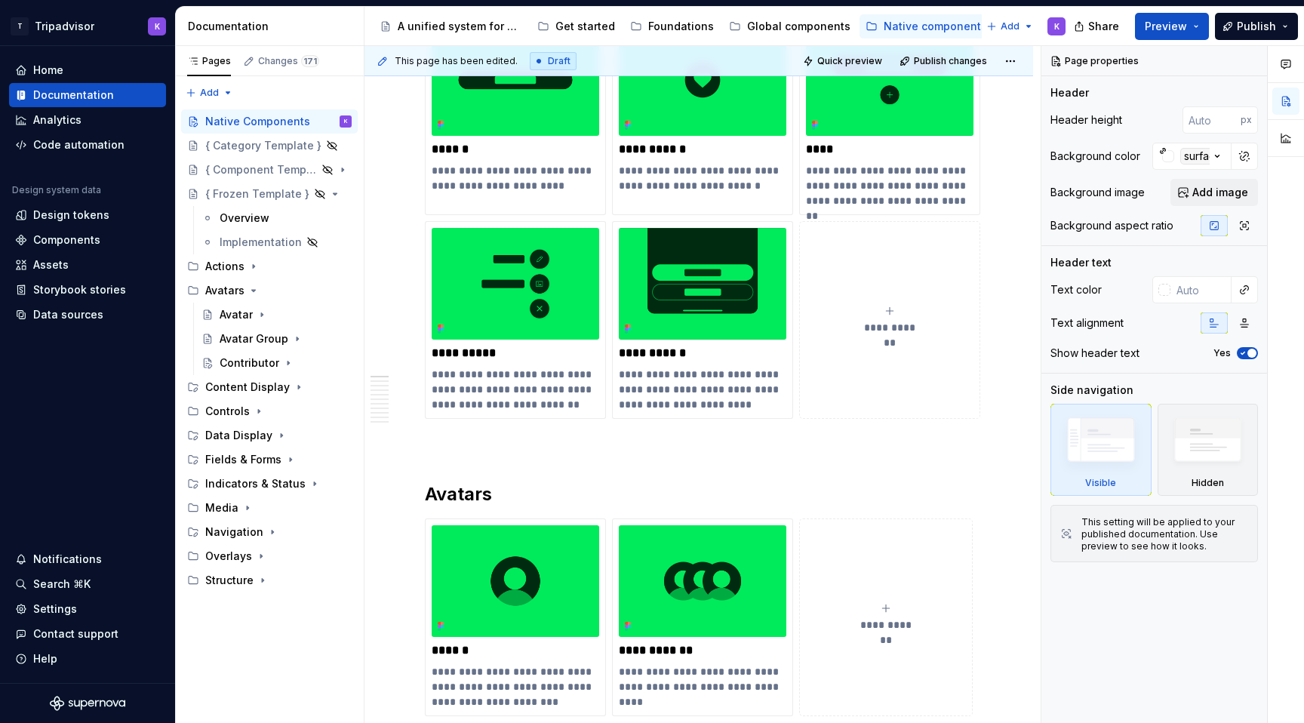
scroll to position [596, 0]
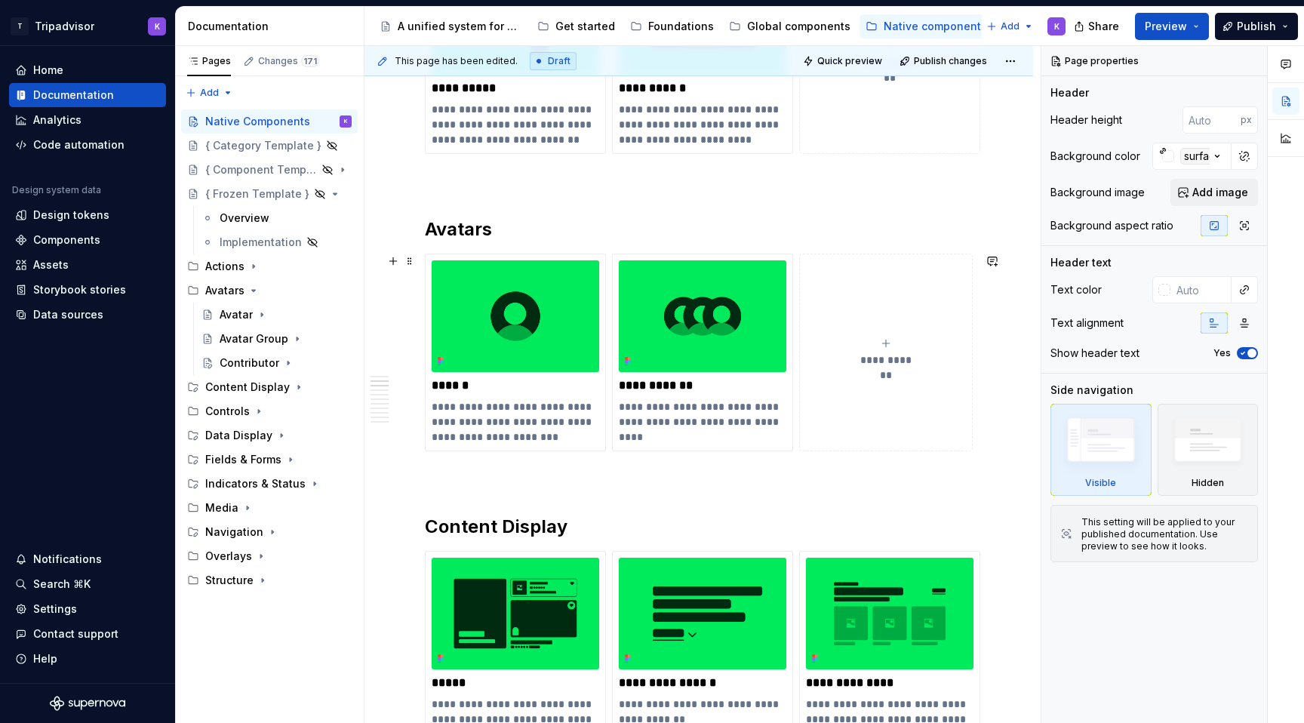
click at [879, 349] on div "**********" at bounding box center [886, 352] width 160 height 30
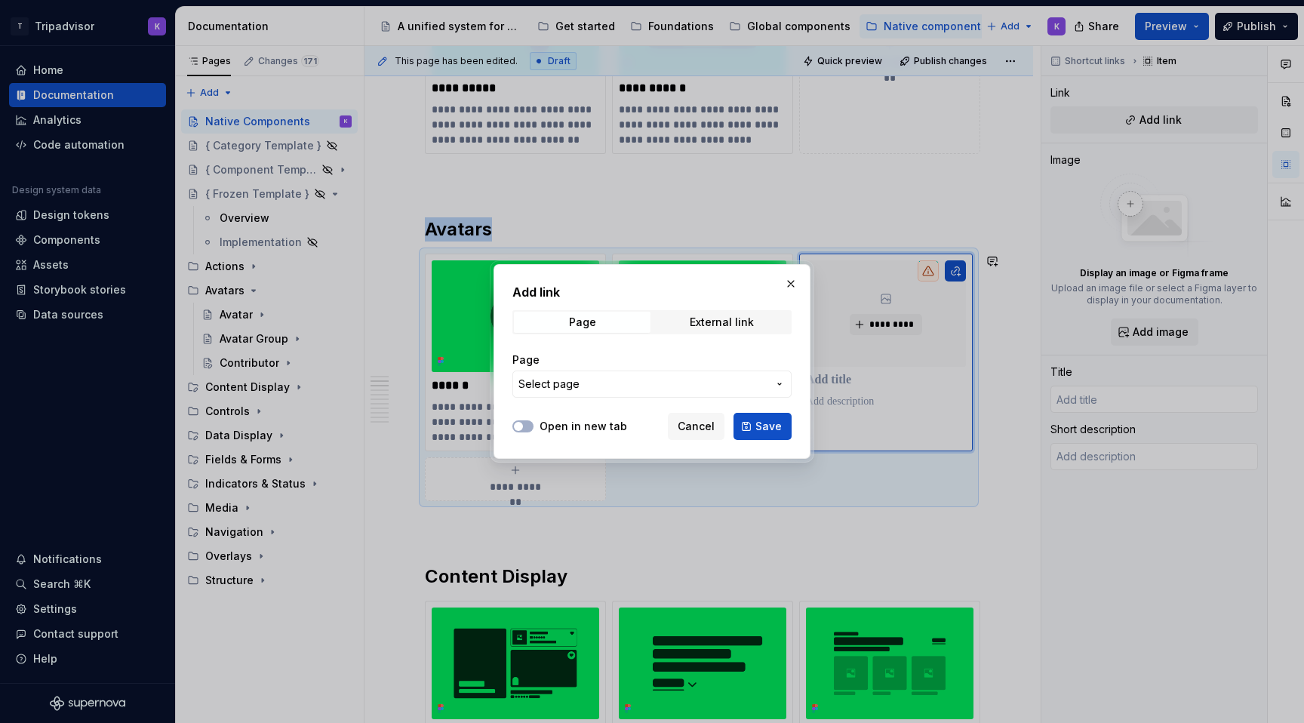
click at [650, 391] on span "Select page" at bounding box center [642, 383] width 249 height 15
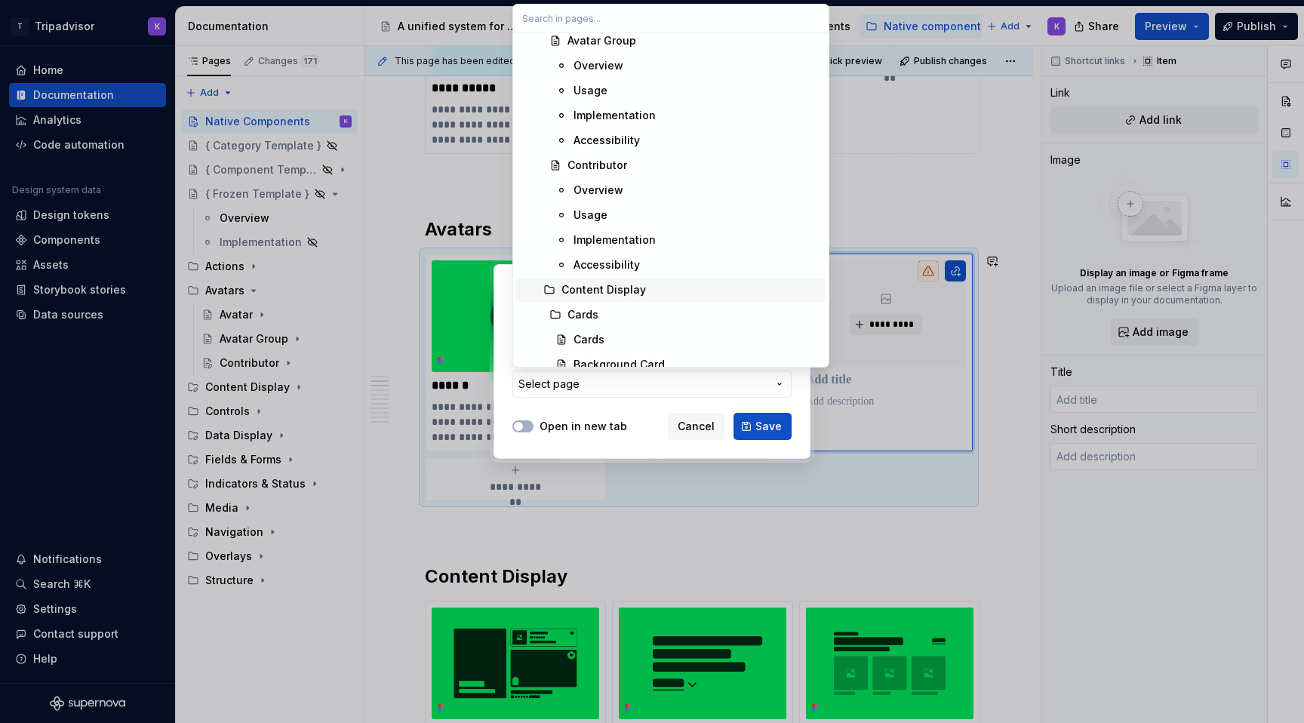
scroll to position [3404, 0]
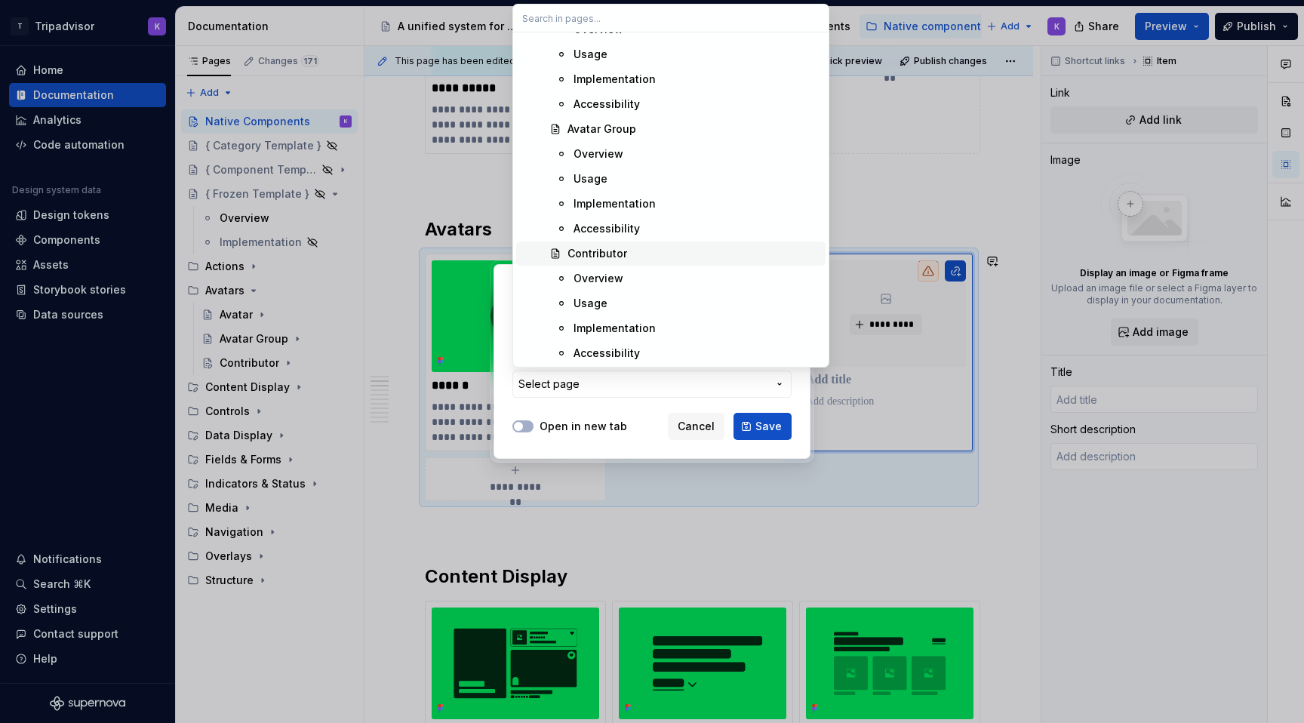
click at [634, 252] on div "Contributor" at bounding box center [693, 253] width 252 height 15
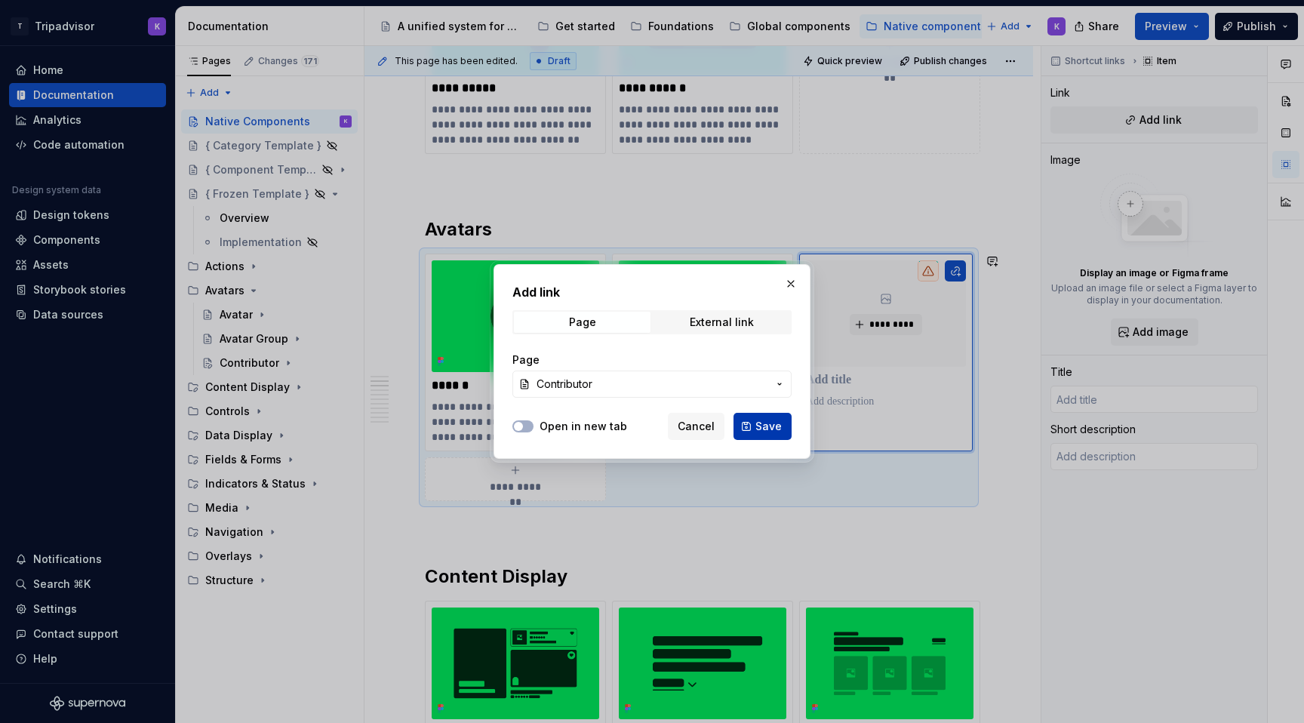
click at [769, 421] on span "Save" at bounding box center [768, 426] width 26 height 15
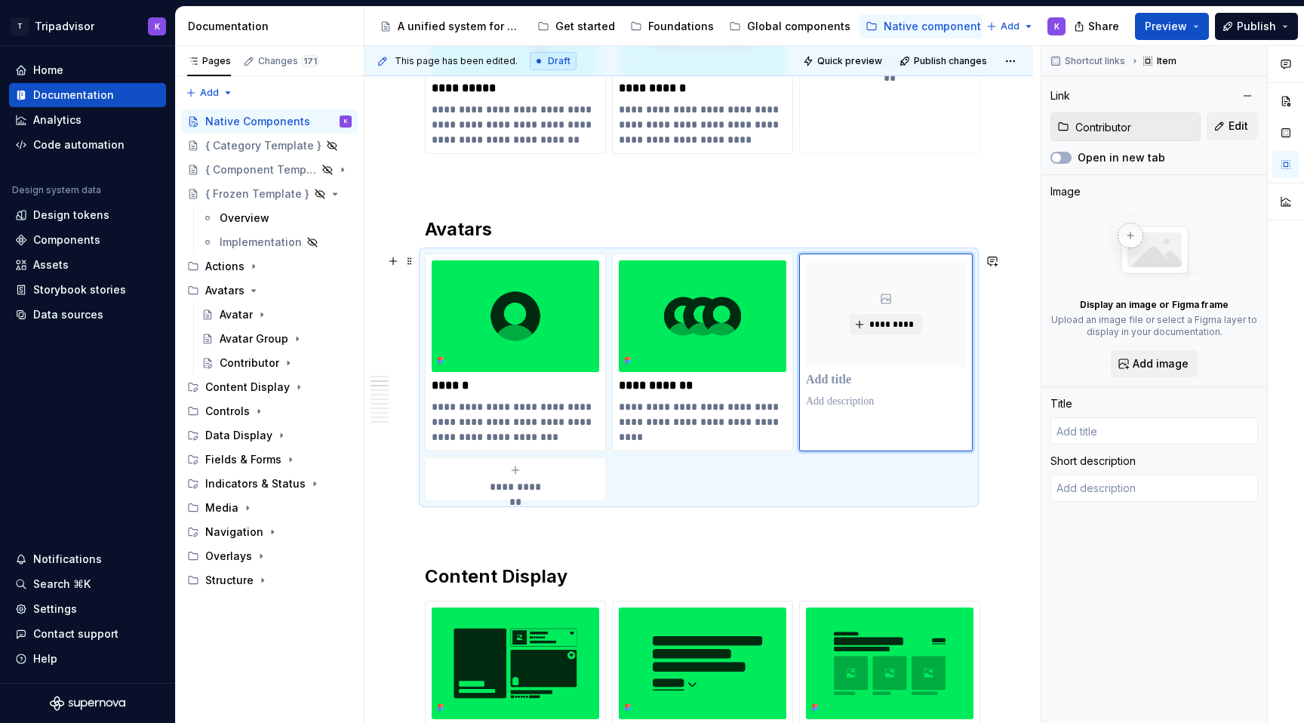
type textarea "*"
type input "Contributor"
type textarea "A contributor displays a member of the community who has shared content like re…"
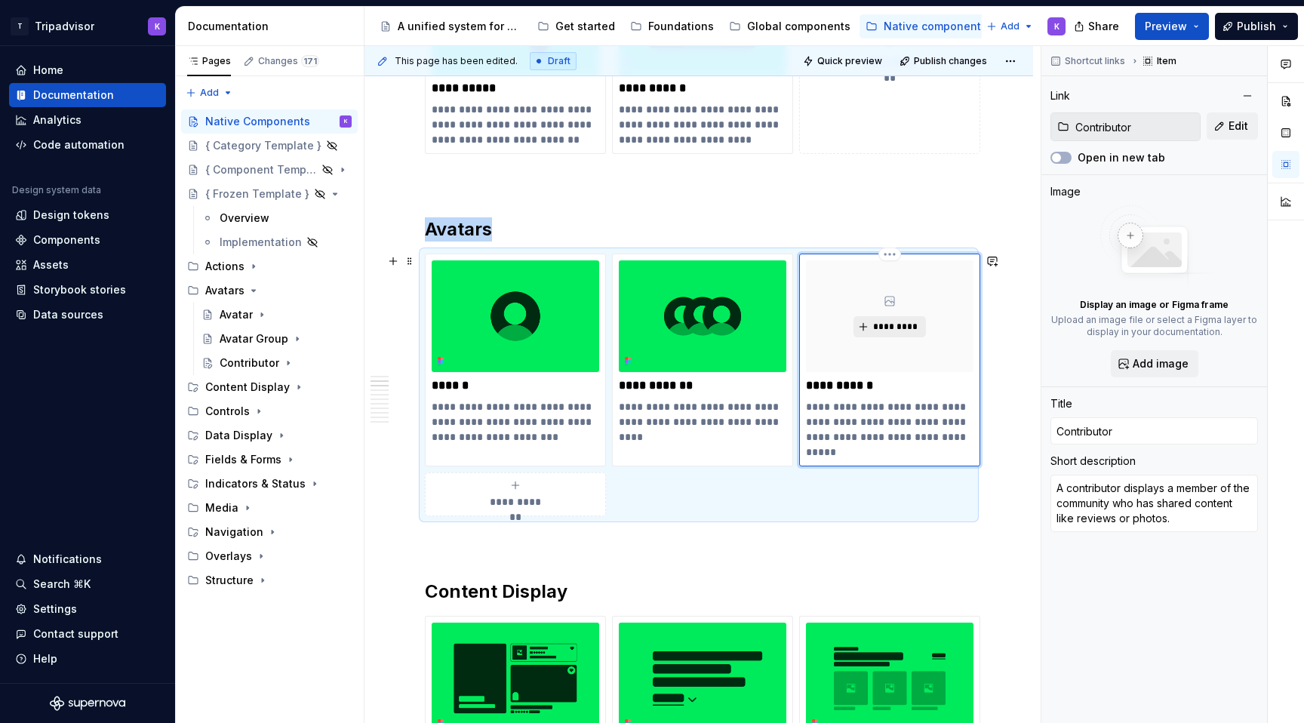
click at [862, 333] on button "*********" at bounding box center [889, 326] width 72 height 21
type textarea "*"
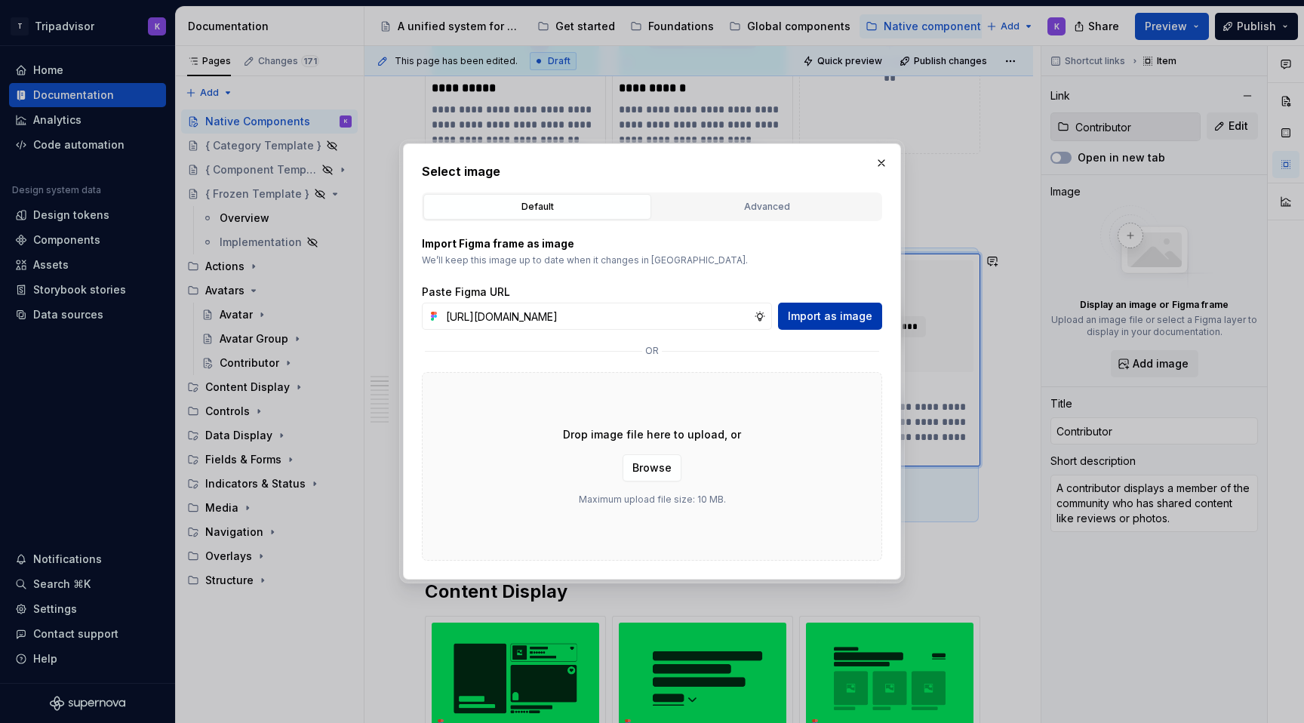
scroll to position [0, 413]
type input "https://www.figma.com/design/eWzZGbXTCMsZ0gwC1u1MU0/Altas-Native-Documentation?…"
click at [845, 318] on span "Import as image" at bounding box center [830, 316] width 84 height 15
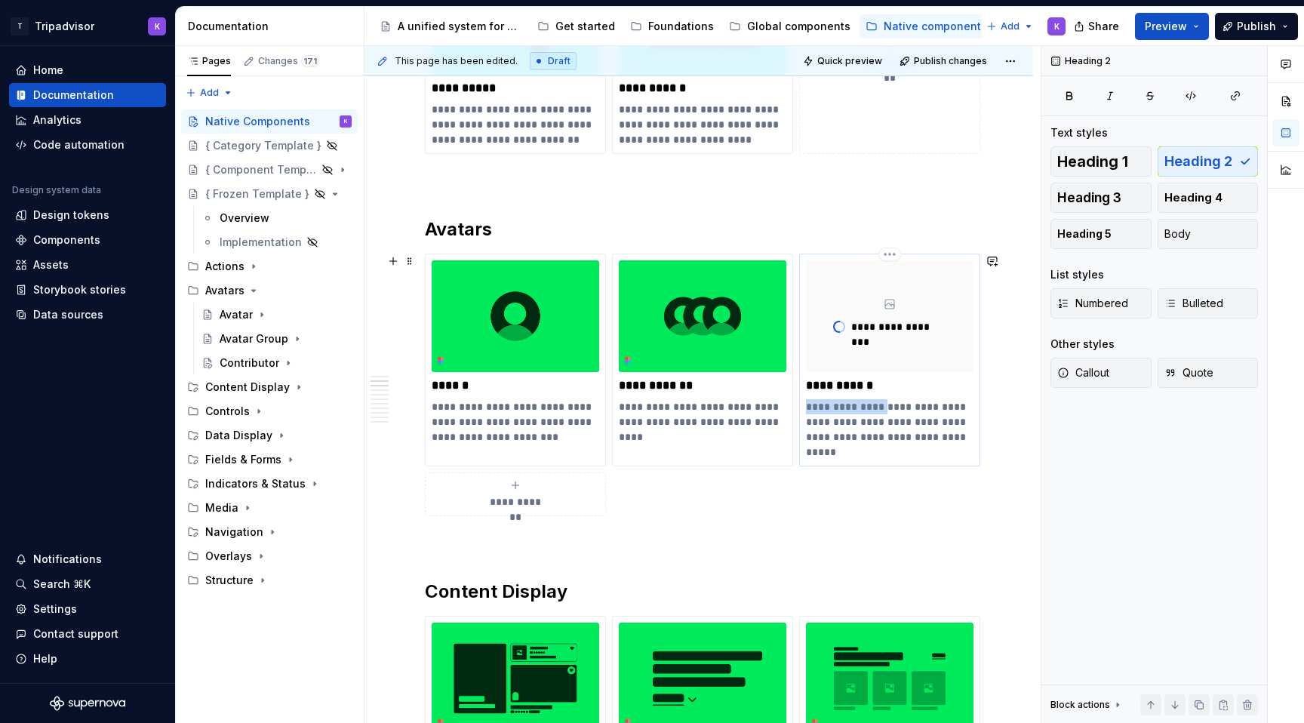
drag, startPoint x: 880, startPoint y: 406, endPoint x: 804, endPoint y: 411, distance: 76.4
click at [804, 411] on div "**********" at bounding box center [889, 359] width 181 height 213
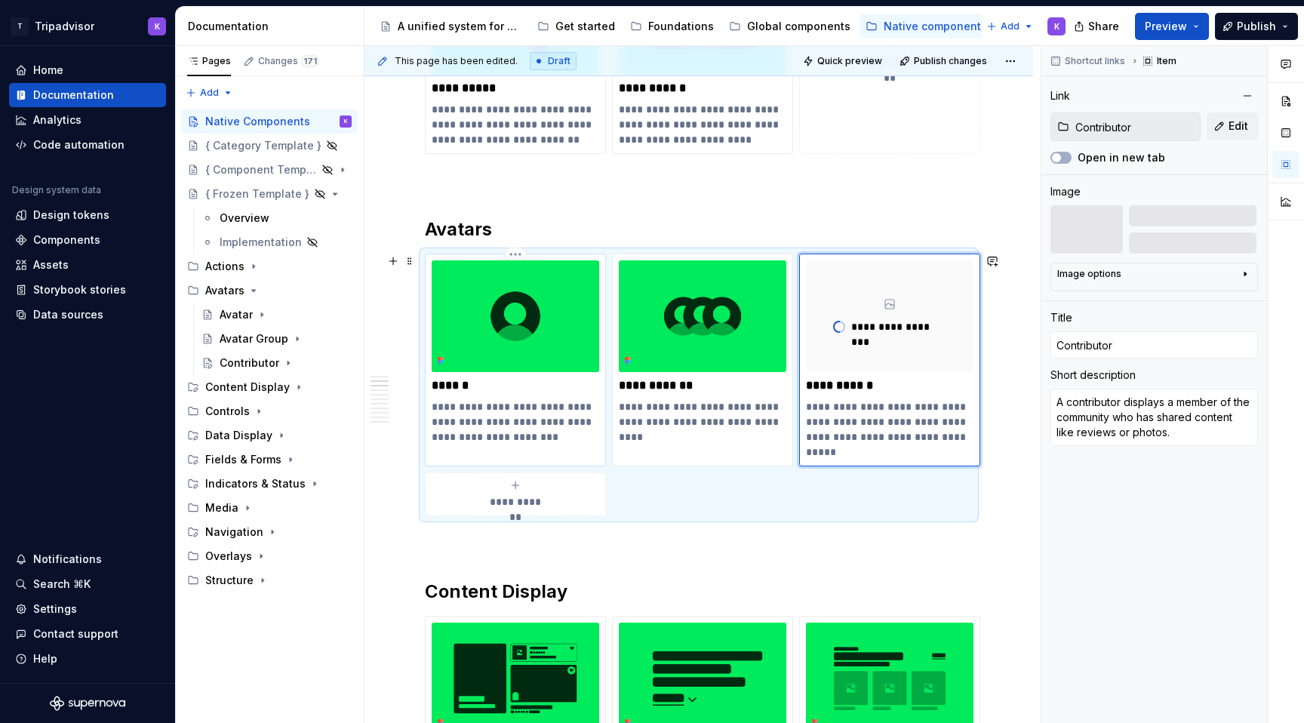
click at [487, 407] on p "**********" at bounding box center [515, 421] width 167 height 45
type textarea "*"
type input "Avatar"
type textarea "An avatar is a visual representation of a traveler or business in a user interf…"
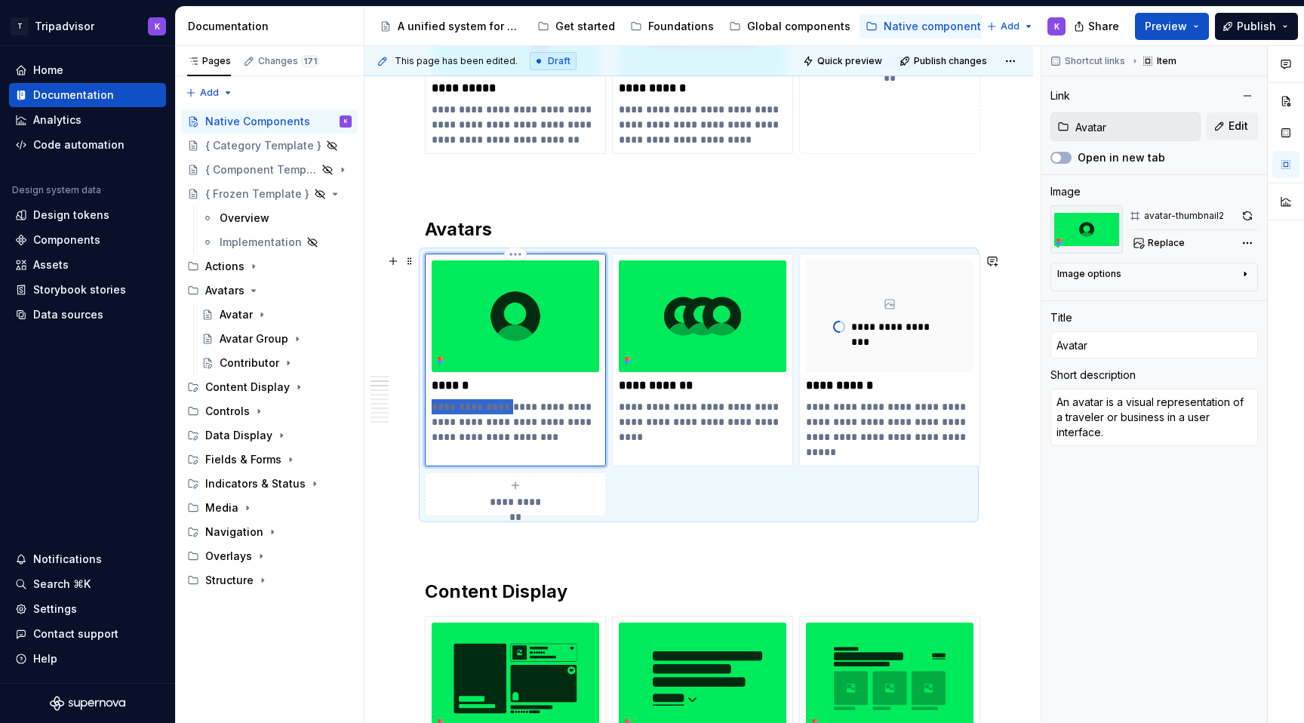
drag, startPoint x: 500, startPoint y: 407, endPoint x: 432, endPoint y: 407, distance: 67.9
click at [432, 407] on p "**********" at bounding box center [515, 421] width 167 height 45
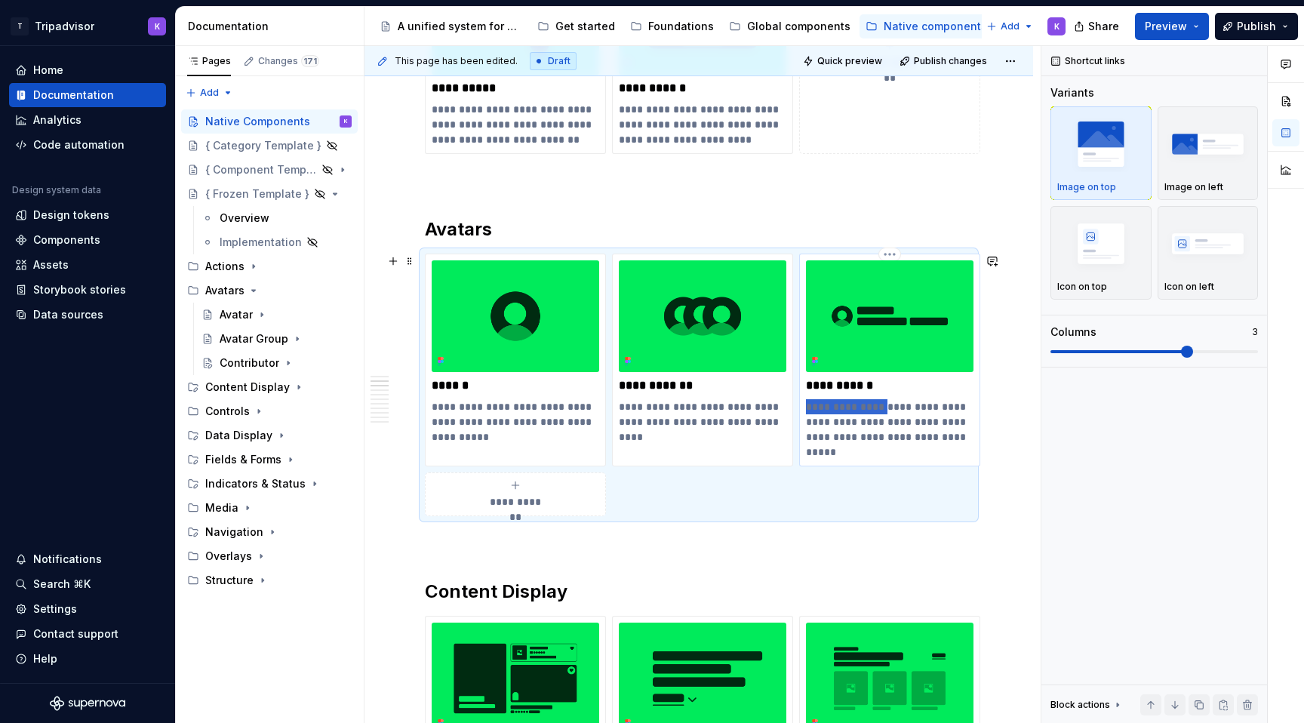
drag, startPoint x: 879, startPoint y: 406, endPoint x: 800, endPoint y: 411, distance: 79.4
click at [800, 411] on div "**********" at bounding box center [889, 359] width 181 height 213
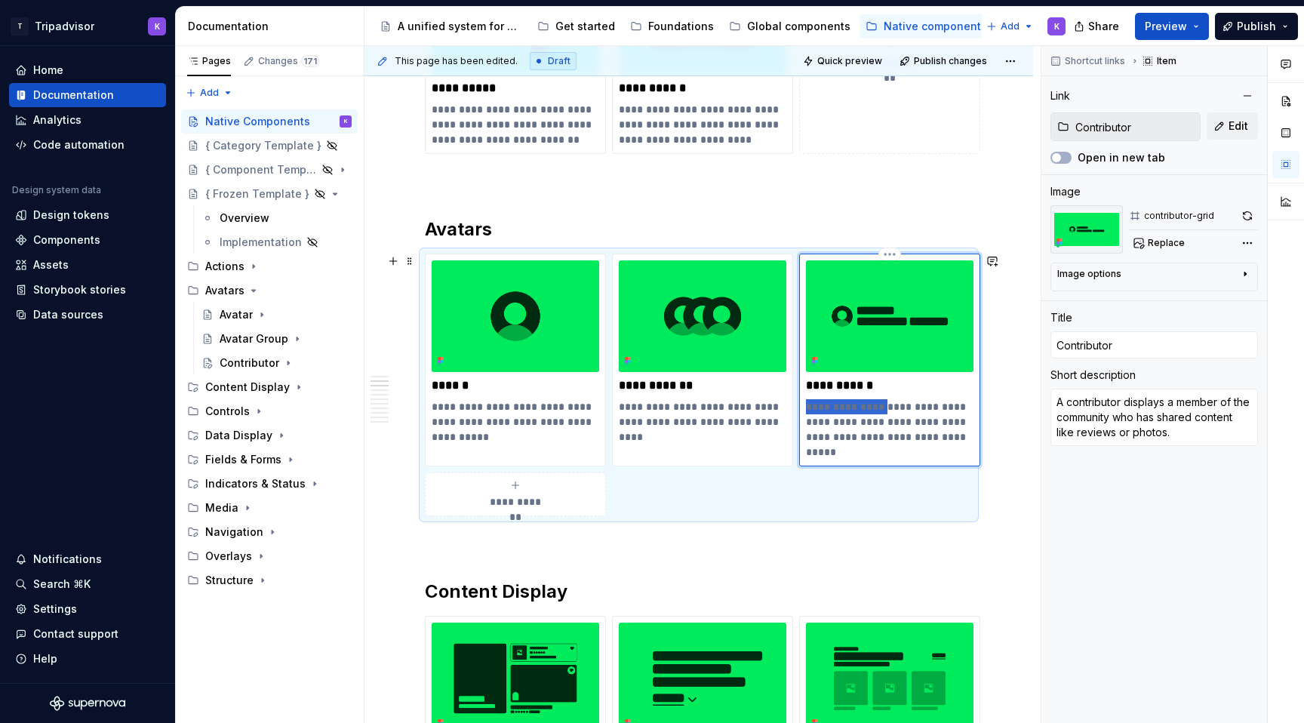
type textarea "*"
type textarea "Displays a member of the community who has shared content like reviews or photo…"
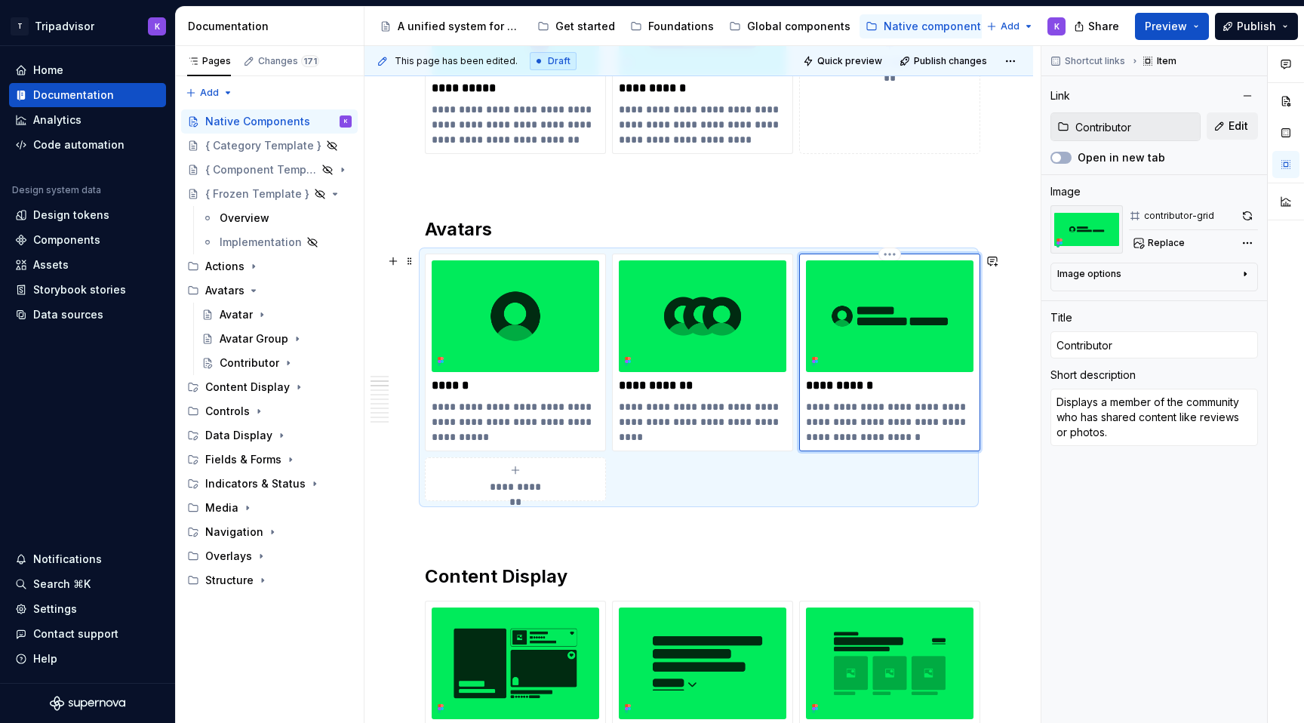
click at [964, 434] on p "**********" at bounding box center [889, 421] width 167 height 45
click at [253, 361] on div "Contributor" at bounding box center [250, 362] width 60 height 15
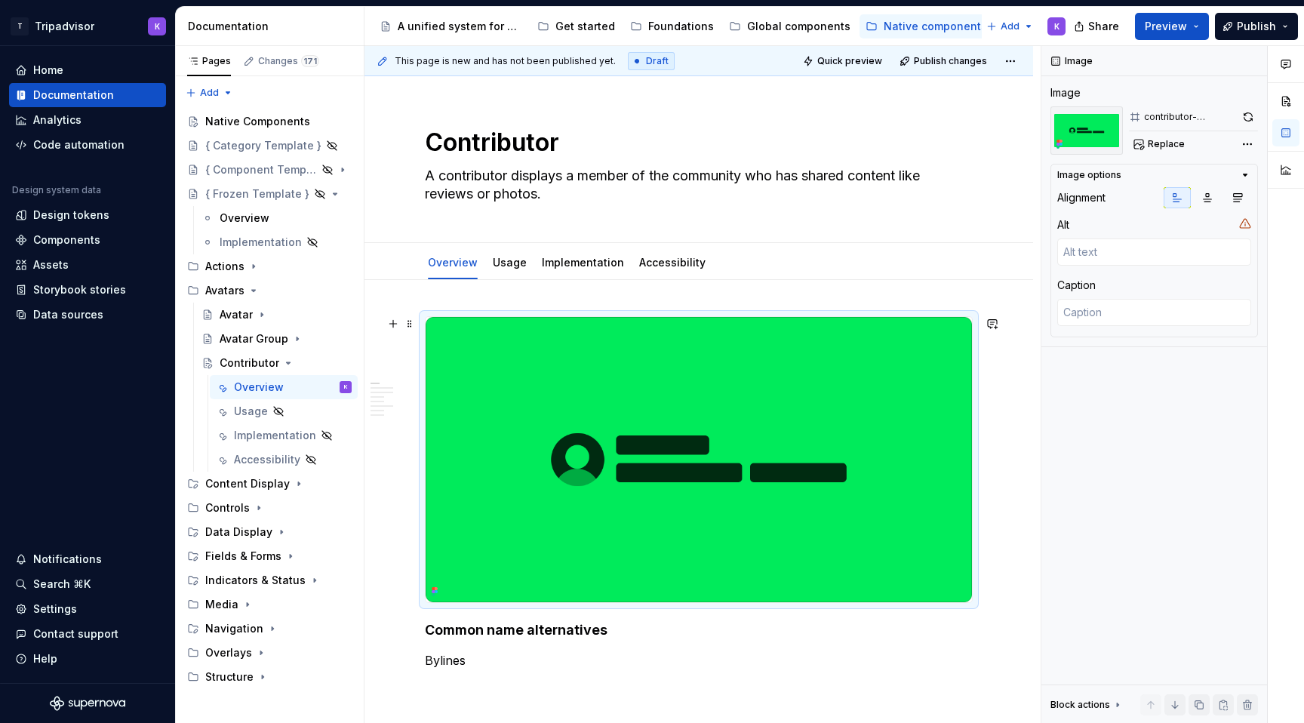
click at [750, 379] on img at bounding box center [698, 459] width 546 height 285
click at [1246, 112] on button "button" at bounding box center [1247, 116] width 20 height 21
type textarea "*"
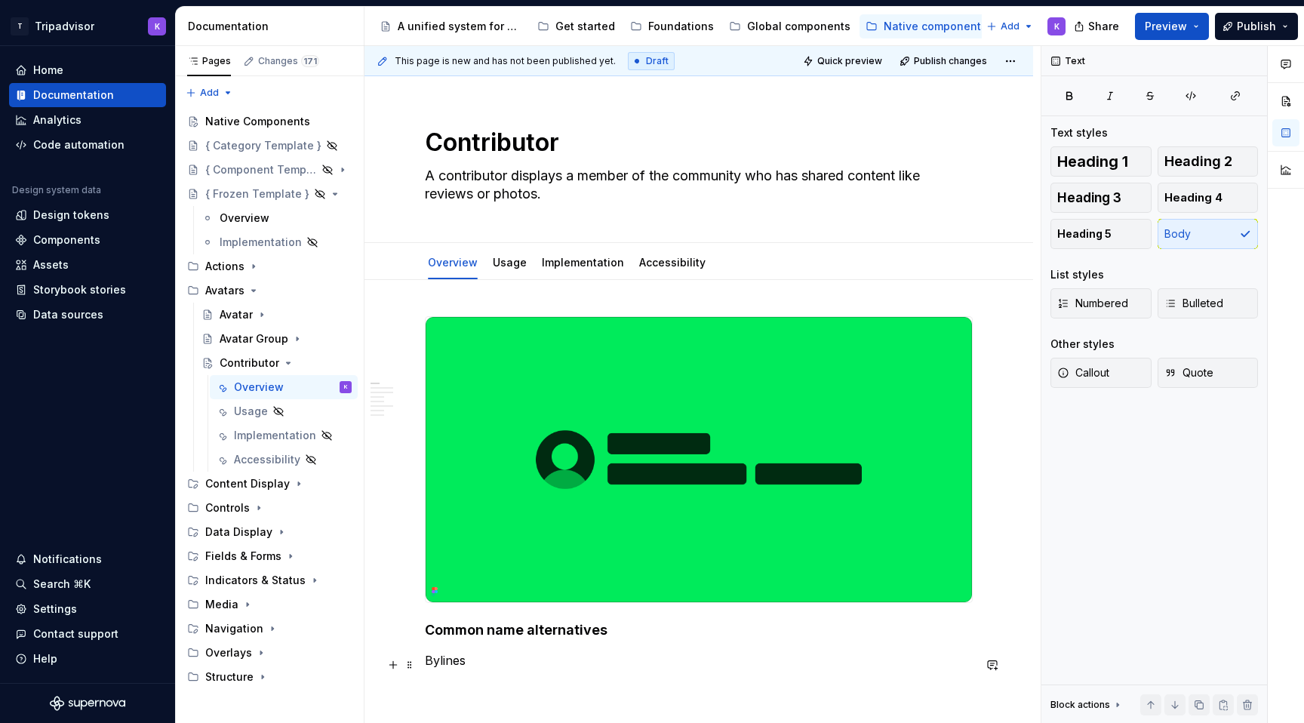
click at [468, 663] on p "Bylines" at bounding box center [699, 660] width 548 height 18
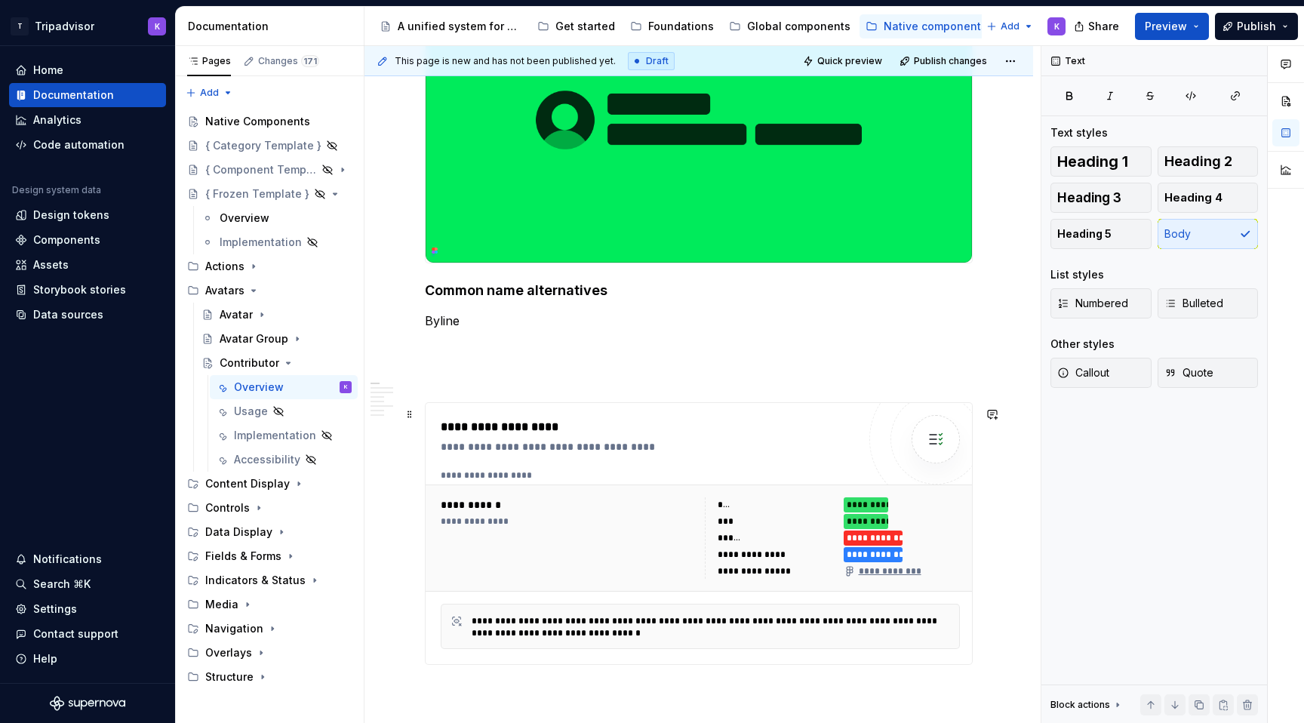
type textarea "*"
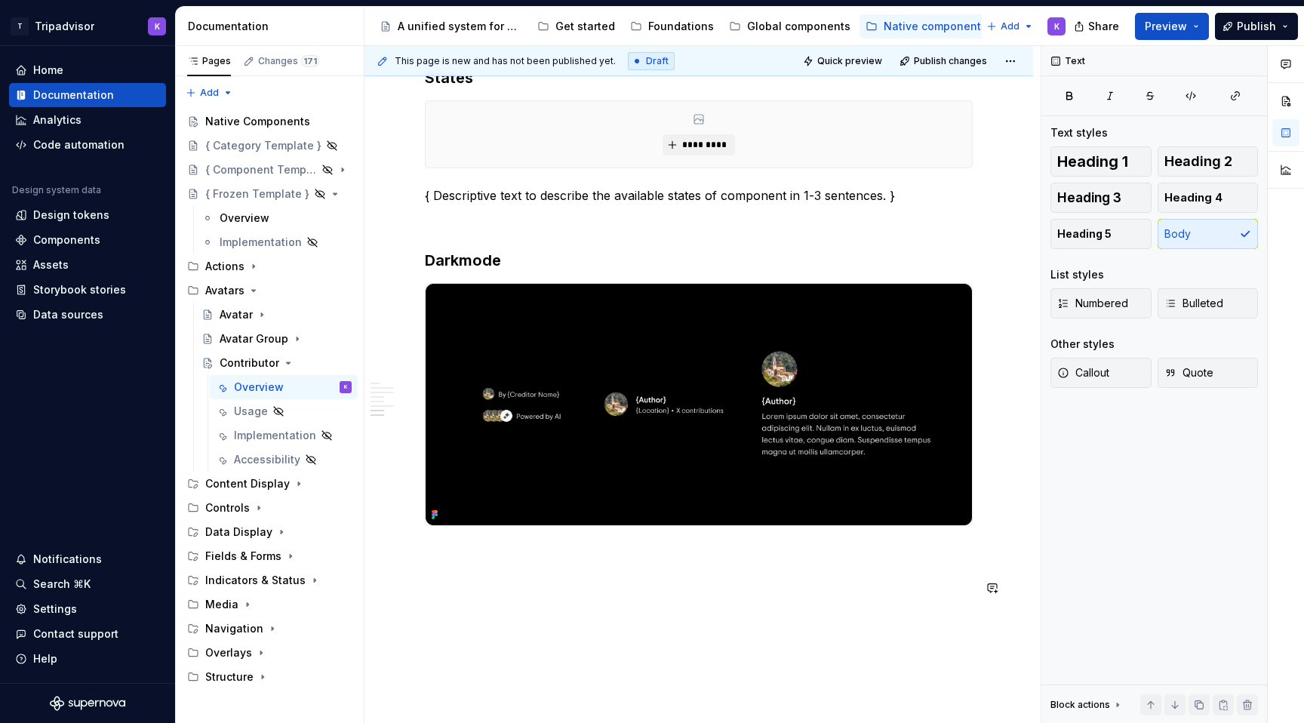
scroll to position [2262, 0]
